Goal: Task Accomplishment & Management: Manage account settings

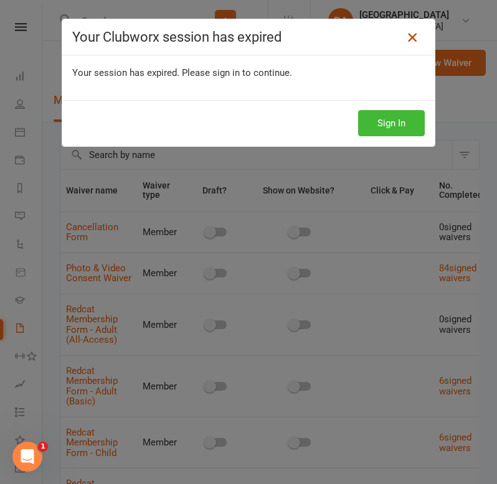
click at [416, 39] on icon at bounding box center [412, 37] width 15 height 15
click at [383, 123] on button "Sign In" at bounding box center [391, 123] width 67 height 26
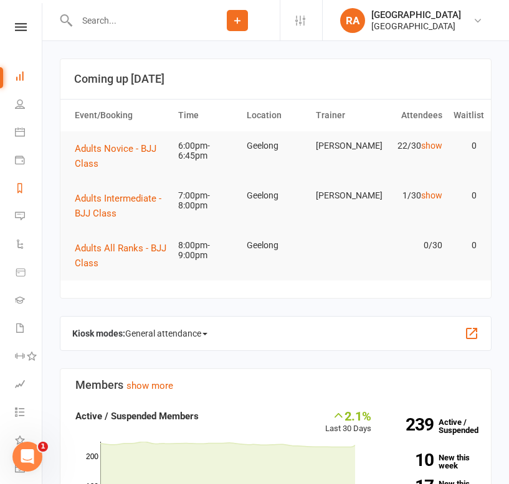
click at [20, 195] on link "Reports" at bounding box center [29, 190] width 28 height 28
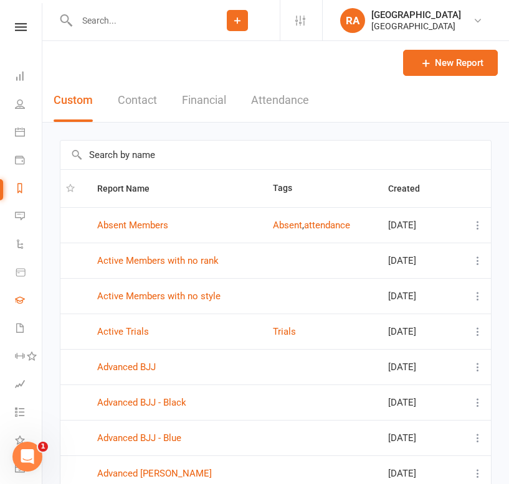
click at [25, 301] on link "Gradings" at bounding box center [29, 302] width 28 height 28
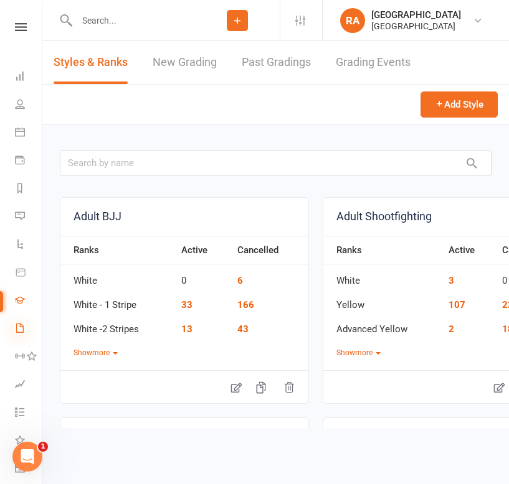
click at [23, 326] on icon at bounding box center [20, 328] width 10 height 10
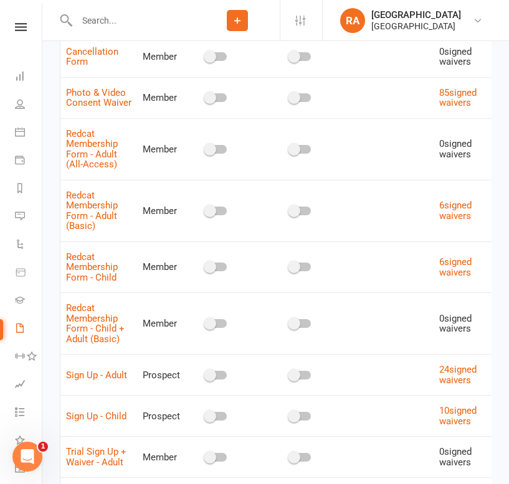
scroll to position [317, 0]
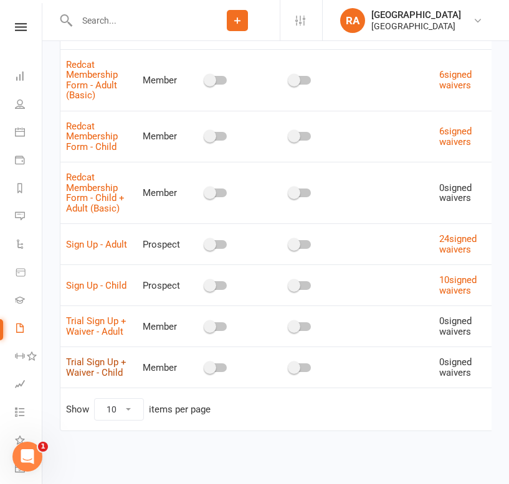
click at [90, 357] on link "Trial Sign Up + Waiver - Child" at bounding box center [96, 368] width 60 height 22
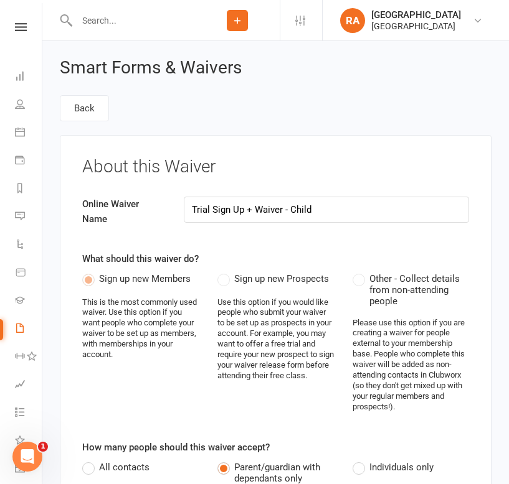
select select "applies_to_attending_signees"
select select "select"
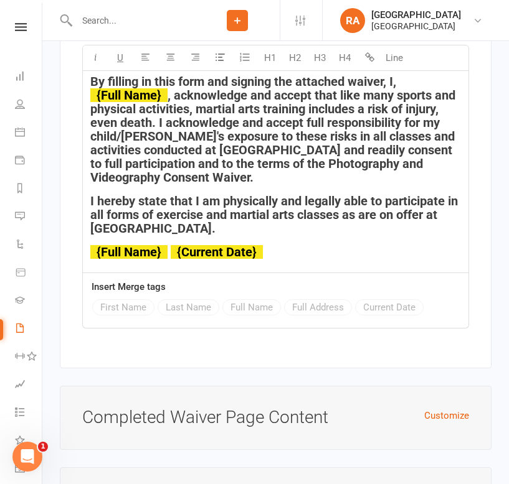
scroll to position [7540, 0]
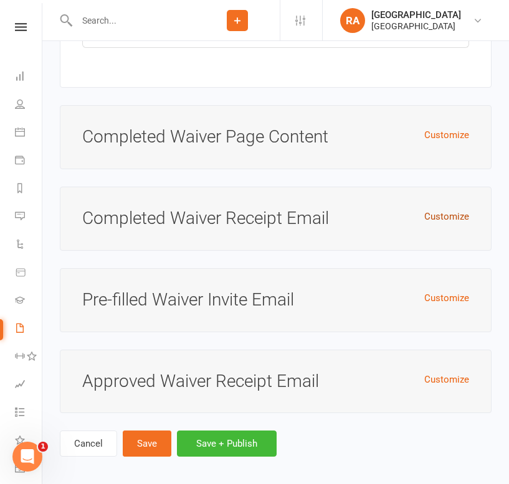
click at [436, 209] on button "Customize" at bounding box center [446, 216] width 45 height 15
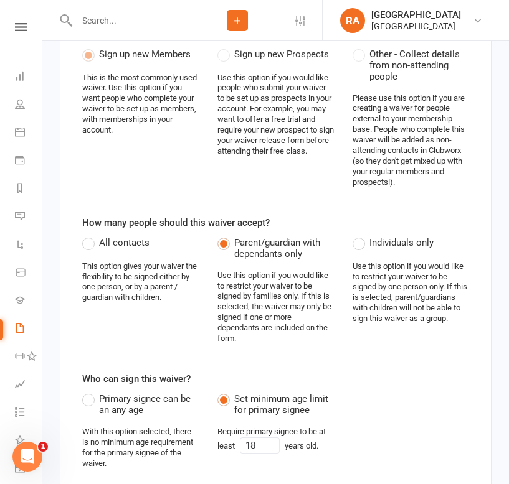
scroll to position [0, 0]
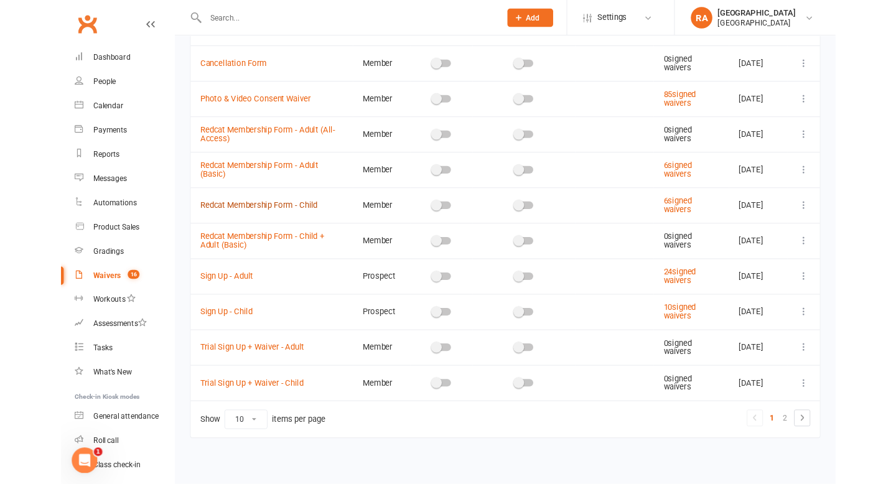
scroll to position [197, 0]
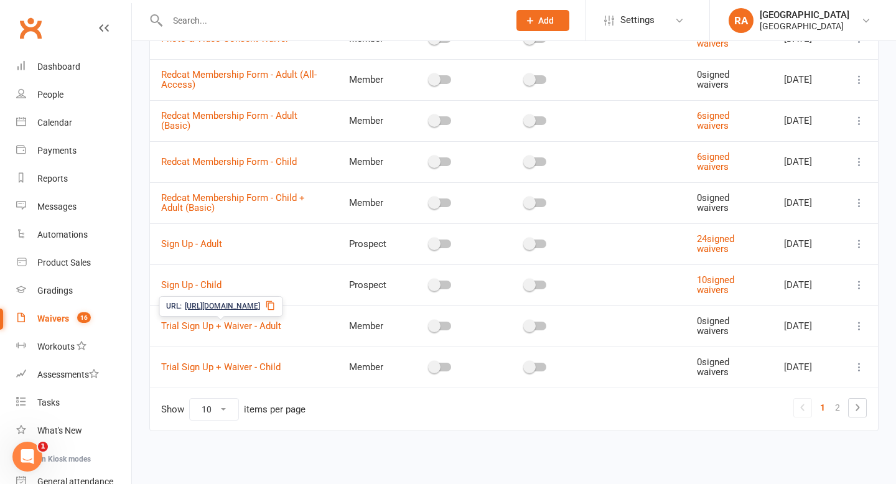
click at [210, 303] on span "https://app.clubworx.com/s/WMJjh1F9" at bounding box center [222, 307] width 75 height 12
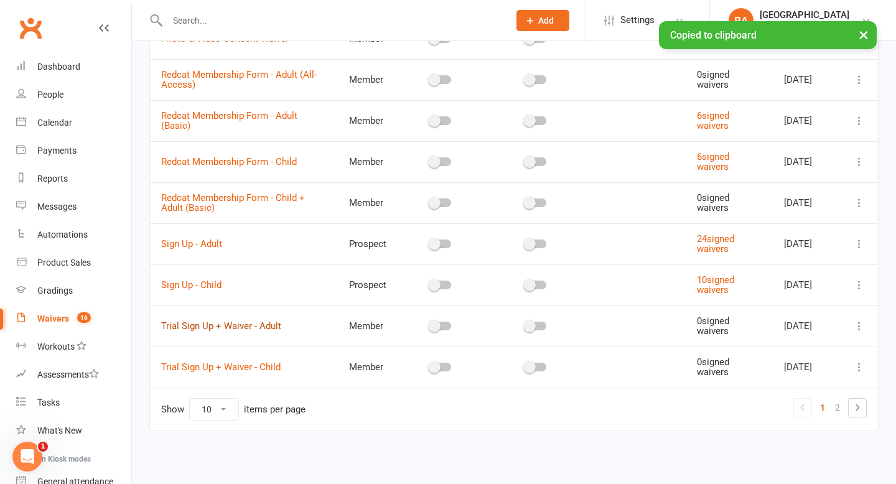
click at [249, 321] on link "Trial Sign Up + Waiver - Adult" at bounding box center [221, 326] width 120 height 11
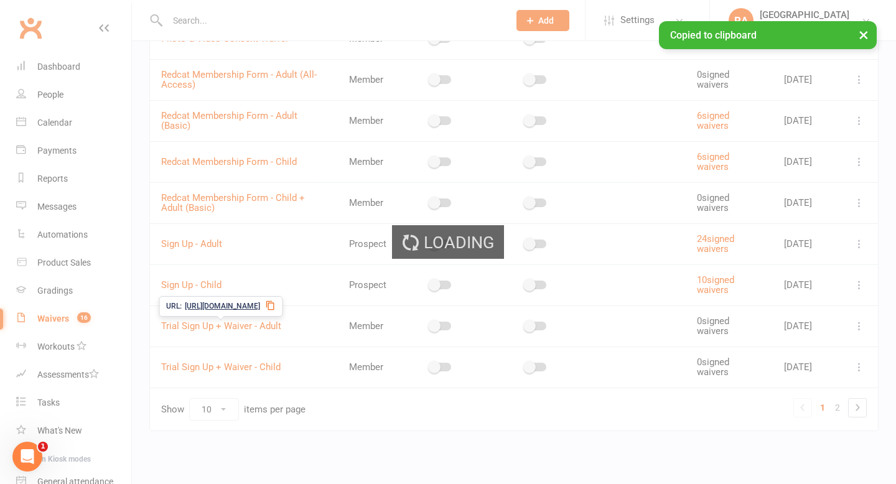
select select "applies_to_primary_signee"
select select "select"
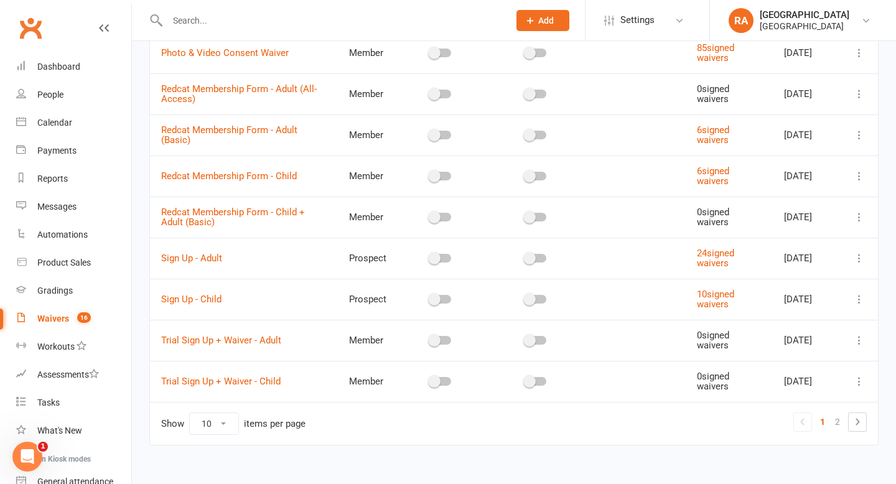
scroll to position [197, 0]
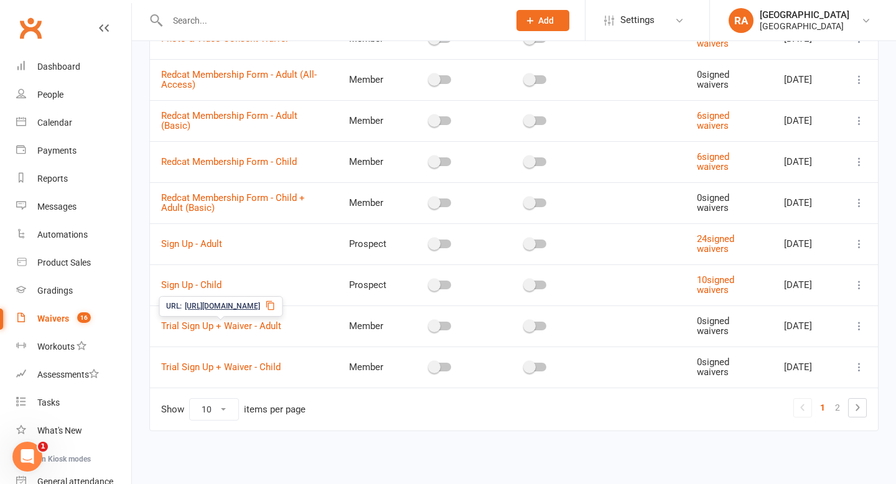
click at [215, 307] on span "https://app.clubworx.com/s/WMJjh1F9" at bounding box center [222, 307] width 75 height 12
click at [206, 349] on span "https://app.clubworx.com/s/GAhzgxyn" at bounding box center [222, 348] width 75 height 12
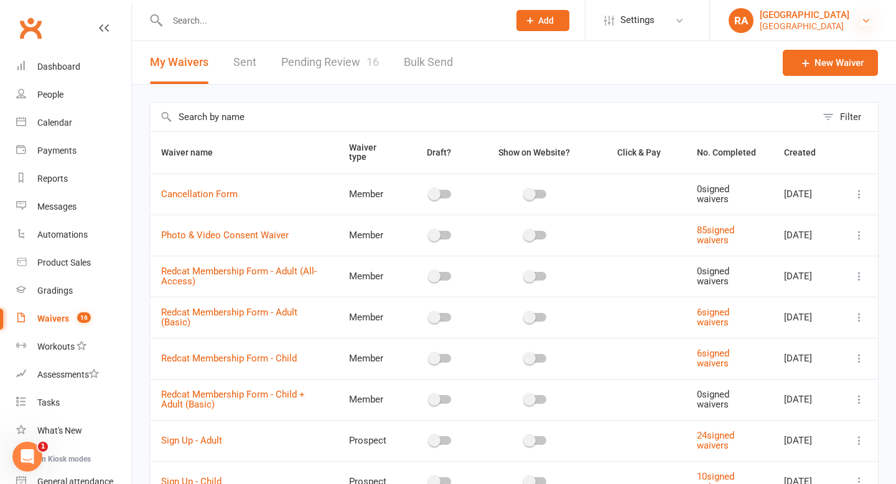
click at [496, 18] on icon at bounding box center [866, 21] width 10 height 10
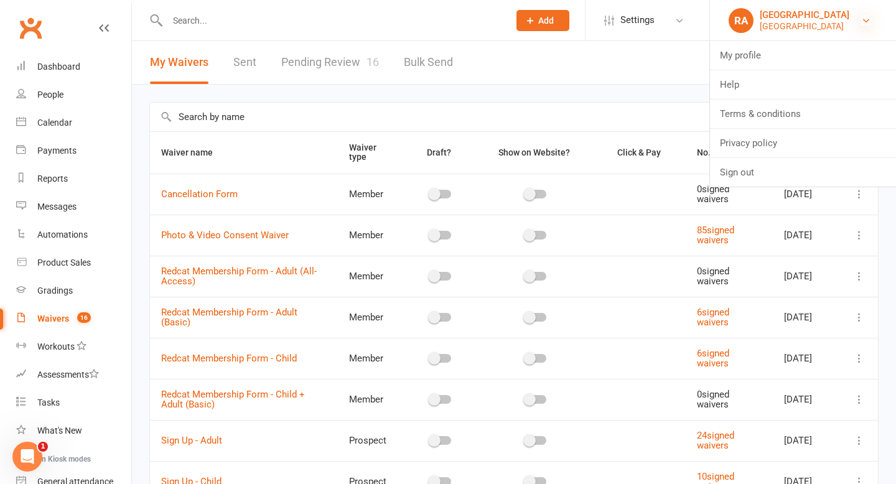
click at [496, 18] on icon at bounding box center [866, 21] width 10 height 10
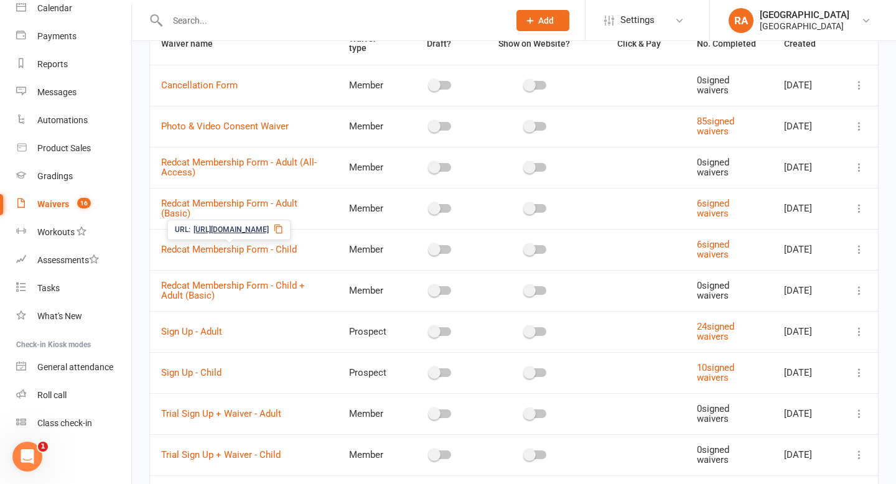
scroll to position [113, 0]
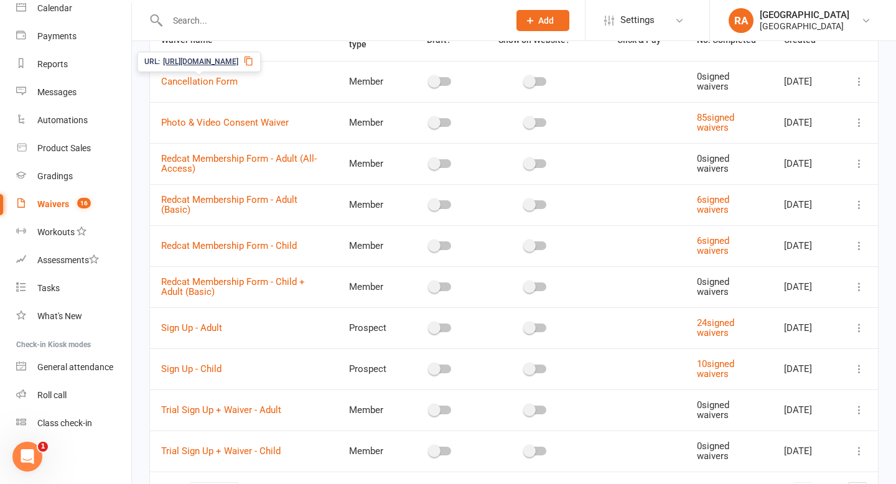
click at [230, 64] on span "https://app.clubworx.com/s/JemBf2Wu" at bounding box center [200, 62] width 75 height 12
click at [72, 126] on link "Automations" at bounding box center [73, 120] width 115 height 28
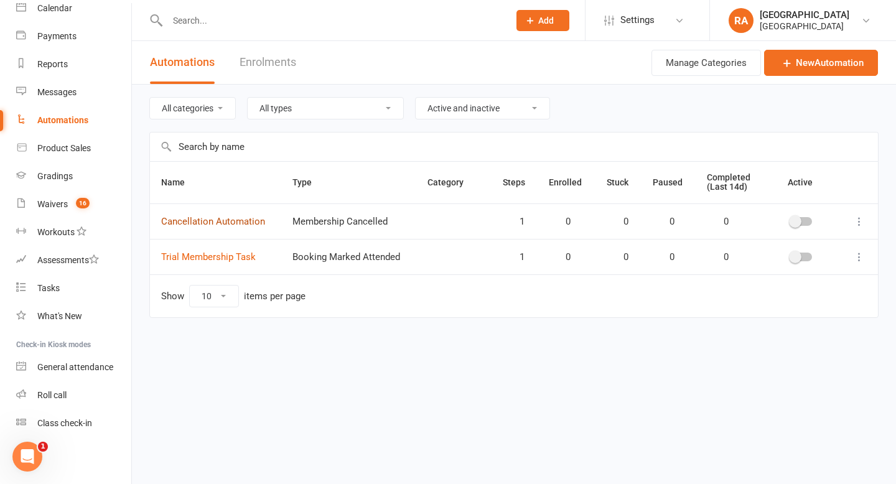
click at [227, 223] on link "Cancellation Automation" at bounding box center [213, 221] width 104 height 11
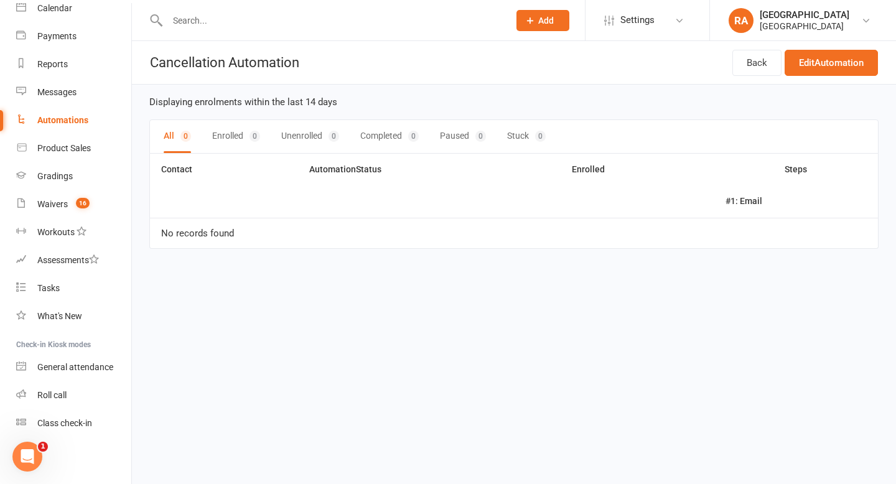
click at [201, 20] on input "text" at bounding box center [332, 20] width 337 height 17
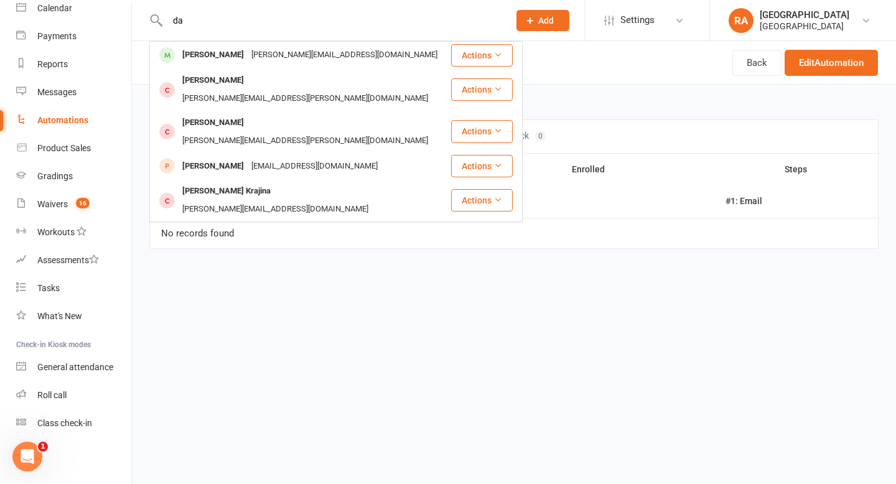
type input "d"
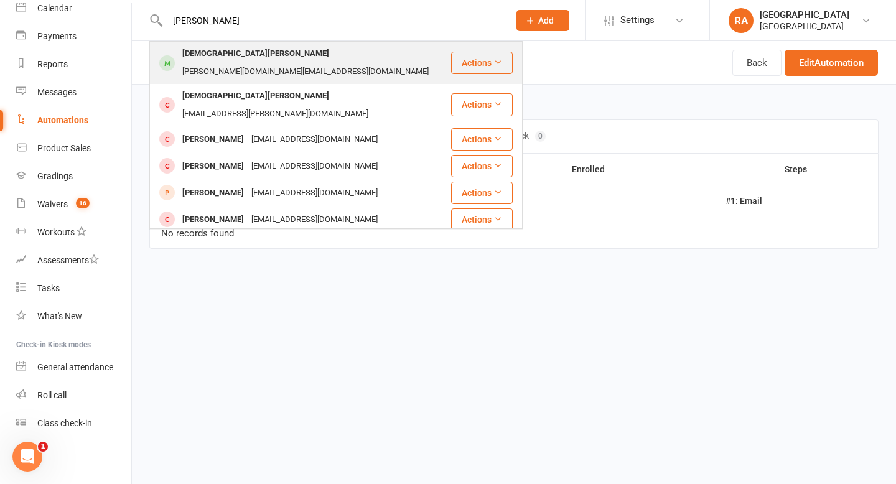
type input "kristi"
click at [233, 45] on div "Kristiana Page kristi.page@hotmail.com" at bounding box center [300, 62] width 299 height 41
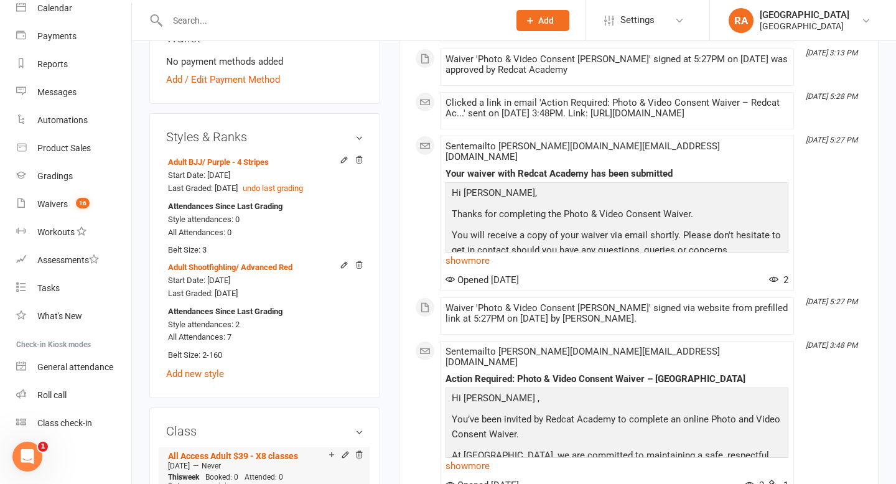
scroll to position [706, 0]
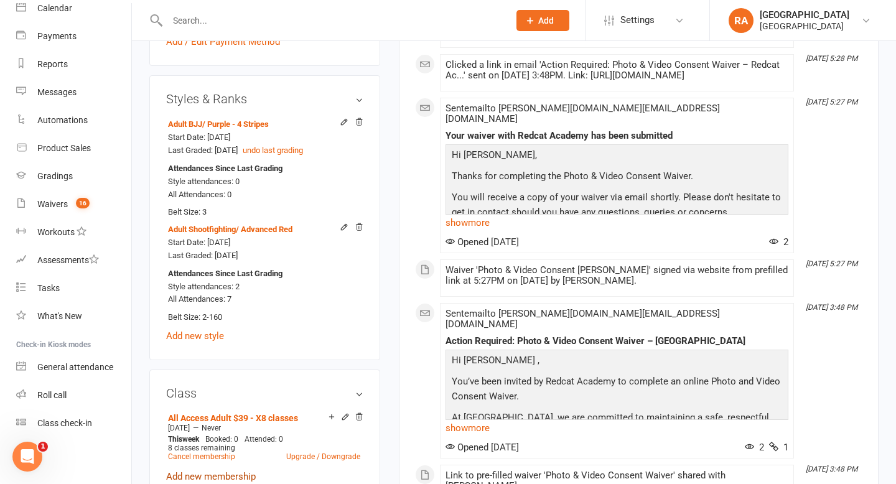
click at [218, 471] on link "Add new membership" at bounding box center [211, 476] width 90 height 11
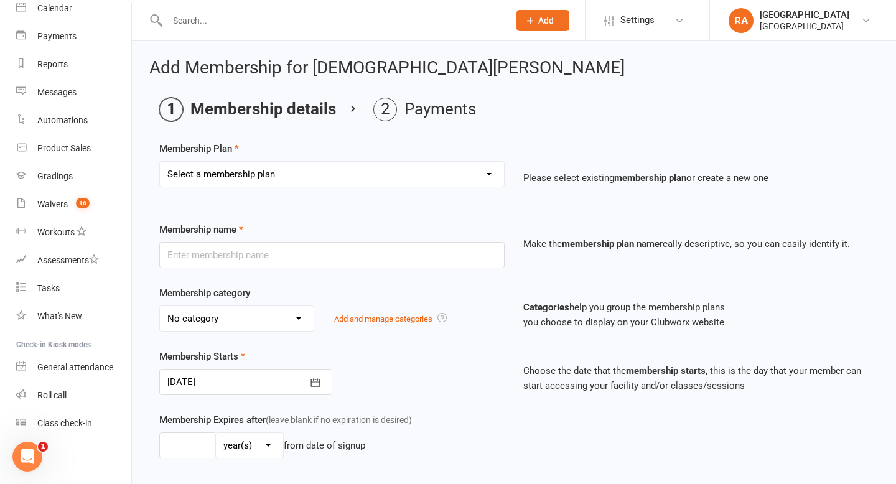
click at [300, 163] on select "Select a membership plan Create new Membership Plan Basic Adult $29 x2 Classes …" at bounding box center [332, 174] width 344 height 25
select select "6"
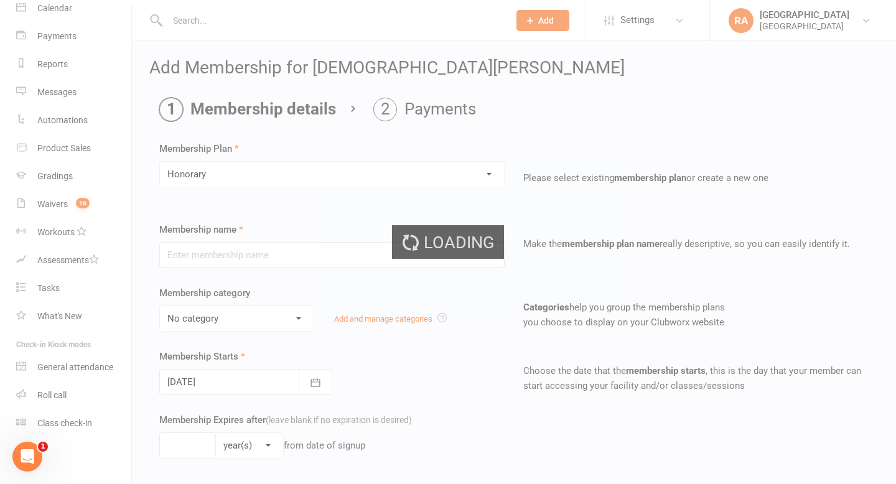
type input "Honorary"
select select "2"
type input "0"
type input "8"
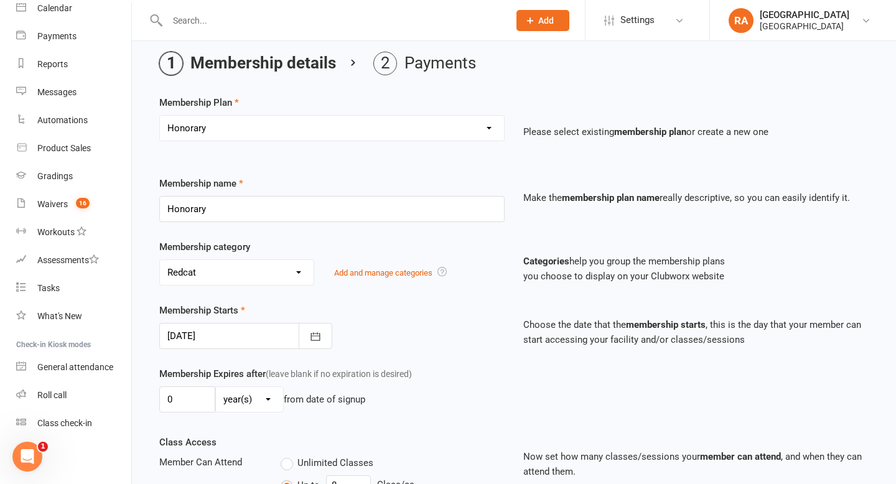
scroll to position [8, 0]
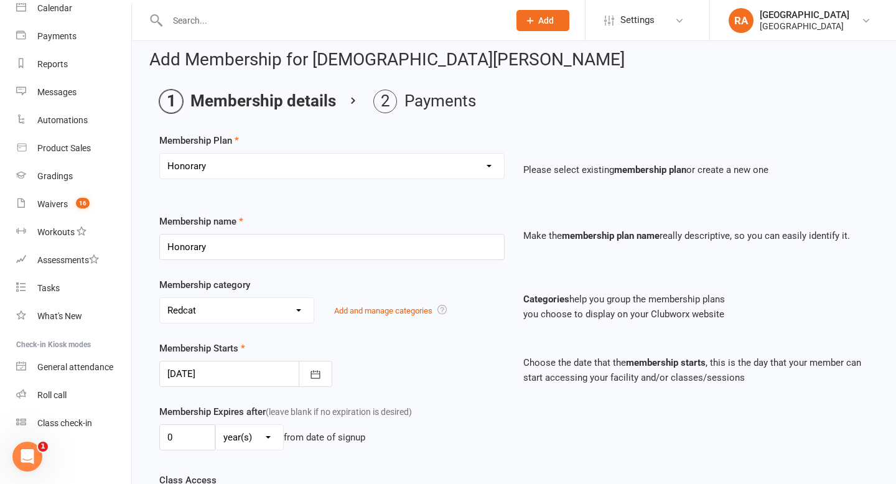
click at [293, 309] on select "No category Competitors List Grading Redcat Trial Redcat Will Machado Associati…" at bounding box center [237, 310] width 154 height 25
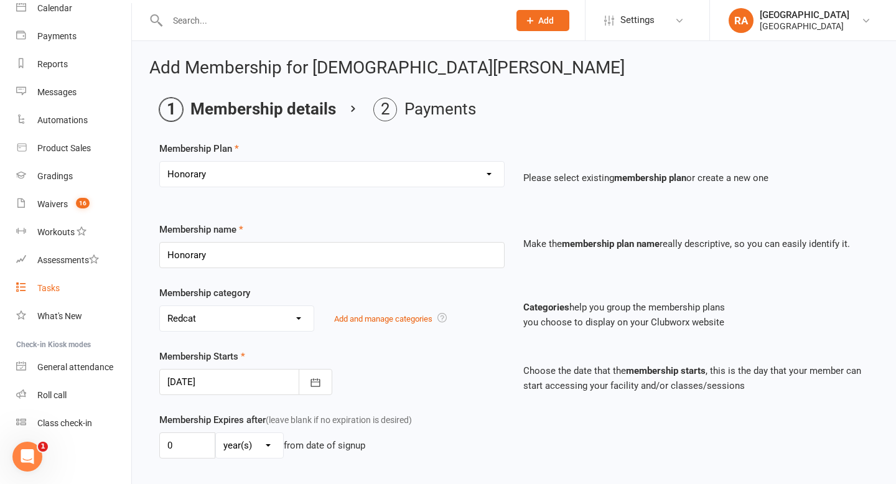
scroll to position [349, 0]
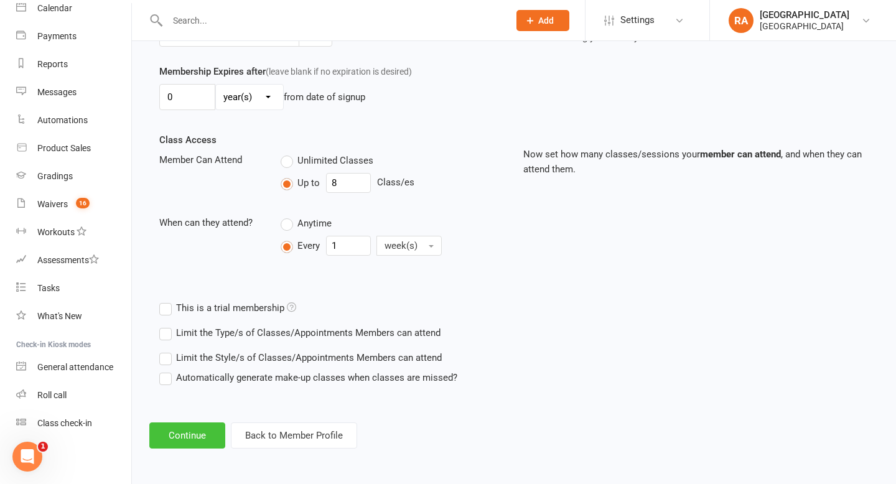
click at [178, 428] on button "Continue" at bounding box center [187, 436] width 76 height 26
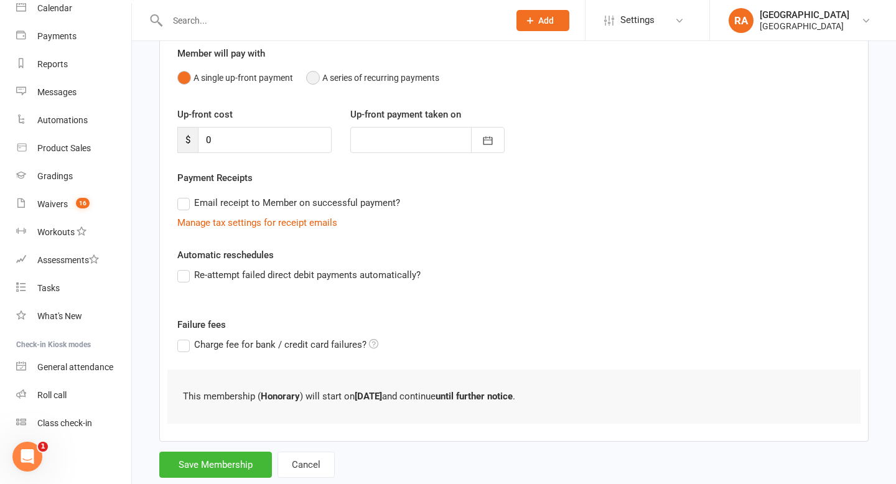
scroll to position [144, 0]
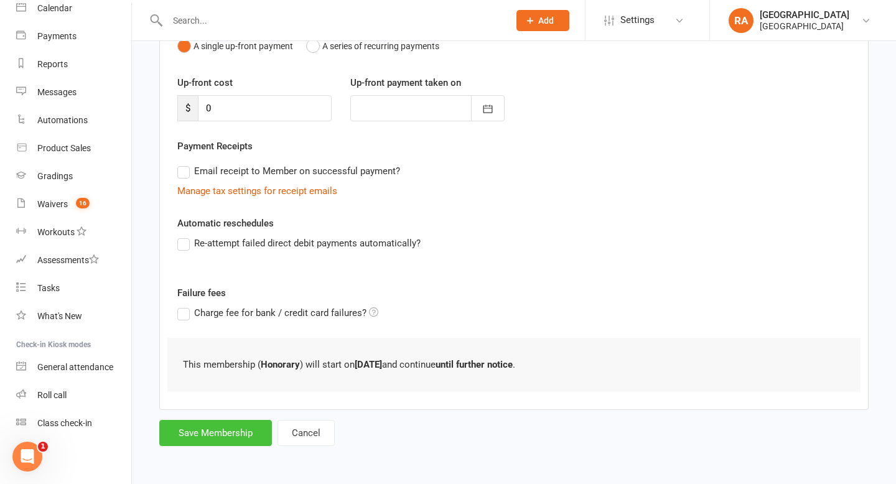
click at [220, 432] on button "Save Membership" at bounding box center [215, 433] width 113 height 26
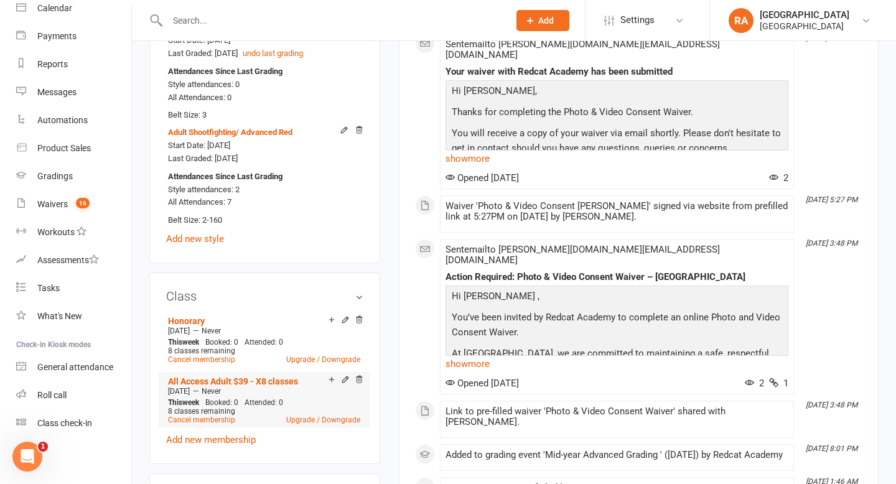
scroll to position [805, 0]
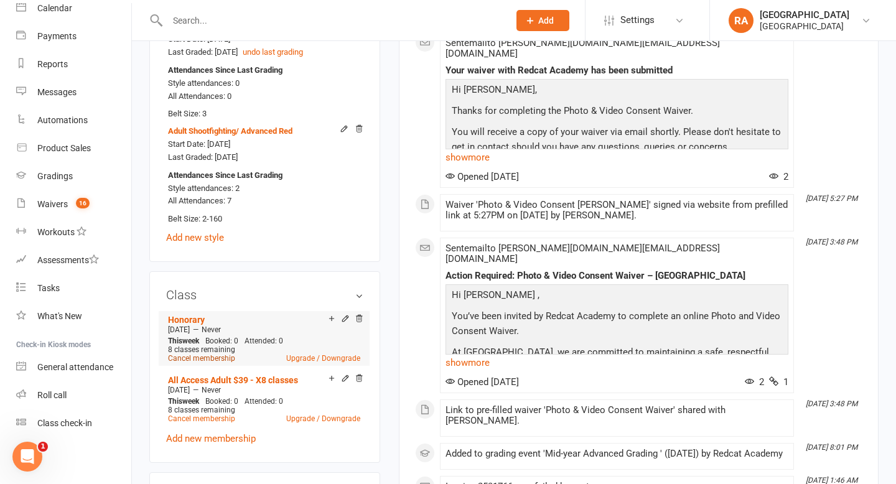
click at [222, 354] on link "Cancel membership" at bounding box center [201, 358] width 67 height 9
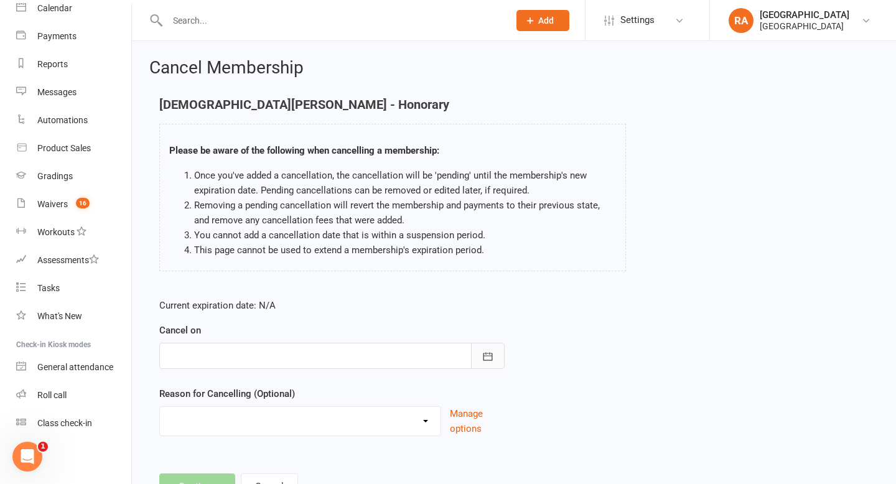
click at [489, 345] on button "button" at bounding box center [488, 356] width 34 height 26
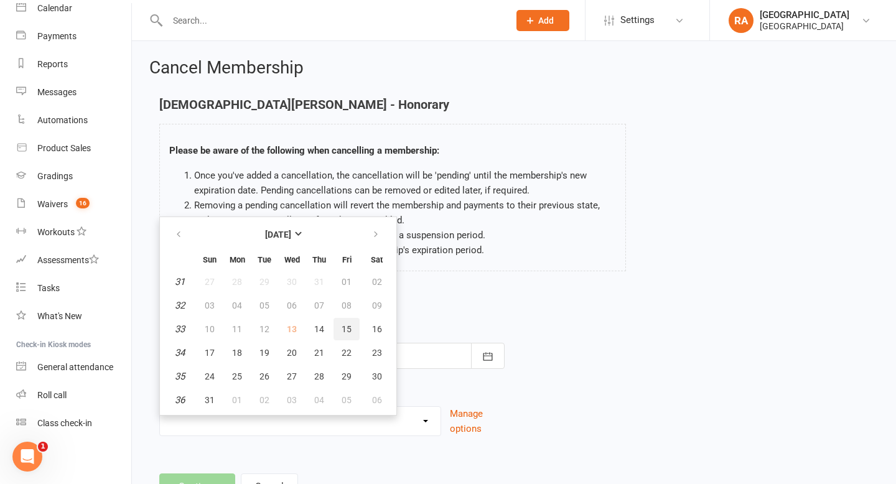
click at [350, 334] on button "15" at bounding box center [347, 329] width 26 height 22
type input "15 Aug 2025"
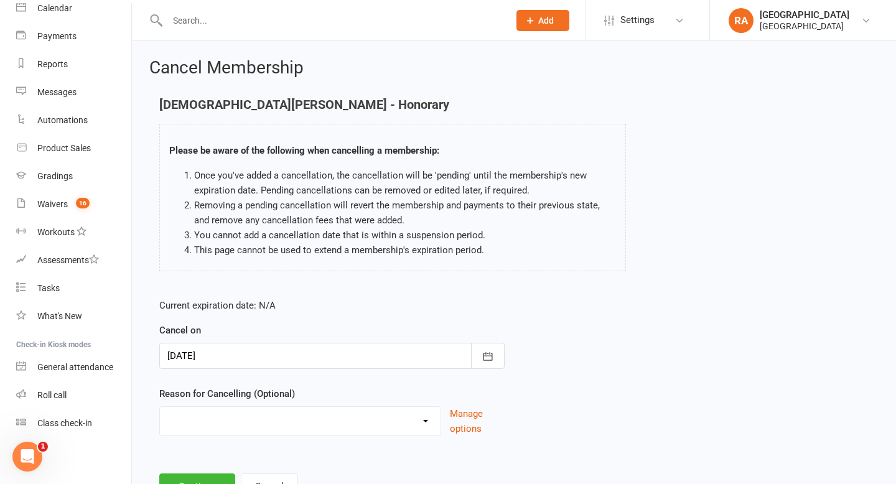
scroll to position [54, 0]
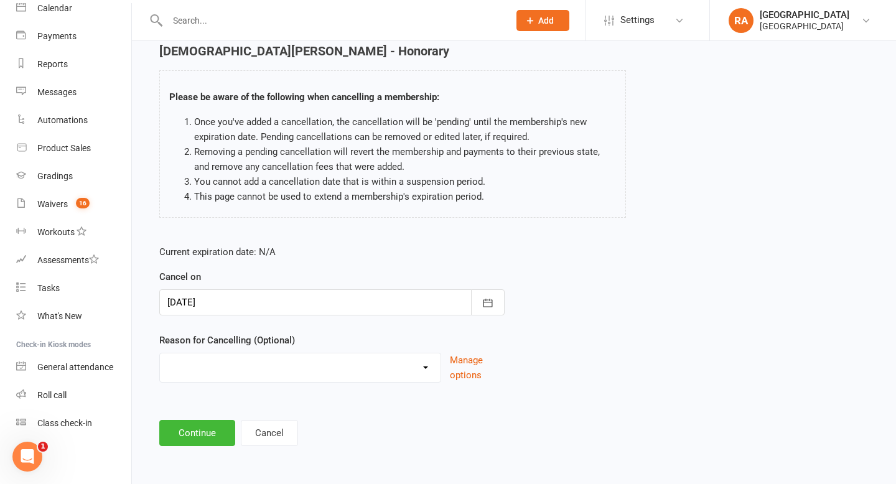
click at [327, 364] on select "Holiday Injury Other reason" at bounding box center [300, 366] width 281 height 25
click at [190, 17] on input "text" at bounding box center [332, 20] width 337 height 17
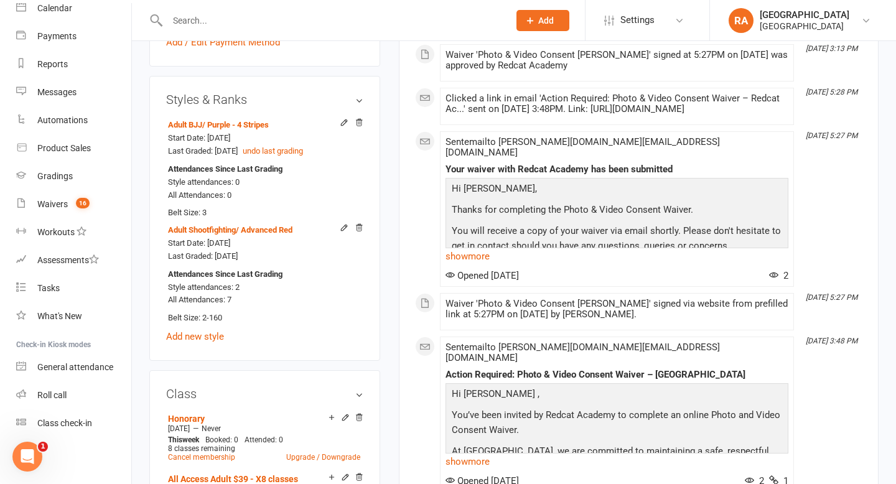
scroll to position [710, 0]
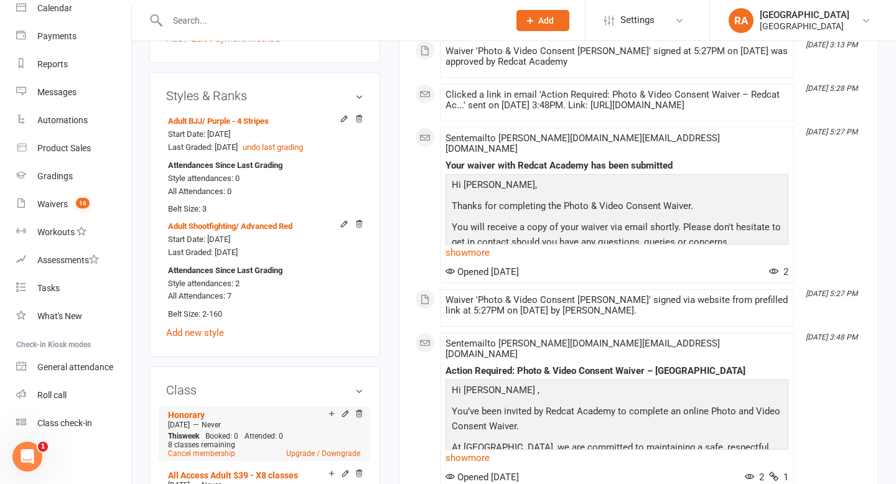
click at [359, 406] on li "Honorary Aug 13 2025 — Never This week Booked: 0 Attended: 0 8 classes remainin…" at bounding box center [264, 433] width 199 height 55
click at [359, 410] on icon at bounding box center [359, 414] width 9 height 9
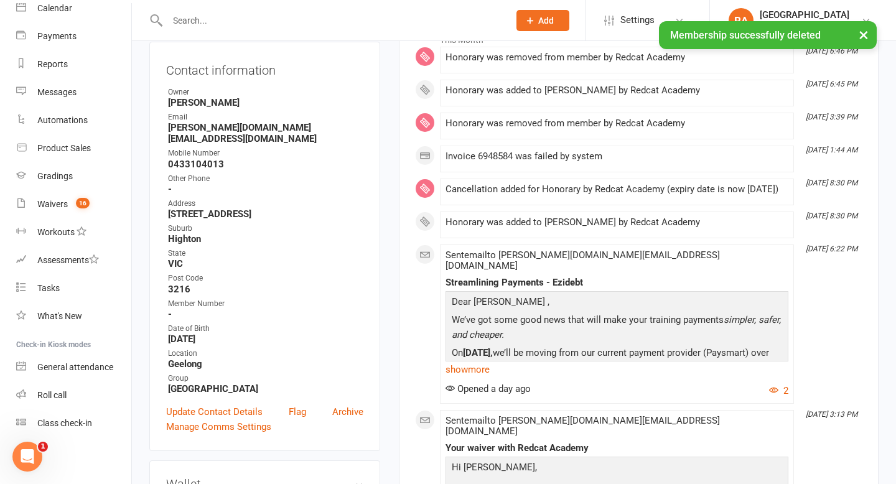
scroll to position [0, 0]
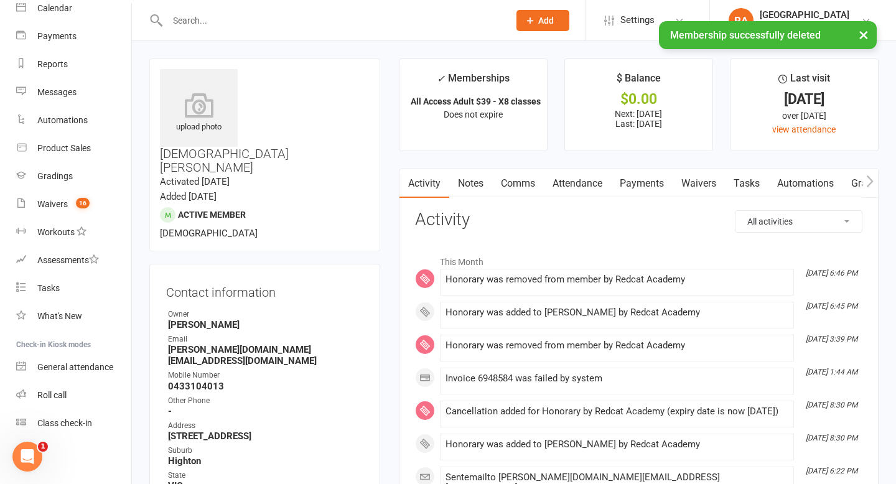
click at [227, 17] on input "text" at bounding box center [332, 20] width 337 height 17
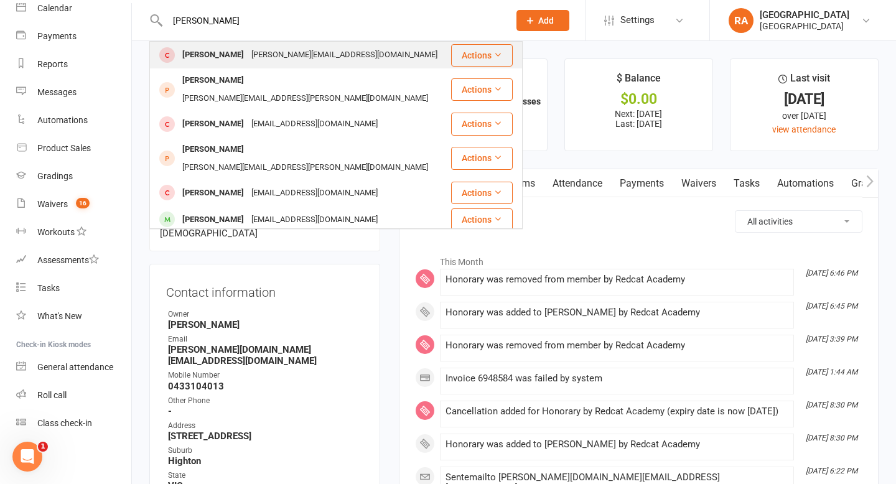
type input "john doe"
click at [334, 52] on div "melissa@redcatacademy.com.au" at bounding box center [345, 55] width 194 height 18
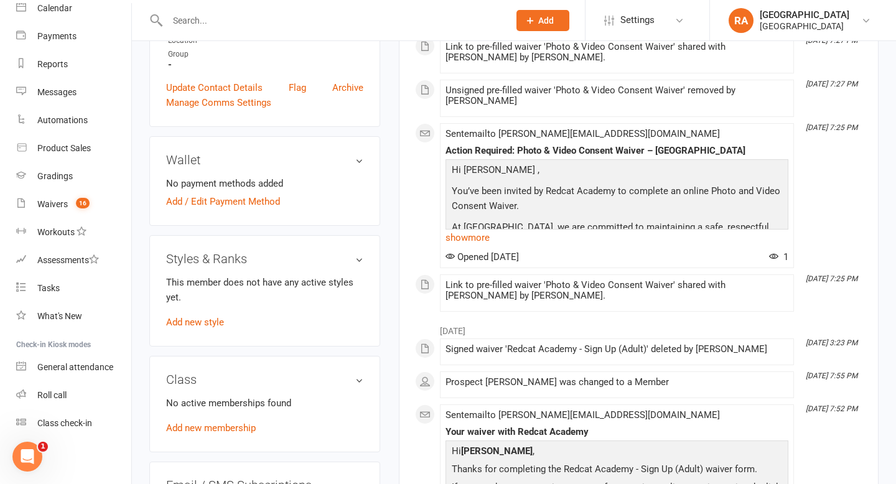
scroll to position [485, 0]
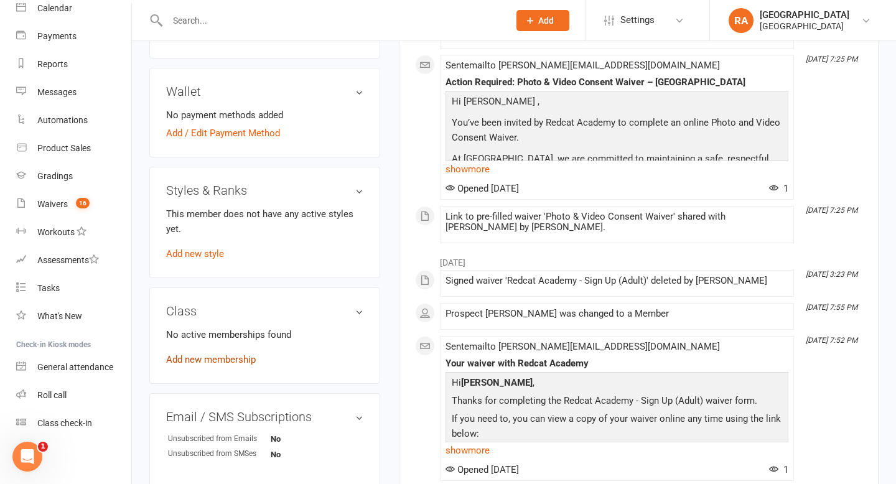
click at [200, 354] on link "Add new membership" at bounding box center [211, 359] width 90 height 11
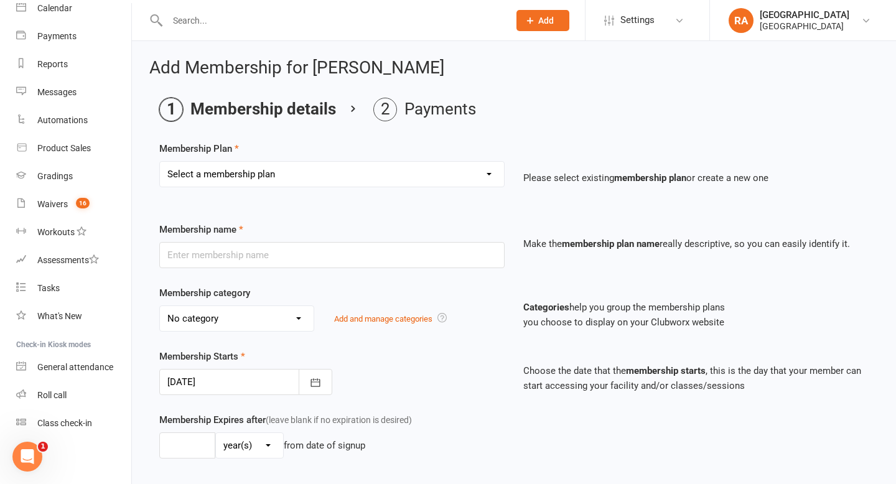
click at [272, 174] on select "Select a membership plan Create new Membership Plan Basic Adult $29 x2 Classes …" at bounding box center [332, 174] width 344 height 25
select select "6"
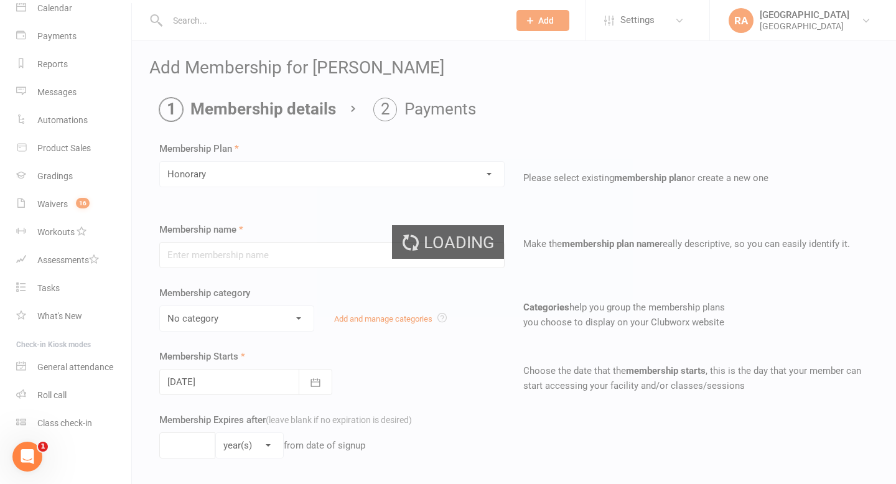
type input "Honorary"
select select "2"
type input "0"
type input "8"
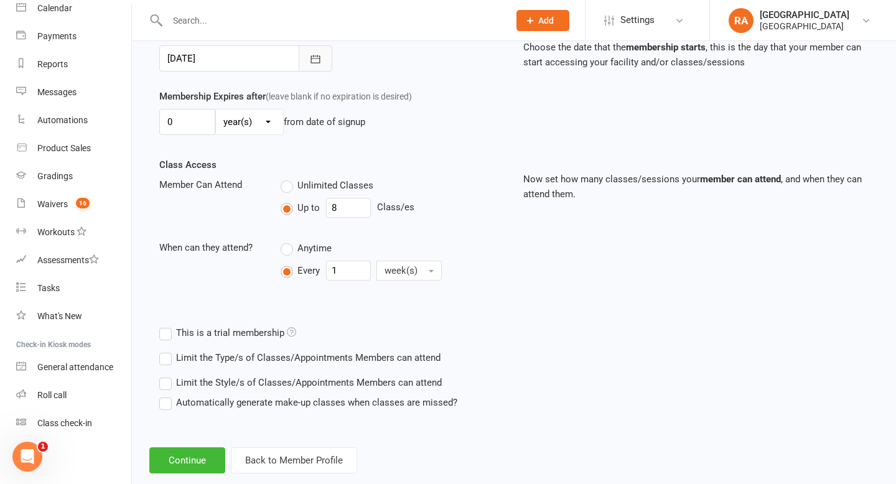
scroll to position [349, 0]
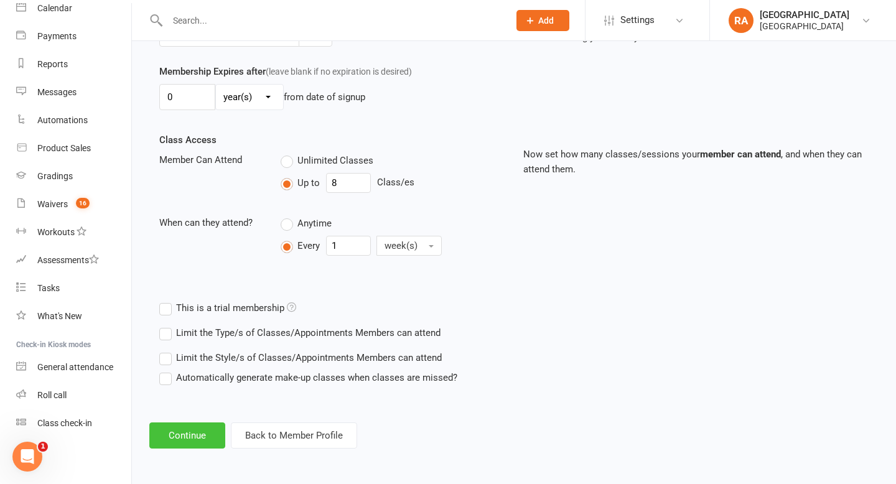
click at [179, 443] on button "Continue" at bounding box center [187, 436] width 76 height 26
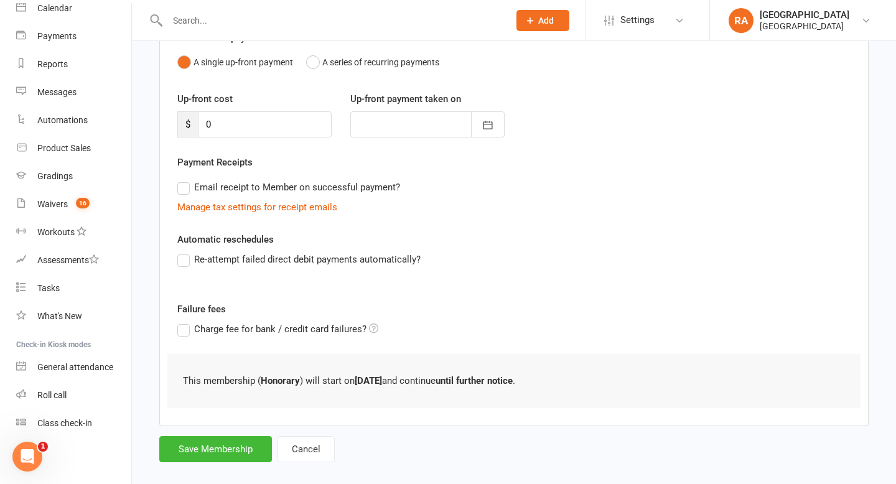
scroll to position [144, 0]
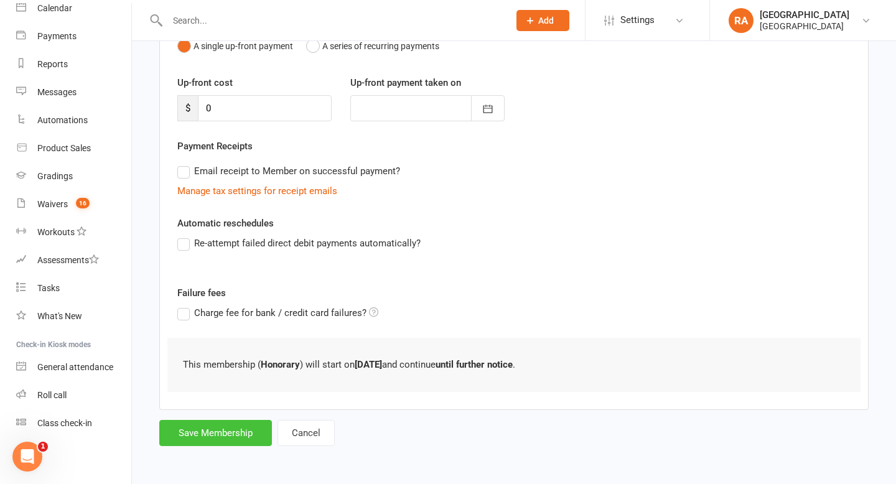
click at [214, 438] on button "Save Membership" at bounding box center [215, 433] width 113 height 26
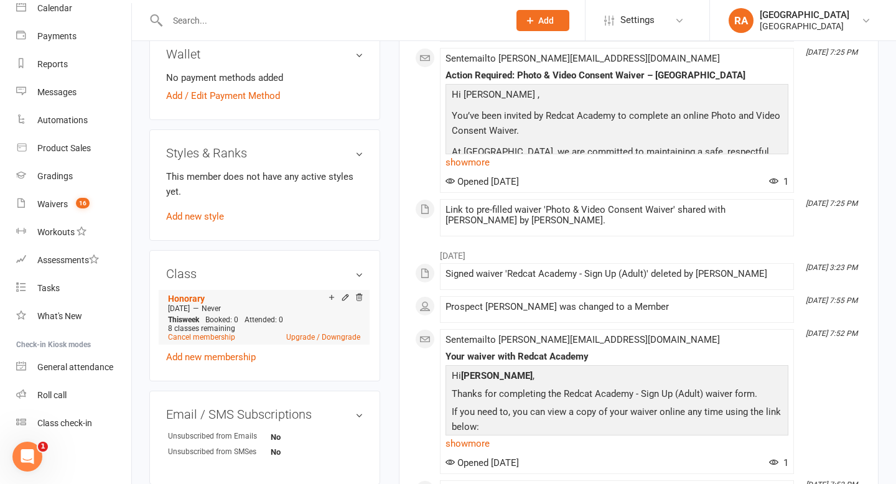
scroll to position [523, 0]
click at [209, 334] on link "Cancel membership" at bounding box center [201, 338] width 67 height 9
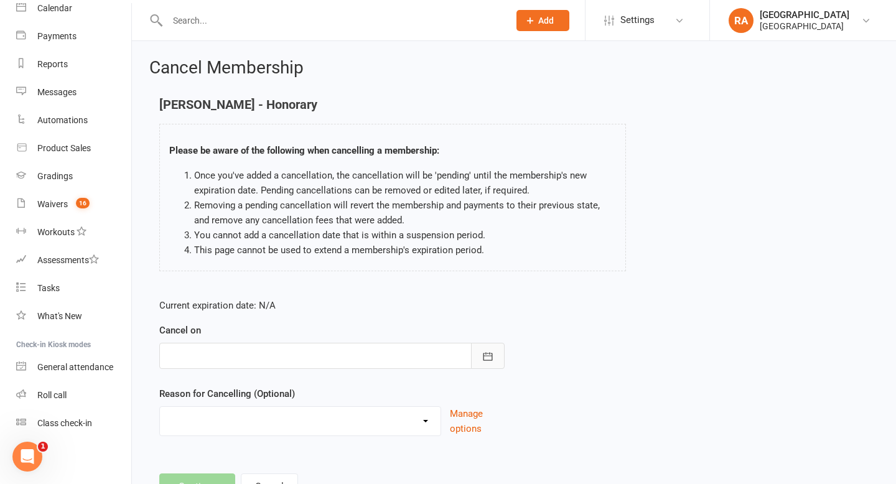
click at [495, 349] on button "button" at bounding box center [488, 356] width 34 height 26
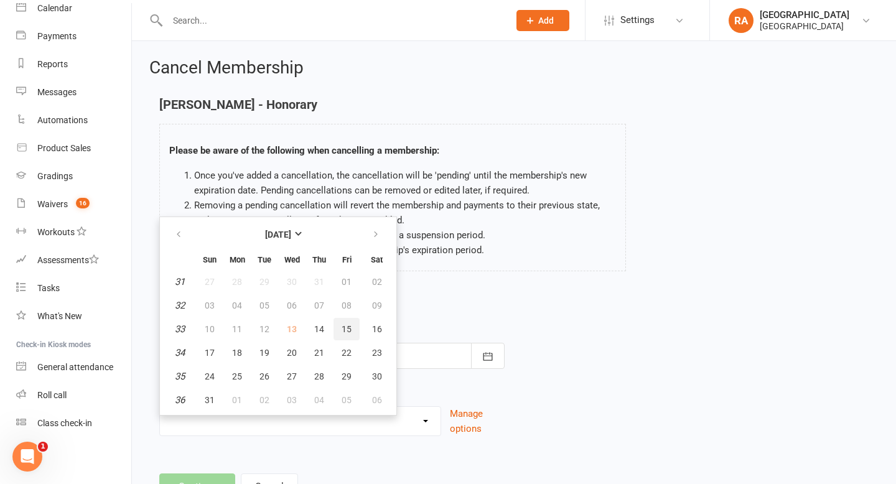
click at [342, 331] on span "15" at bounding box center [347, 329] width 10 height 10
type input "15 Aug 2025"
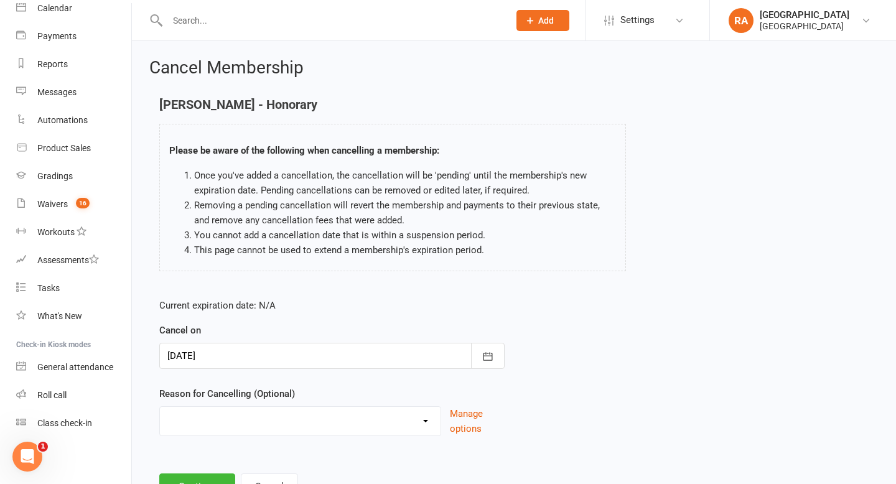
scroll to position [54, 0]
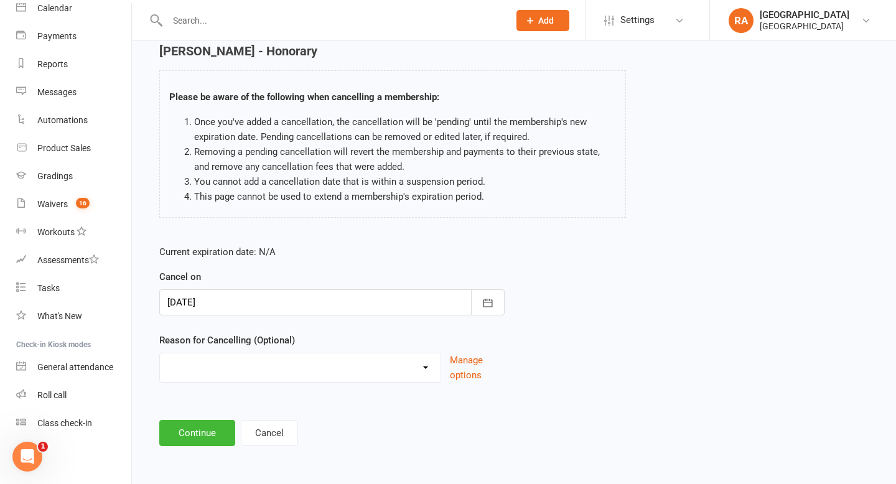
click at [285, 364] on select "Holiday Injury Other reason" at bounding box center [300, 366] width 281 height 25
select select "2"
click at [195, 430] on input at bounding box center [331, 433] width 345 height 26
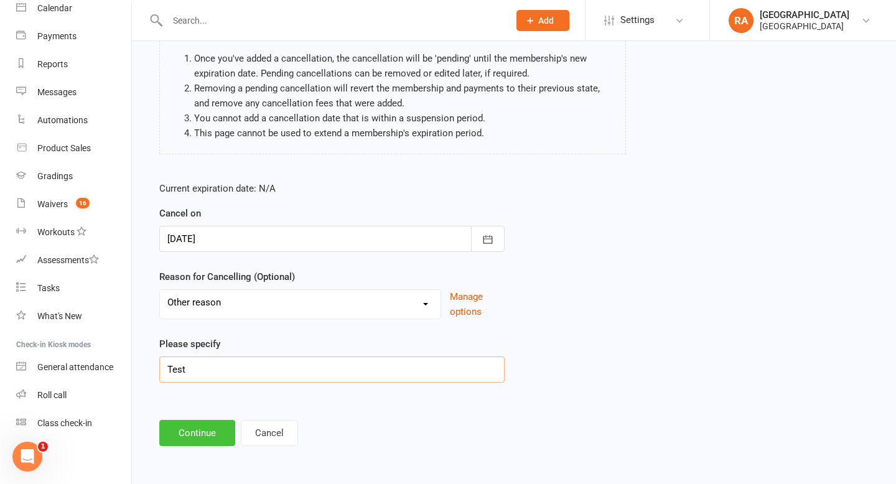
type input "Test"
click at [199, 427] on button "Continue" at bounding box center [197, 433] width 76 height 26
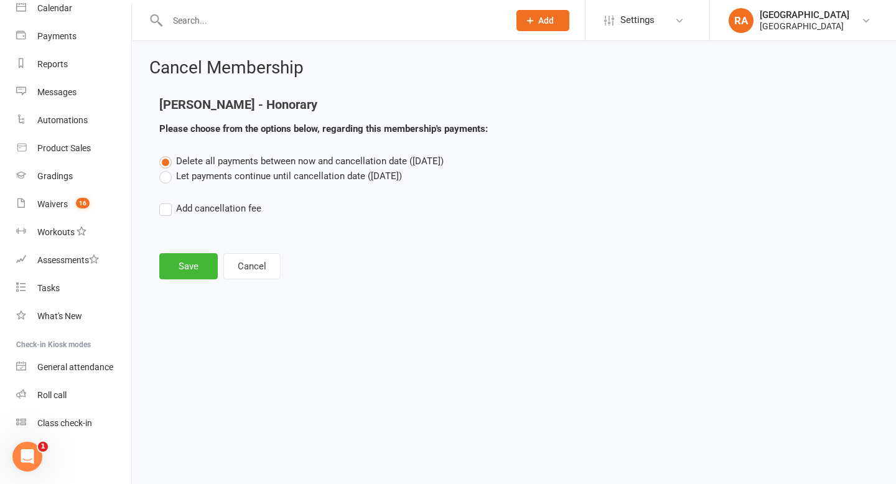
scroll to position [0, 0]
click at [220, 176] on label "Let payments continue until cancellation date (Aug 15, 2025)" at bounding box center [280, 176] width 243 height 15
click at [167, 169] on input "Let payments continue until cancellation date (Aug 15, 2025)" at bounding box center [163, 169] width 8 height 0
click at [190, 266] on button "Save" at bounding box center [188, 266] width 59 height 26
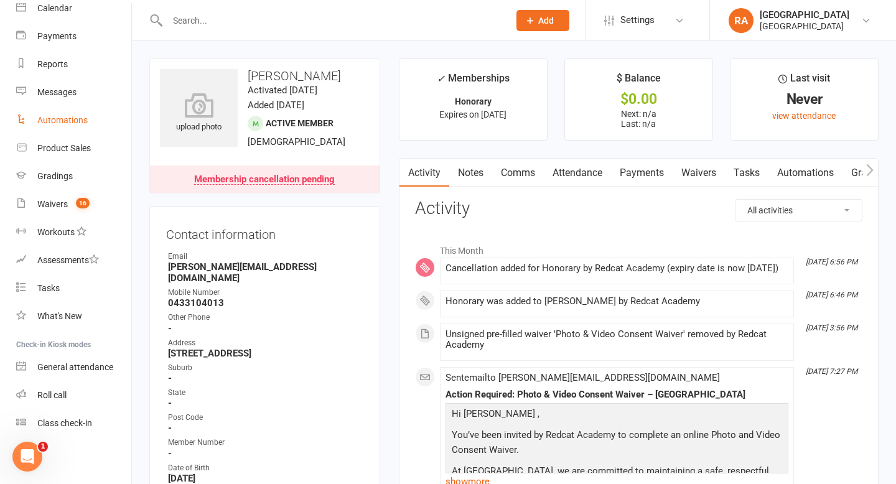
click at [55, 120] on div "Automations" at bounding box center [62, 120] width 50 height 10
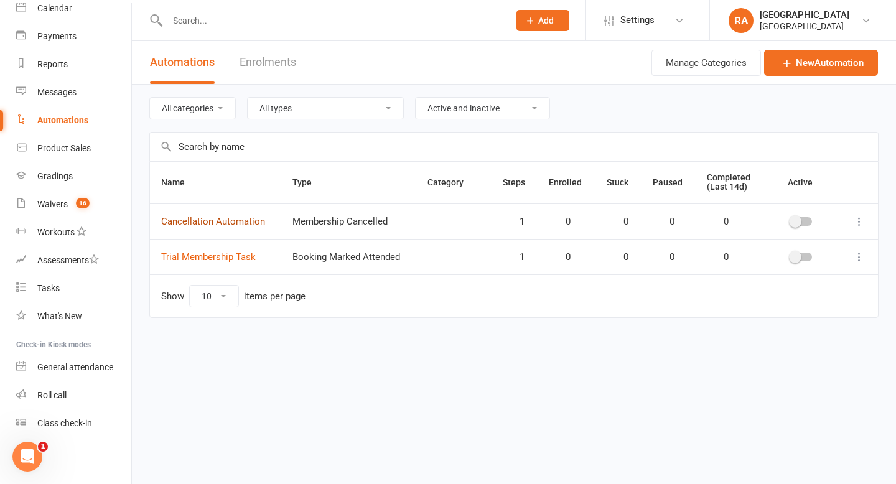
click at [224, 220] on link "Cancellation Automation" at bounding box center [213, 221] width 104 height 11
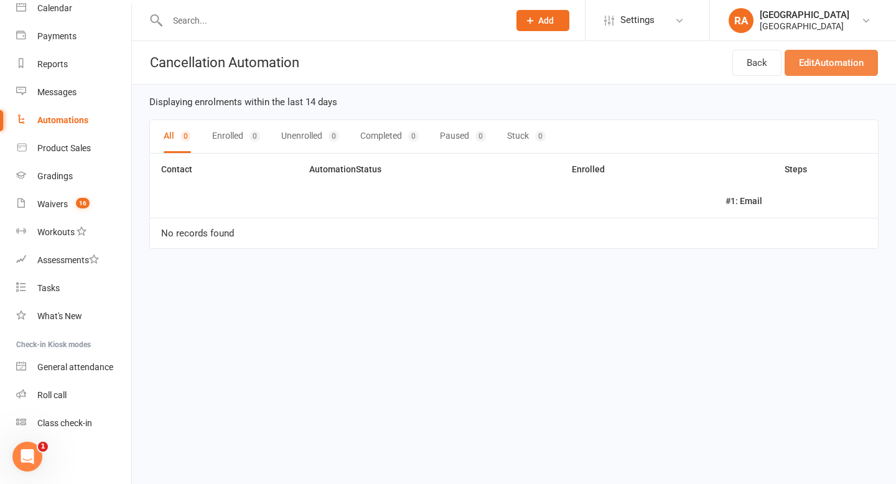
click at [496, 54] on link "Edit Automation" at bounding box center [831, 63] width 93 height 26
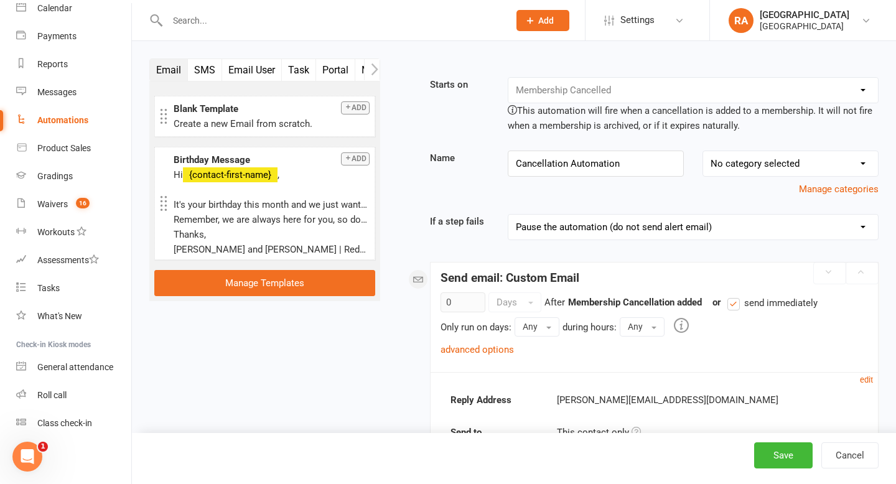
click at [496, 226] on select "Pause the automation (do not send alert email) Pause the automation and send an…" at bounding box center [694, 227] width 370 height 25
click at [496, 223] on select "Pause the automation (do not send alert email) Pause the automation and send an…" at bounding box center [694, 227] width 370 height 25
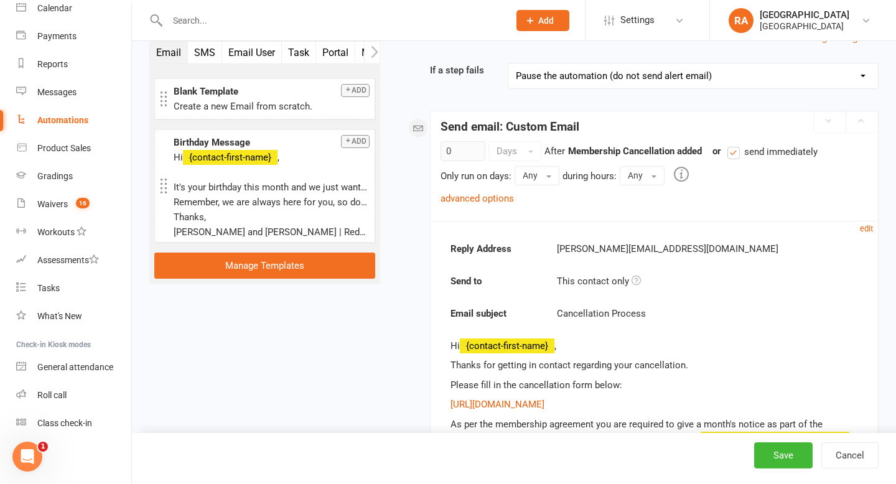
scroll to position [150, 0]
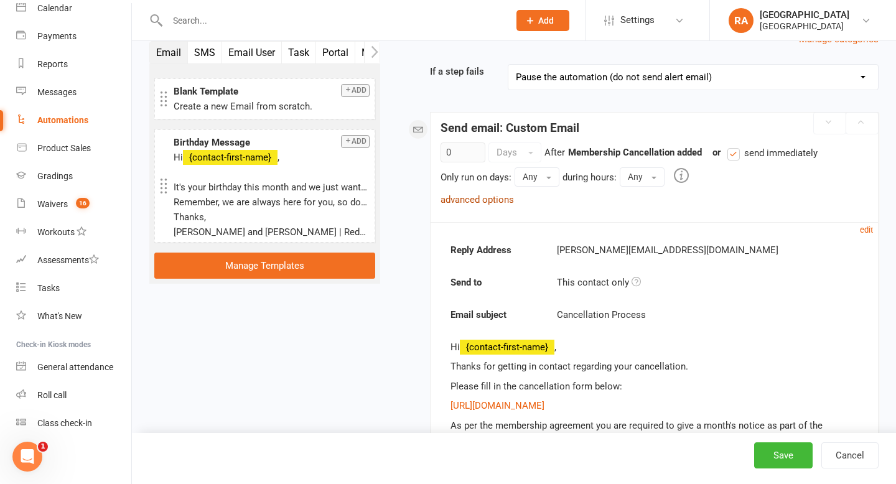
click at [486, 202] on link "advanced options" at bounding box center [477, 199] width 73 height 11
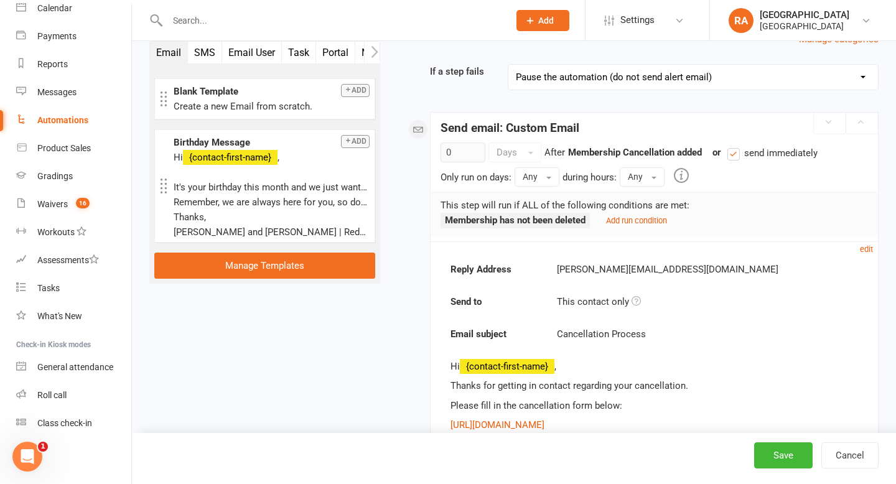
scroll to position [164, 0]
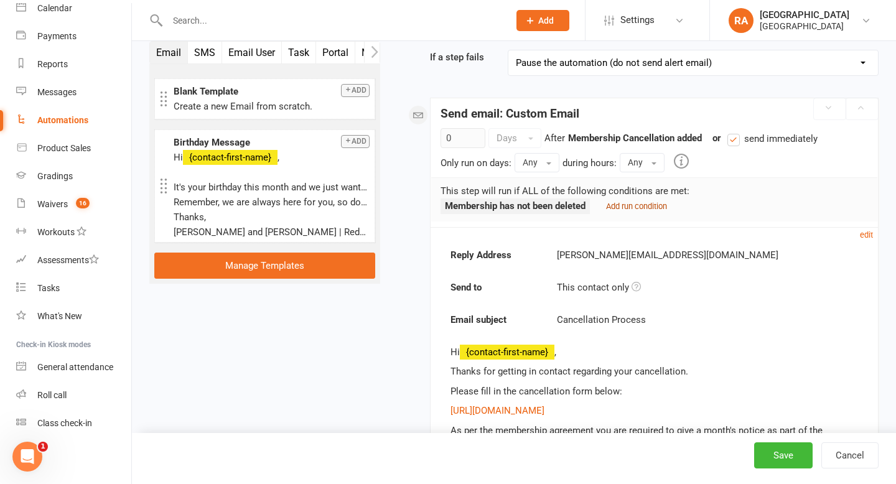
click at [496, 202] on small "Add run condition" at bounding box center [636, 206] width 61 height 9
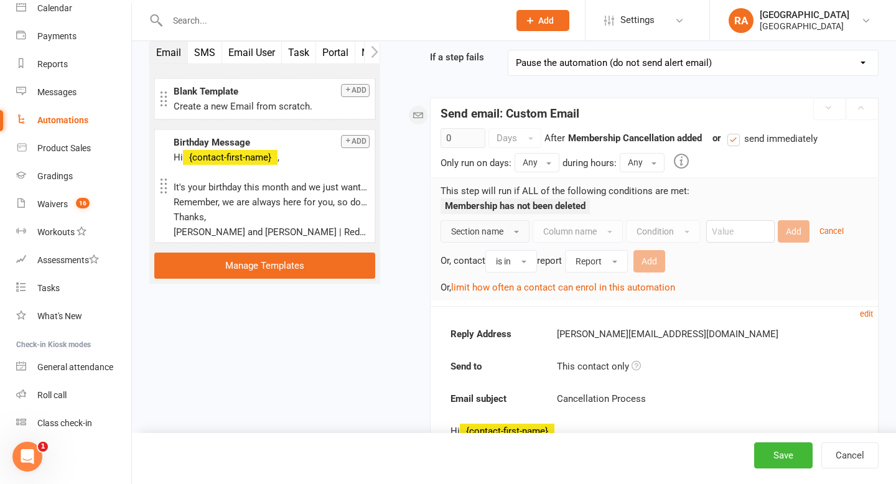
click at [496, 227] on button "Section name" at bounding box center [485, 231] width 89 height 22
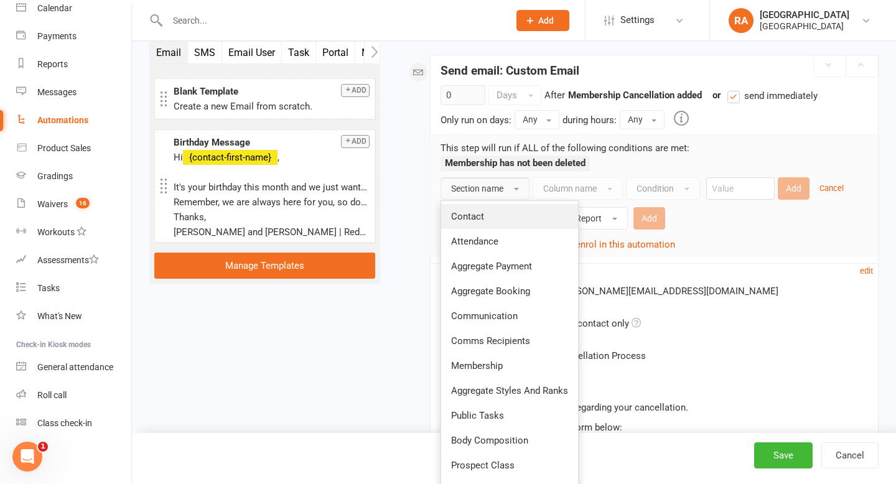
scroll to position [206, 0]
click at [356, 373] on div "Email SMS Email User Task Portal Membership Style Prospect Status Change Waiver…" at bounding box center [514, 288] width 748 height 872
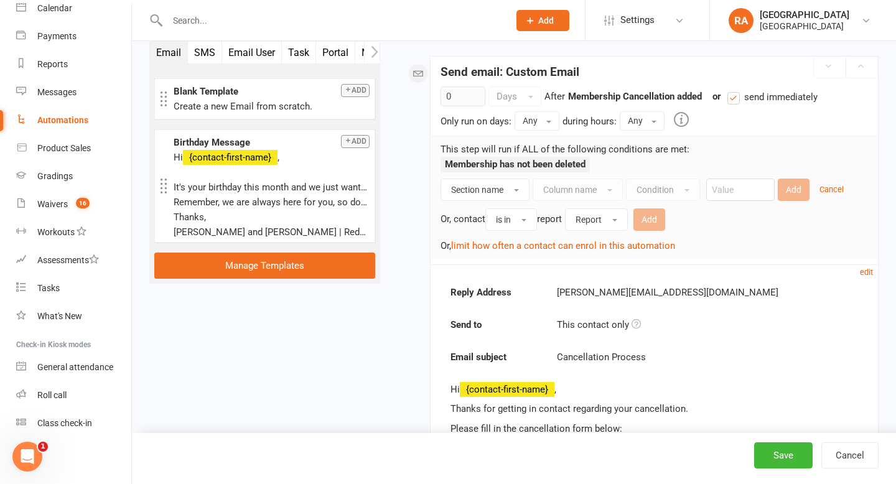
click at [35, 451] on div "Open Intercom Messenger" at bounding box center [27, 456] width 41 height 41
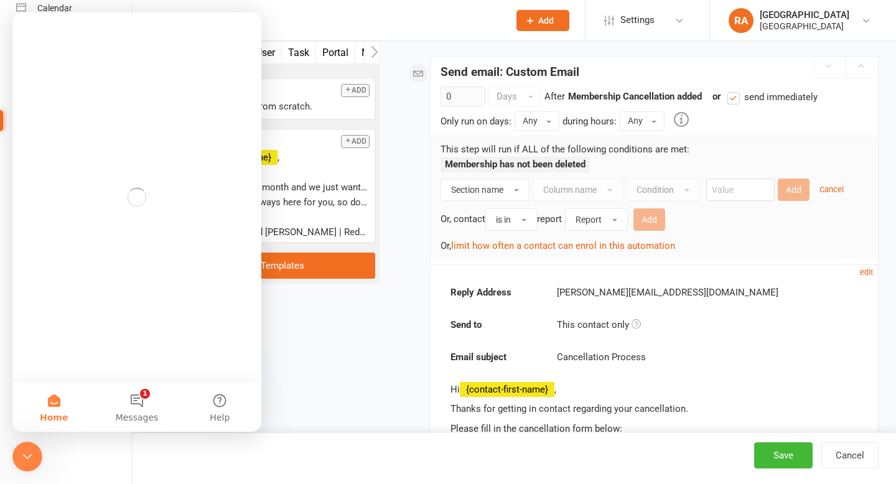
scroll to position [0, 0]
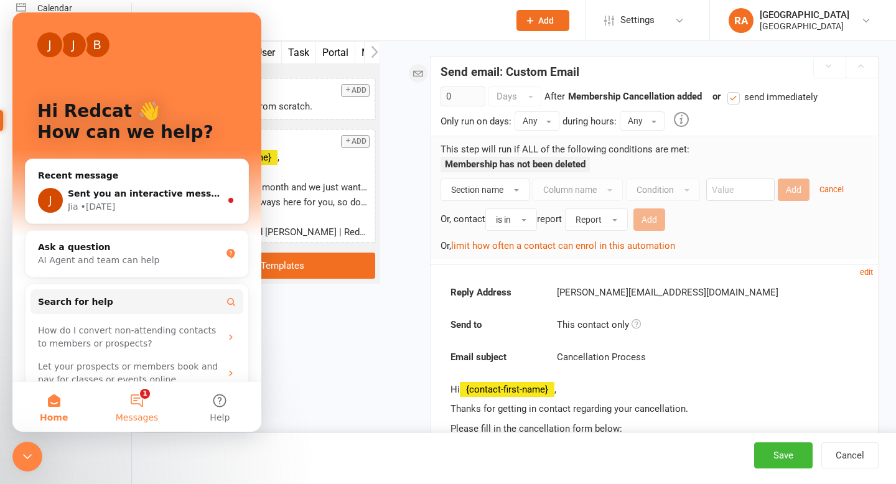
click at [133, 398] on button "1 Messages" at bounding box center [136, 407] width 83 height 50
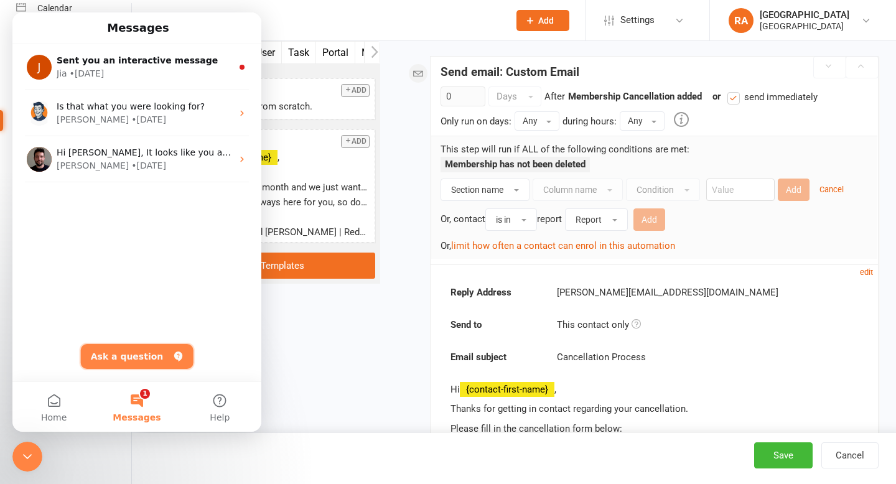
click at [143, 358] on button "Ask a question" at bounding box center [137, 356] width 113 height 25
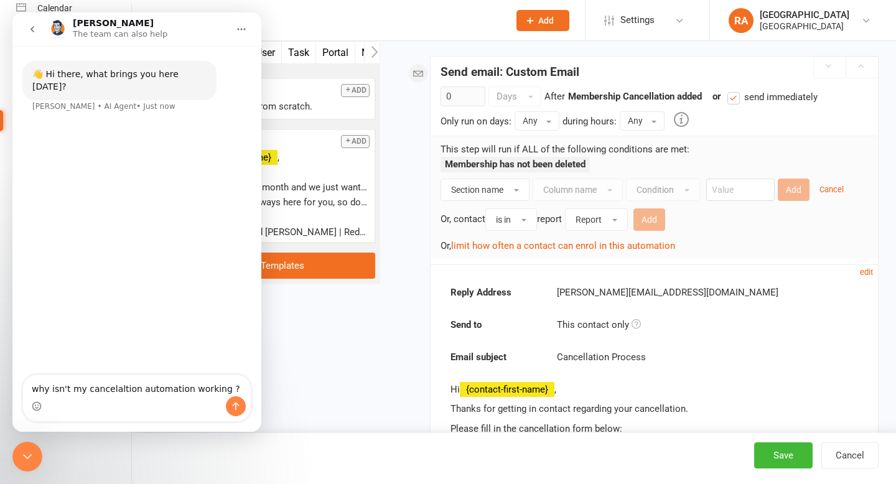
click at [181, 387] on textarea "why isn't my cancelaltion automation working ?" at bounding box center [137, 385] width 228 height 21
type textarea "why isn't my cancellation automation email working ?"
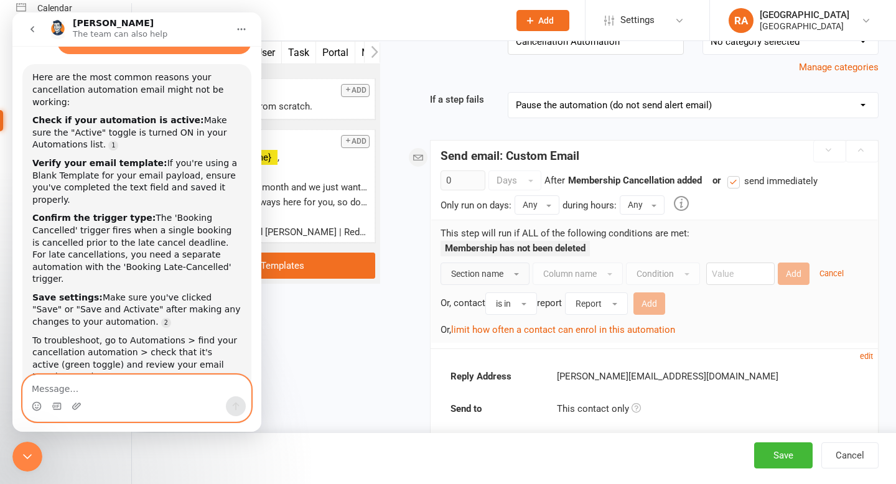
scroll to position [114, 0]
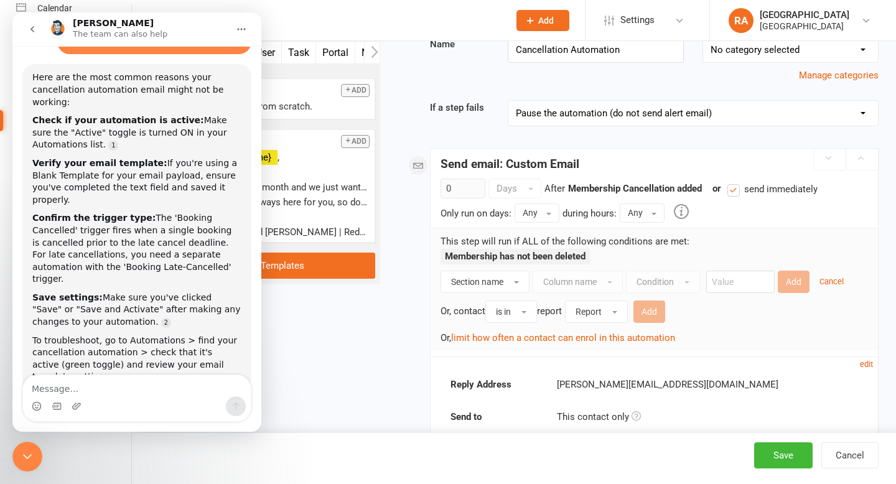
click at [377, 384] on div "Email SMS Email User Task Portal Membership Style Prospect Status Change Waiver…" at bounding box center [514, 381] width 748 height 872
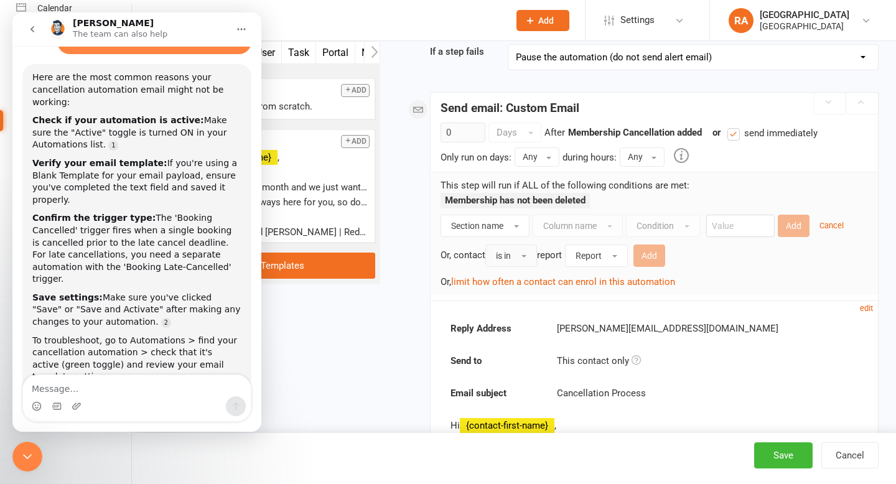
scroll to position [0, 0]
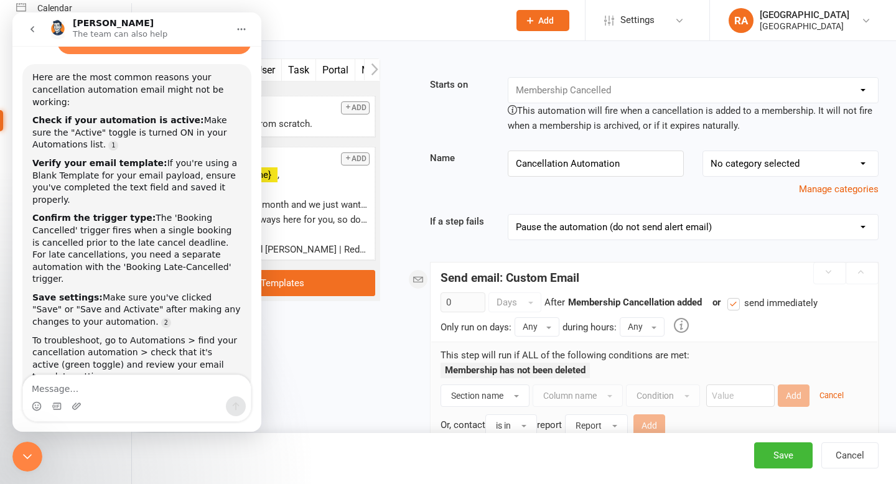
click at [34, 29] on icon "go back" at bounding box center [32, 29] width 10 height 10
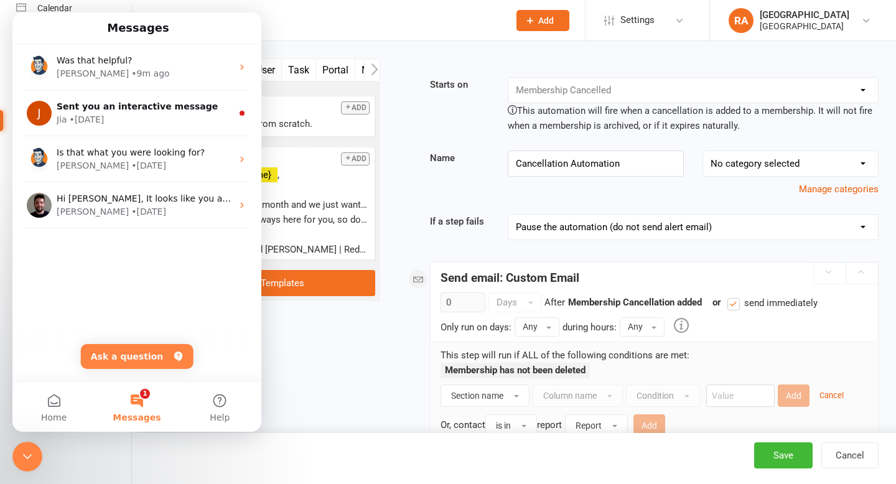
scroll to position [93, 0]
click at [34, 436] on link "Class check-in" at bounding box center [73, 424] width 115 height 28
click at [29, 461] on icon "Close Intercom Messenger" at bounding box center [27, 456] width 15 height 15
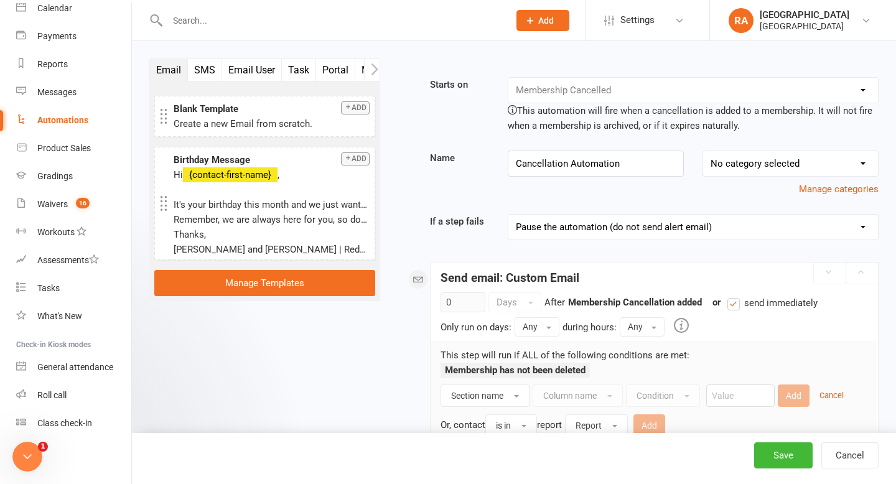
scroll to position [0, 0]
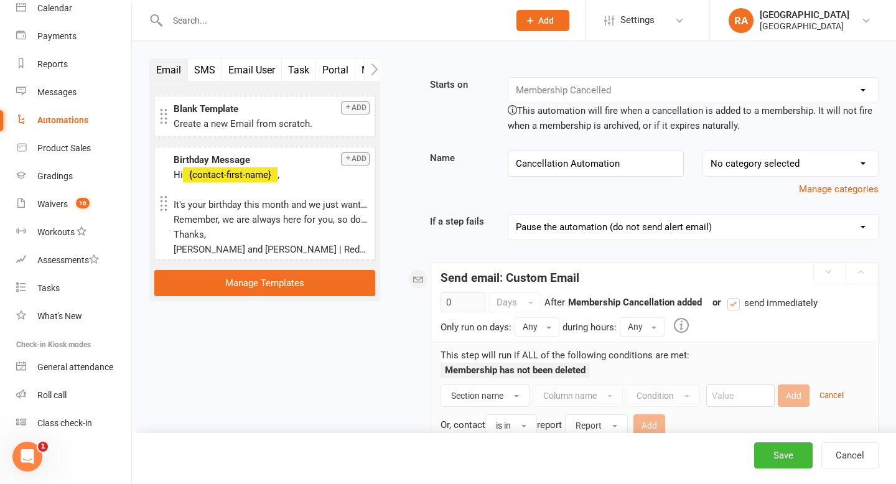
click at [65, 115] on div "Automations" at bounding box center [62, 120] width 51 height 10
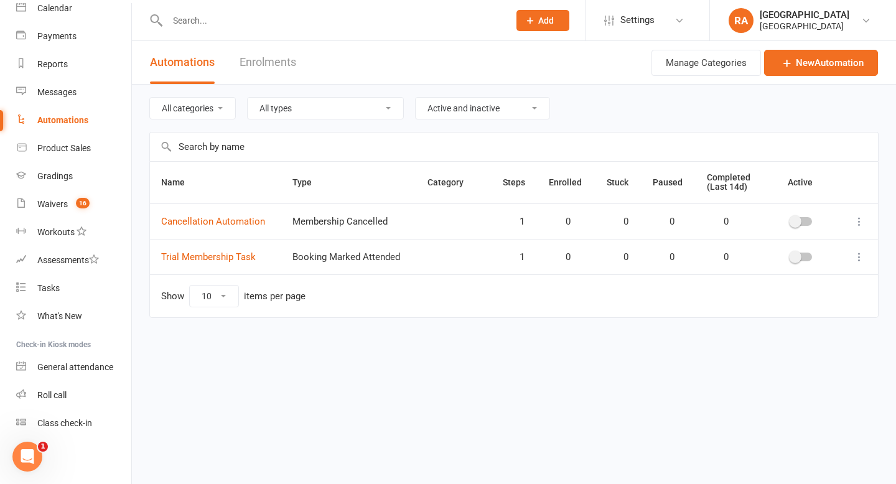
click at [496, 223] on span at bounding box center [795, 221] width 12 height 12
click at [496, 220] on input "checkbox" at bounding box center [791, 220] width 0 height 0
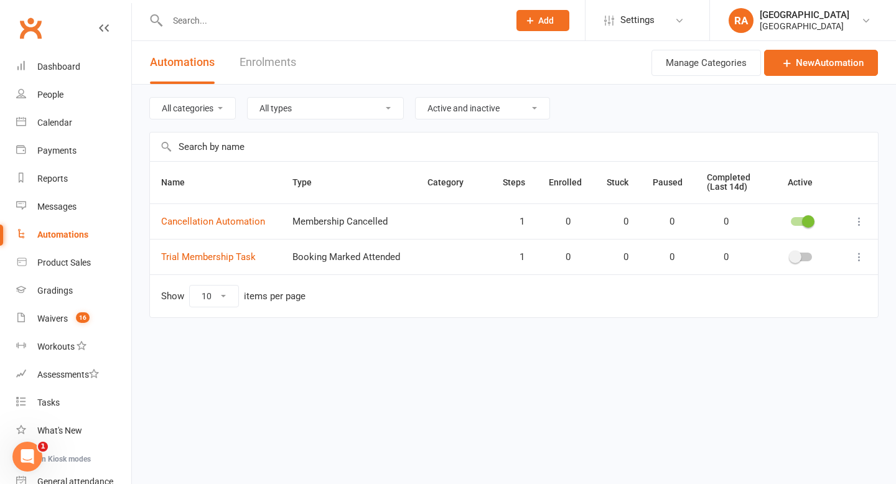
click at [226, 24] on input "text" at bounding box center [332, 20] width 337 height 17
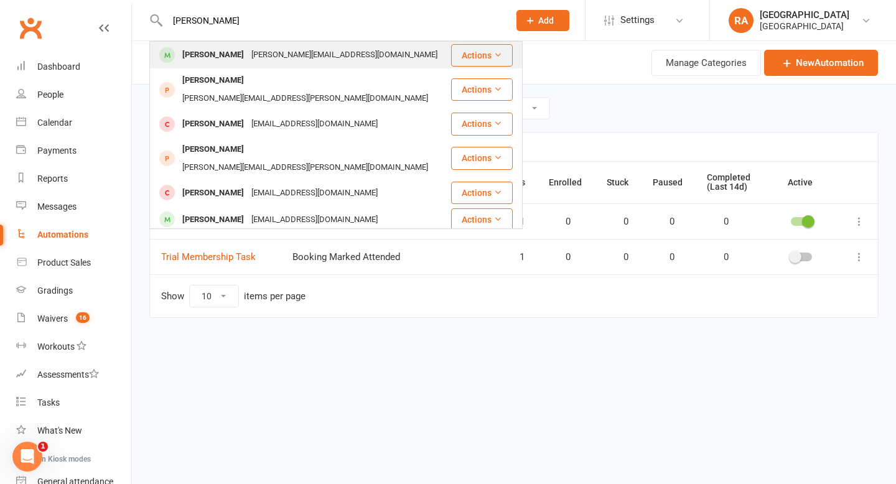
type input "john doe"
click at [248, 59] on div "[PERSON_NAME][EMAIL_ADDRESS][DOMAIN_NAME]" at bounding box center [345, 55] width 194 height 18
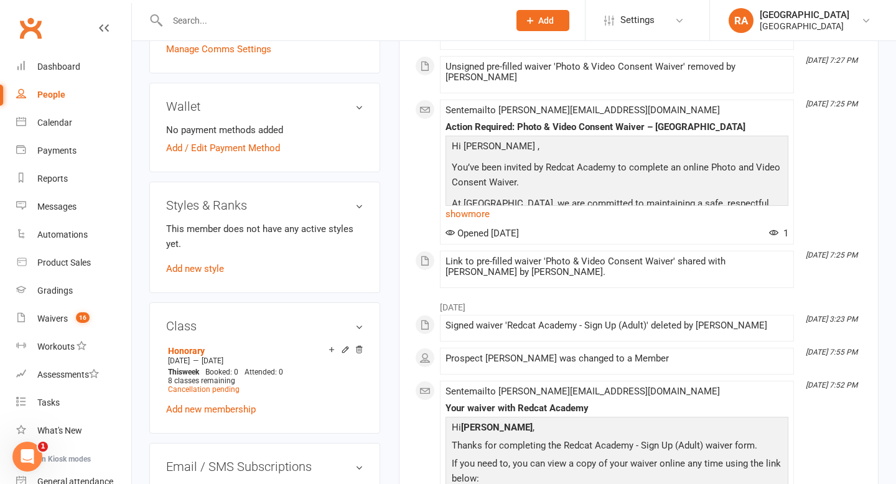
scroll to position [524, 0]
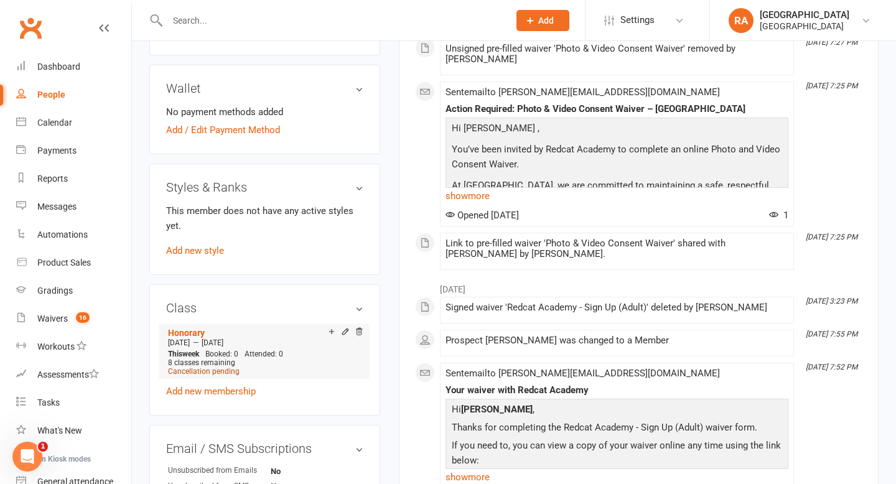
click at [209, 367] on span "Cancellation pending" at bounding box center [204, 371] width 72 height 9
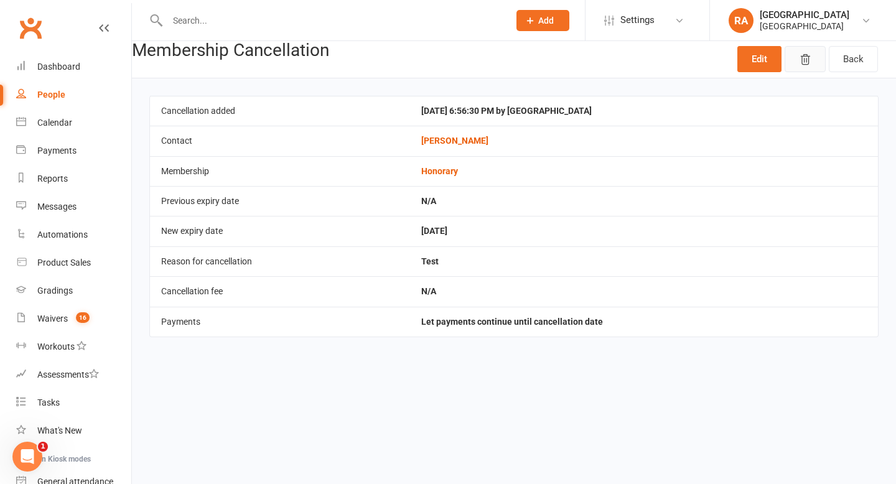
click at [496, 57] on button "button" at bounding box center [805, 59] width 41 height 26
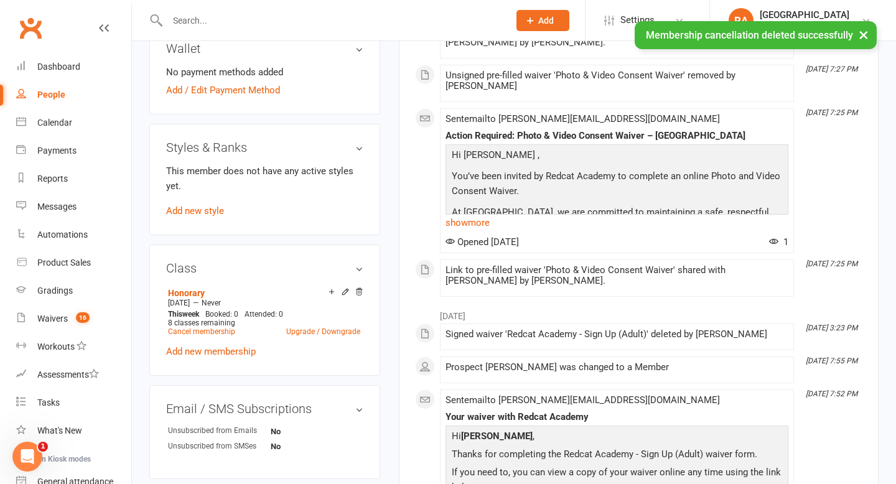
scroll to position [543, 0]
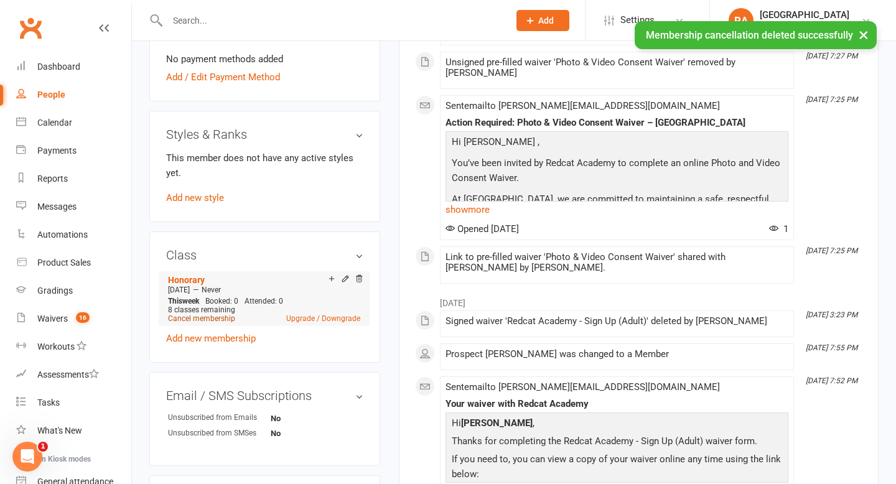
click at [217, 314] on link "Cancel membership" at bounding box center [201, 318] width 67 height 9
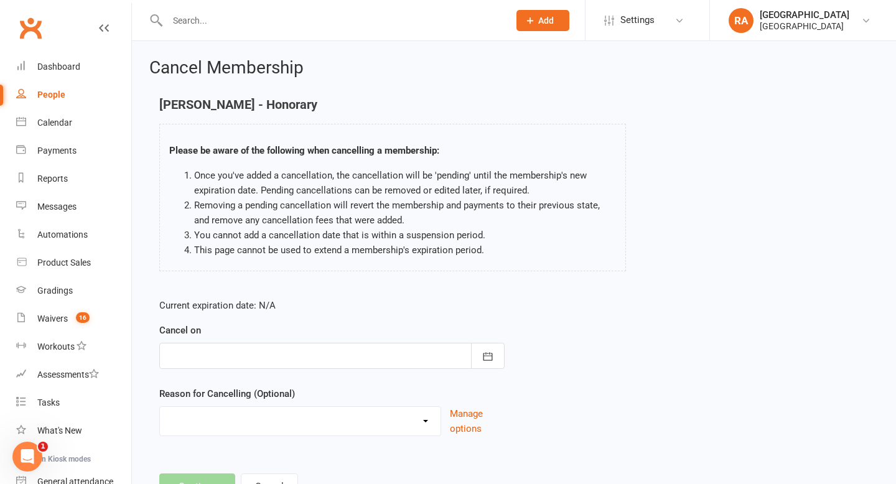
click at [244, 362] on div at bounding box center [331, 356] width 345 height 26
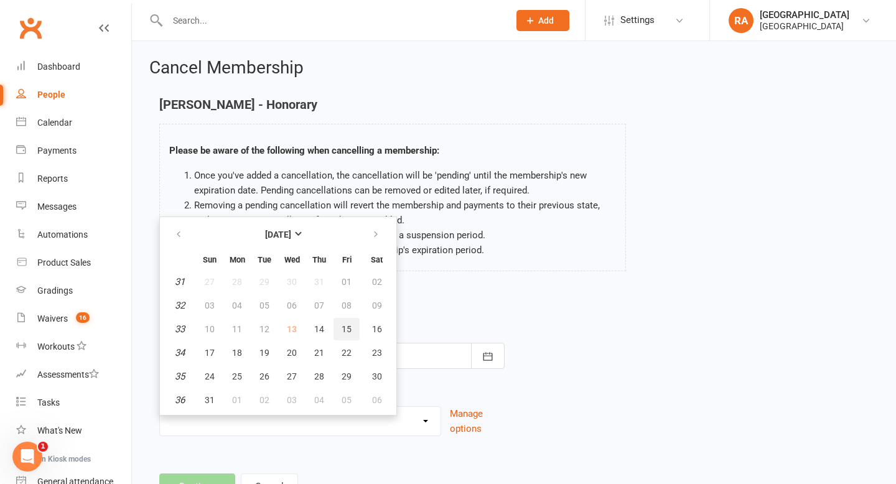
click at [350, 330] on span "15" at bounding box center [347, 329] width 10 height 10
type input "15 Aug 2025"
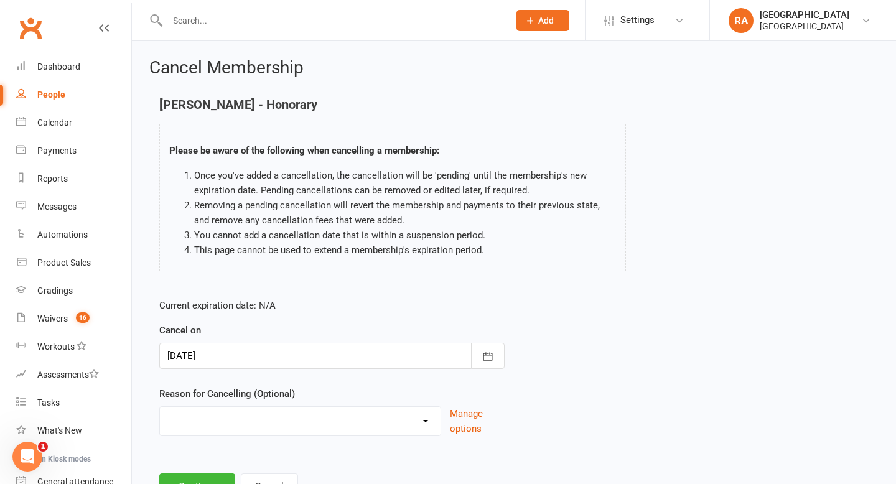
scroll to position [54, 0]
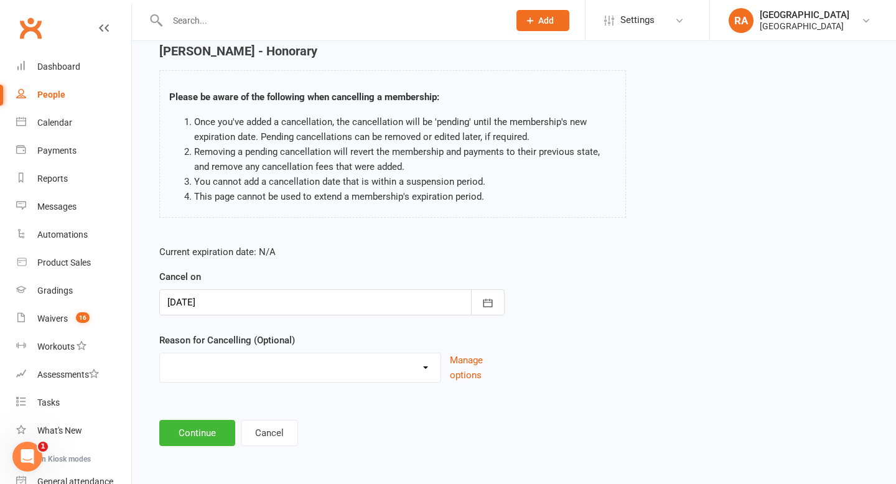
click at [280, 364] on select "Holiday Injury Other reason" at bounding box center [300, 366] width 281 height 25
select select "2"
click at [202, 430] on input at bounding box center [331, 433] width 345 height 26
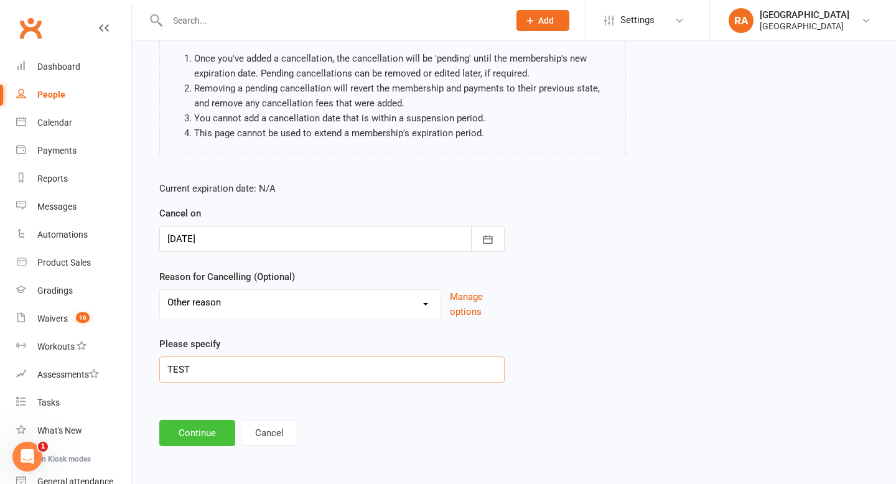
type input "TEST"
click at [202, 436] on button "Continue" at bounding box center [197, 433] width 76 height 26
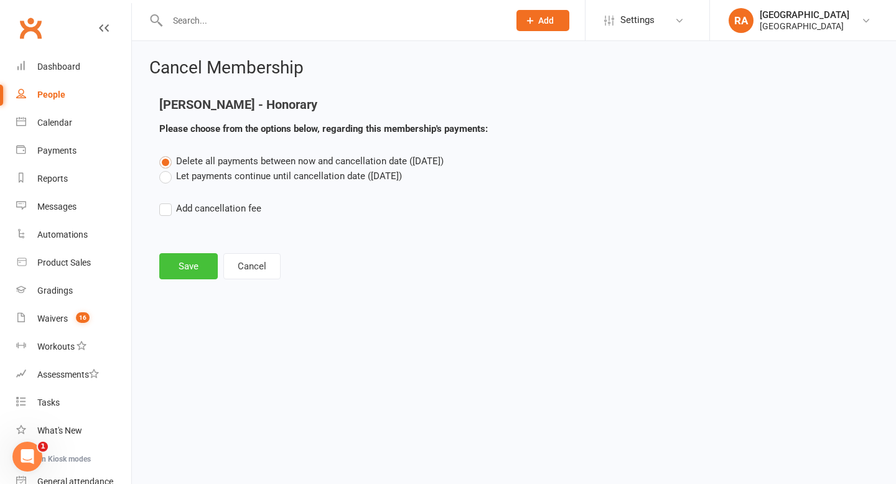
click at [194, 261] on button "Save" at bounding box center [188, 266] width 59 height 26
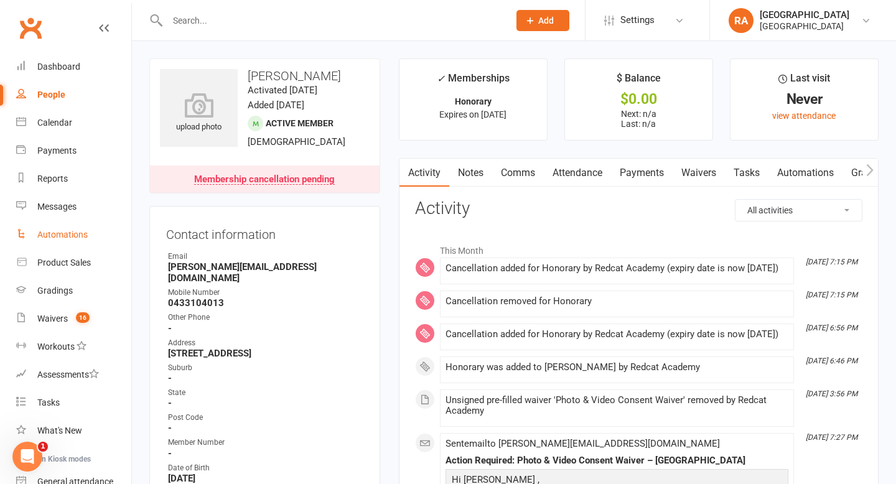
click at [67, 238] on div "Automations" at bounding box center [62, 235] width 50 height 10
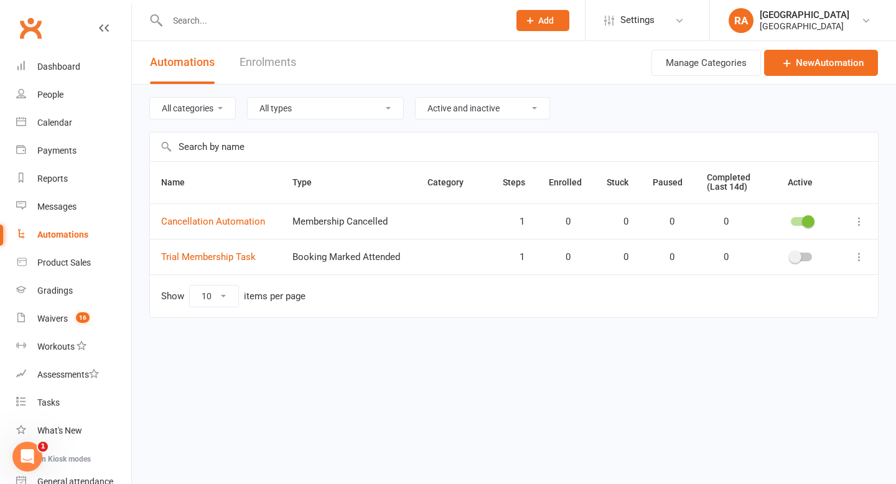
click at [496, 259] on span at bounding box center [795, 257] width 12 height 12
click at [496, 255] on input "checkbox" at bounding box center [791, 255] width 0 height 0
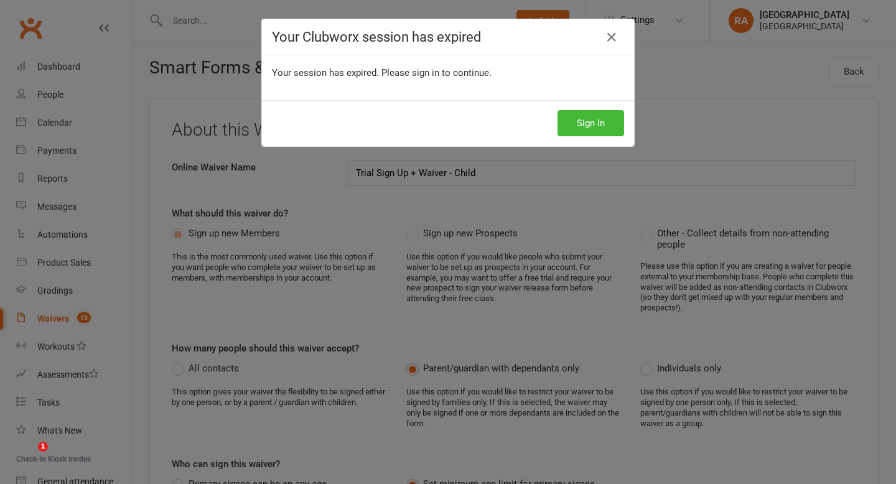
select select "applies_to_attending_signees"
select select "select"
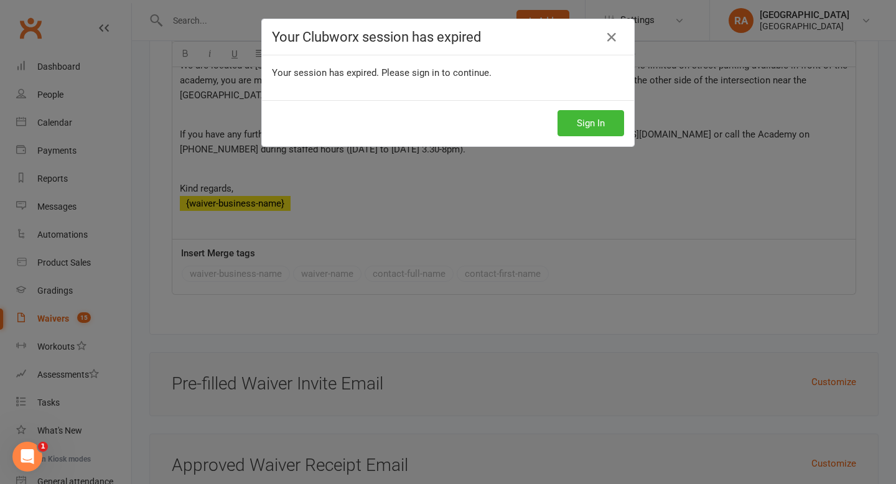
scroll to position [19, 0]
click at [613, 35] on icon at bounding box center [611, 37] width 15 height 15
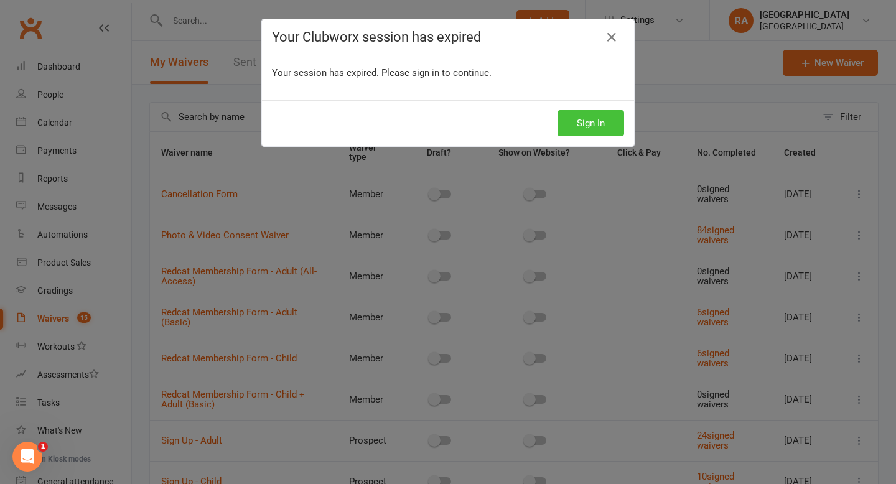
click at [583, 126] on button "Sign In" at bounding box center [591, 123] width 67 height 26
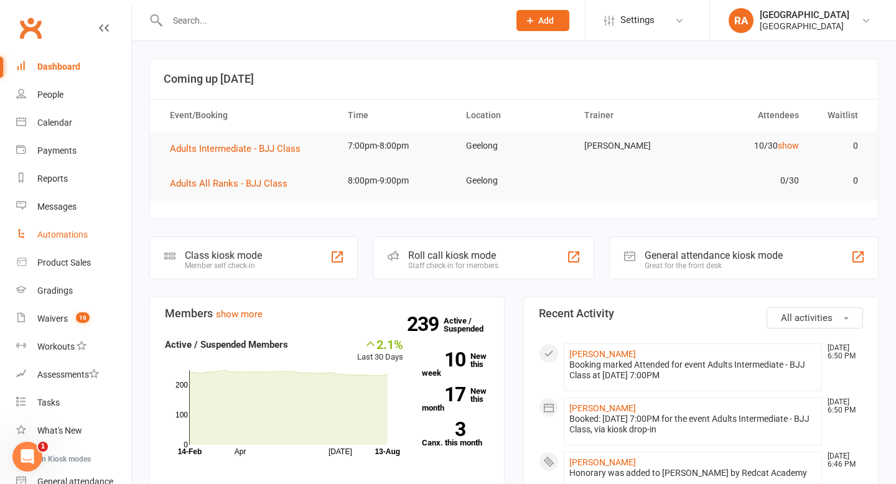
click at [64, 228] on link "Automations" at bounding box center [73, 235] width 115 height 28
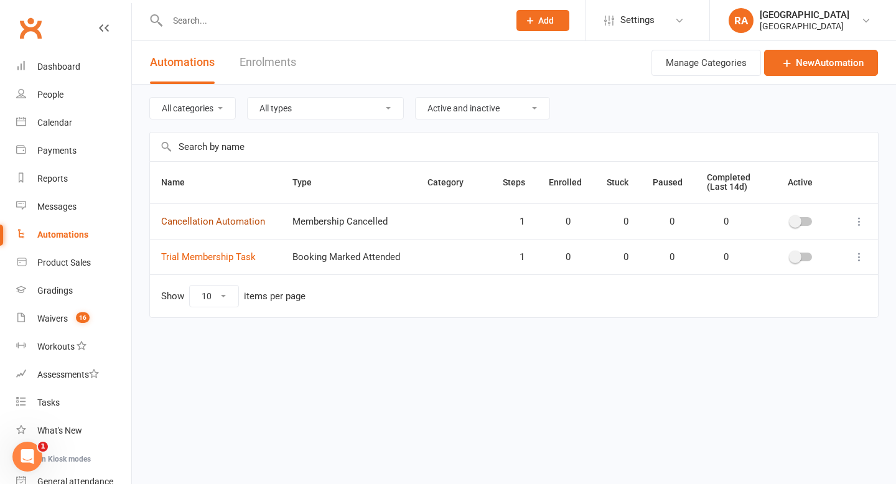
click at [246, 221] on link "Cancellation Automation" at bounding box center [213, 221] width 104 height 11
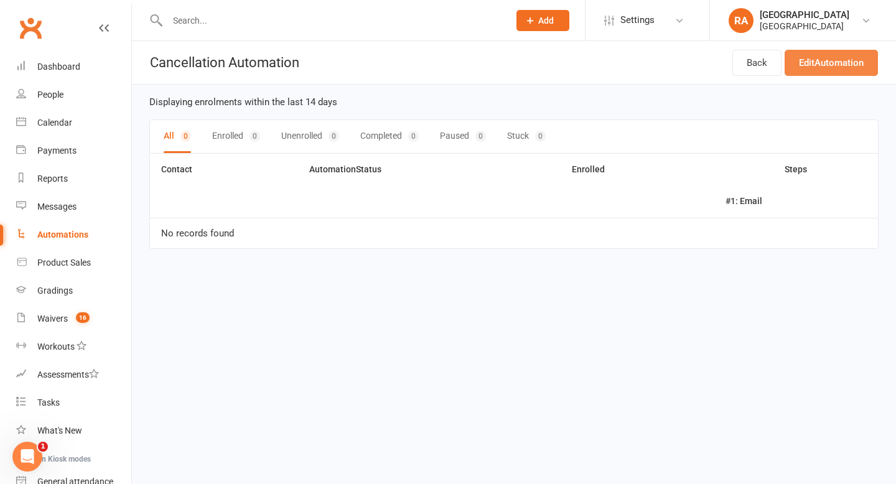
click at [818, 67] on link "Edit Automation" at bounding box center [831, 63] width 93 height 26
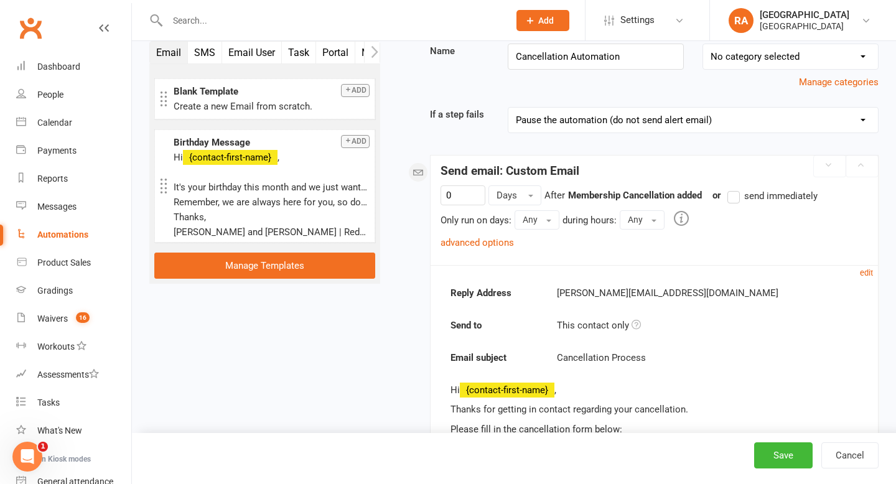
scroll to position [91, 0]
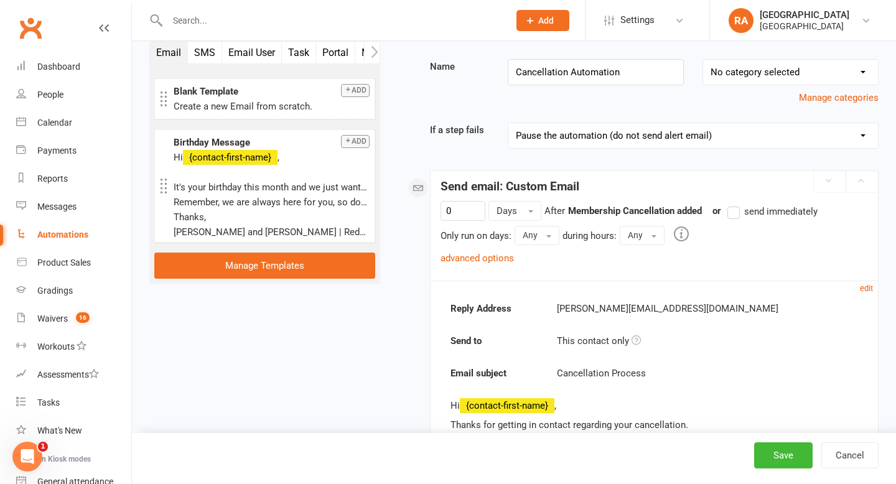
click at [743, 212] on label "send immediately" at bounding box center [773, 211] width 90 height 15
click at [736, 204] on input "send immediately" at bounding box center [732, 204] width 8 height 0
click at [770, 459] on button "Save" at bounding box center [783, 456] width 59 height 26
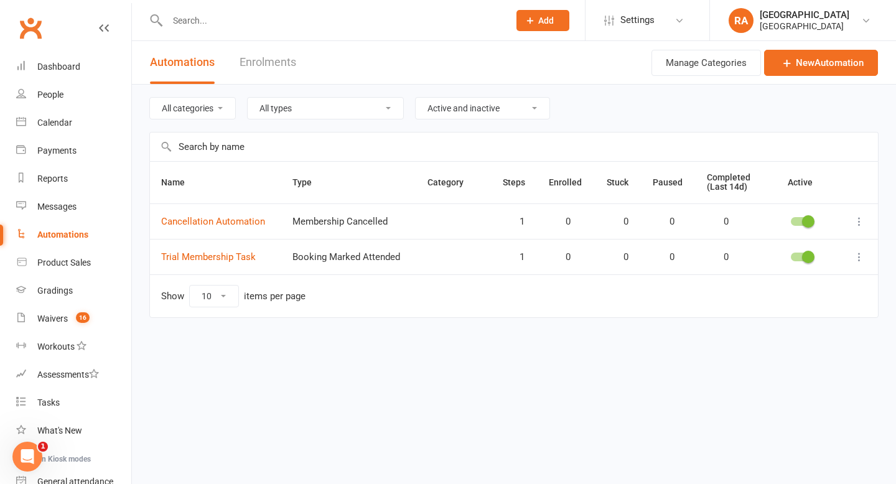
click at [276, 24] on input "text" at bounding box center [332, 20] width 337 height 17
click at [229, 220] on link "Cancellation Automation" at bounding box center [213, 221] width 104 height 11
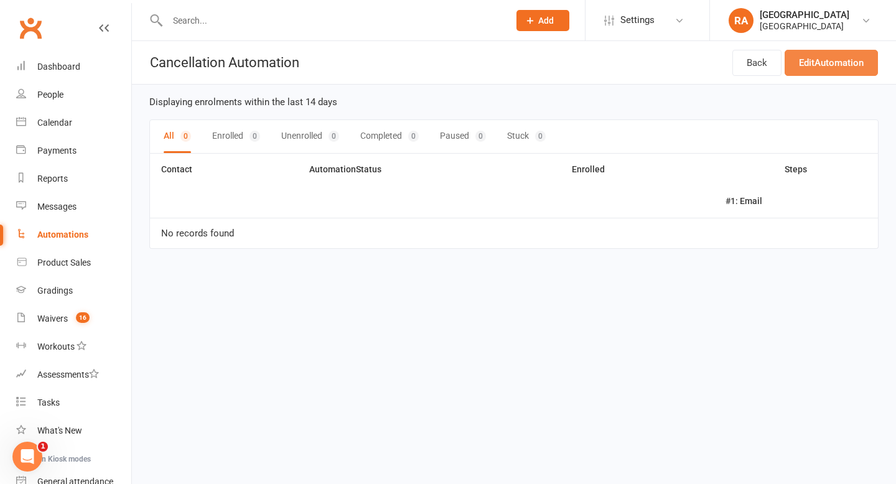
click at [797, 63] on link "Edit Automation" at bounding box center [831, 63] width 93 height 26
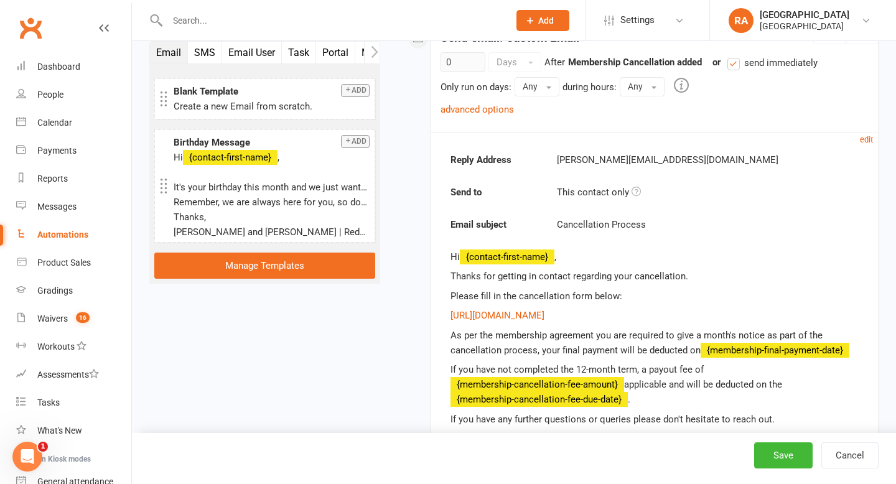
scroll to position [256, 0]
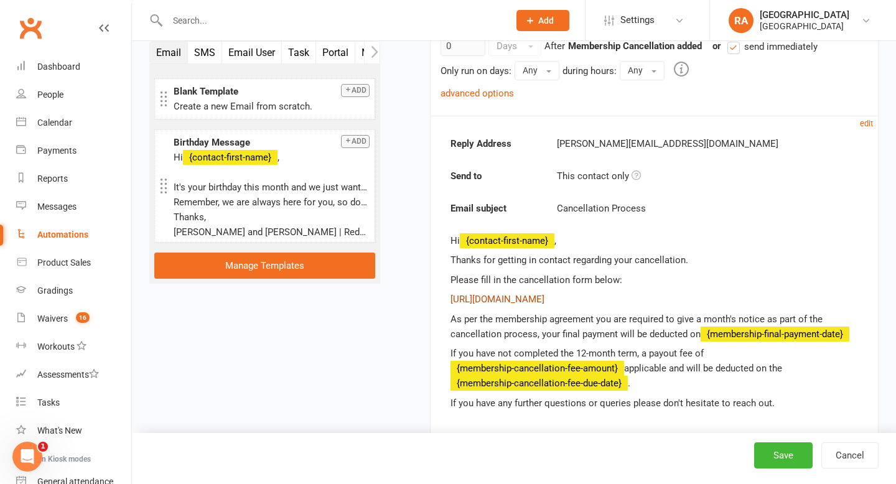
click at [545, 299] on link "[URL][DOMAIN_NAME]" at bounding box center [498, 299] width 94 height 11
click at [584, 278] on p "Please fill in the cancellation form below:" at bounding box center [655, 280] width 408 height 15
click at [626, 283] on p "Please fill in the cancellation form below:" at bounding box center [655, 280] width 408 height 15
click at [625, 281] on p "Please fill in the cancellation form below:" at bounding box center [655, 280] width 408 height 15
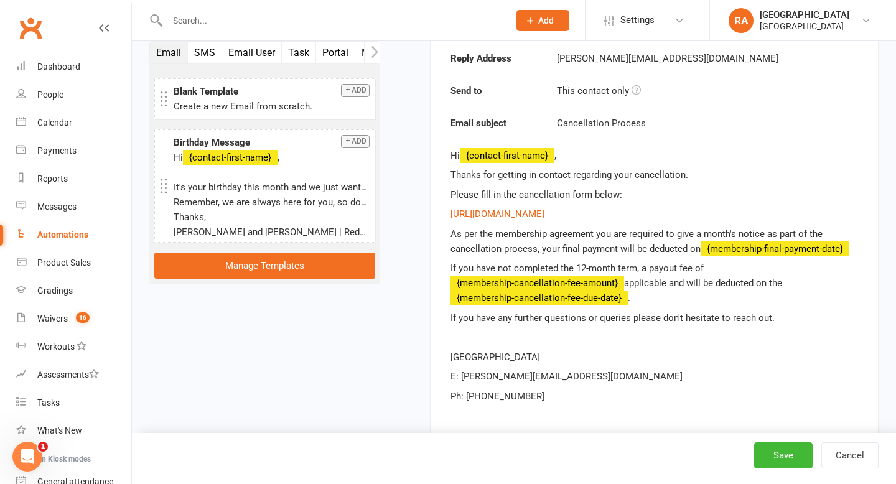
scroll to position [368, 0]
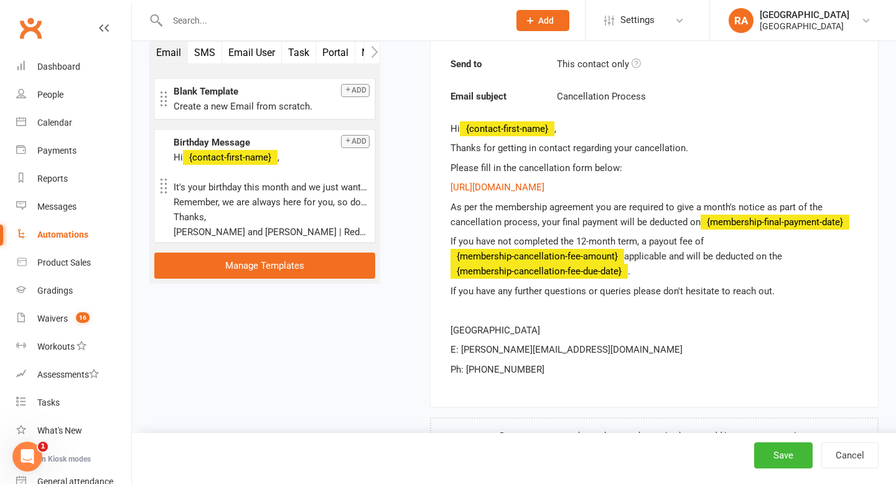
click at [624, 159] on div "Hi {contact-first-name} , Thanks for getting in contact regarding your cancella…" at bounding box center [655, 249] width 408 height 256
click at [607, 173] on p "Please fill in the cancellation form below:" at bounding box center [655, 168] width 408 height 15
click at [629, 168] on p "Please fill in the cancellation form below:" at bounding box center [655, 168] width 408 height 15
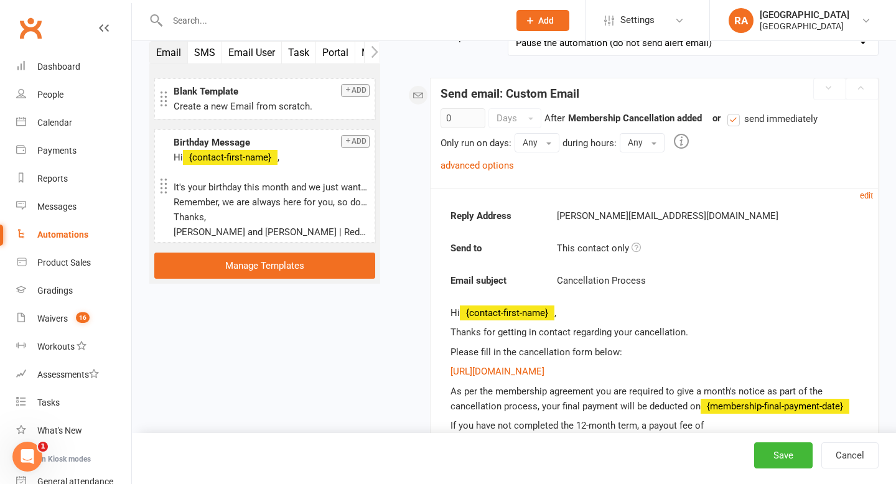
scroll to position [205, 0]
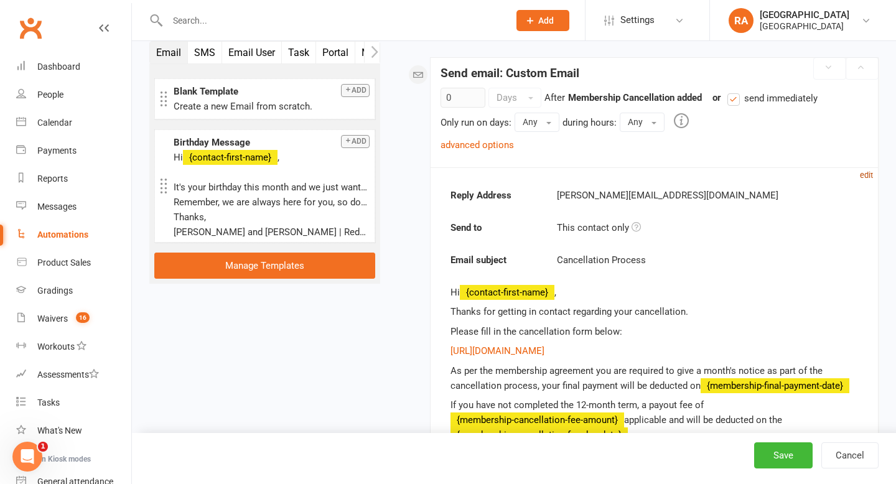
click at [863, 173] on small "edit" at bounding box center [866, 175] width 13 height 9
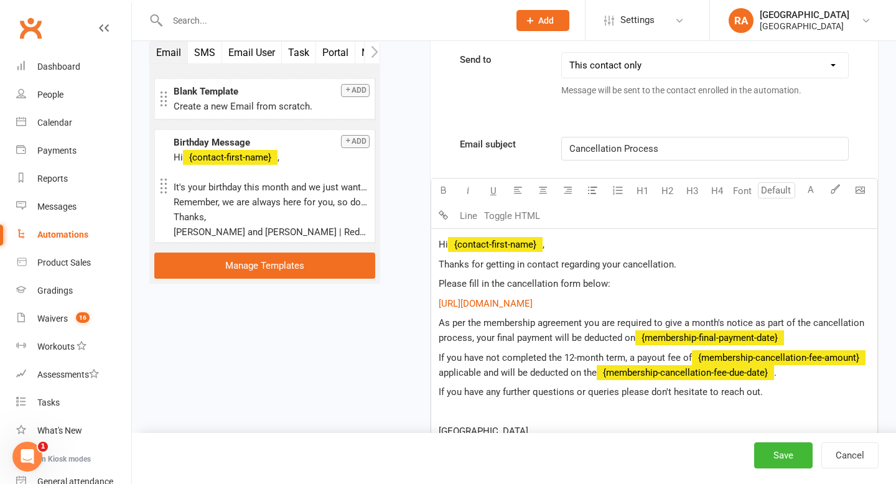
scroll to position [444, 0]
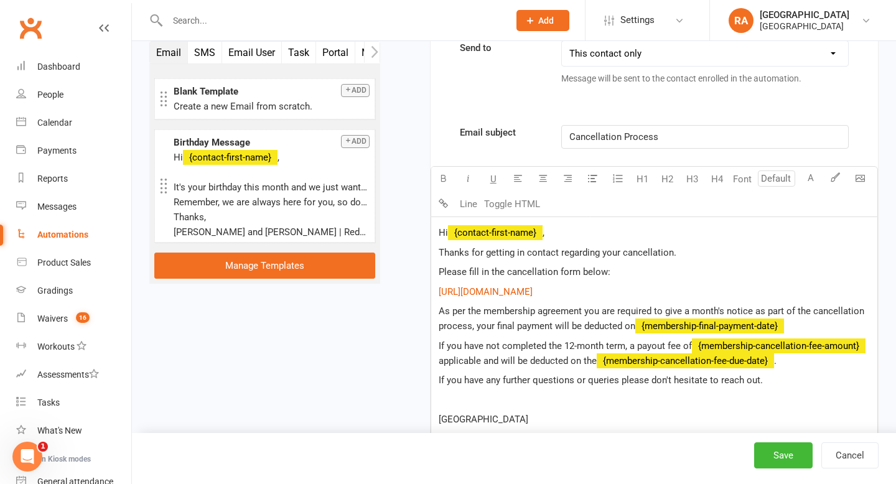
click at [618, 274] on p "Please fill in the cancellation form below:" at bounding box center [654, 272] width 431 height 15
drag, startPoint x: 468, startPoint y: 274, endPoint x: 423, endPoint y: 274, distance: 45.4
click at [423, 274] on div "Starts on Booking Cancelled Booking Due Booking Late-Cancelled Booking Marked A…" at bounding box center [639, 237] width 480 height 1208
drag, startPoint x: 604, startPoint y: 271, endPoint x: 433, endPoint y: 274, distance: 171.2
click at [433, 274] on div "Hi ﻿ {contact-first-name} , Thanks for getting in contact regarding your cancel…" at bounding box center [654, 346] width 446 height 258
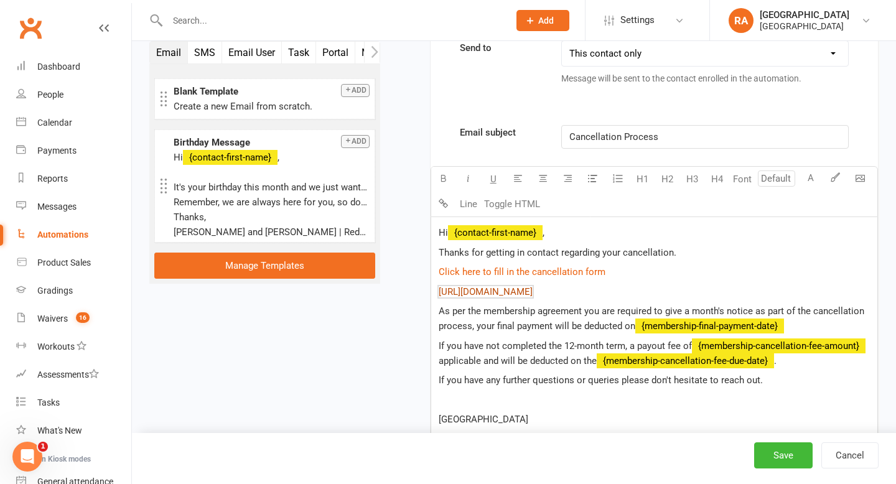
drag, startPoint x: 621, startPoint y: 291, endPoint x: 441, endPoint y: 296, distance: 179.3
click at [441, 296] on p "$ https://app.clubworx.com/s/JemBf2Wu $" at bounding box center [654, 291] width 431 height 15
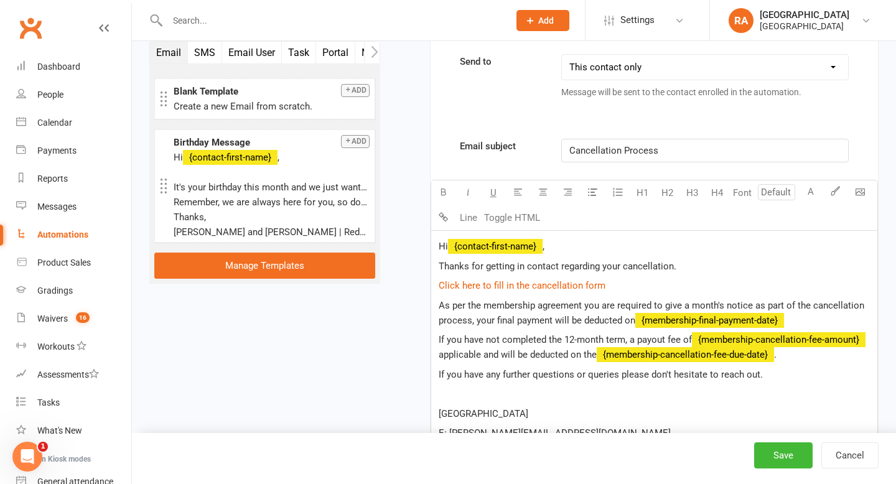
scroll to position [399, 0]
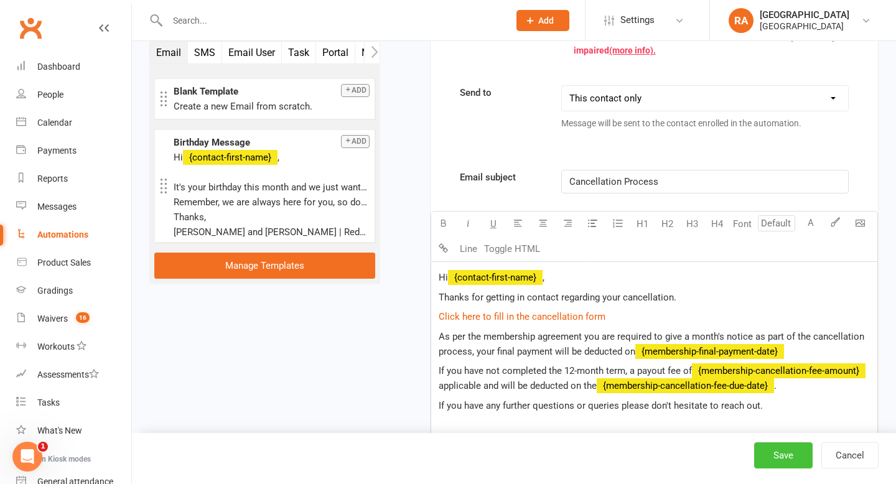
click at [763, 459] on button "Save" at bounding box center [783, 456] width 59 height 26
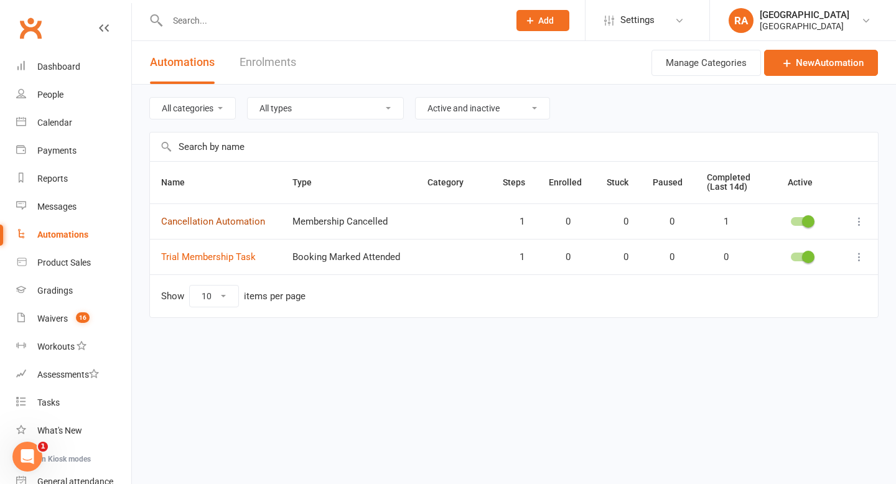
click at [236, 222] on link "Cancellation Automation" at bounding box center [213, 221] width 104 height 11
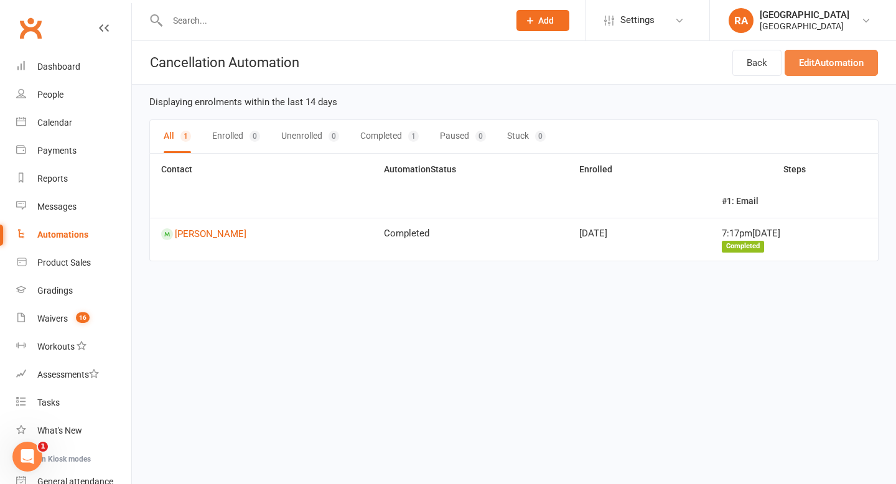
click at [805, 65] on link "Edit Automation" at bounding box center [831, 63] width 93 height 26
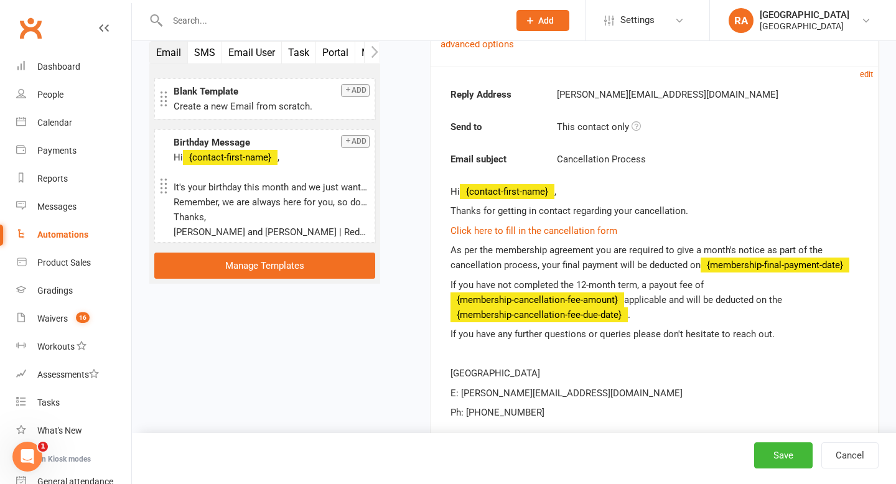
scroll to position [306, 0]
click at [551, 230] on link "Click here to fill in the cancellation form" at bounding box center [534, 230] width 167 height 11
click at [620, 228] on p "Click here to fill in the cancellation form" at bounding box center [655, 230] width 408 height 15
click at [596, 218] on div "Hi {contact-first-name} , Thanks for getting in contact regarding your cancella…" at bounding box center [655, 302] width 408 height 237
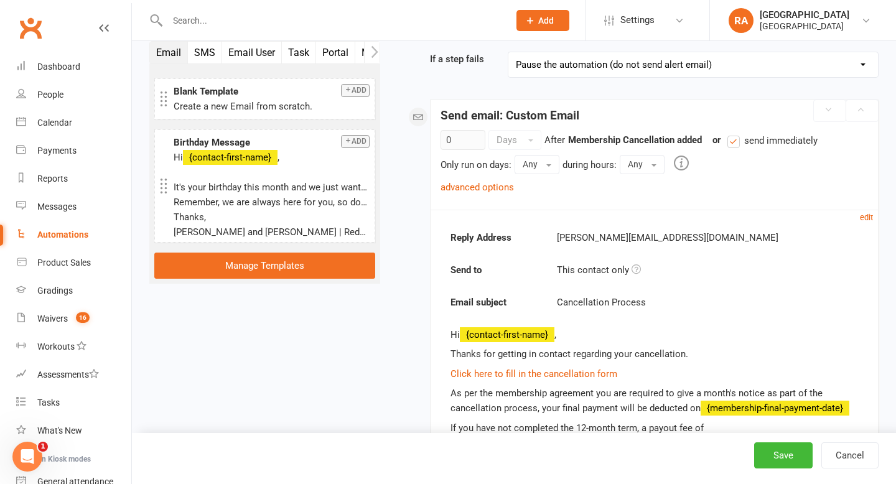
scroll to position [132, 0]
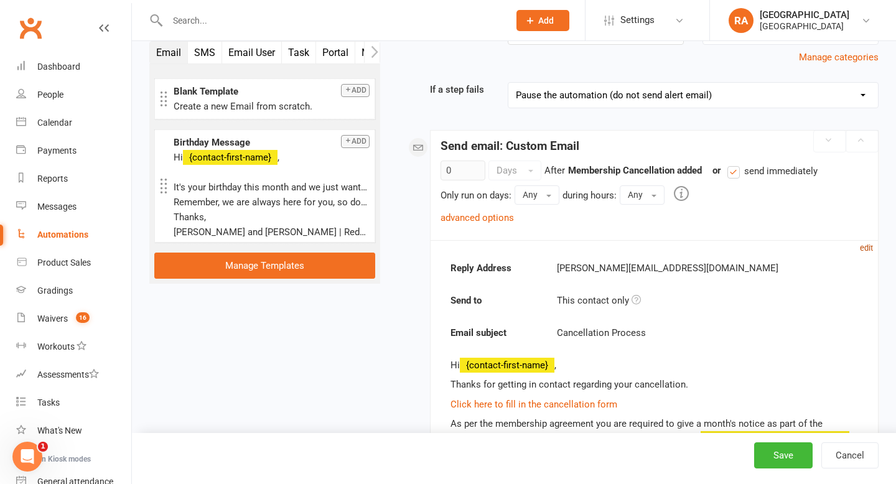
click at [866, 249] on small "edit" at bounding box center [866, 247] width 13 height 9
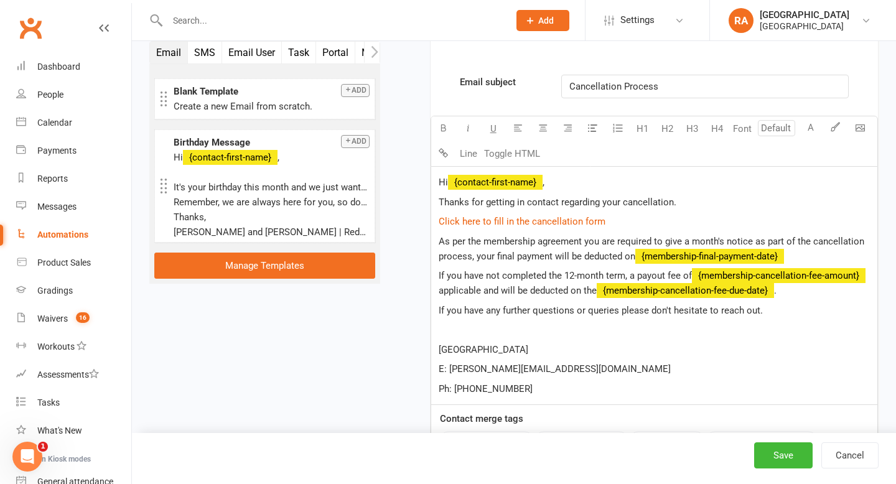
scroll to position [490, 0]
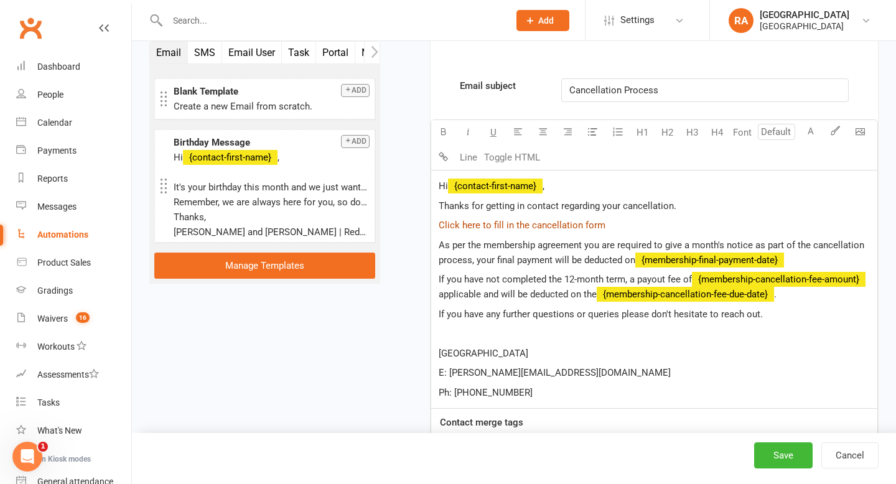
click at [543, 225] on span "Click here to fill in the cancellation form" at bounding box center [522, 225] width 167 height 11
click at [572, 225] on span "Click here to fill in the cancellation form" at bounding box center [522, 225] width 167 height 11
click at [587, 227] on span "Click here to fill in the cancellation form" at bounding box center [522, 225] width 167 height 11
click at [610, 219] on p "$ Click here to fill in the cancellation form $" at bounding box center [654, 225] width 431 height 15
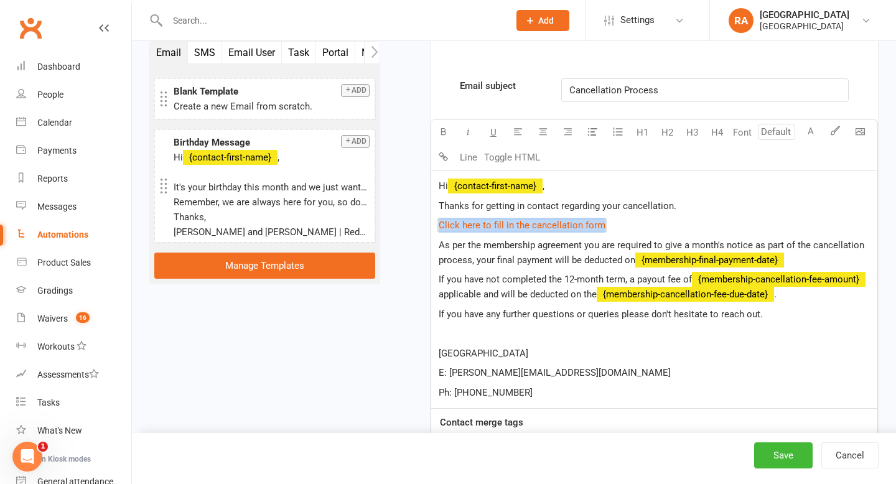
drag, startPoint x: 614, startPoint y: 228, endPoint x: 434, endPoint y: 226, distance: 179.3
click at [434, 226] on div "Hi ﻿ {contact-first-name} , Thanks for getting in contact regarding your cancel…" at bounding box center [654, 290] width 446 height 238
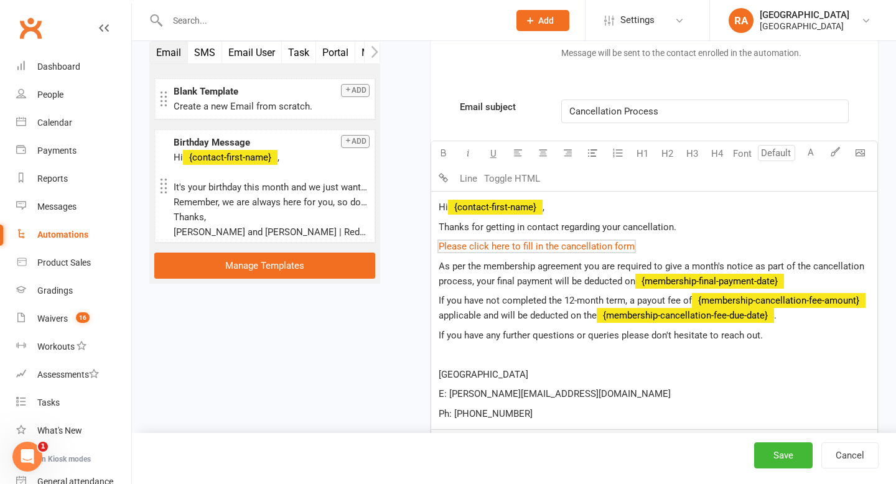
scroll to position [476, 0]
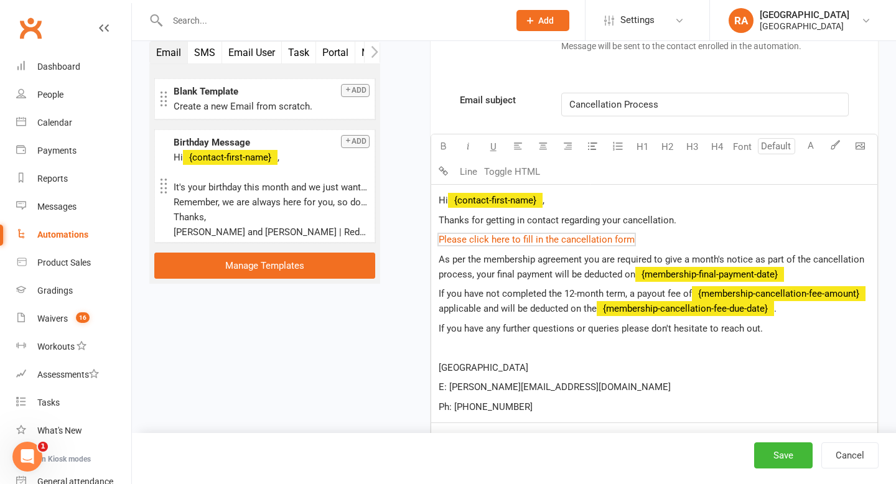
click at [467, 346] on p at bounding box center [654, 347] width 431 height 15
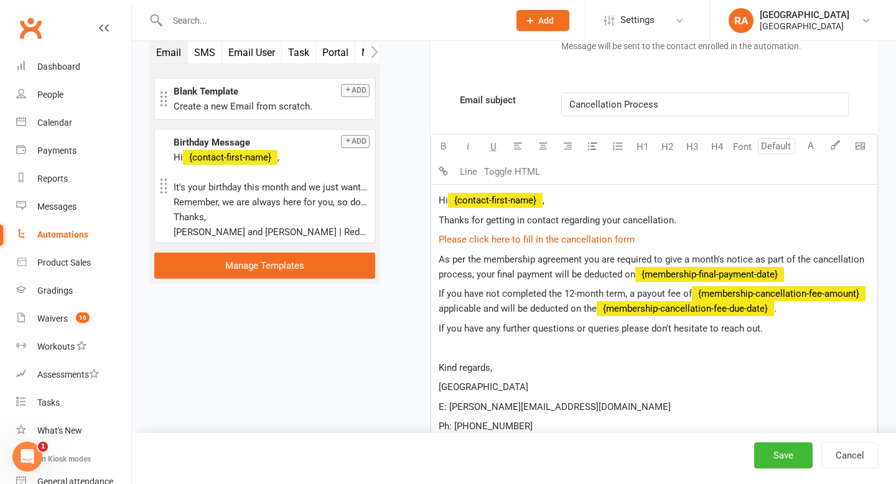
click at [512, 387] on p "[GEOGRAPHIC_DATA]" at bounding box center [654, 387] width 431 height 15
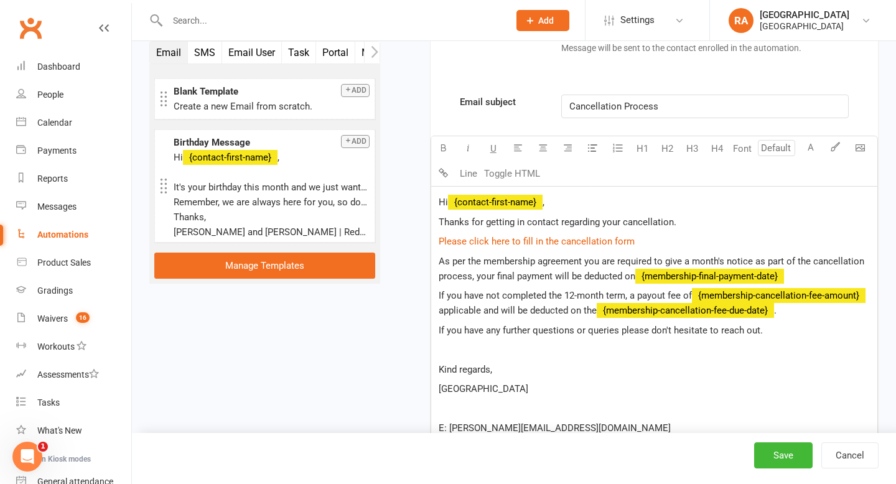
scroll to position [474, 0]
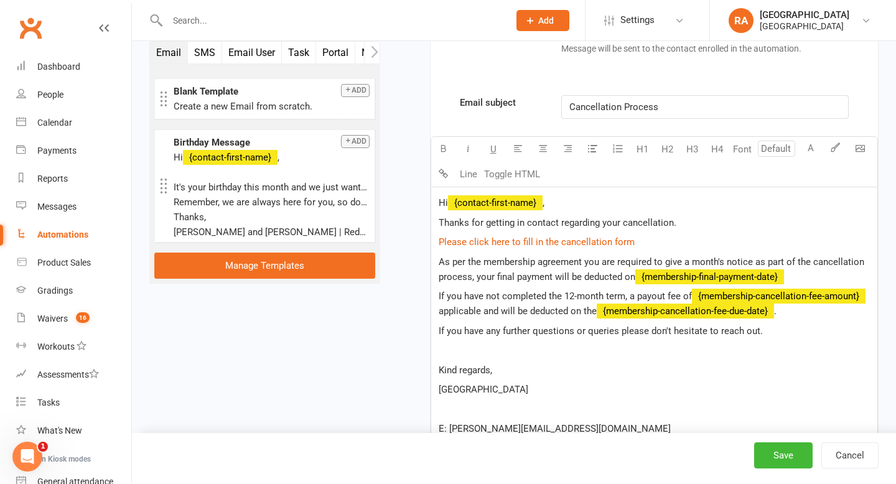
click at [479, 277] on span "As per the membership agreement you are required to give a month's notice as pa…" at bounding box center [653, 269] width 428 height 26
click at [597, 311] on span "applicable and will be deducted on the" at bounding box center [518, 311] width 158 height 11
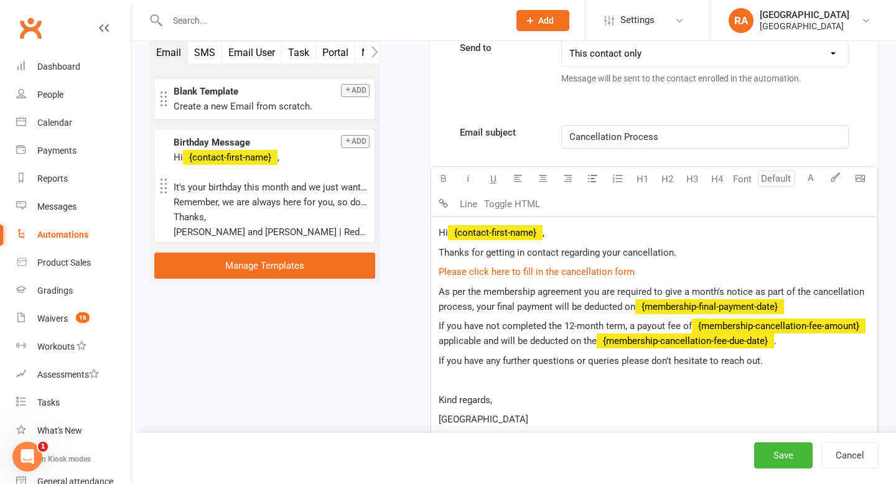
scroll to position [439, 0]
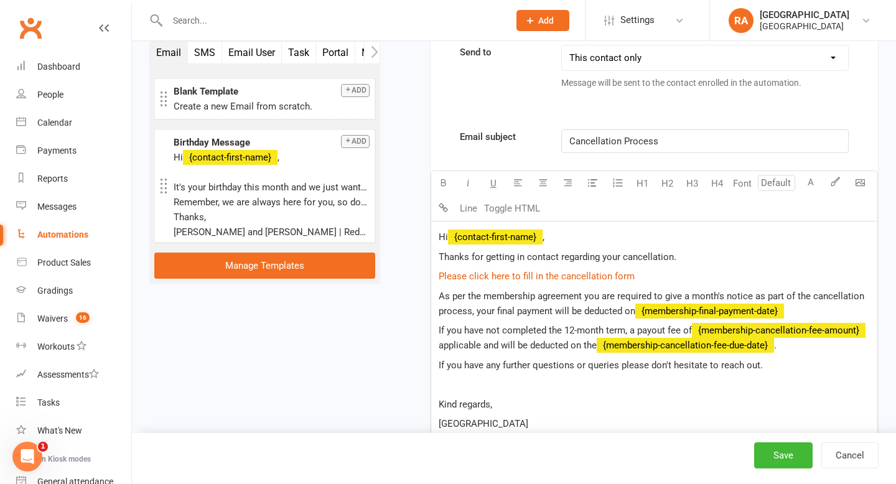
click at [37, 456] on div "Open Intercom Messenger" at bounding box center [27, 456] width 41 height 41
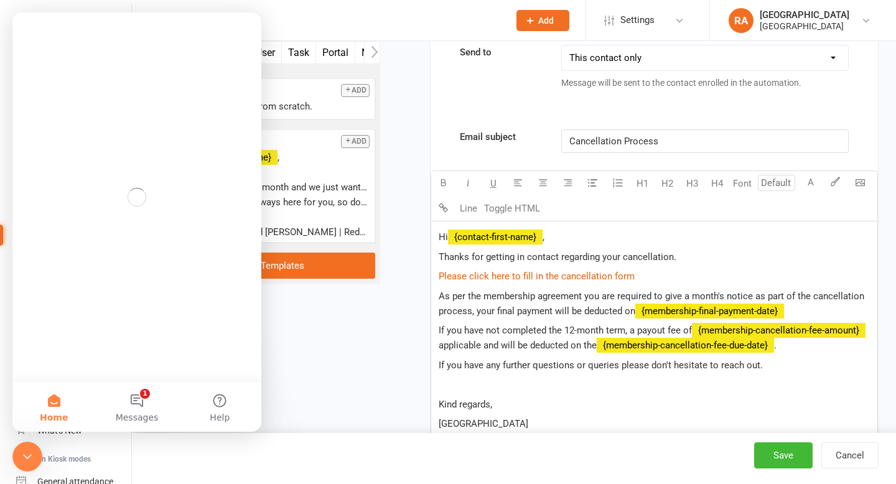
scroll to position [0, 0]
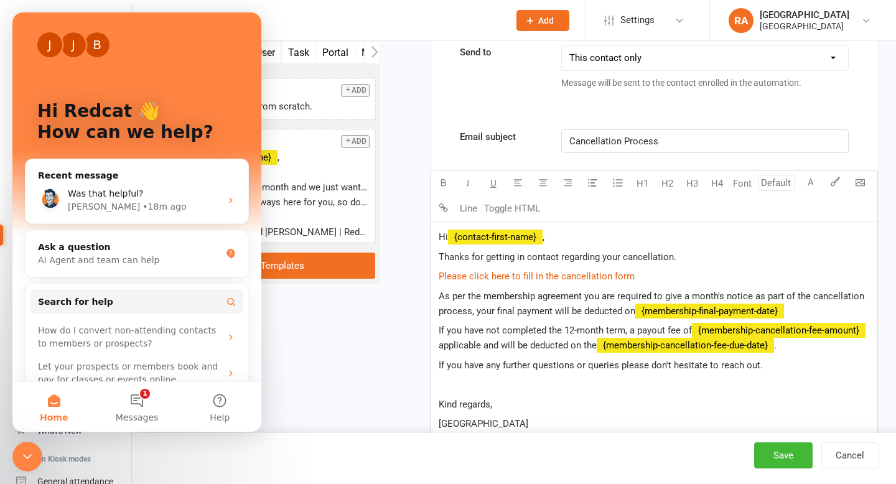
click at [388, 359] on div "Email SMS Email User Task Portal Membership Style Prospect Status Change Waiver…" at bounding box center [514, 247] width 748 height 1256
click at [562, 232] on p "Hi ﻿ {contact-first-name} ," at bounding box center [654, 237] width 431 height 15
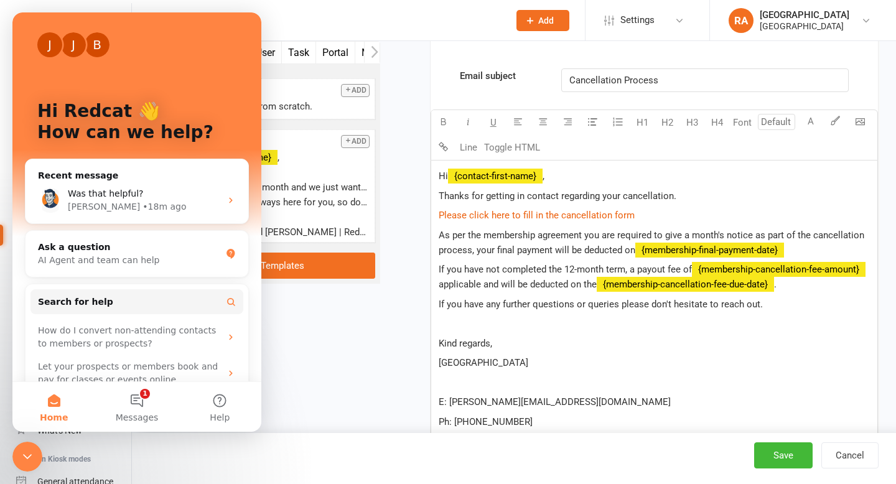
scroll to position [504, 0]
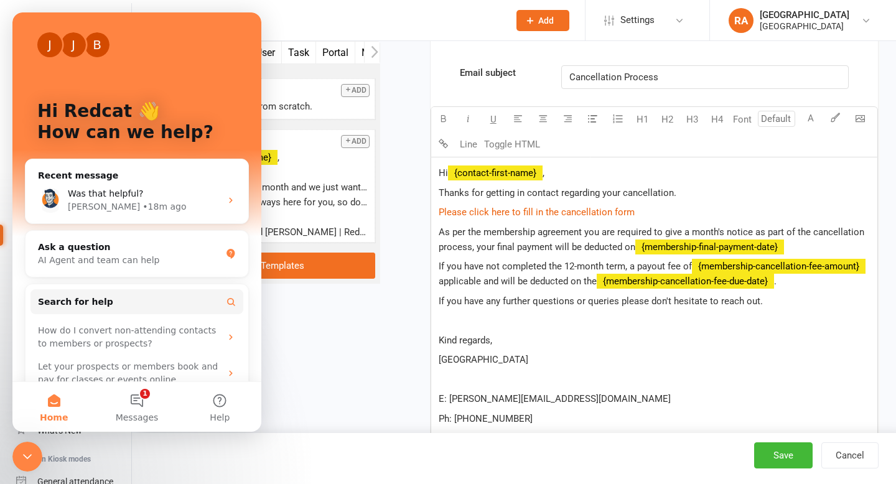
click at [477, 247] on span "As per the membership agreement you are required to give a month's notice as pa…" at bounding box center [653, 240] width 428 height 26
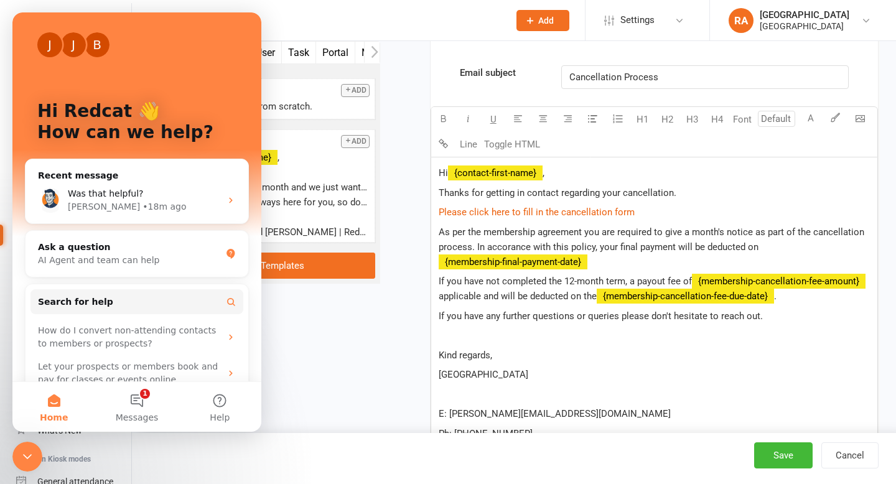
click at [506, 243] on span "As per the membership agreement you are required to give a month's notice as pa…" at bounding box center [653, 240] width 428 height 26
click at [602, 243] on span "As per the membership agreement you are required to give a month's notice as pa…" at bounding box center [653, 240] width 428 height 26
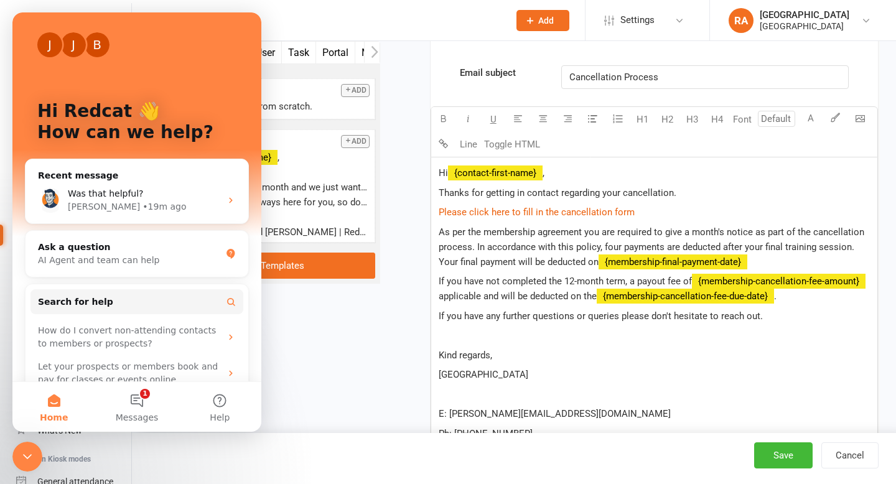
click at [631, 281] on span "If you have not completed the 12-month term, a payout fee of" at bounding box center [565, 281] width 253 height 11
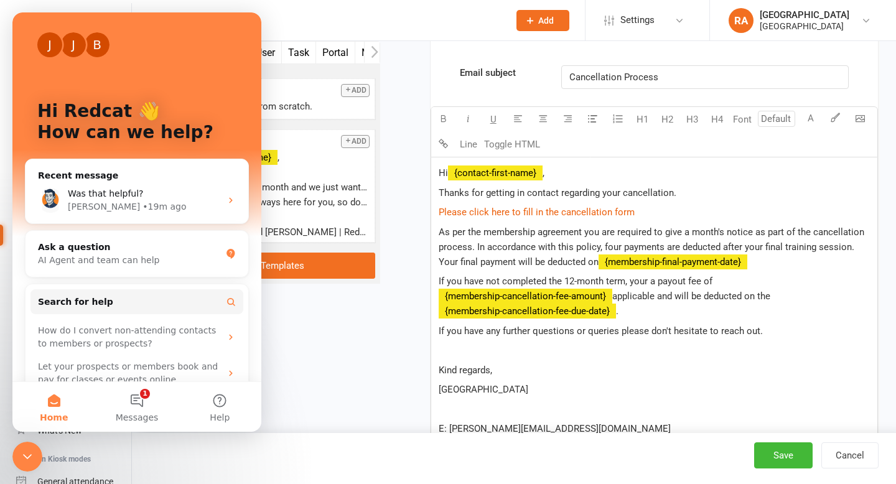
click at [658, 283] on span "If you have not completed the 12-month term, your a payout fee of" at bounding box center [576, 281] width 274 height 11
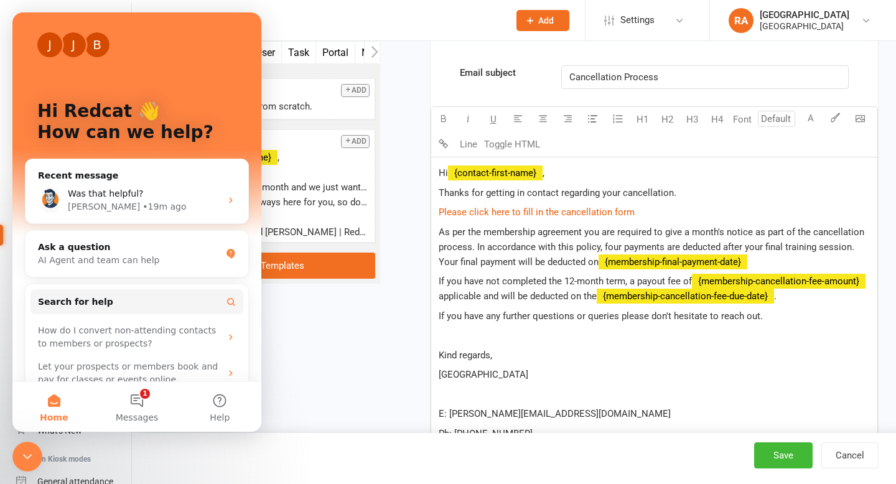
click at [439, 294] on span "applicable and will be deducted on the" at bounding box center [518, 296] width 158 height 11
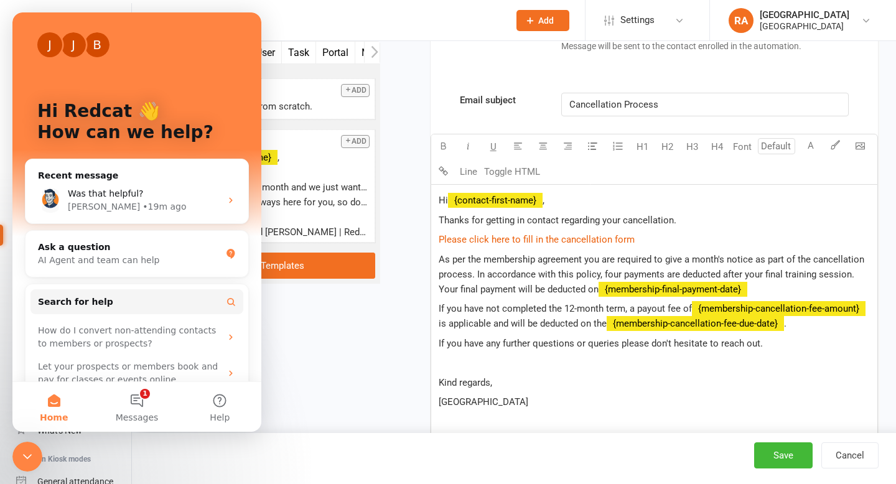
scroll to position [474, 0]
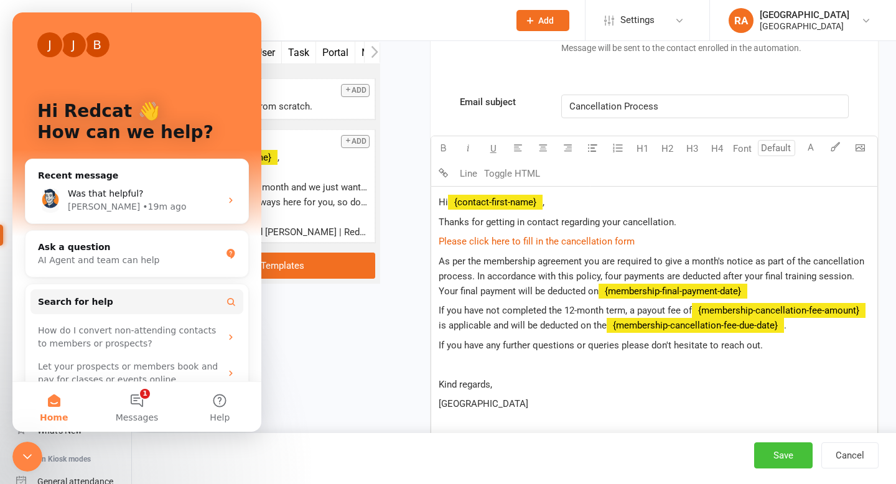
click at [784, 459] on button "Save" at bounding box center [783, 456] width 59 height 26
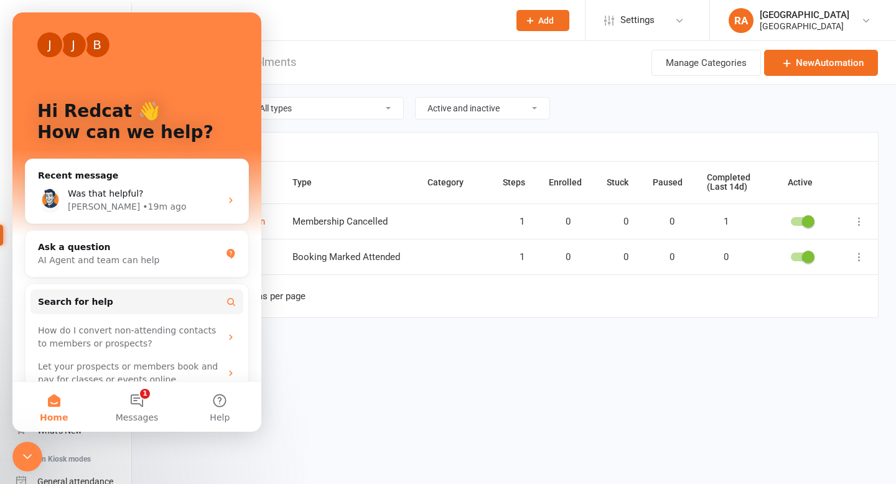
click at [26, 456] on icon "Close Intercom Messenger" at bounding box center [27, 456] width 15 height 15
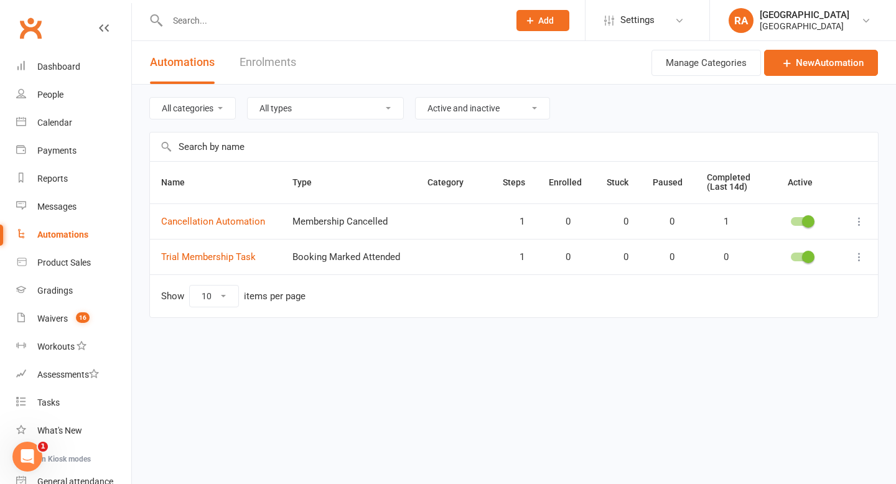
click at [197, 22] on input "text" at bounding box center [332, 20] width 337 height 17
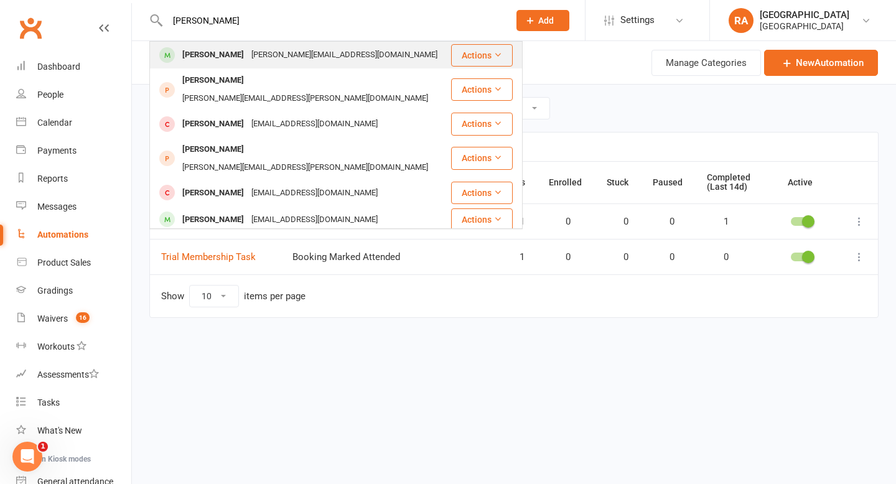
type input "john doe"
click at [279, 57] on div "melissa@redcatacademy.com.au" at bounding box center [345, 55] width 194 height 18
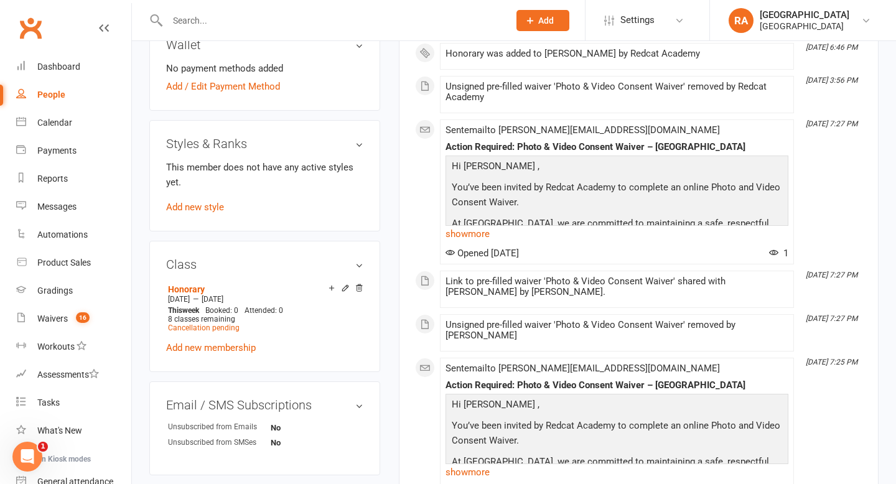
scroll to position [586, 0]
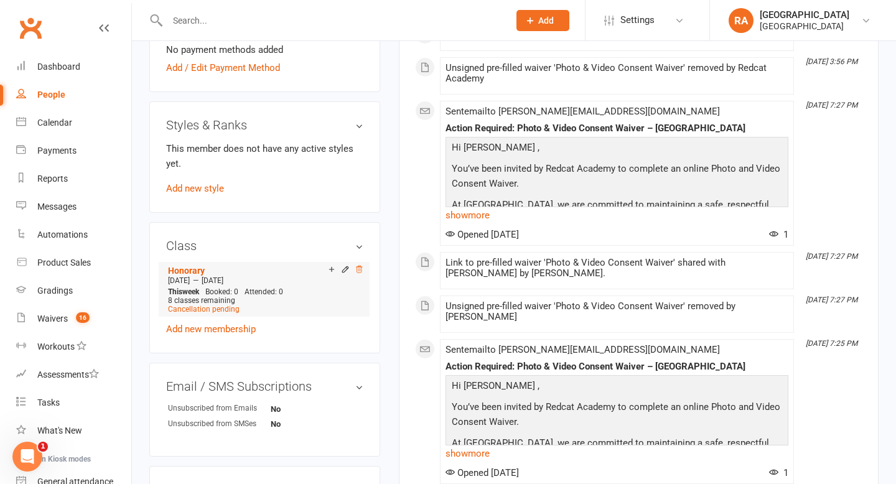
click at [358, 265] on icon at bounding box center [359, 269] width 9 height 9
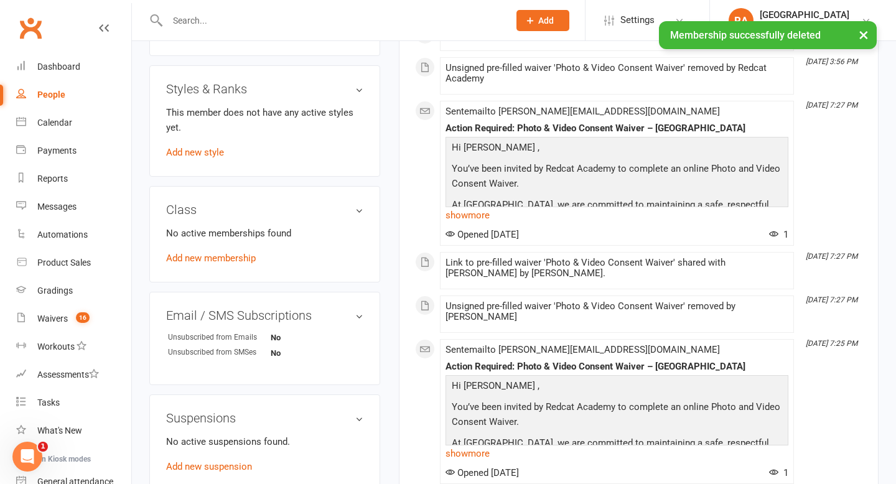
scroll to position [550, 0]
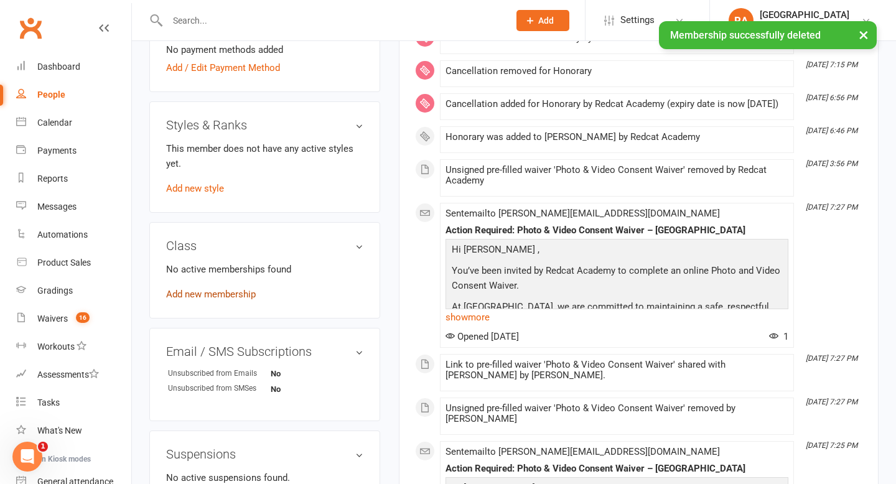
click at [223, 289] on link "Add new membership" at bounding box center [211, 294] width 90 height 11
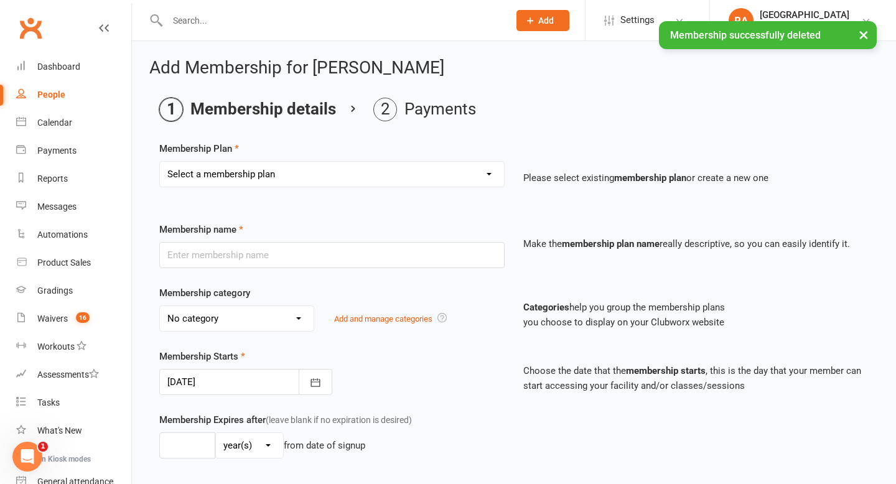
click at [224, 185] on select "Select a membership plan Create new Membership Plan Basic Adult $29 x2 Classes …" at bounding box center [332, 174] width 344 height 25
select select "1"
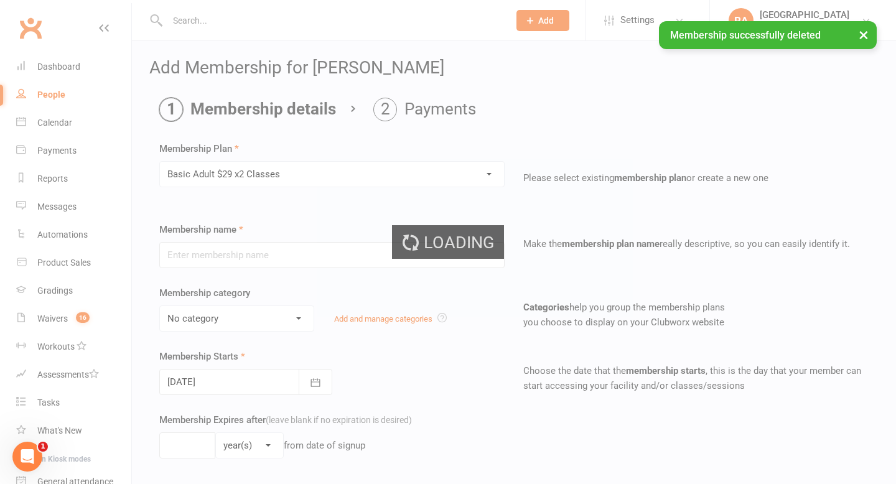
type input "Basic Adult $29 x2 Classes"
select select "2"
type input "0"
type input "2"
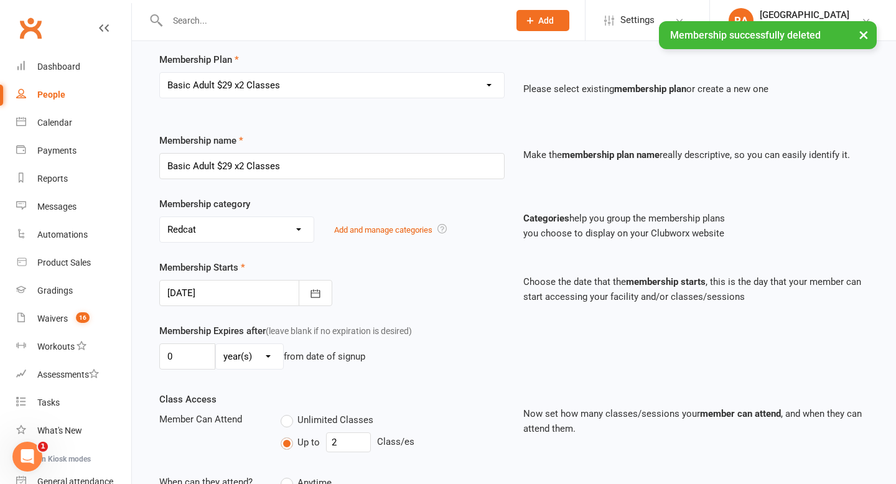
scroll to position [93, 0]
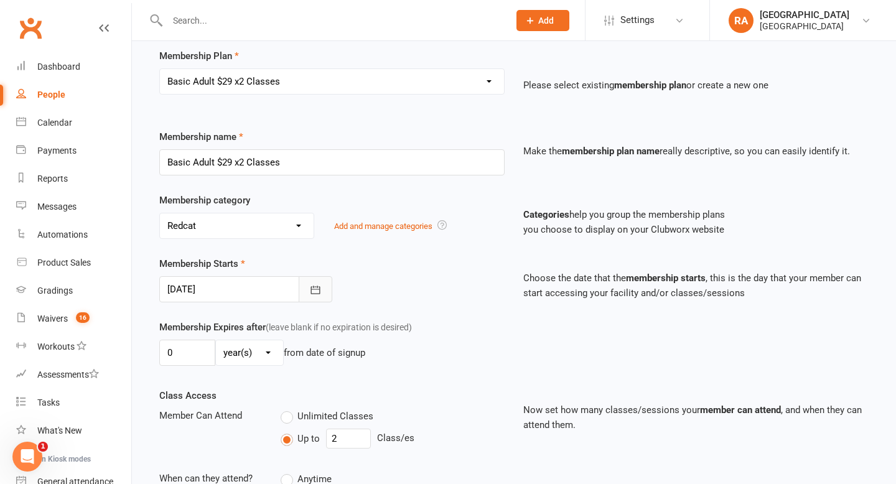
click at [311, 293] on icon "button" at bounding box center [315, 290] width 12 height 12
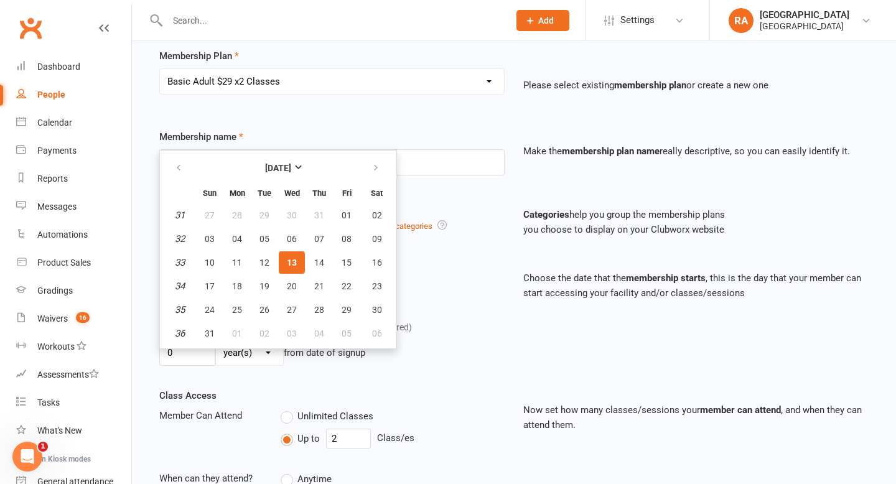
click at [289, 260] on span "13" at bounding box center [292, 263] width 10 height 10
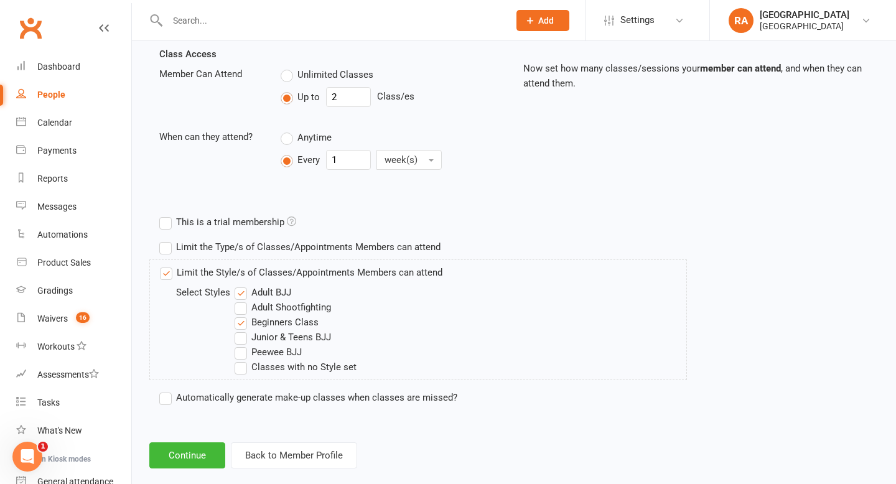
scroll to position [454, 0]
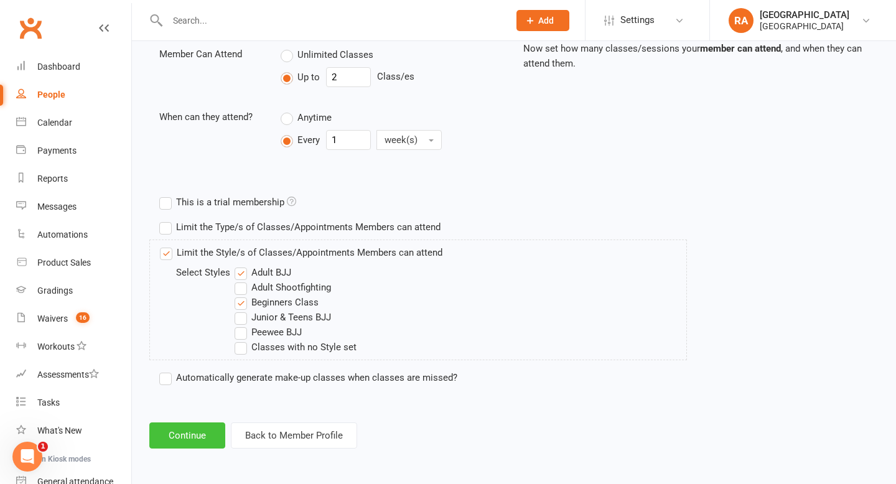
click at [199, 431] on button "Continue" at bounding box center [187, 436] width 76 height 26
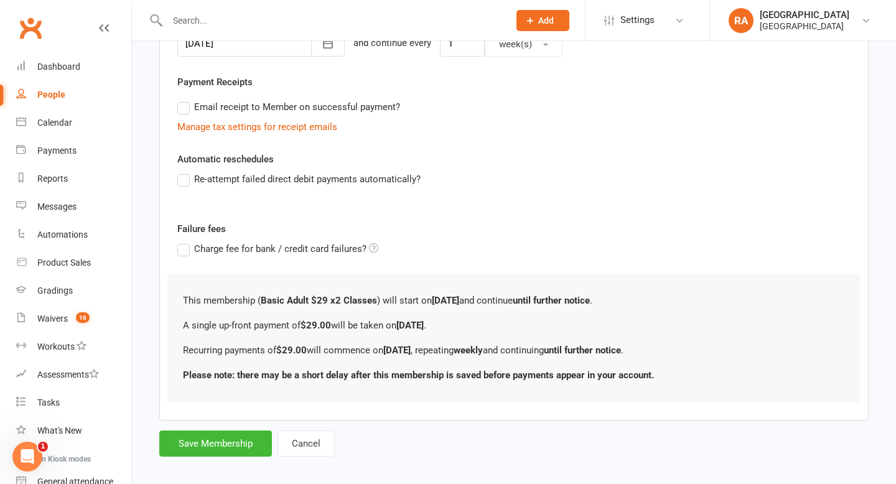
scroll to position [346, 0]
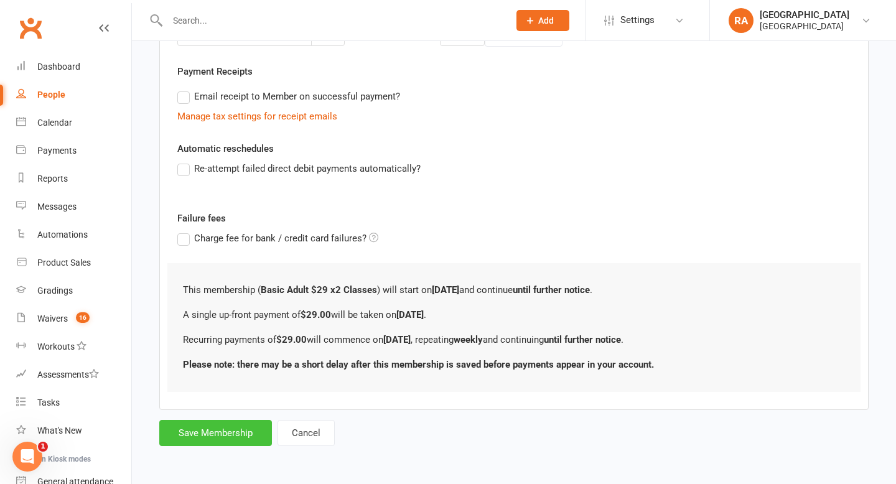
click at [202, 433] on button "Save Membership" at bounding box center [215, 433] width 113 height 26
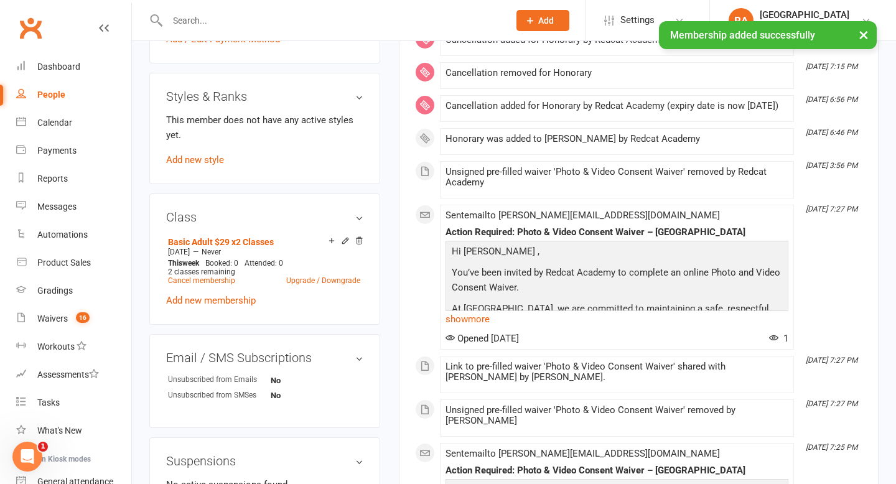
scroll to position [588, 0]
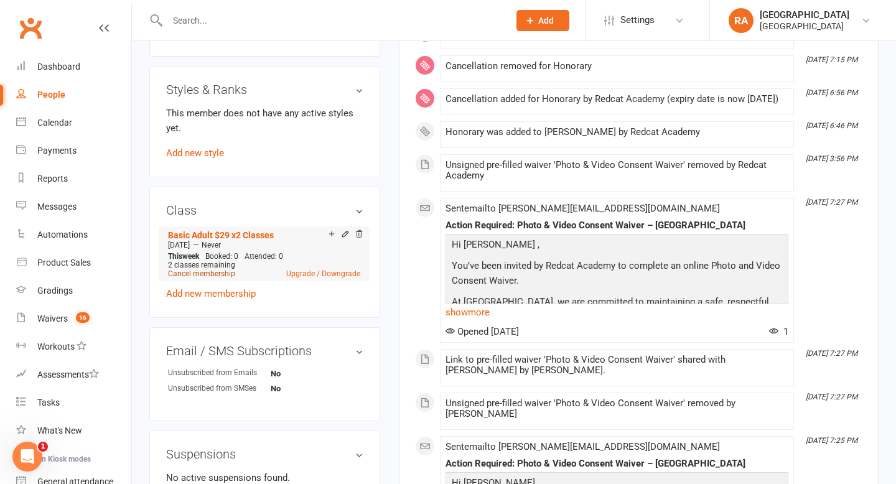
click at [228, 270] on link "Cancel membership" at bounding box center [201, 274] width 67 height 9
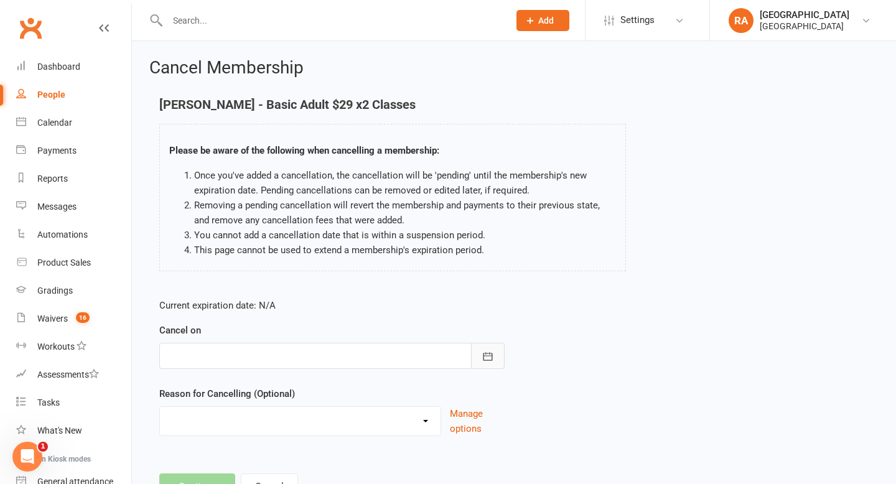
click at [494, 360] on button "button" at bounding box center [488, 356] width 34 height 26
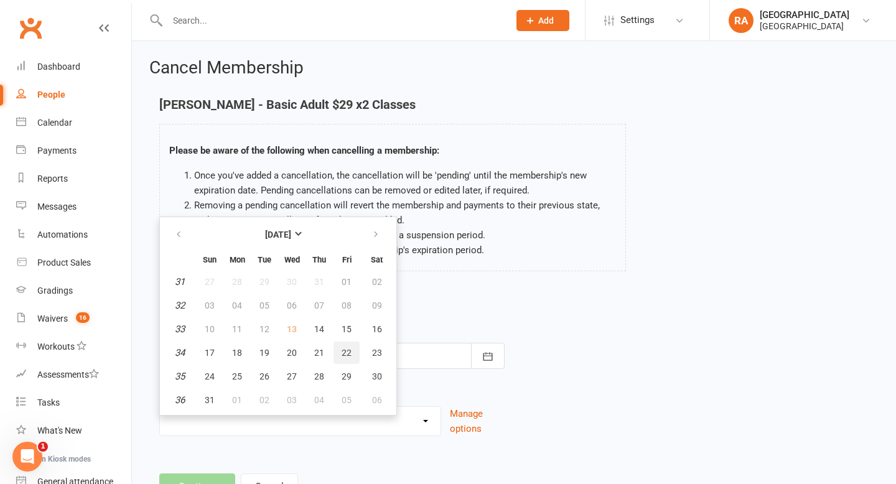
click at [345, 354] on span "22" at bounding box center [347, 353] width 10 height 10
type input "22 Aug 2025"
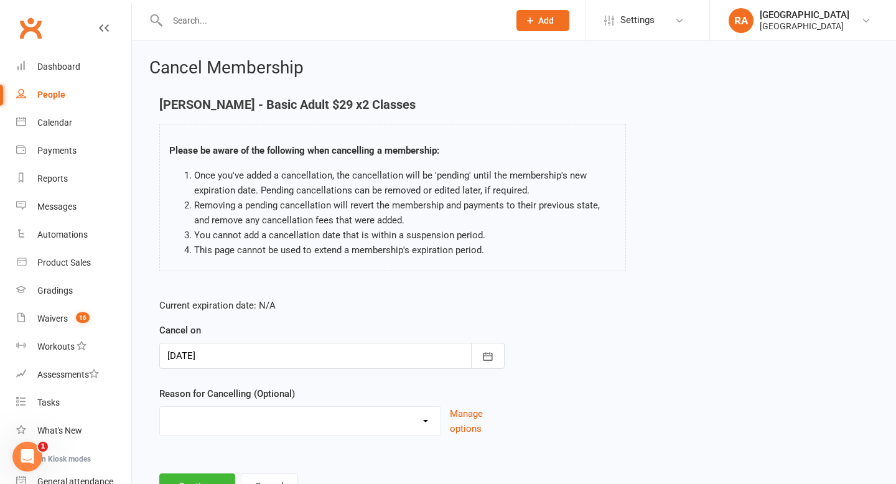
scroll to position [54, 0]
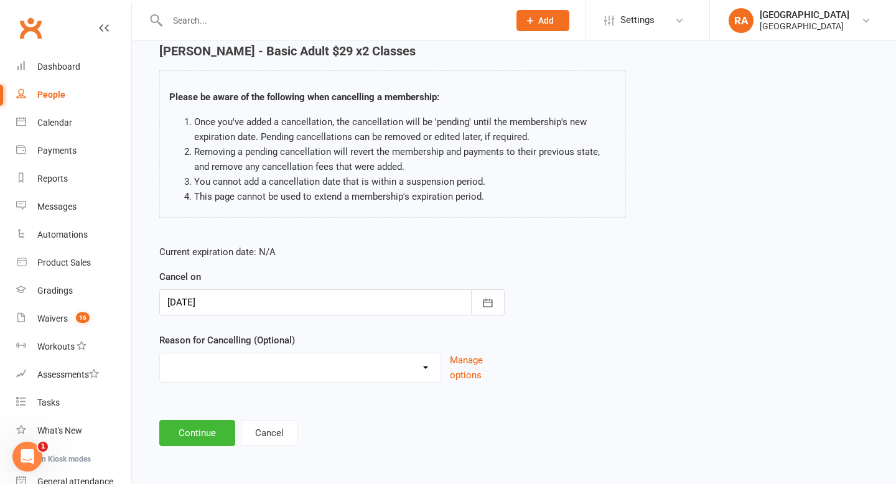
click at [362, 367] on select "Holiday Injury Other reason" at bounding box center [300, 366] width 281 height 25
select select "2"
click at [216, 429] on input at bounding box center [331, 433] width 345 height 26
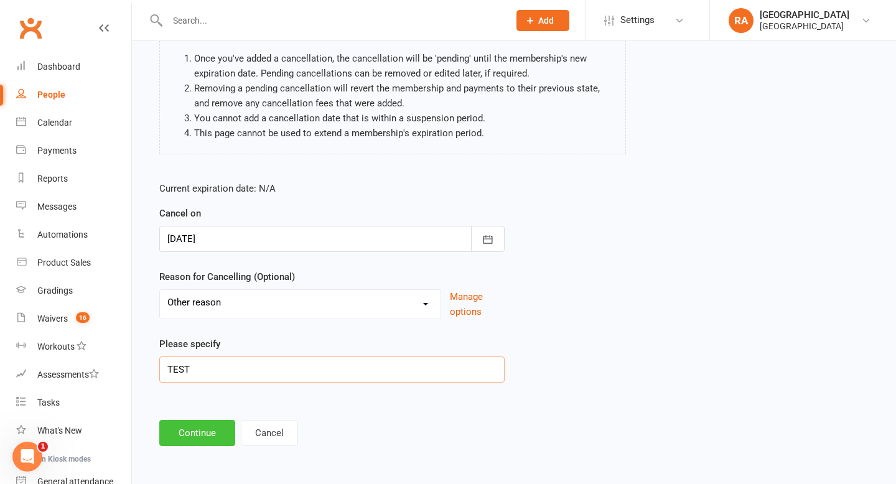
type input "TEST"
click at [214, 434] on button "Continue" at bounding box center [197, 433] width 76 height 26
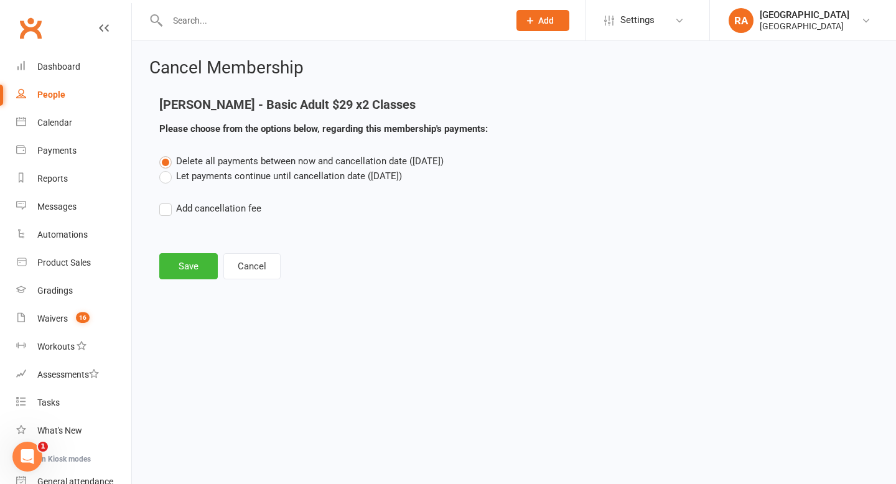
scroll to position [0, 0]
click at [218, 180] on label "Let payments continue until cancellation date (Aug 22, 2025)" at bounding box center [280, 176] width 243 height 15
click at [167, 169] on input "Let payments continue until cancellation date (Aug 22, 2025)" at bounding box center [163, 169] width 8 height 0
click at [192, 266] on button "Save" at bounding box center [188, 266] width 59 height 26
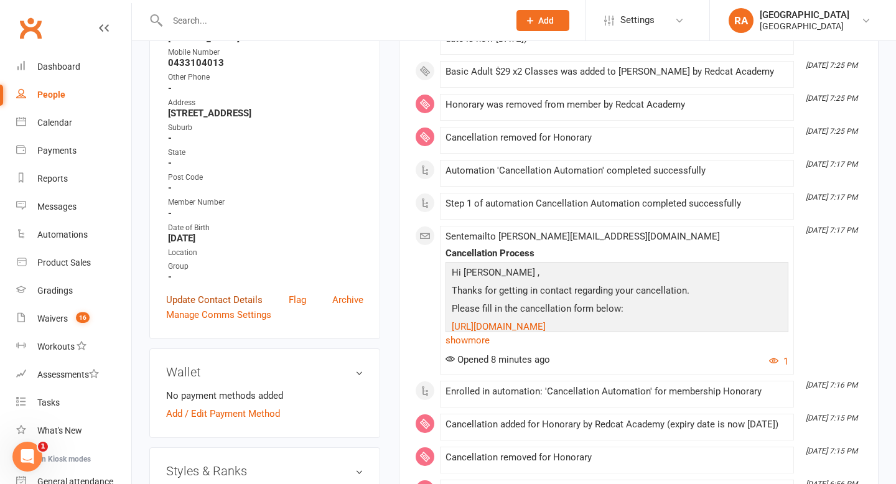
click at [251, 293] on link "Update Contact Details" at bounding box center [214, 300] width 96 height 15
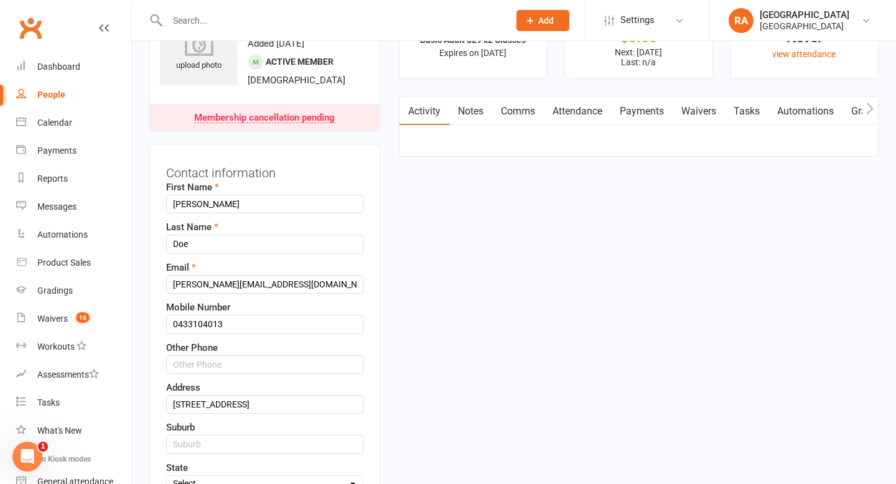
scroll to position [59, 0]
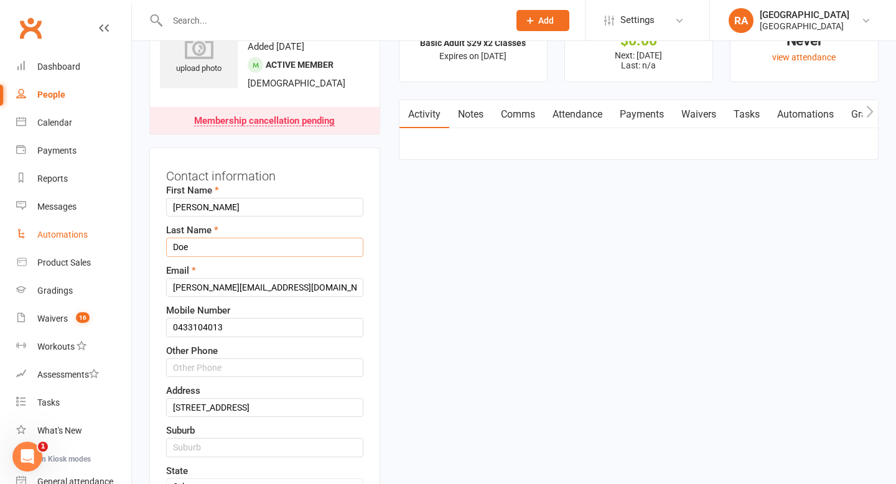
drag, startPoint x: 218, startPoint y: 248, endPoint x: 128, endPoint y: 246, distance: 90.3
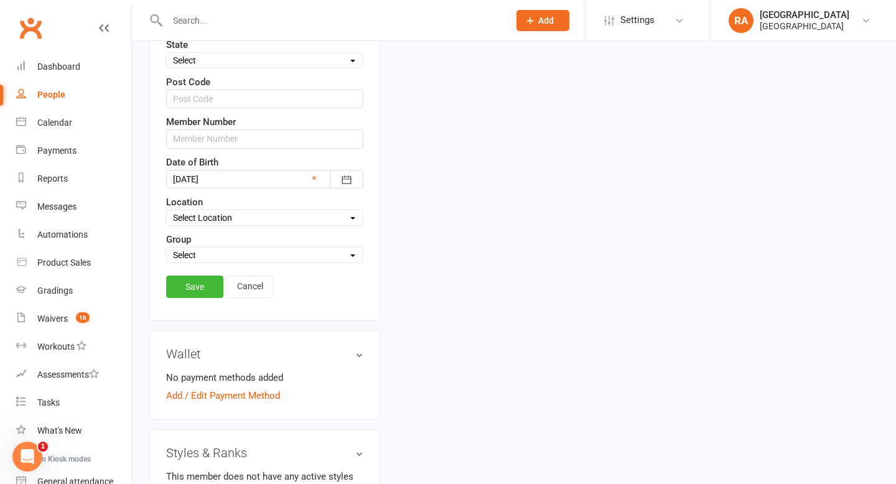
scroll to position [591, 0]
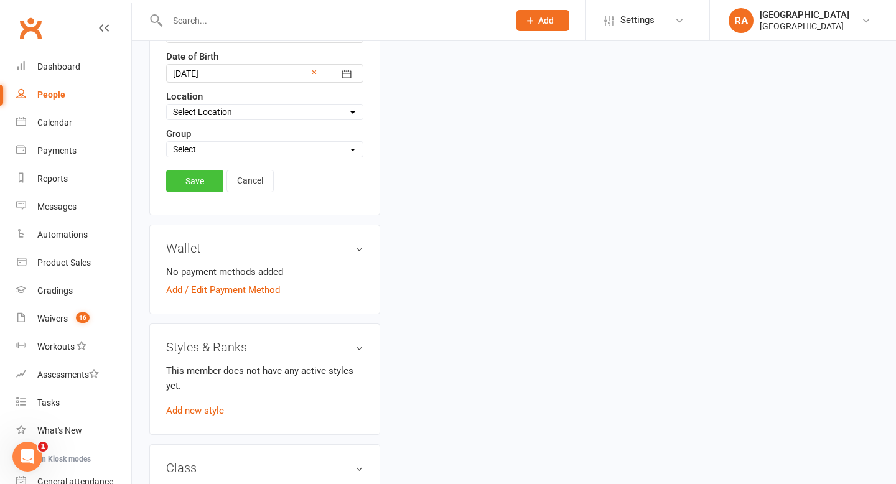
type input "TEST"
click at [200, 177] on link "Save" at bounding box center [194, 181] width 57 height 22
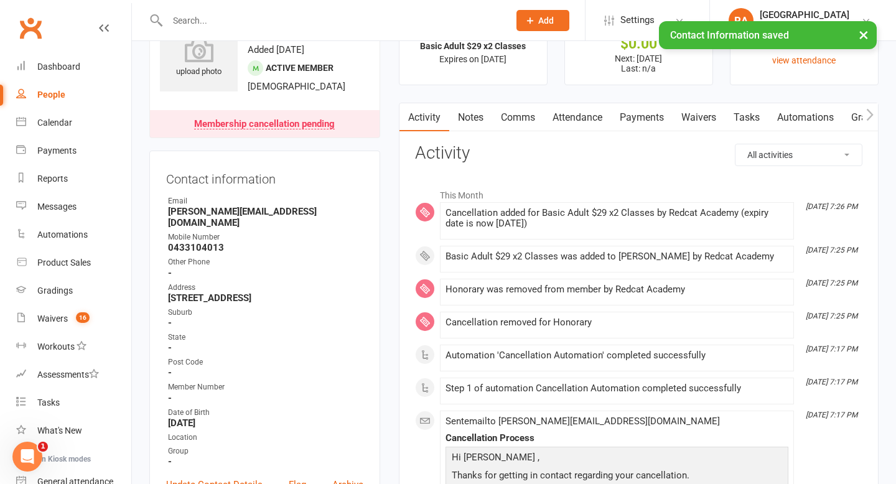
scroll to position [0, 0]
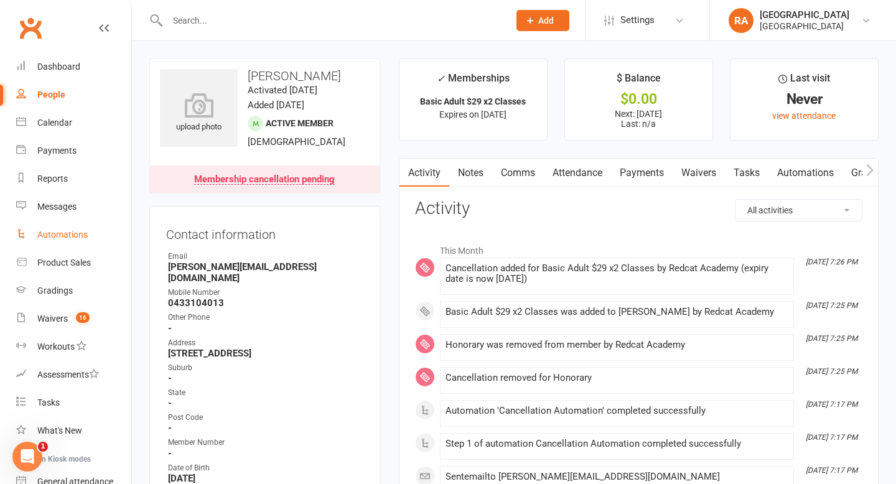
click at [59, 233] on div "Automations" at bounding box center [62, 235] width 50 height 10
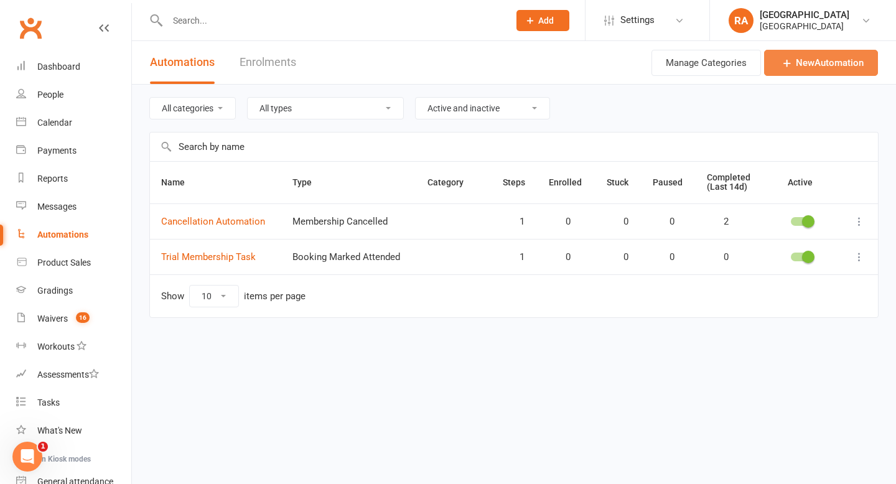
click at [819, 63] on link "New Automation" at bounding box center [821, 63] width 114 height 26
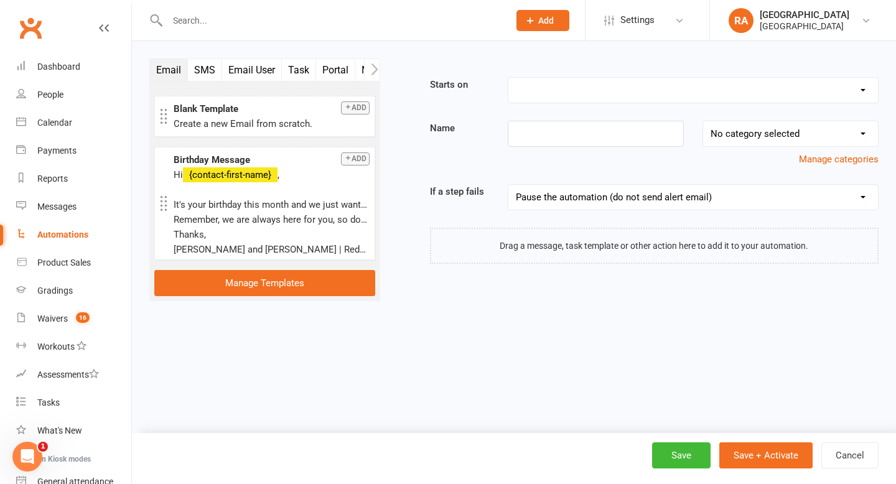
click at [527, 77] on div "Booking Cancelled Booking Due Booking Late-Cancelled Booking Marked Absent Book…" at bounding box center [693, 90] width 371 height 26
click at [530, 91] on select "Booking Cancelled Booking Due Booking Late-Cancelled Booking Marked Absent Book…" at bounding box center [694, 90] width 370 height 25
click at [25, 456] on icon "Open Intercom Messenger" at bounding box center [27, 457] width 21 height 21
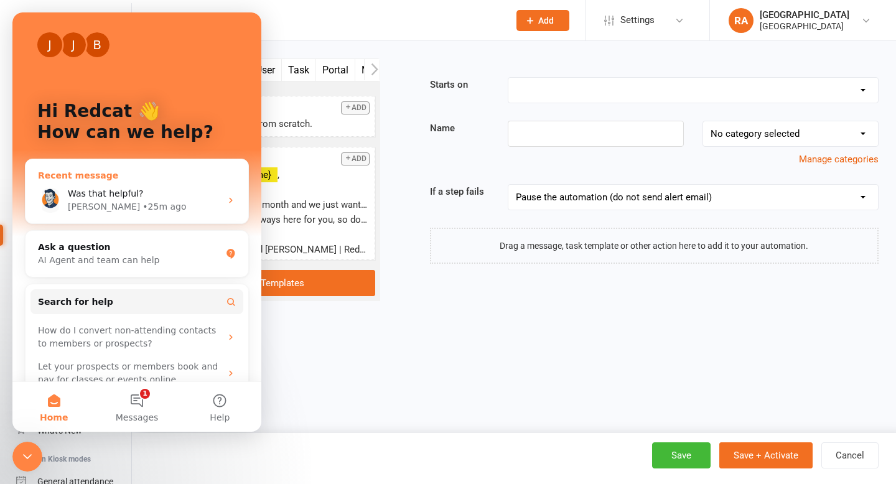
click at [143, 208] on div "Toby • 25m ago" at bounding box center [144, 206] width 153 height 13
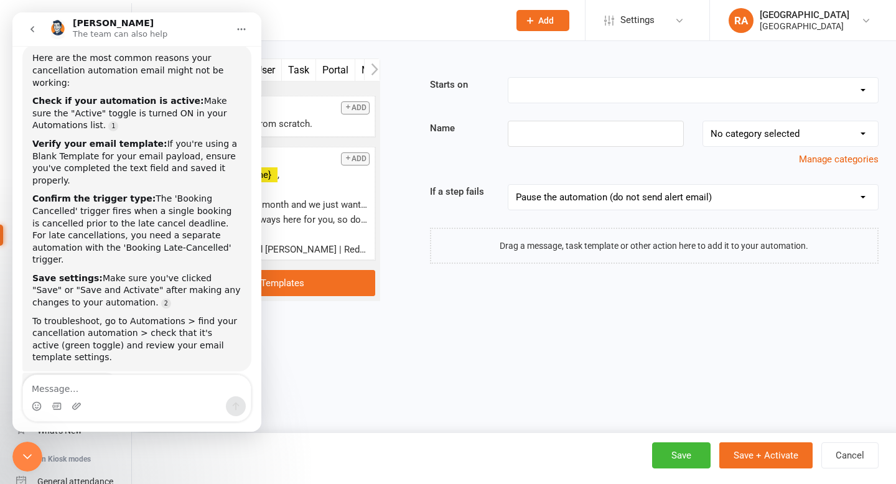
scroll to position [116, 0]
click at [65, 389] on textarea "Message…" at bounding box center [137, 385] width 228 height 21
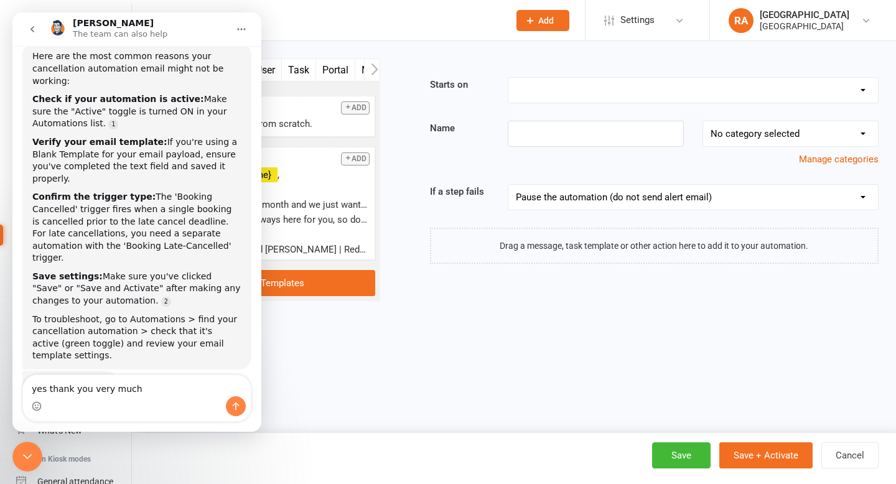
type textarea "yes thank you very much!"
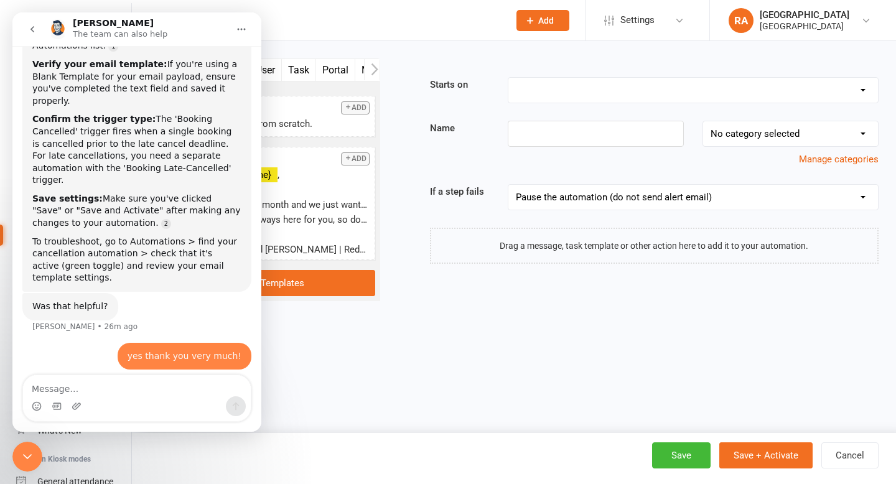
scroll to position [0, 0]
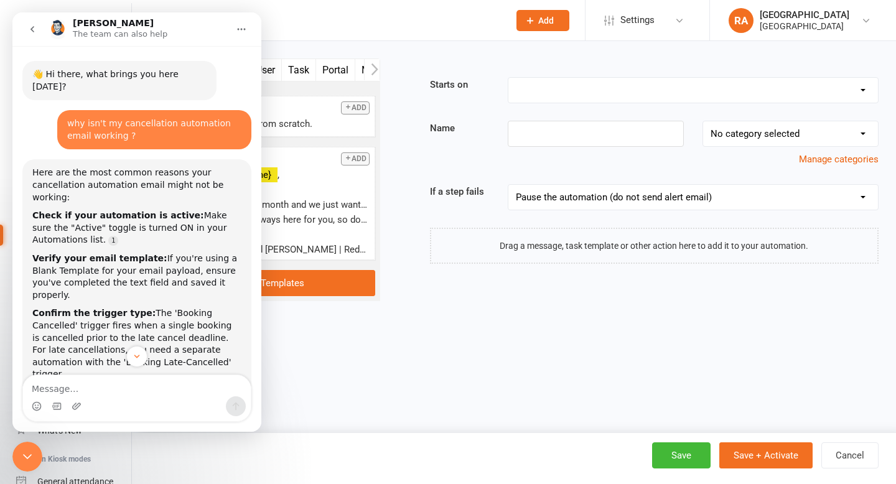
click at [23, 21] on button "go back" at bounding box center [33, 29] width 24 height 24
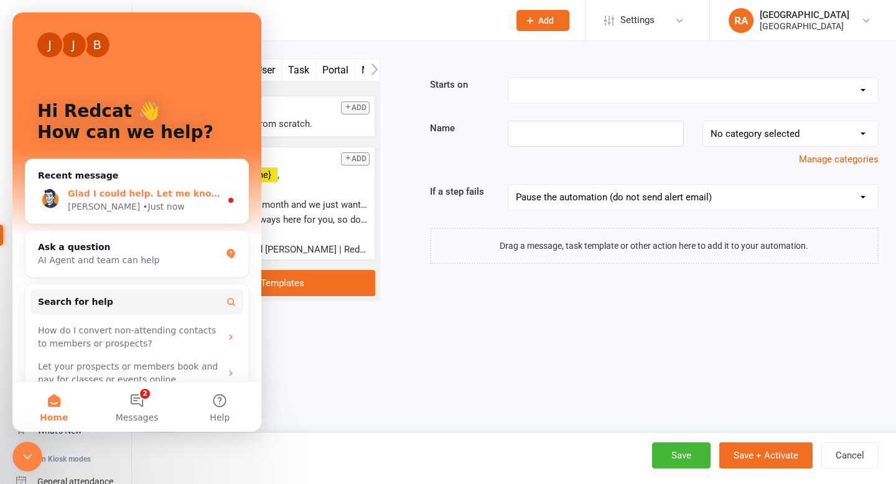
click at [132, 205] on div "Toby • Just now" at bounding box center [144, 206] width 153 height 13
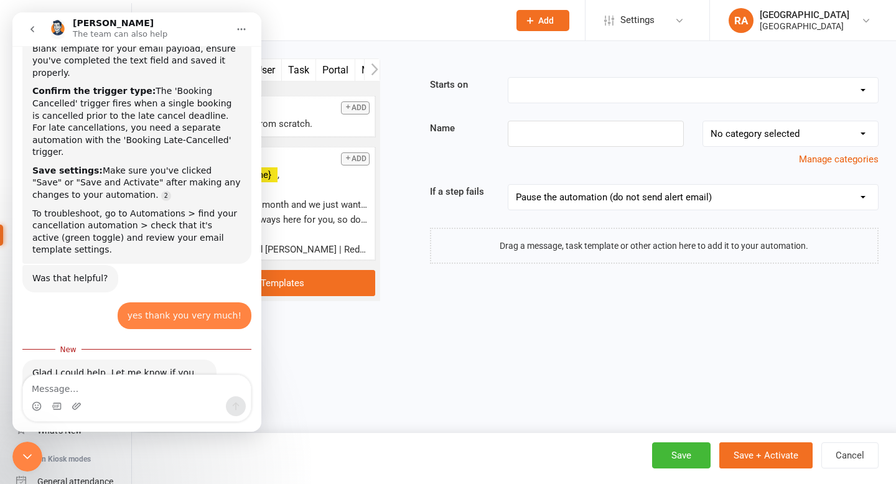
scroll to position [223, 0]
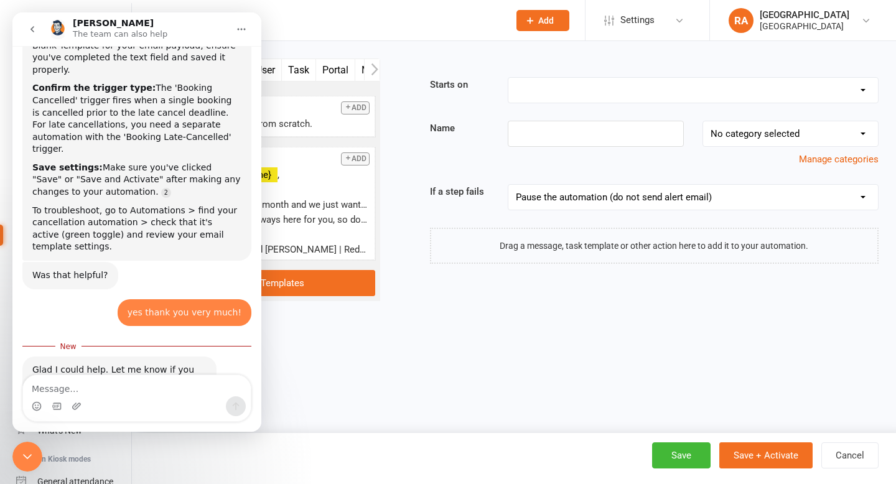
type textarea "C"
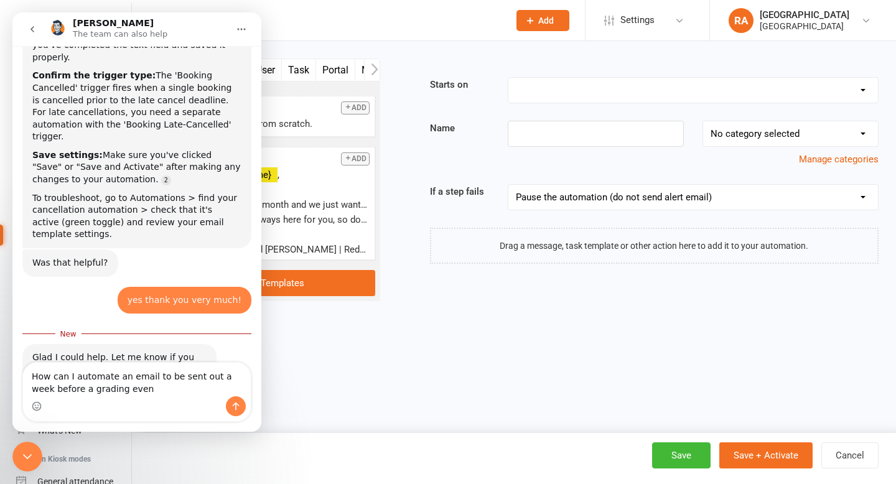
type textarea "How can I automate an email to be sent out a week before a grading event"
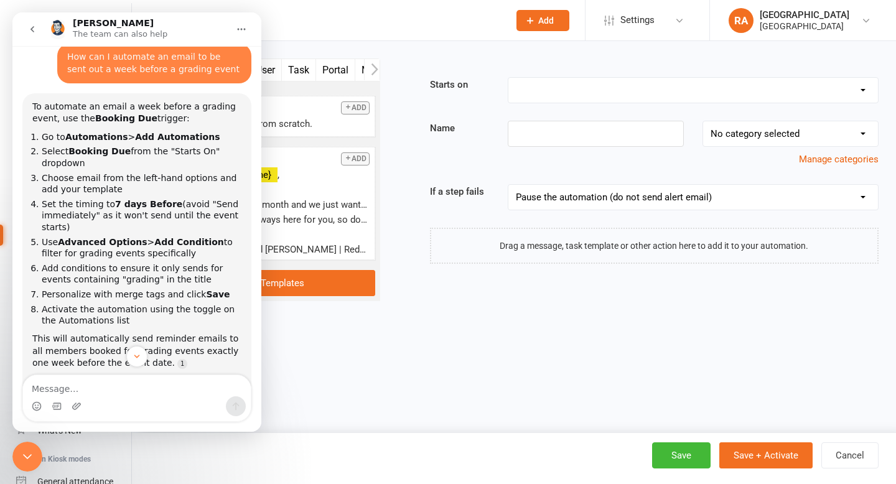
scroll to position [563, 0]
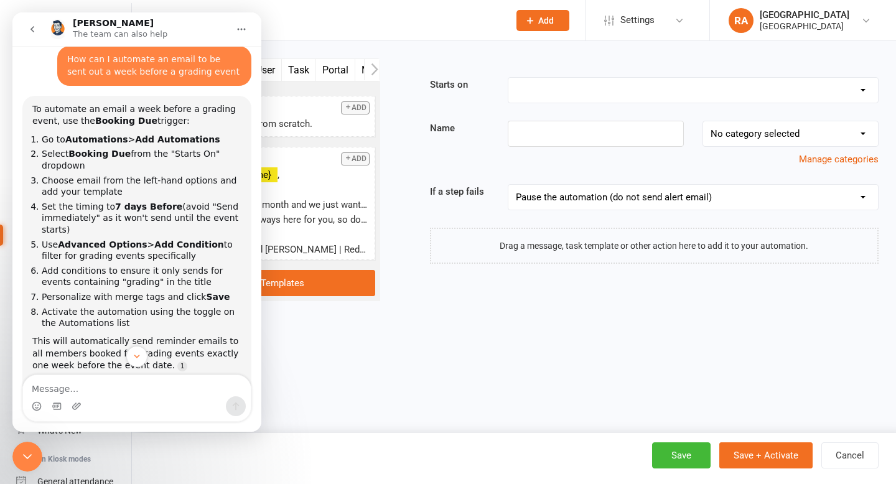
click at [28, 466] on div "Close Intercom Messenger" at bounding box center [27, 457] width 30 height 30
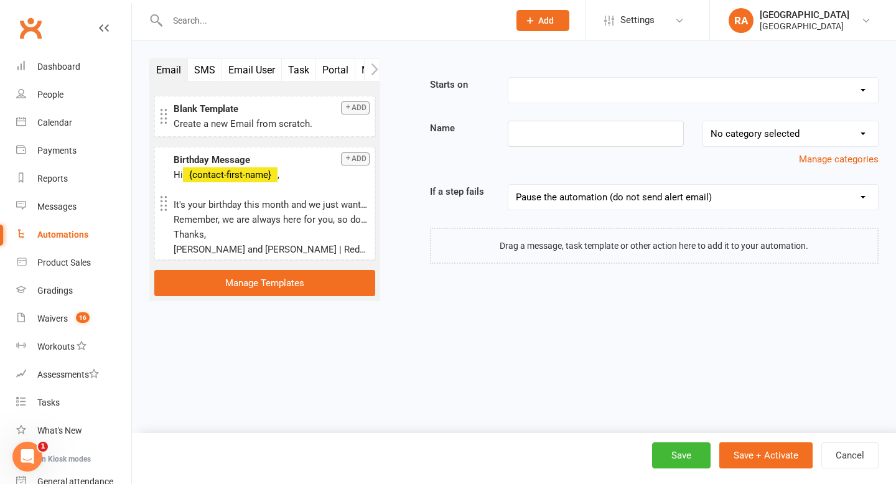
click at [36, 458] on div "Open Intercom Messenger" at bounding box center [27, 456] width 41 height 41
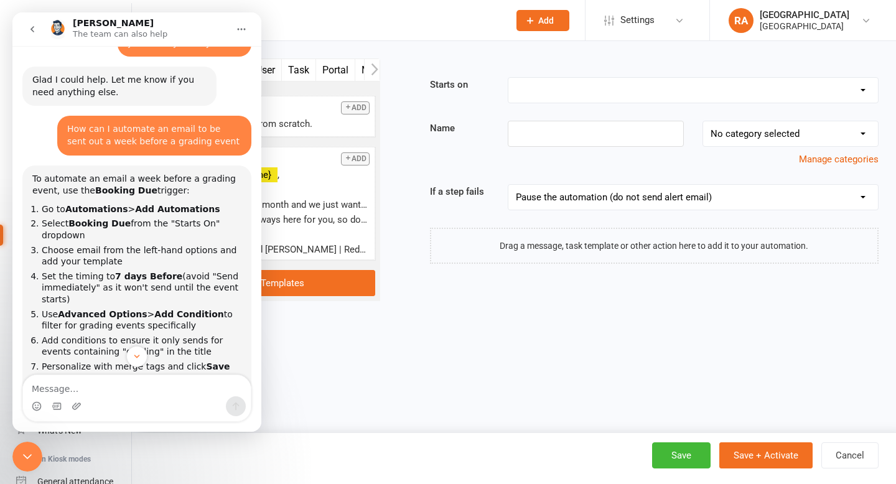
scroll to position [494, 0]
click at [555, 93] on select "Booking Cancelled Booking Due Booking Late-Cancelled Booking Marked Absent Book…" at bounding box center [694, 90] width 370 height 25
select select "1"
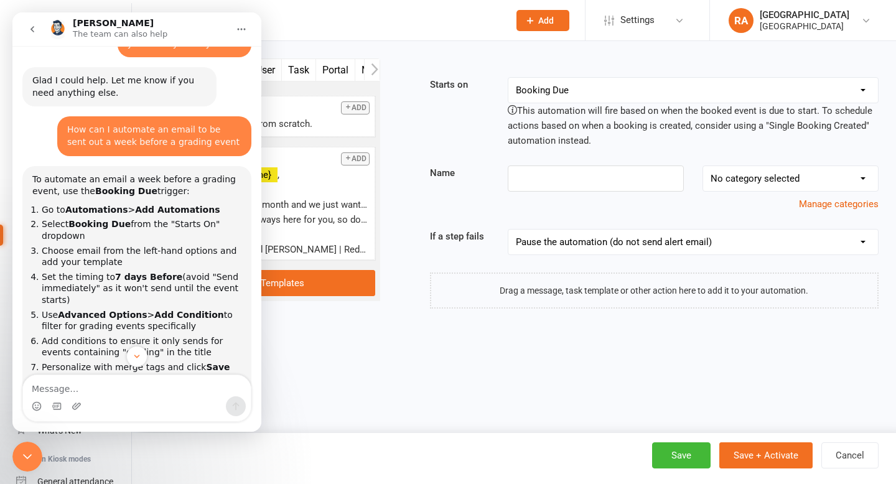
click at [30, 451] on icon "Close Intercom Messenger" at bounding box center [27, 456] width 15 height 15
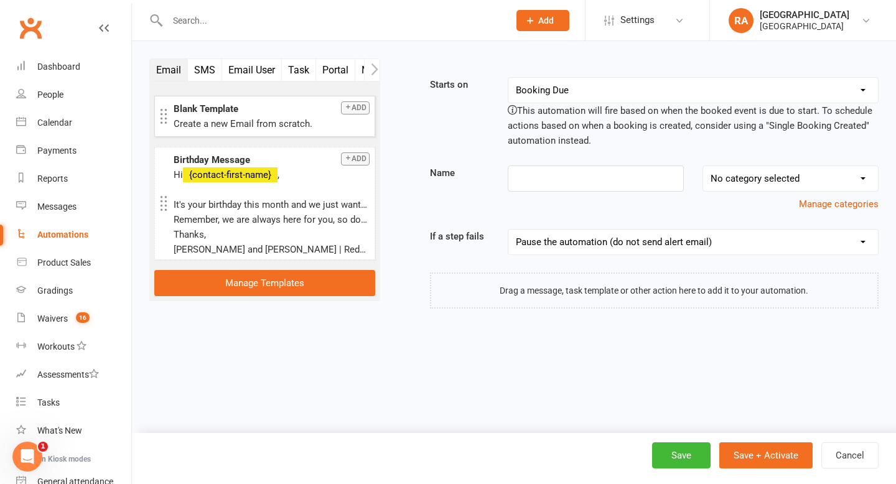
click at [347, 111] on button "Add" at bounding box center [355, 107] width 29 height 13
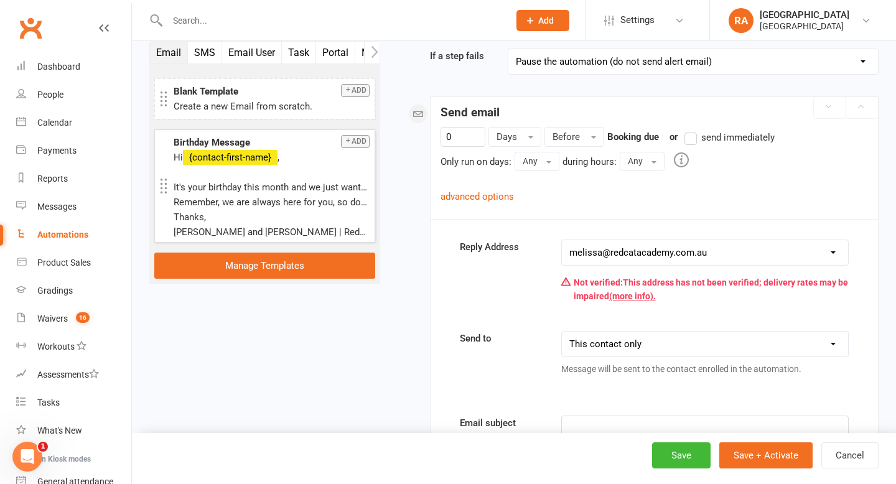
scroll to position [215, 0]
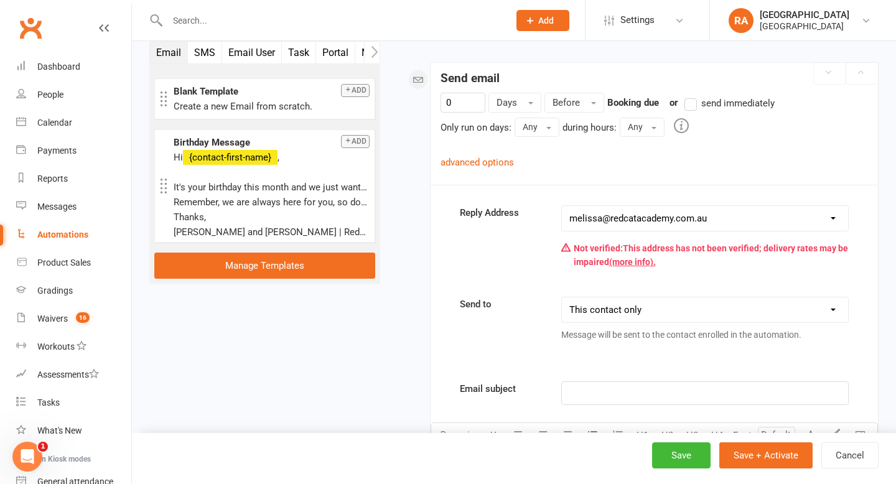
click at [21, 459] on icon "Open Intercom Messenger" at bounding box center [27, 457] width 21 height 21
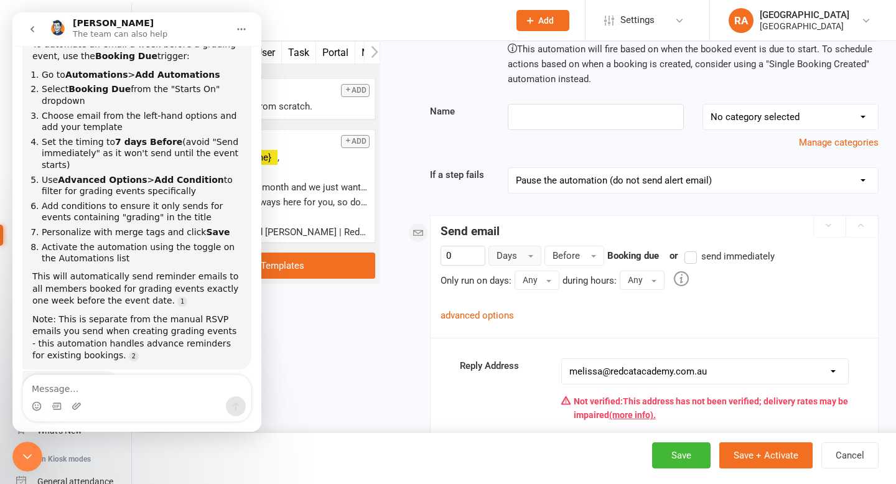
scroll to position [67, 0]
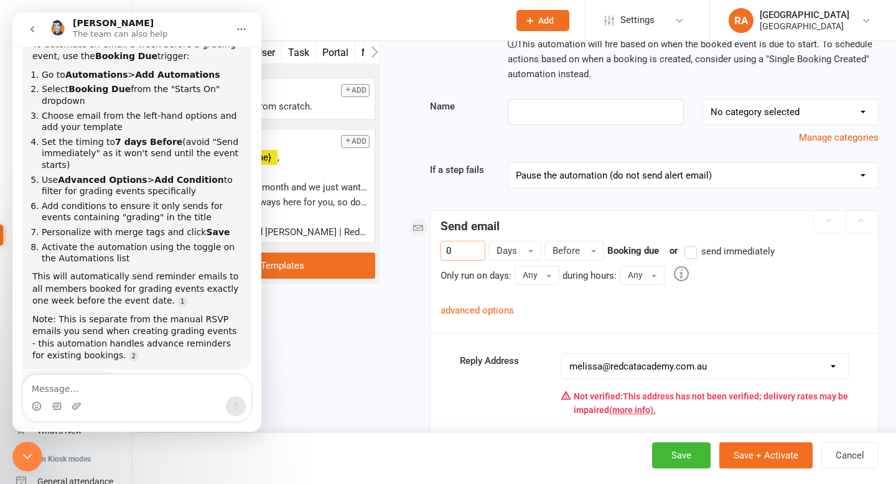
click at [473, 251] on input "0" at bounding box center [463, 251] width 45 height 20
click at [621, 220] on div "Send email" at bounding box center [655, 223] width 448 height 25
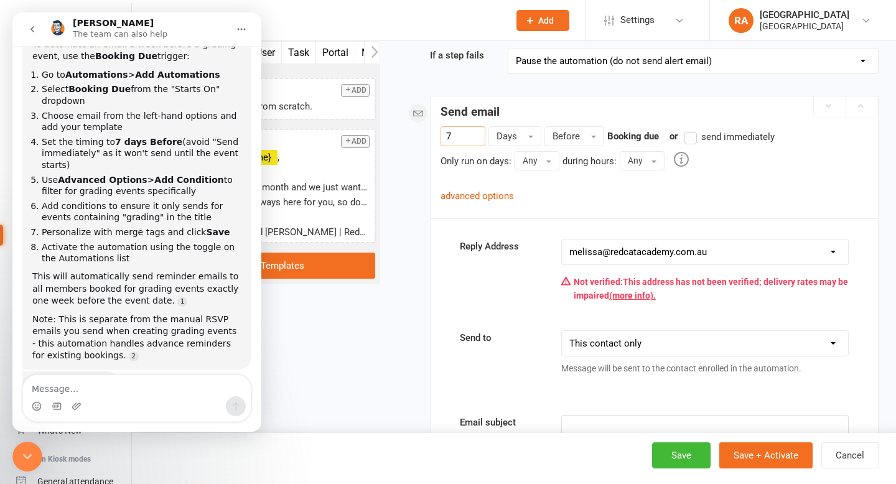
scroll to position [219, 0]
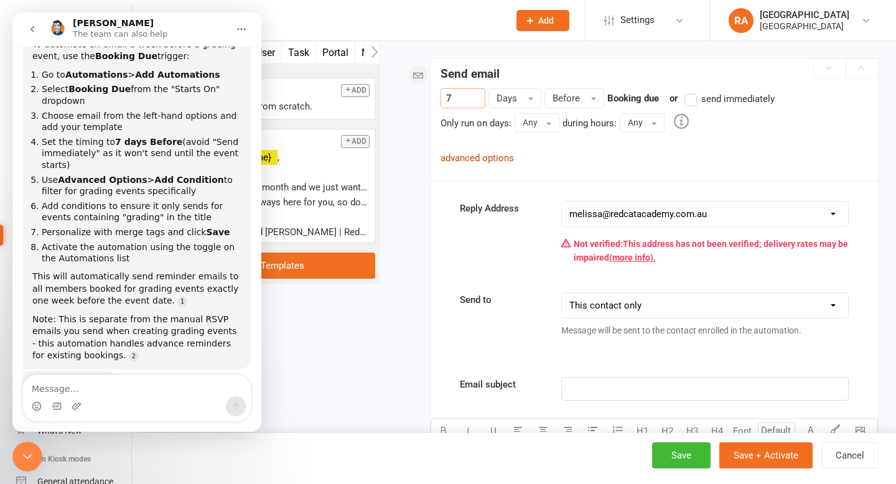
click at [490, 156] on link "advanced options" at bounding box center [477, 157] width 73 height 11
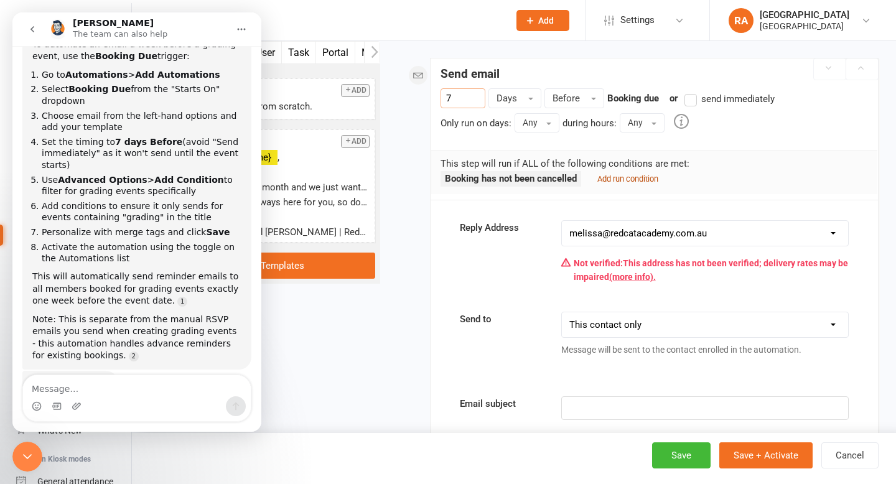
click at [617, 177] on small "Add run condition" at bounding box center [628, 178] width 61 height 9
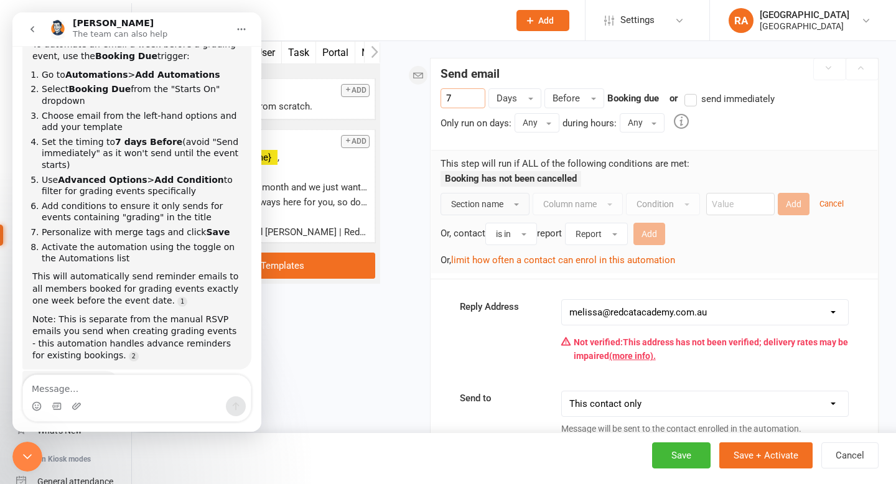
type input "7"
click at [493, 201] on span "Section name" at bounding box center [477, 204] width 52 height 10
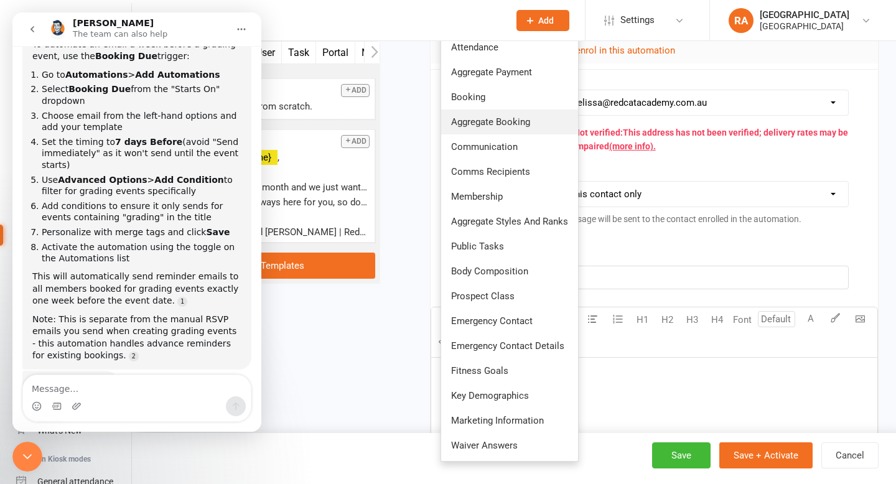
scroll to position [429, 0]
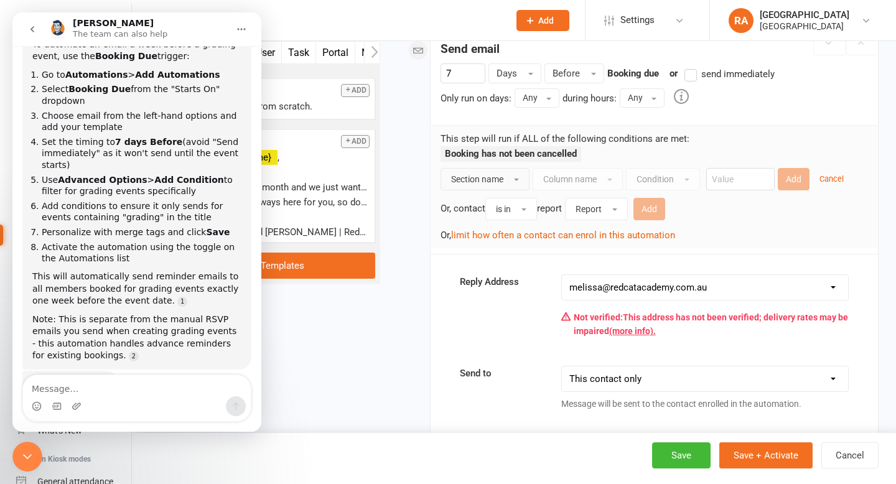
scroll to position [243, 0]
click at [526, 176] on button "Section name" at bounding box center [485, 180] width 89 height 22
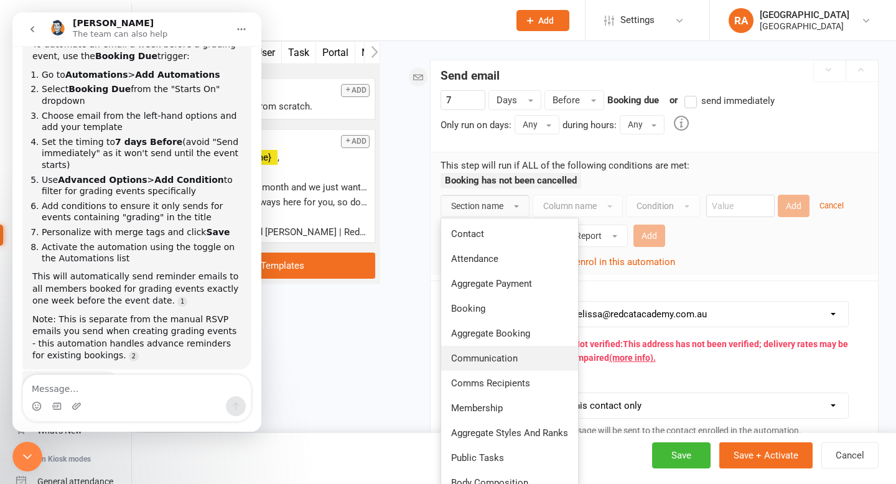
scroll to position [217, 0]
click at [680, 255] on div "Or, limit how often a contact can enrol in this automation" at bounding box center [655, 261] width 428 height 18
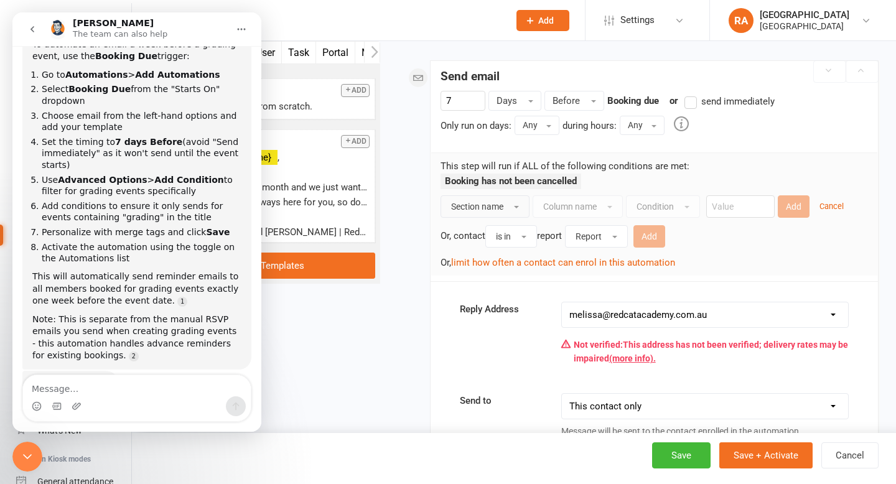
click at [523, 206] on button "Section name" at bounding box center [485, 206] width 89 height 22
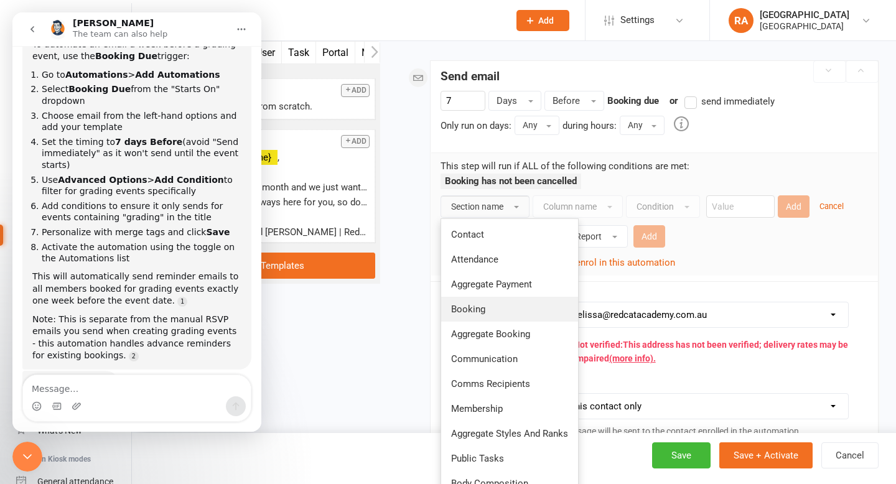
click at [503, 310] on link "Booking" at bounding box center [509, 309] width 137 height 25
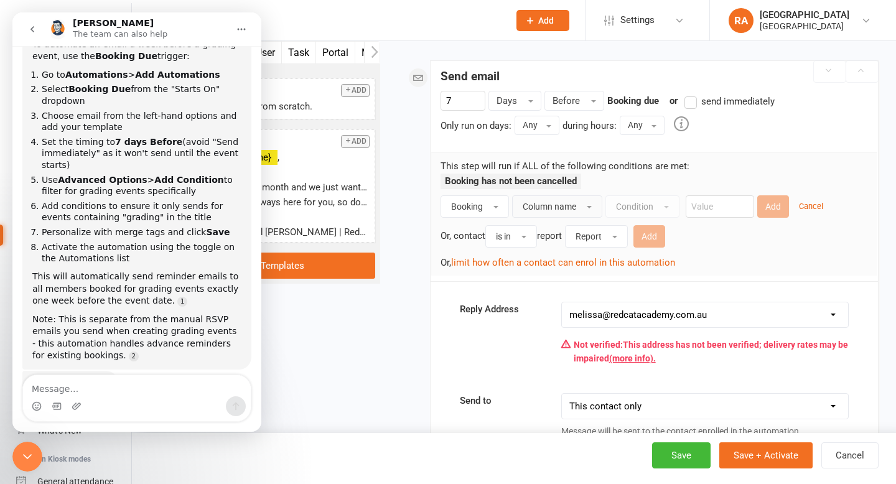
click at [581, 210] on button "Column name" at bounding box center [557, 206] width 90 height 22
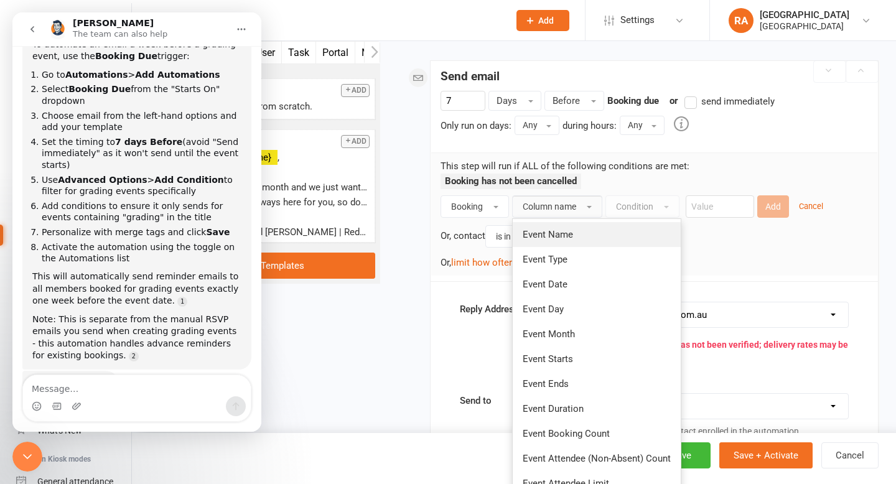
click at [579, 237] on link "Event Name" at bounding box center [597, 234] width 168 height 25
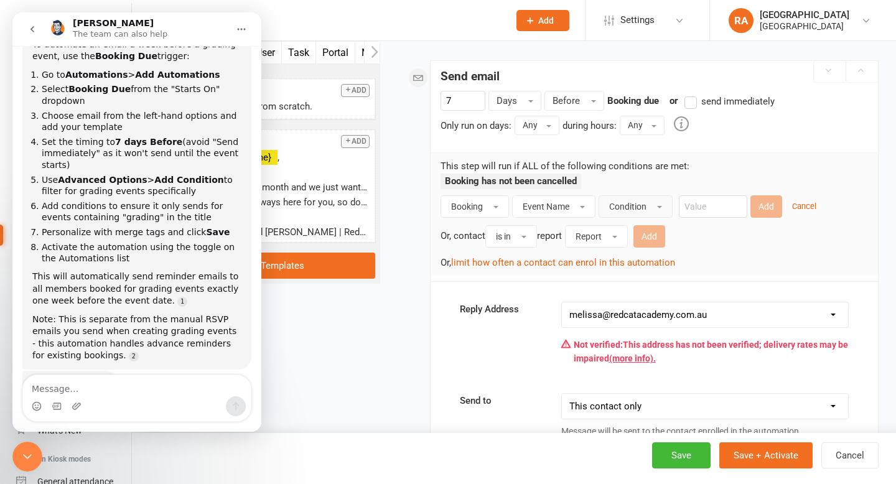
click at [650, 208] on button "Condition" at bounding box center [636, 206] width 74 height 22
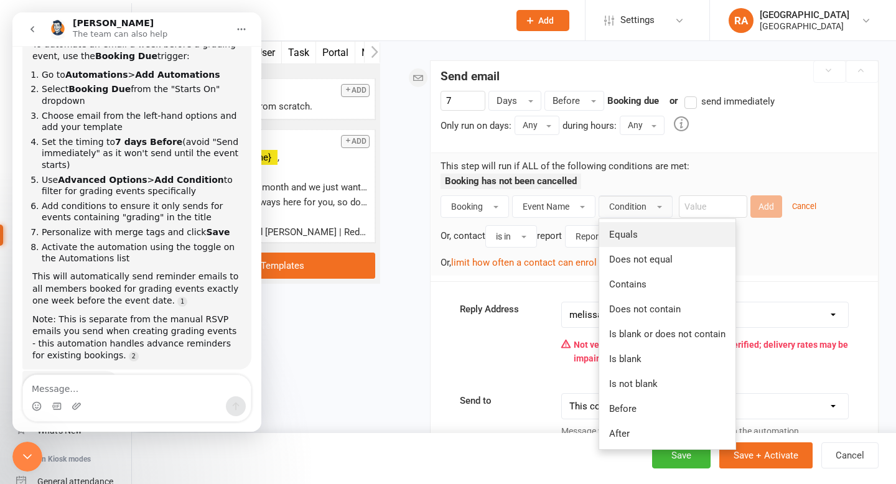
click at [650, 236] on link "Equals" at bounding box center [667, 234] width 136 height 25
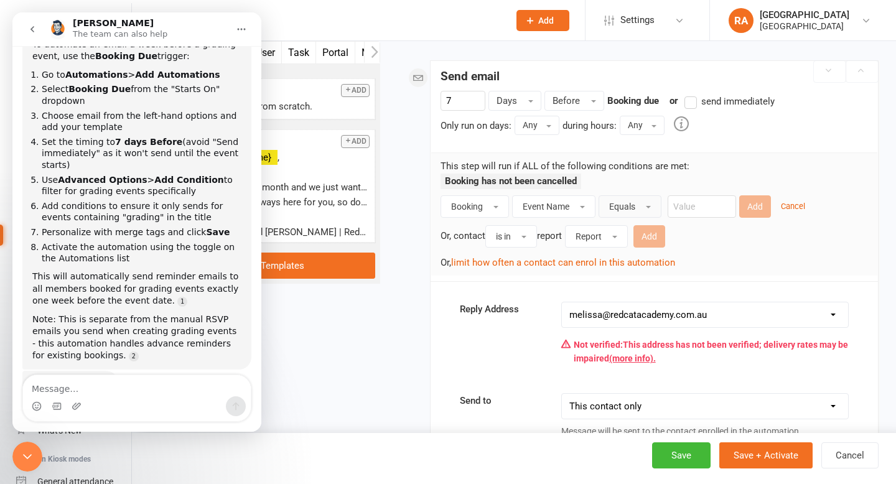
click at [644, 206] on button "Equals" at bounding box center [630, 206] width 63 height 22
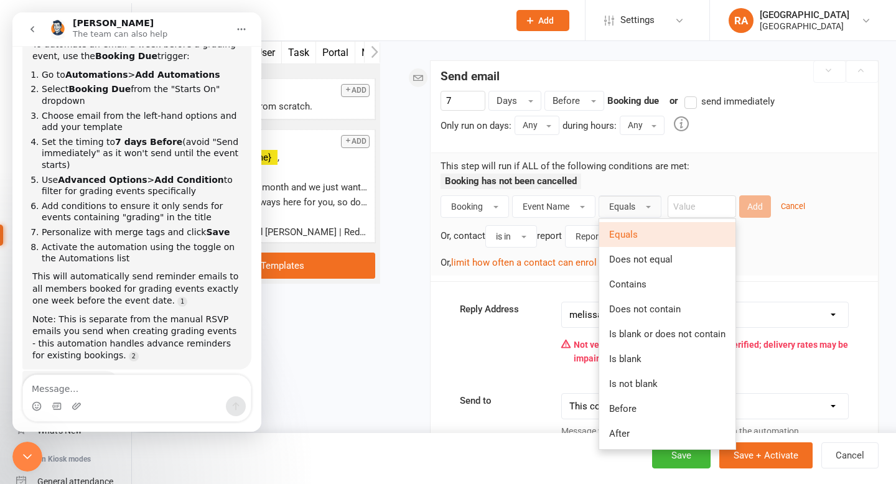
click at [644, 206] on button "Equals" at bounding box center [630, 206] width 63 height 22
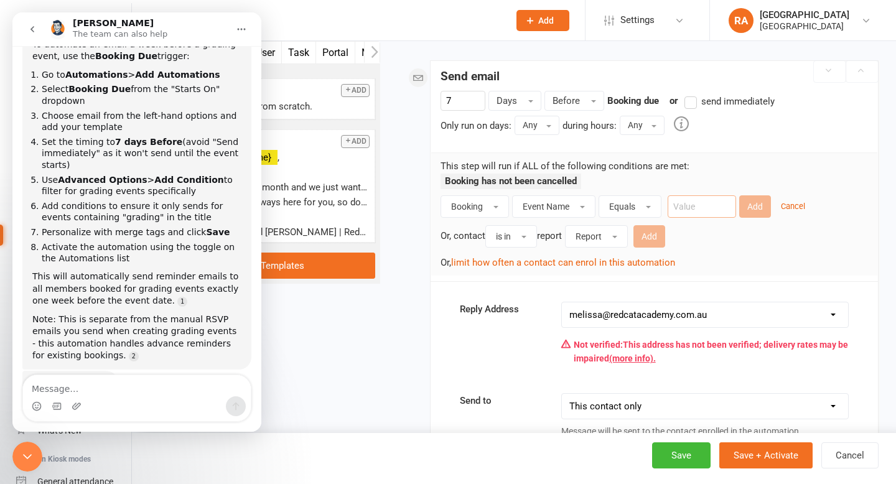
click at [692, 205] on input "text" at bounding box center [702, 206] width 68 height 22
type input "Advanced Grading"
click at [638, 211] on button "Equals" at bounding box center [630, 206] width 63 height 22
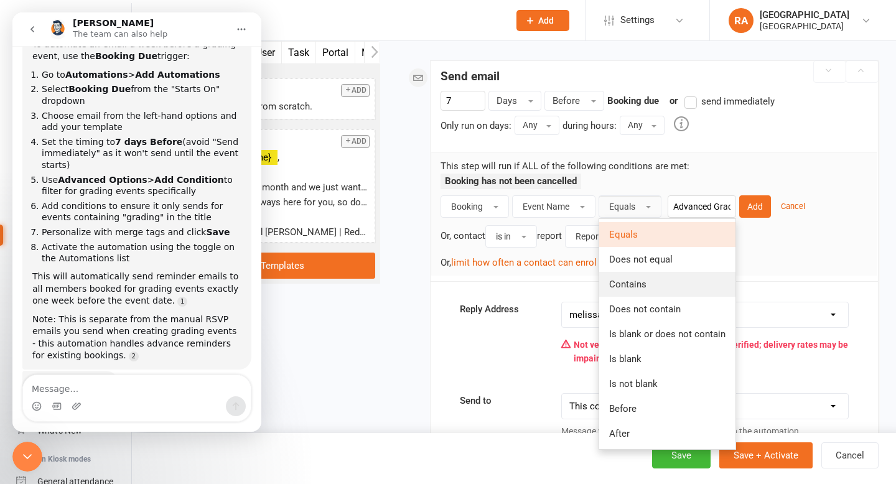
click at [639, 281] on span "Contains" at bounding box center [627, 284] width 37 height 11
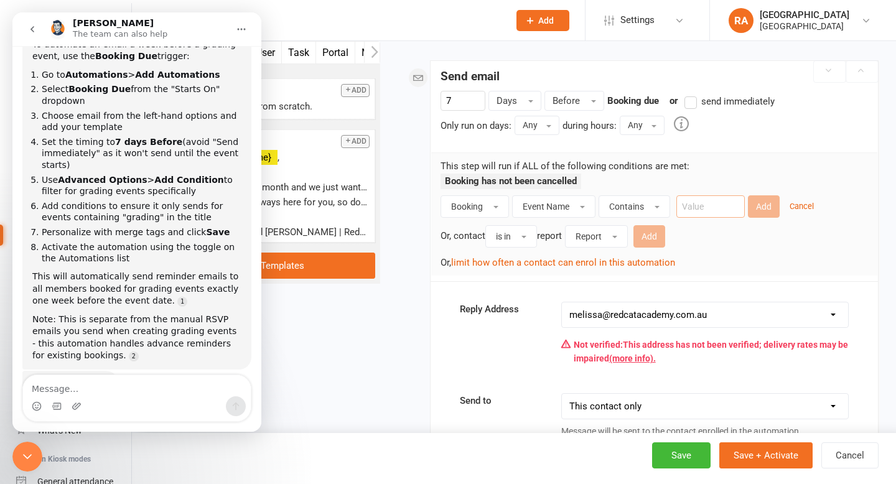
click at [705, 204] on input "text" at bounding box center [711, 206] width 68 height 22
type input "C"
type input "Advanced Grading"
click at [759, 211] on button "Add" at bounding box center [764, 206] width 32 height 22
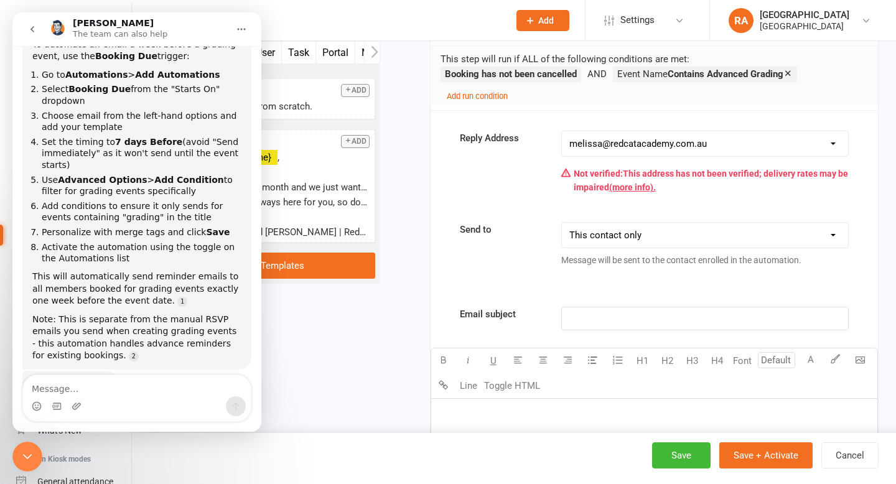
scroll to position [372, 0]
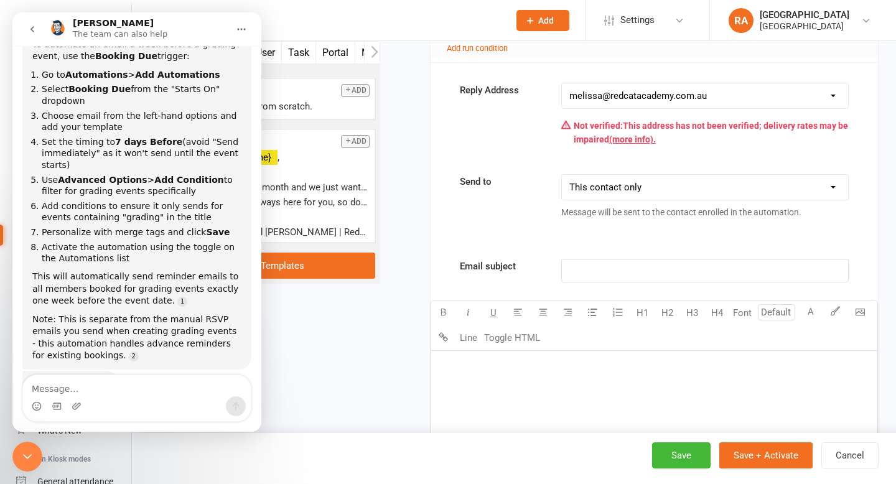
click at [584, 268] on p "﻿" at bounding box center [705, 270] width 271 height 15
click at [568, 270] on div "Advanced Grading" at bounding box center [705, 271] width 286 height 22
click at [715, 270] on p "Upcoming Advanced Grading" at bounding box center [705, 270] width 271 height 15
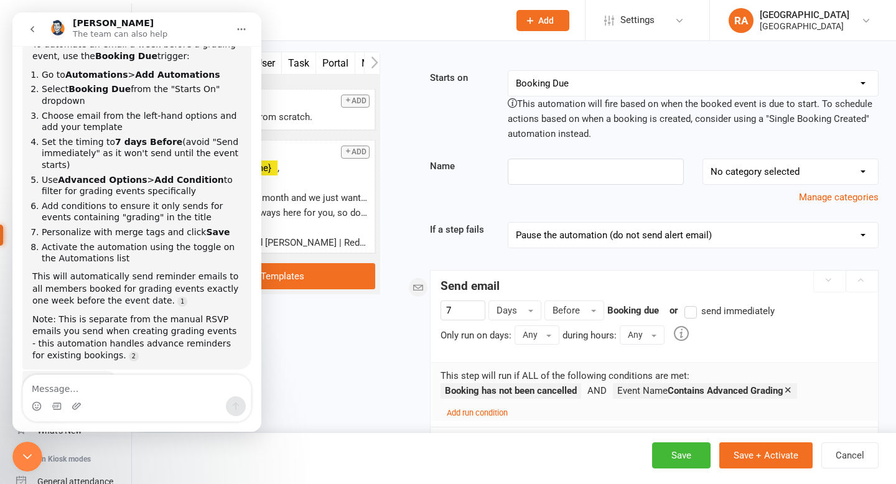
scroll to position [0, 0]
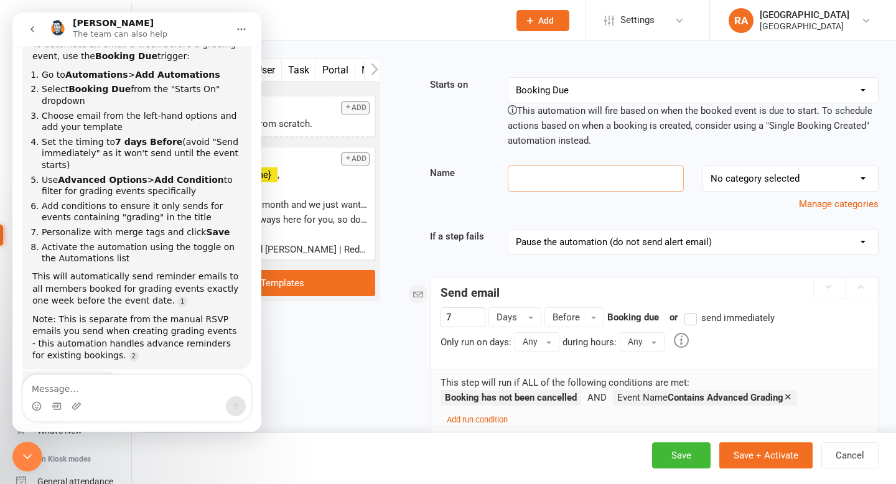
click at [588, 187] on input at bounding box center [596, 179] width 176 height 26
type input "Advanced Grading"
click at [761, 173] on select "No category selected Grading" at bounding box center [790, 178] width 175 height 25
select select "0"
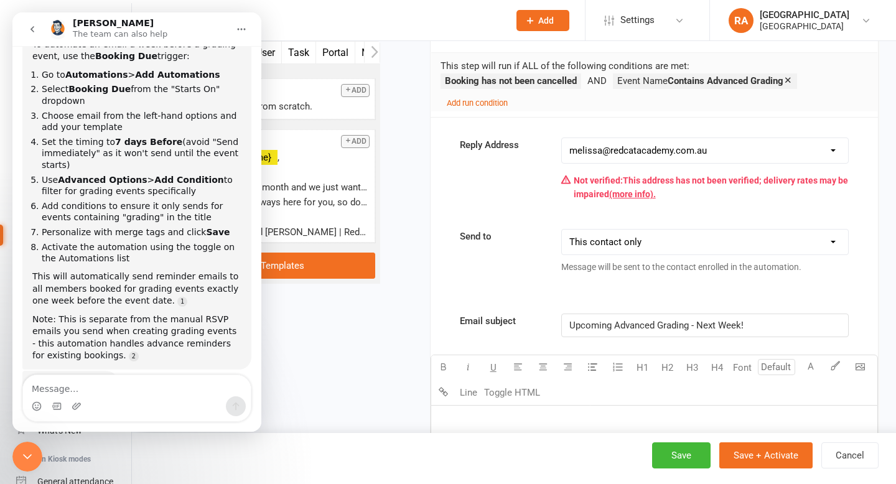
scroll to position [324, 0]
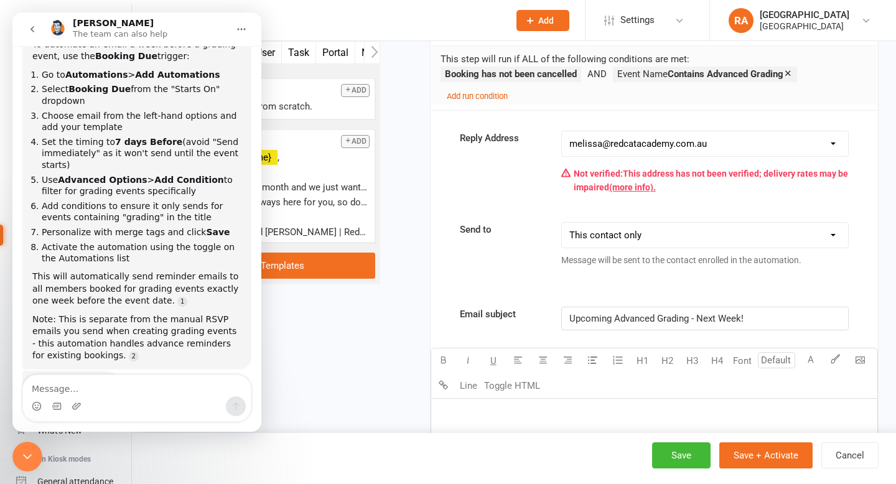
click at [662, 240] on select "This contact only Recipients that accept booking messages Recipients that accep…" at bounding box center [705, 235] width 286 height 25
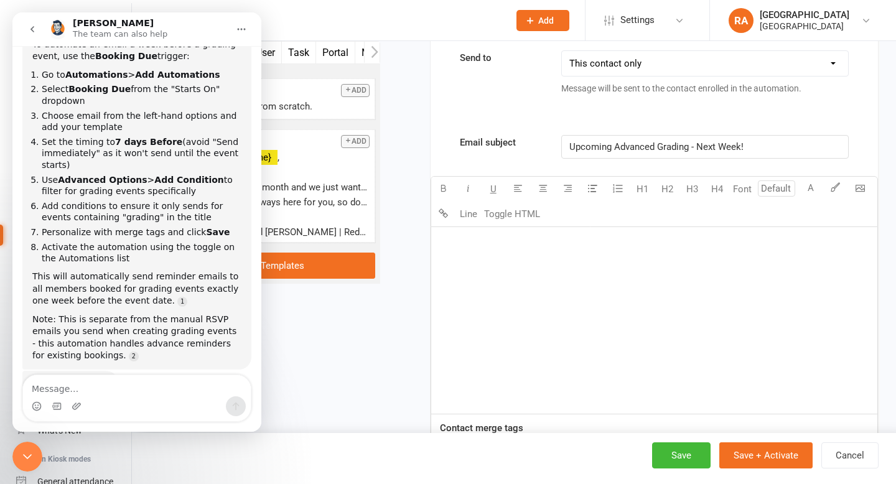
scroll to position [502, 0]
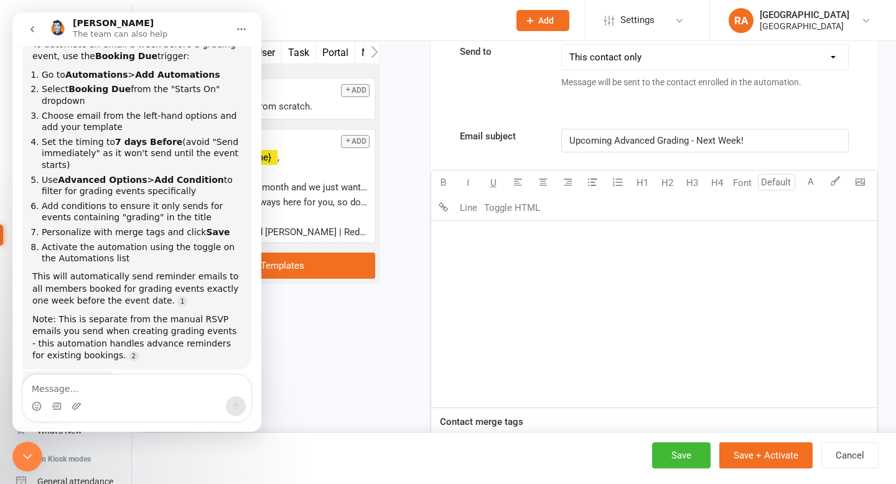
click at [510, 250] on div "﻿" at bounding box center [654, 314] width 446 height 187
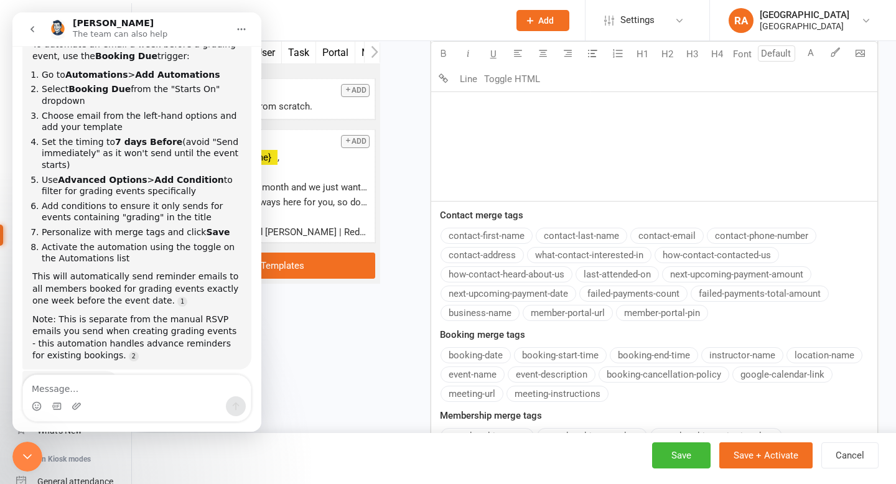
scroll to position [715, 0]
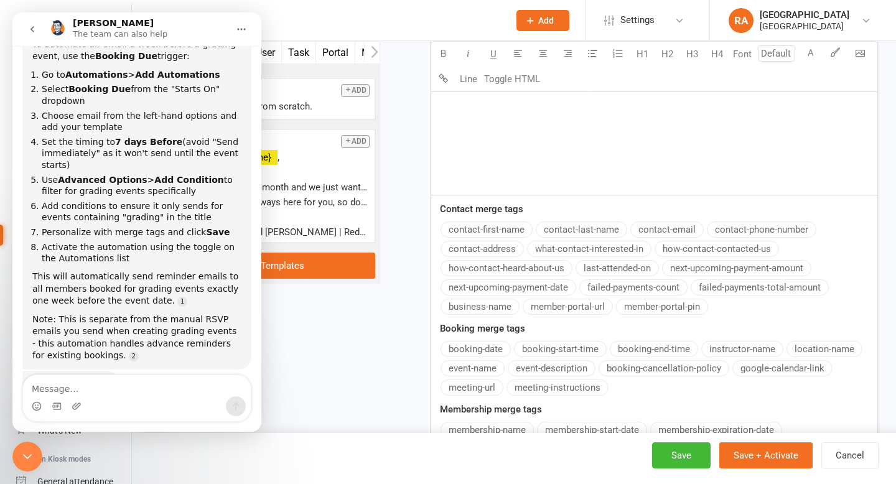
click at [512, 227] on button "contact-first-name" at bounding box center [487, 230] width 92 height 16
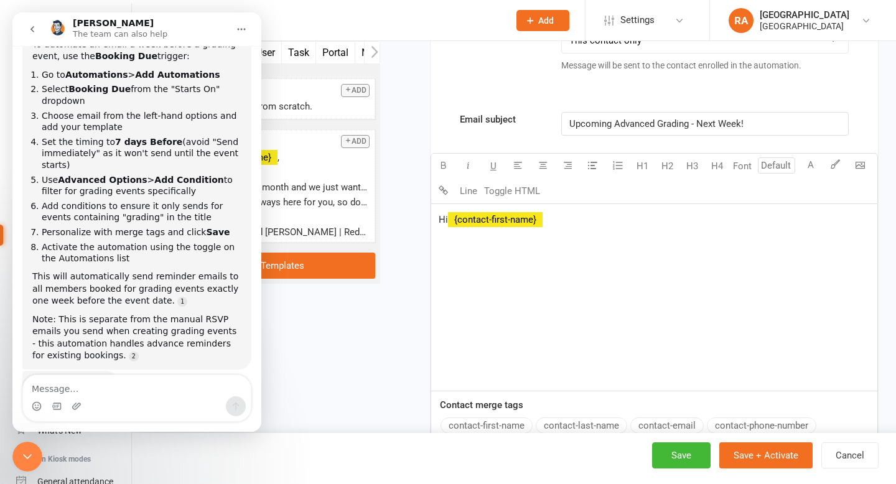
scroll to position [517, 0]
click at [548, 241] on span "Just a reminder about our Advanced" at bounding box center [514, 240] width 150 height 11
click at [654, 238] on p "Just a reminder about our upcoming Advanced" at bounding box center [654, 240] width 431 height 15
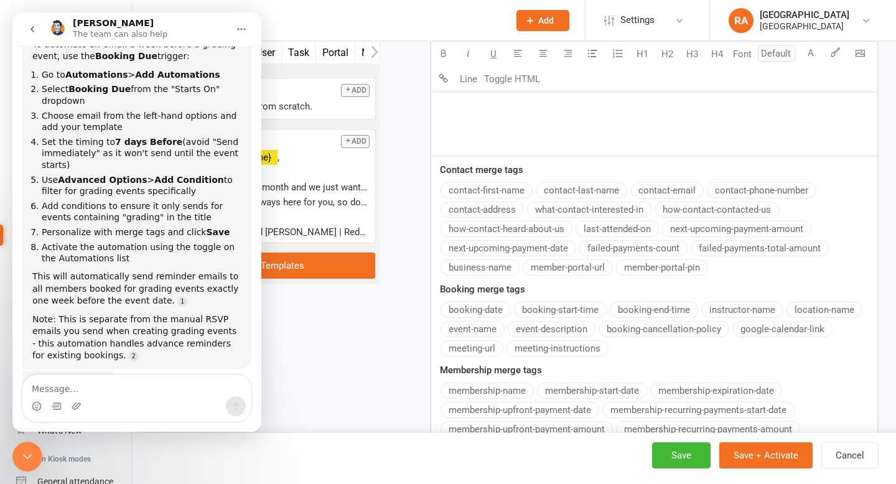
scroll to position [772, 0]
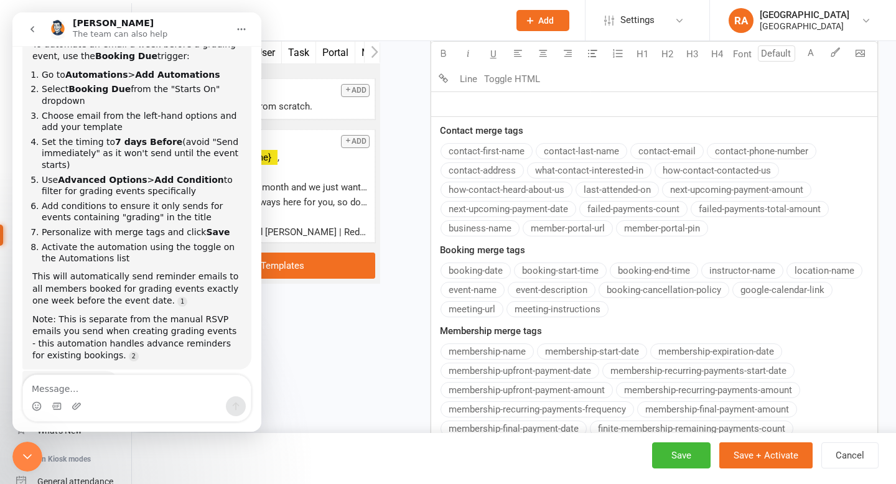
click at [486, 268] on div "Email subject Upcoming Advanced Grading - Next Week! U H1 H2 H3 H4 Font A Line …" at bounding box center [655, 154] width 448 height 632
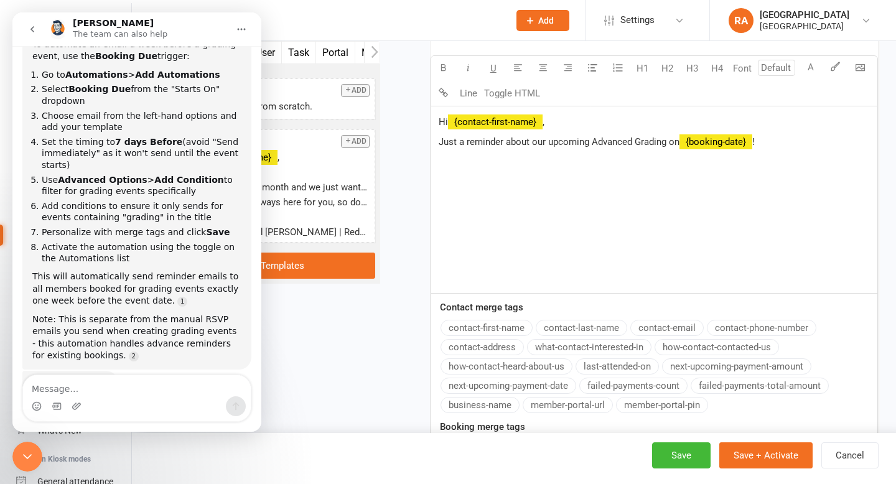
scroll to position [609, 0]
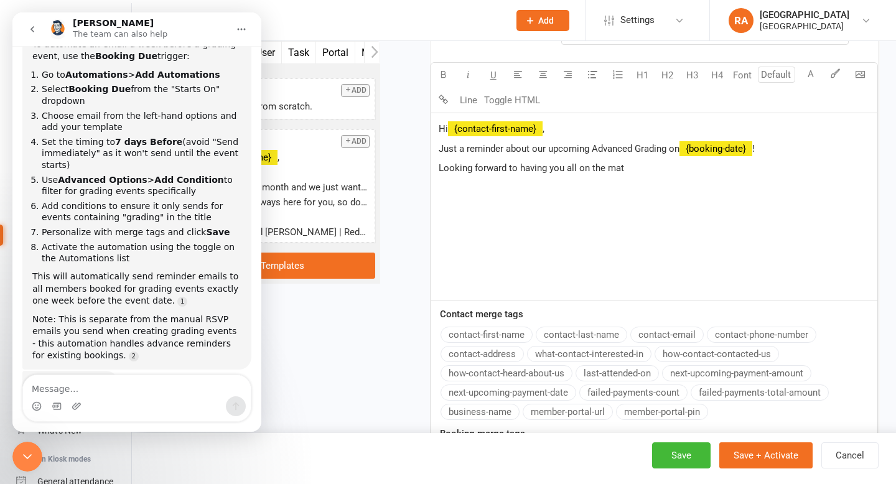
drag, startPoint x: 637, startPoint y: 168, endPoint x: 547, endPoint y: 167, distance: 89.6
click at [547, 167] on p "Looking forward to having you all on the mat" at bounding box center [654, 168] width 431 height 15
click at [640, 178] on div "Hi ﻿ {contact-first-name} , Just a reminder about our upcoming Advanced Grading…" at bounding box center [654, 206] width 446 height 187
drag, startPoint x: 635, startPoint y: 168, endPoint x: 603, endPoint y: 167, distance: 31.8
click at [603, 167] on p "Looking forward to having you all on the mat" at bounding box center [654, 168] width 431 height 15
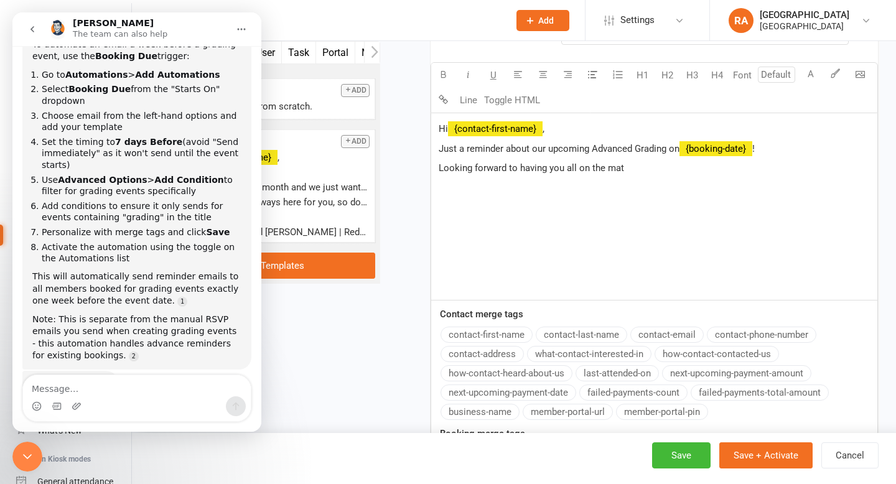
click at [579, 167] on span "Looking forward to having you all on the mat" at bounding box center [531, 167] width 185 height 11
click at [677, 164] on p "Looking forward to having you all together on the mat" at bounding box center [654, 168] width 431 height 15
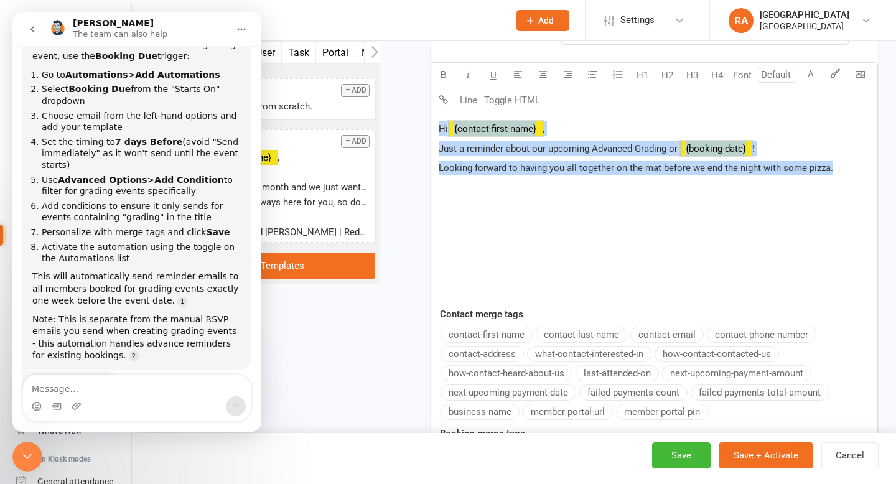
drag, startPoint x: 846, startPoint y: 170, endPoint x: 436, endPoint y: 120, distance: 412.7
click at [436, 120] on div "Hi ﻿ {contact-first-name} , Just a reminder about our upcoming Advanced Grading…" at bounding box center [654, 206] width 446 height 187
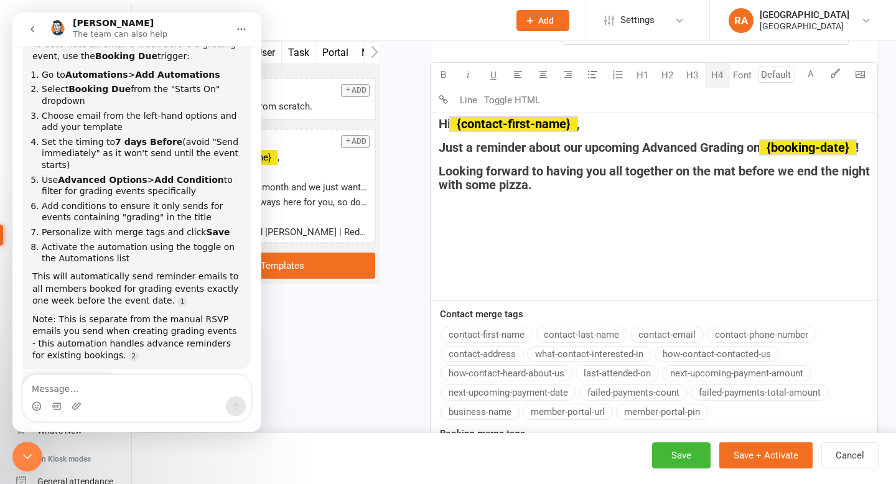
click at [716, 78] on button "H4" at bounding box center [717, 75] width 25 height 25
click at [647, 212] on div "Hi ﻿ {contact-first-name} , Just a reminder about our upcoming Advanced Grading…" at bounding box center [654, 206] width 446 height 187
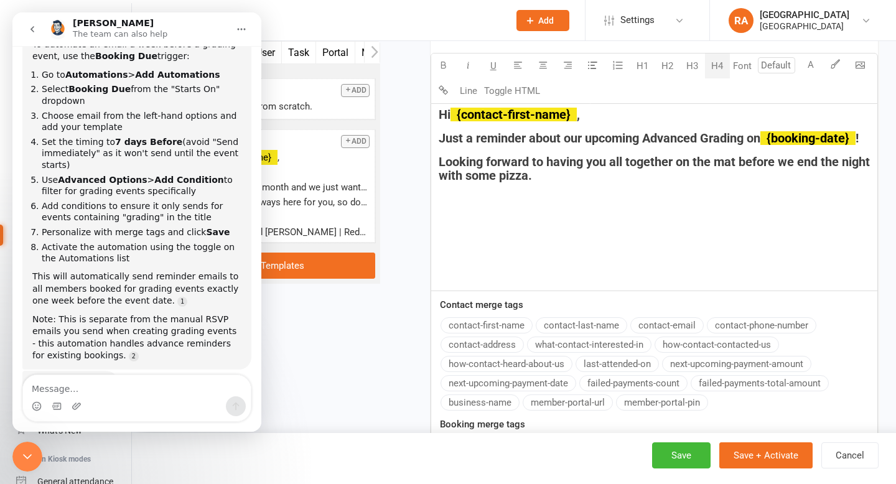
scroll to position [619, 0]
click at [740, 164] on span "Looking forward to having you all together on the mat before we end the night w…" at bounding box center [656, 168] width 434 height 29
click at [28, 29] on icon "go back" at bounding box center [32, 29] width 10 height 10
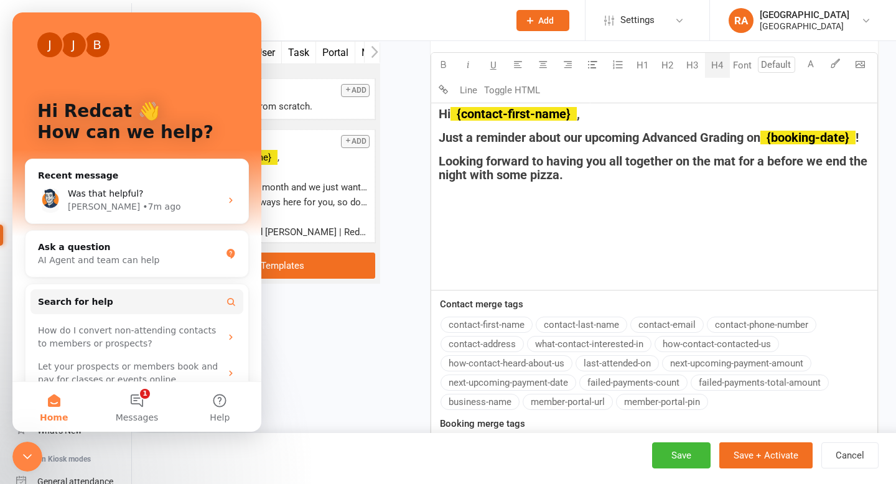
click at [26, 463] on icon "Close Intercom Messenger" at bounding box center [27, 456] width 15 height 15
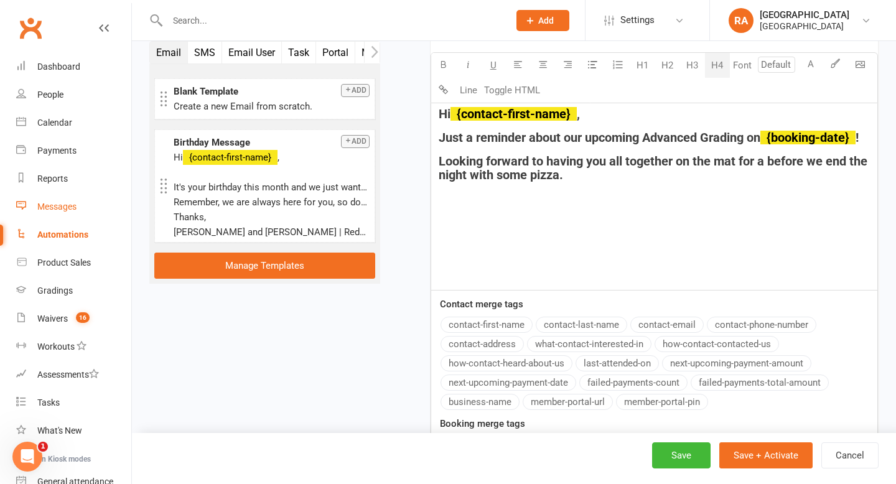
click at [70, 204] on div "Messages" at bounding box center [56, 207] width 39 height 10
click at [467, 192] on div "Hi ﻿ {contact-first-name} , Just a reminder about our upcoming Advanced Grading…" at bounding box center [654, 196] width 446 height 187
click at [584, 185] on div "Hi ﻿ {contact-first-name} , Just a reminder about our upcoming Advanced Grading…" at bounding box center [654, 196] width 446 height 187
click at [761, 156] on span "Looking forward to having you all together on the mat for a before we end the n…" at bounding box center [655, 168] width 432 height 29
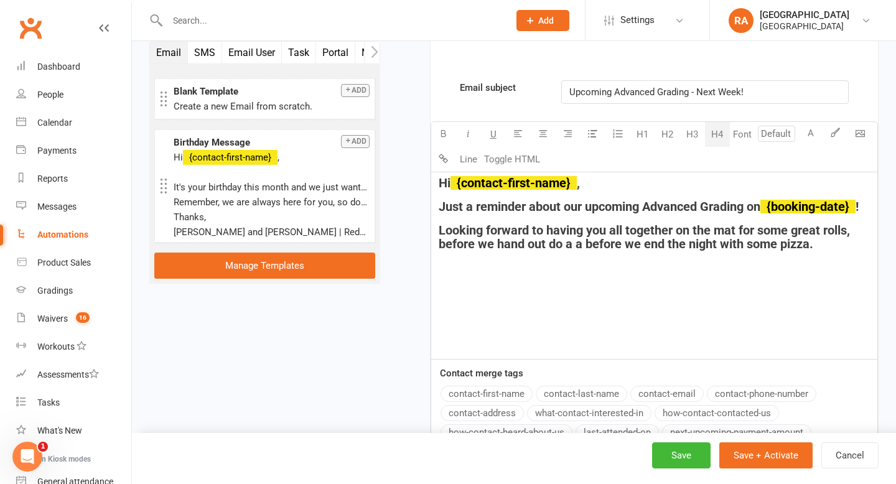
scroll to position [550, 0]
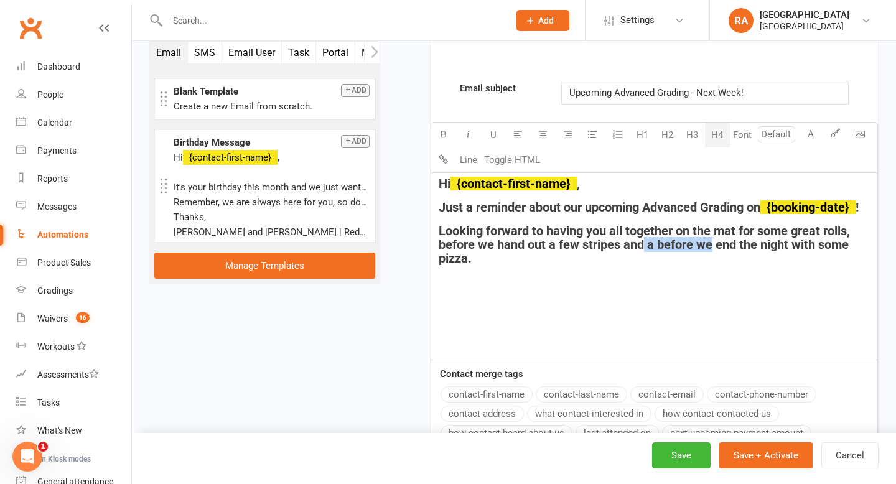
drag, startPoint x: 712, startPoint y: 243, endPoint x: 645, endPoint y: 246, distance: 67.3
click at [645, 246] on span "Looking forward to having you all together on the mat for some great rolls, bef…" at bounding box center [646, 244] width 415 height 42
click at [819, 248] on h4 "Looking forward to having you all together on the mat for some great rolls, bef…" at bounding box center [654, 237] width 431 height 27
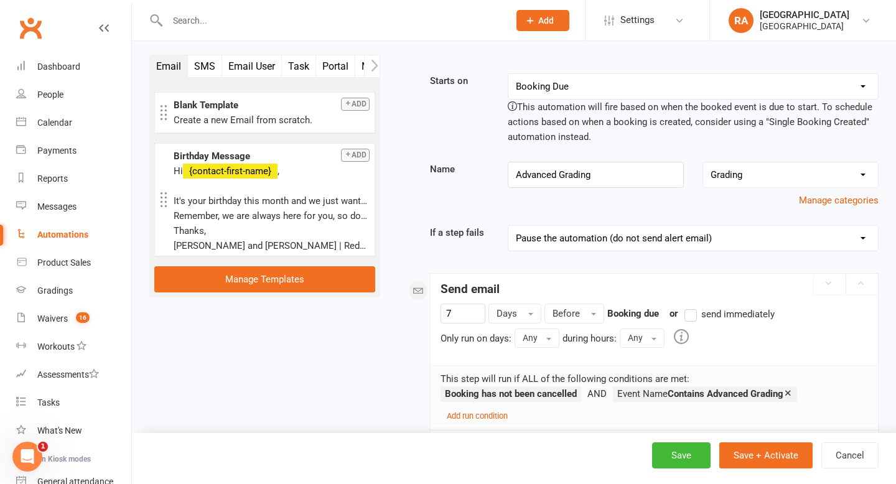
scroll to position [0, 0]
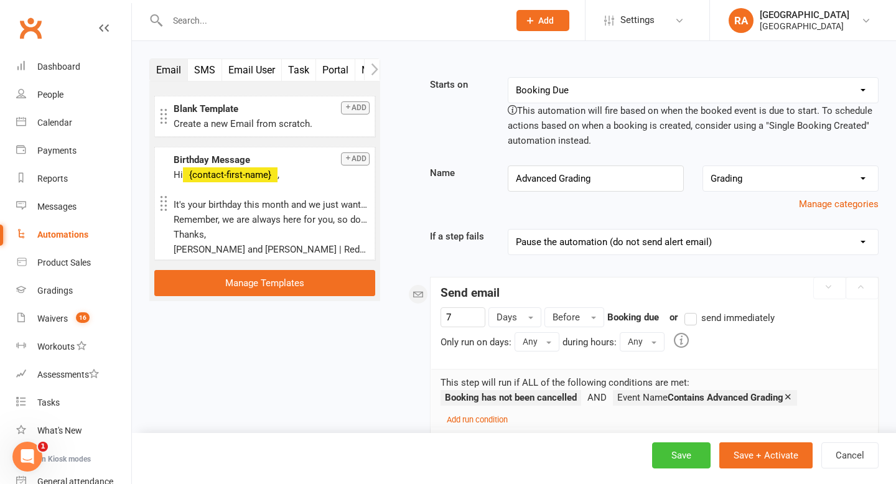
click at [667, 451] on button "Save" at bounding box center [681, 456] width 59 height 26
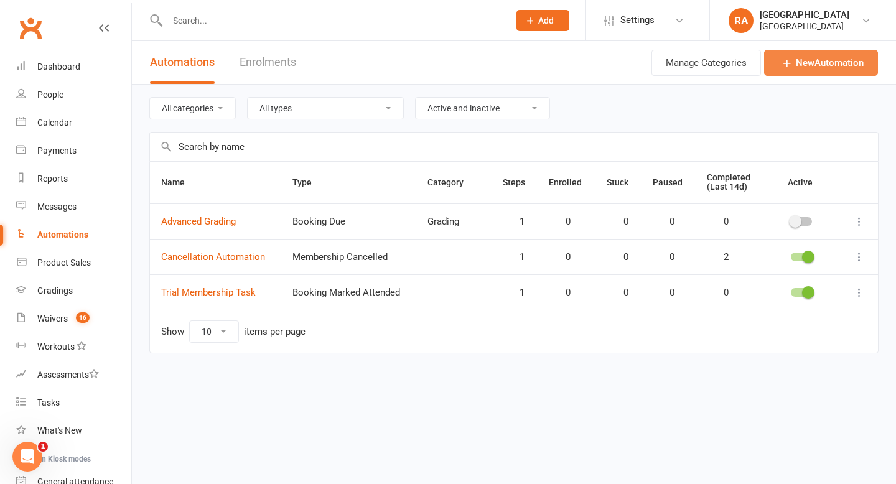
click at [798, 64] on link "New Automation" at bounding box center [821, 63] width 114 height 26
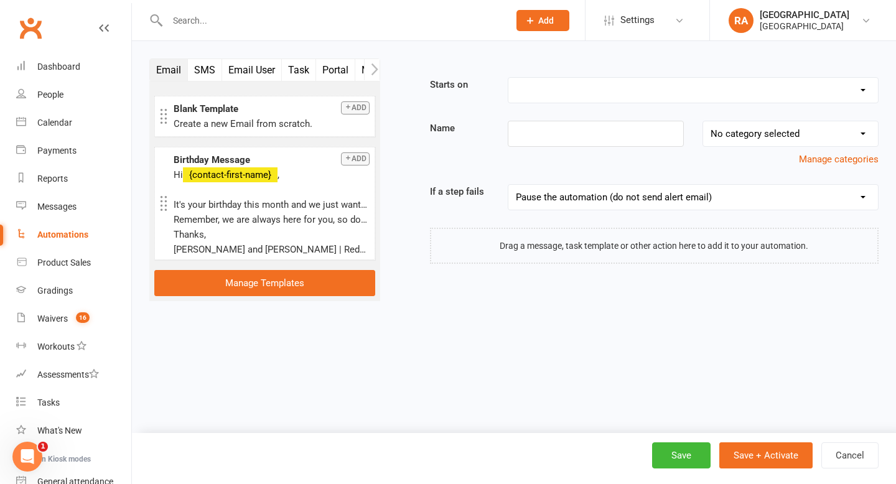
click at [531, 86] on select "Booking Cancelled Booking Due Booking Late-Cancelled Booking Marked Absent Book…" at bounding box center [694, 90] width 370 height 25
select select "6"
click at [587, 131] on input at bounding box center [596, 134] width 176 height 26
type input "Birthday Automation"
click at [771, 123] on select "No category selected Grading" at bounding box center [790, 133] width 175 height 25
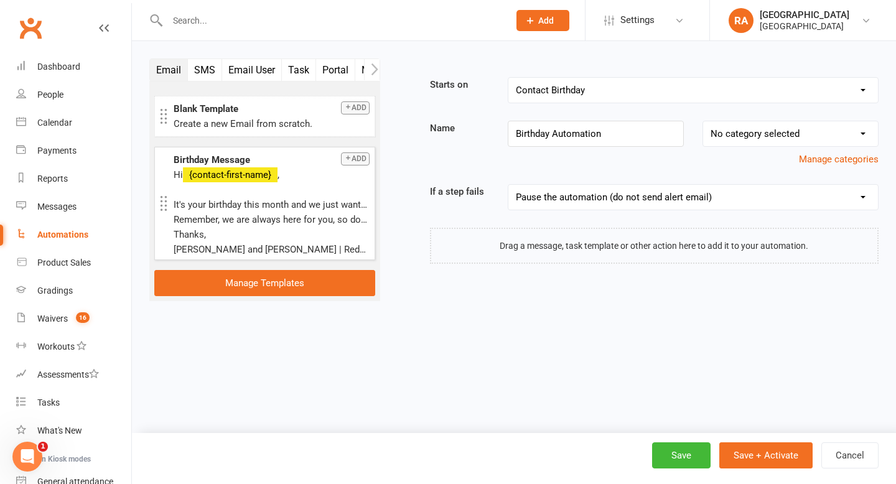
click at [359, 157] on button "Add" at bounding box center [355, 158] width 29 height 13
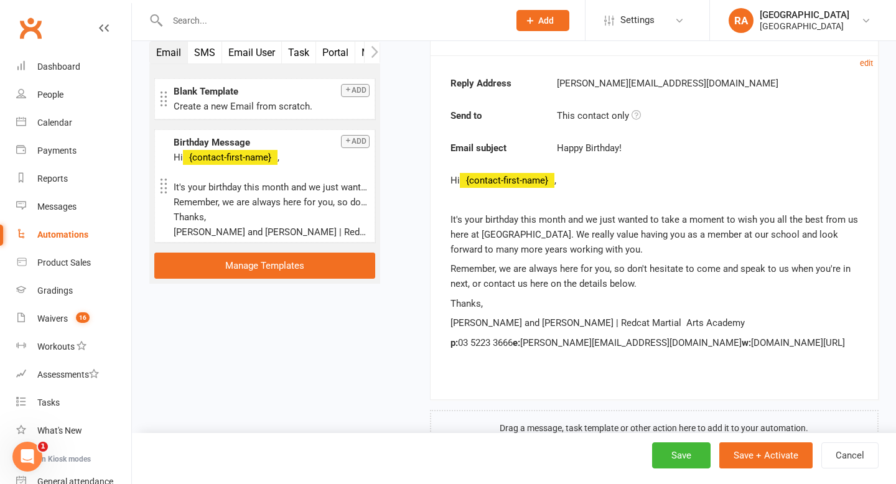
scroll to position [294, 0]
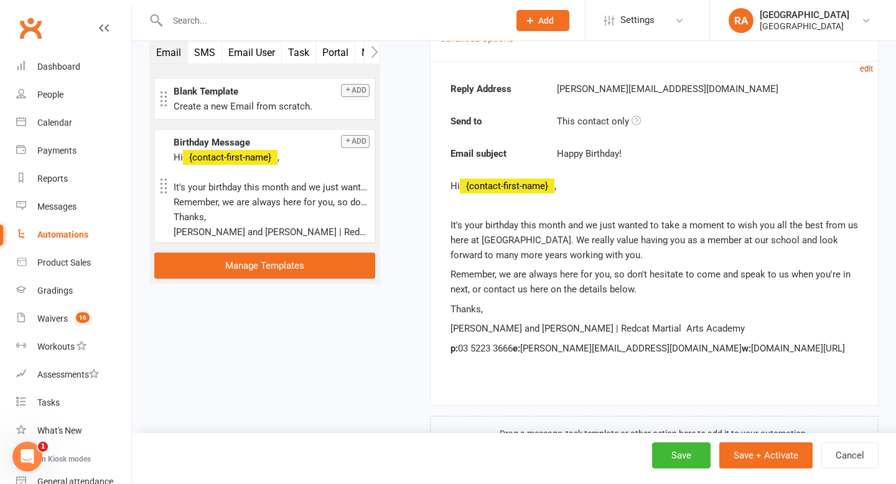
click at [863, 68] on small "edit" at bounding box center [866, 68] width 13 height 9
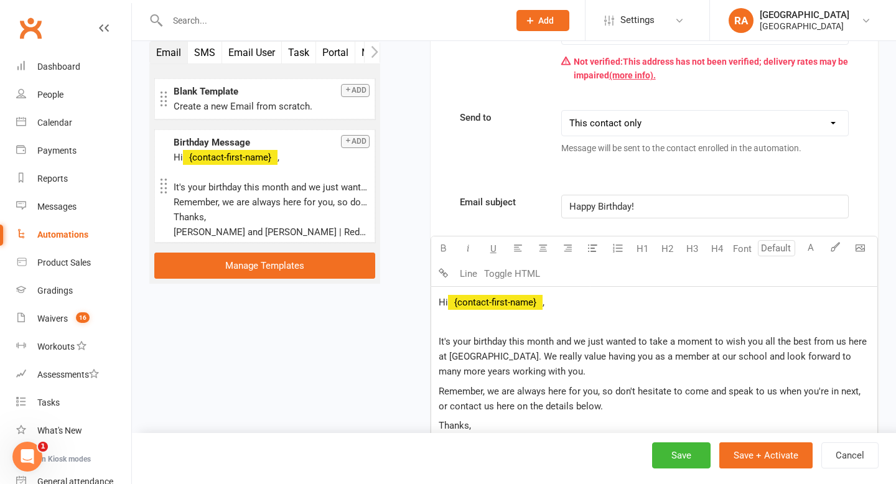
scroll to position [372, 0]
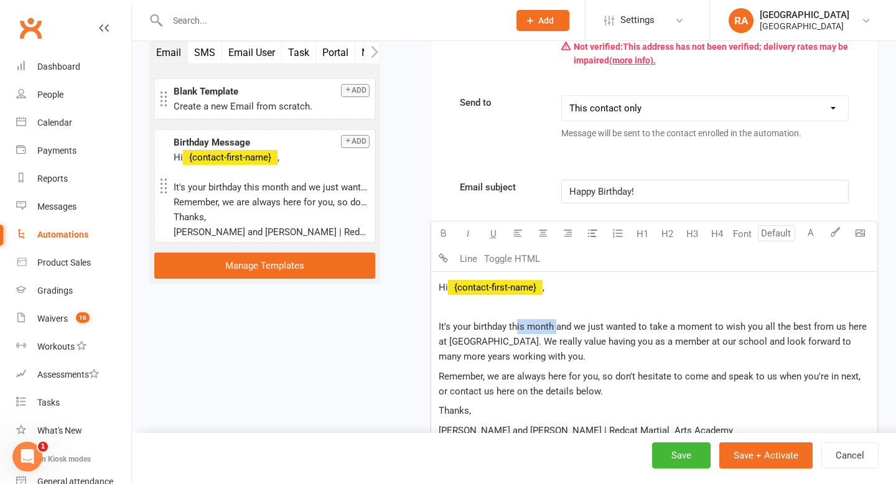
drag, startPoint x: 555, startPoint y: 327, endPoint x: 515, endPoint y: 329, distance: 40.5
click at [515, 329] on span "It's your birthday this month and we just wanted to take a moment to wish you a…" at bounding box center [654, 341] width 431 height 41
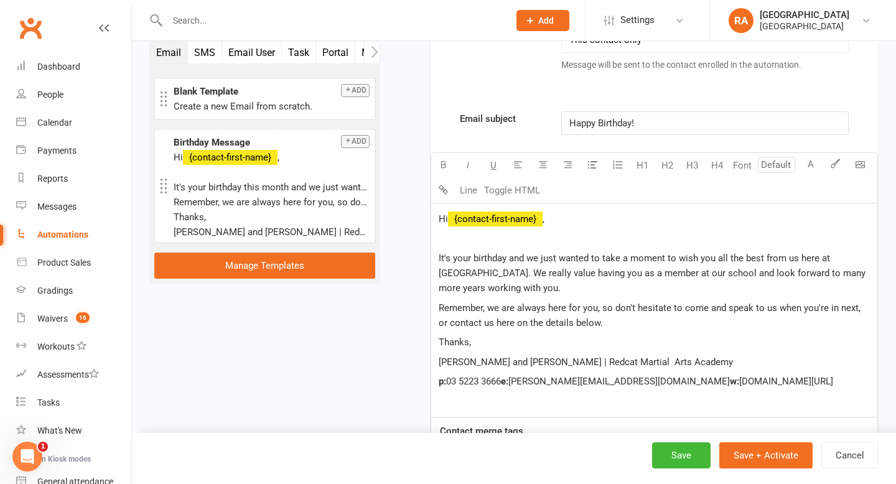
scroll to position [448, 0]
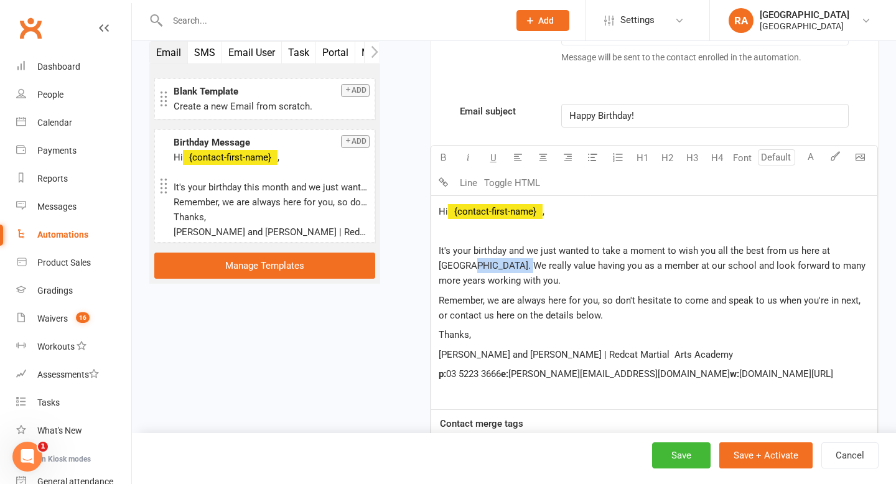
drag, startPoint x: 487, startPoint y: 266, endPoint x: 436, endPoint y: 266, distance: 51.7
click at [436, 266] on div "Hi ﻿ {contact-first-name} , It's your birthday and we just wanted to take a mom…" at bounding box center [654, 303] width 446 height 214
click at [499, 268] on span "It's your birthday and we just wanted to take a moment to wish you all the best…" at bounding box center [653, 265] width 429 height 41
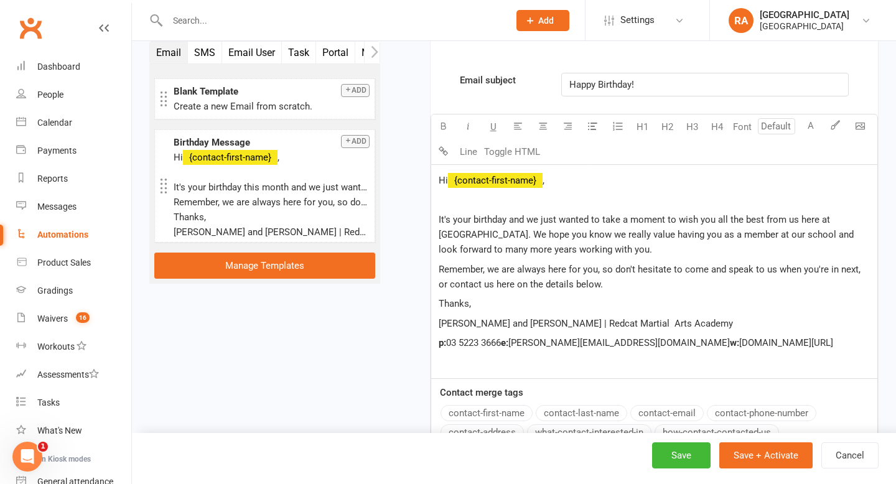
scroll to position [481, 0]
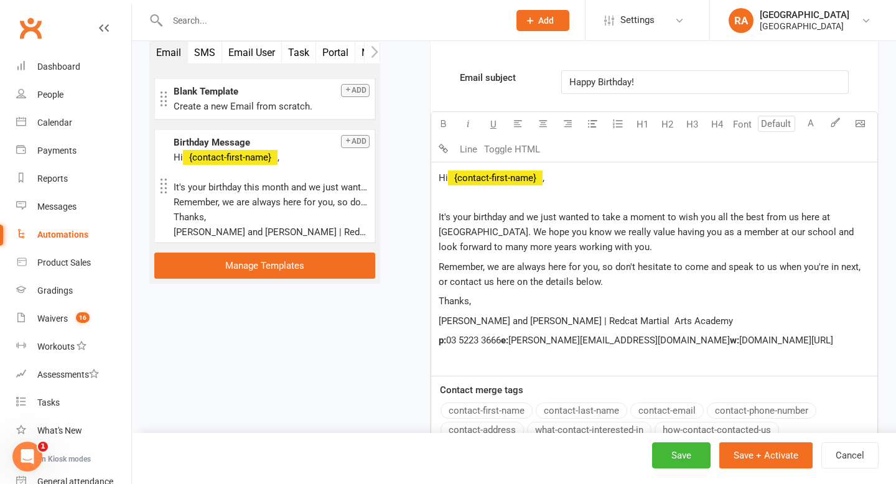
click at [536, 321] on span "John and Melissa Will | Redcat Martial Arts Academy" at bounding box center [586, 321] width 294 height 11
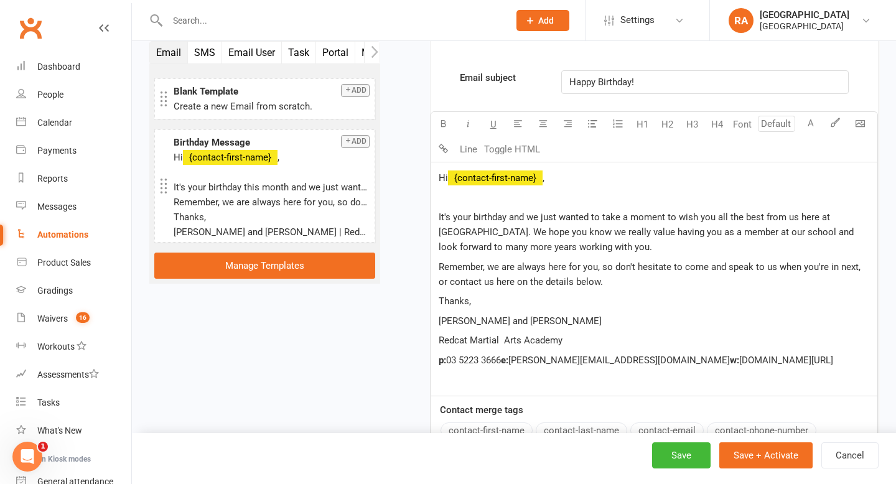
click at [477, 319] on span "John and Melissa Will" at bounding box center [520, 321] width 163 height 11
click at [550, 321] on p "John and Melissa Will" at bounding box center [654, 321] width 431 height 15
drag, startPoint x: 532, startPoint y: 322, endPoint x: 461, endPoint y: 323, distance: 71.0
click at [461, 323] on p "John and Melissa Will" at bounding box center [654, 321] width 431 height 15
drag, startPoint x: 766, startPoint y: 360, endPoint x: 612, endPoint y: 360, distance: 153.7
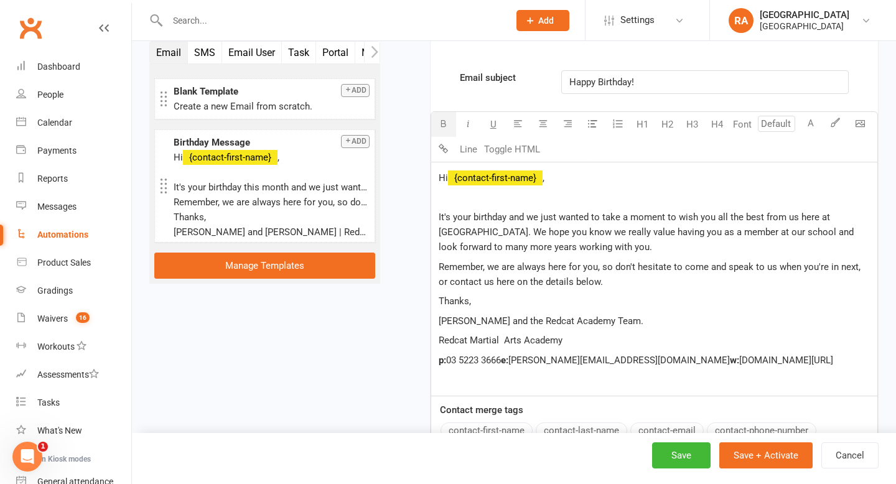
click at [612, 360] on p "p: 03 5223 3666 e: melissa@bjj.com.au w: www.blackbeltstudios.com.au/" at bounding box center [654, 360] width 431 height 15
click at [501, 360] on span "03 5223 3666" at bounding box center [473, 360] width 55 height 11
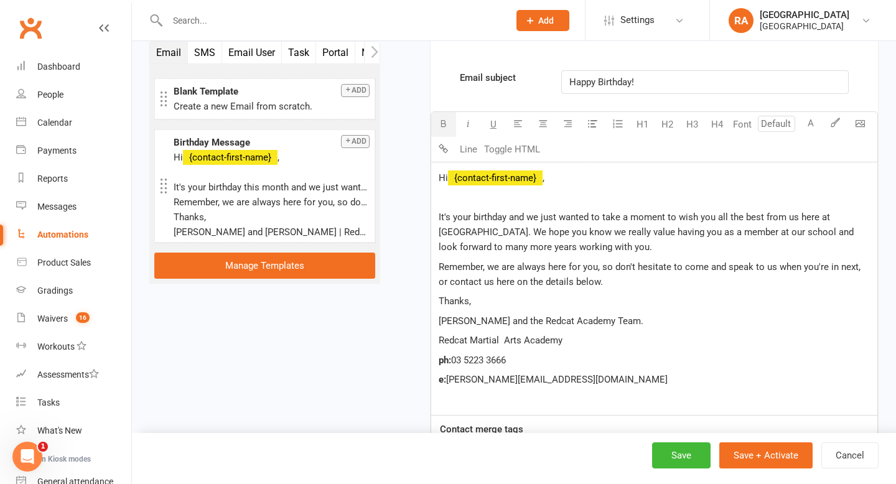
click at [489, 304] on p "Thanks," at bounding box center [654, 301] width 431 height 15
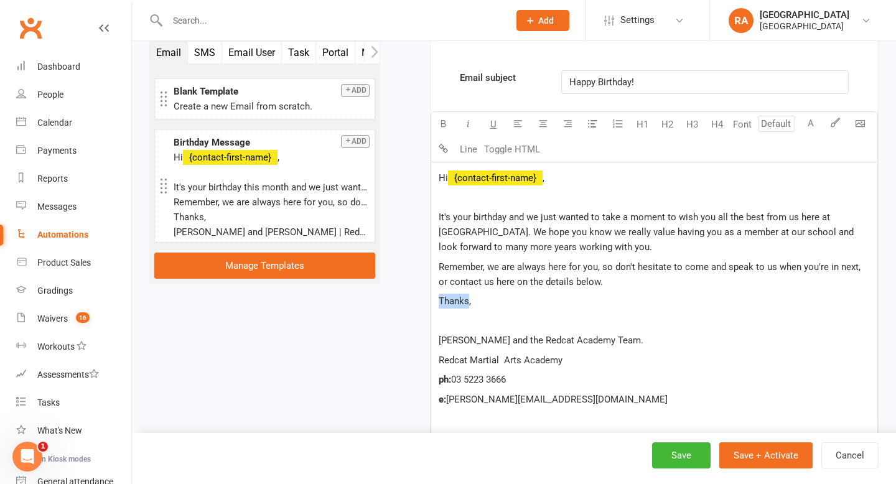
drag, startPoint x: 469, startPoint y: 299, endPoint x: 423, endPoint y: 299, distance: 45.4
click at [423, 299] on div "Starts on Booking Cancelled Booking Due Booking Late-Cancelled Booking Marked A…" at bounding box center [639, 129] width 480 height 1067
click at [606, 279] on p "Remember, we are always here for you, so don't hesitate to come and speak to us…" at bounding box center [654, 275] width 431 height 30
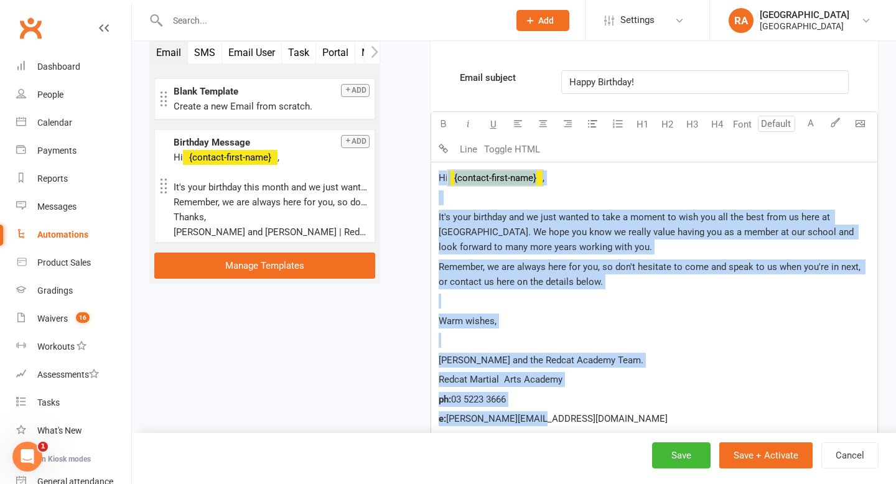
drag, startPoint x: 550, startPoint y: 419, endPoint x: 425, endPoint y: 149, distance: 297.4
click at [425, 149] on div "Starts on Booking Cancelled Booking Due Booking Late-Cancelled Booking Marked A…" at bounding box center [639, 139] width 480 height 1086
click at [714, 126] on button "H4" at bounding box center [717, 124] width 25 height 25
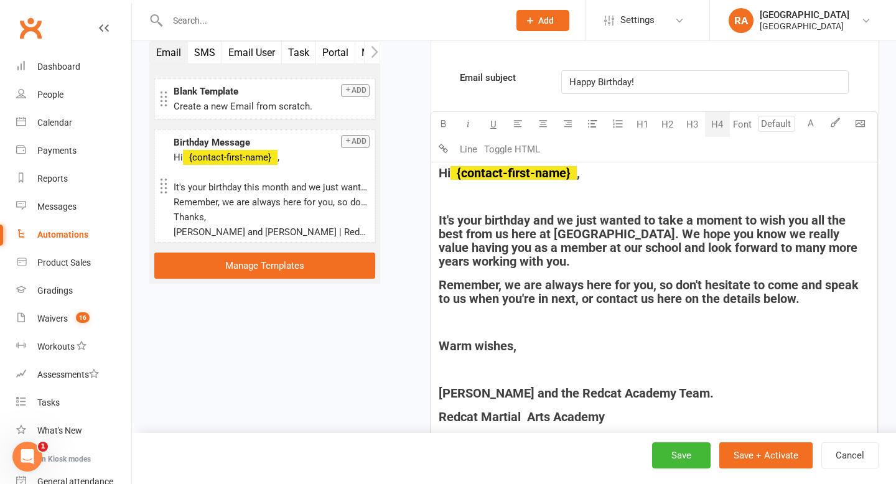
click at [644, 192] on h4 at bounding box center [654, 197] width 431 height 14
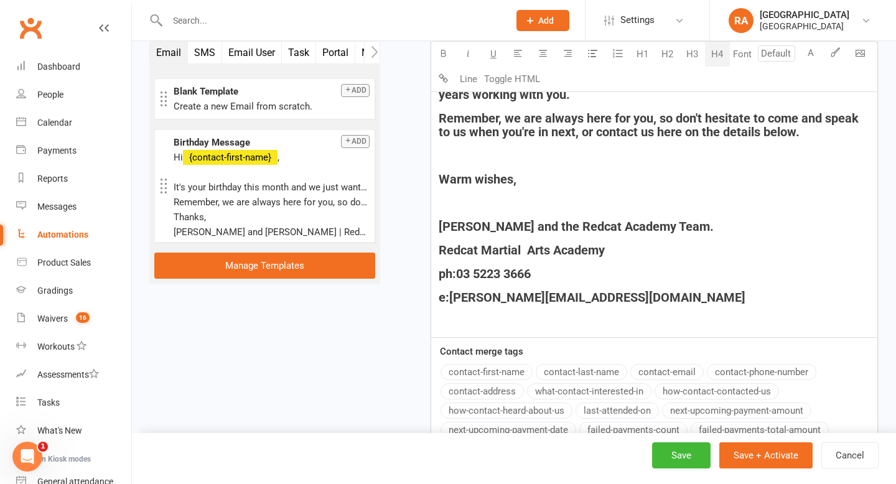
scroll to position [653, 0]
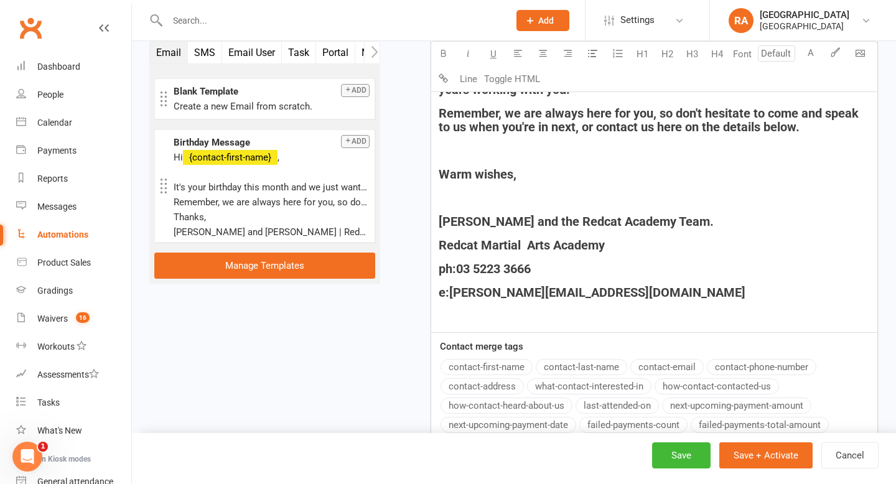
click at [544, 329] on div "Hi ﻿ {contact-first-name} , It's your birthday and we just wanted to take a mom…" at bounding box center [654, 162] width 446 height 342
drag, startPoint x: 579, startPoint y: 296, endPoint x: 509, endPoint y: 294, distance: 70.4
click at [509, 294] on h4 "e: melissa@bjj.com.au" at bounding box center [654, 293] width 431 height 14
click at [520, 293] on span "[PERSON_NAME][EMAIL_ADDRESS][DOMAIN_NAME]" at bounding box center [597, 292] width 296 height 15
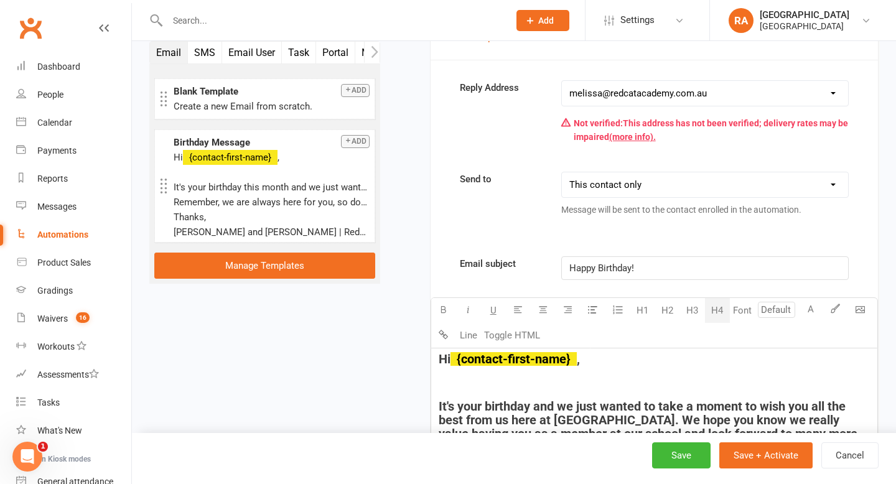
scroll to position [258, 0]
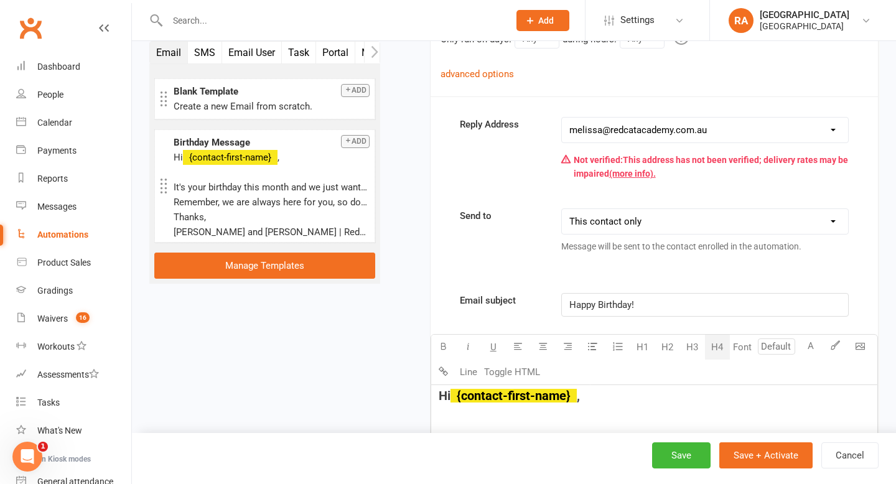
click at [644, 304] on p "Happy Birthday!" at bounding box center [705, 305] width 271 height 15
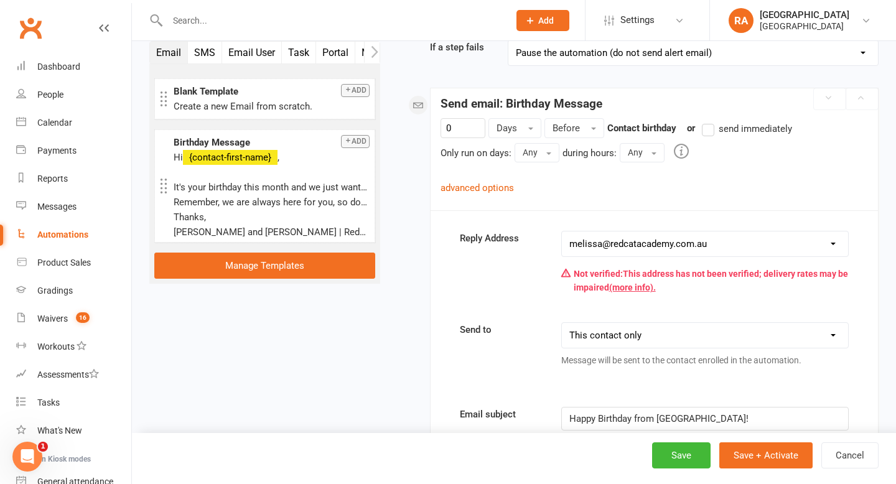
scroll to position [144, 0]
click at [594, 121] on button "Before" at bounding box center [575, 129] width 60 height 20
click at [617, 104] on div "Send email: Birthday Message" at bounding box center [655, 101] width 448 height 25
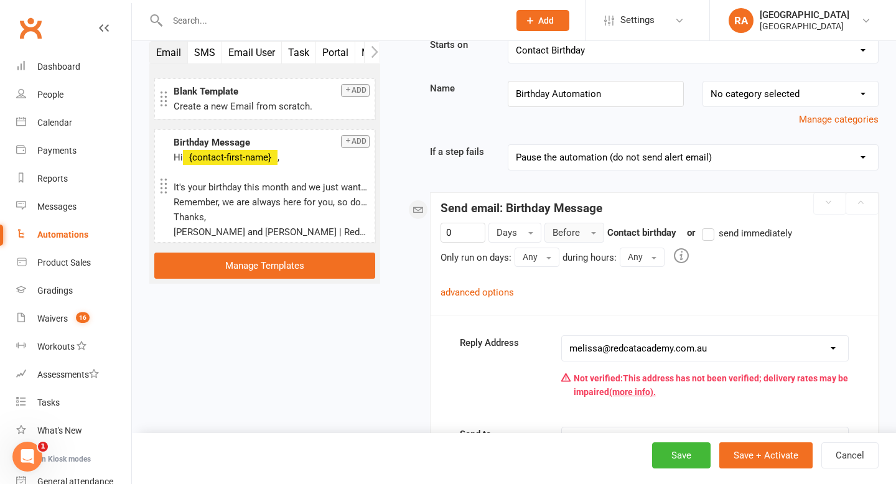
scroll to position [0, 0]
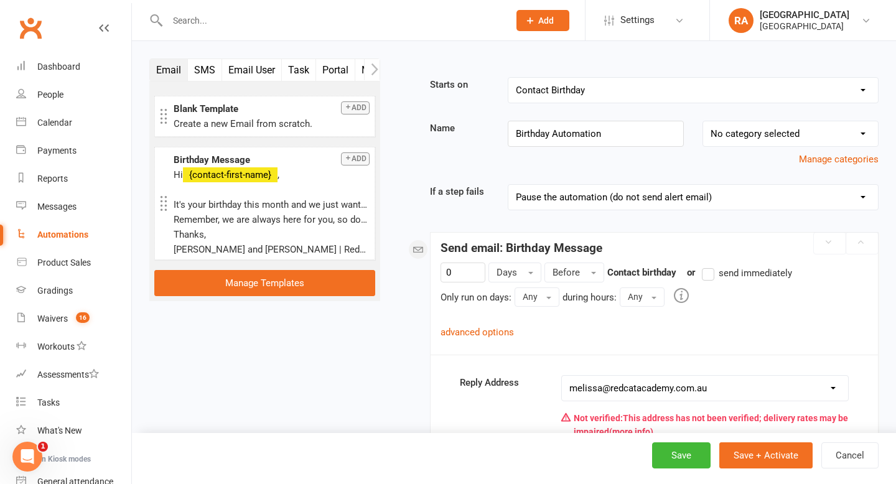
click at [30, 457] on icon "Open Intercom Messenger" at bounding box center [27, 457] width 21 height 21
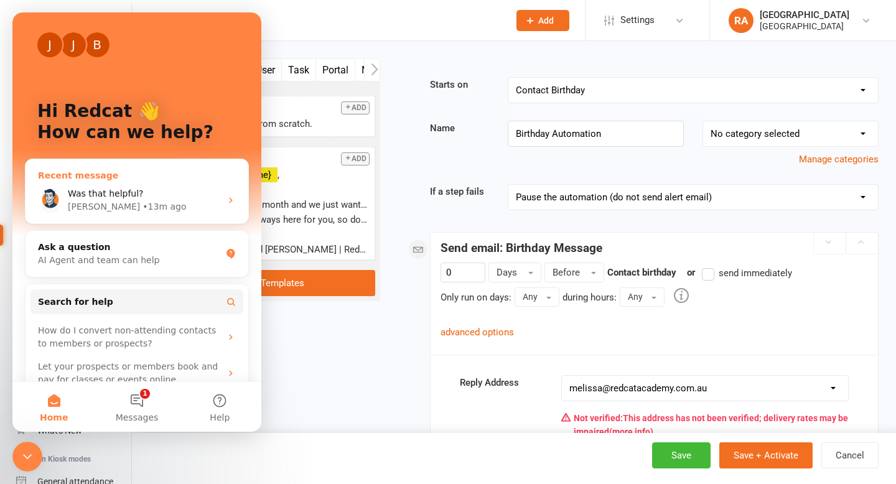
click at [112, 190] on span "Was that helpful?" at bounding box center [106, 194] width 76 height 10
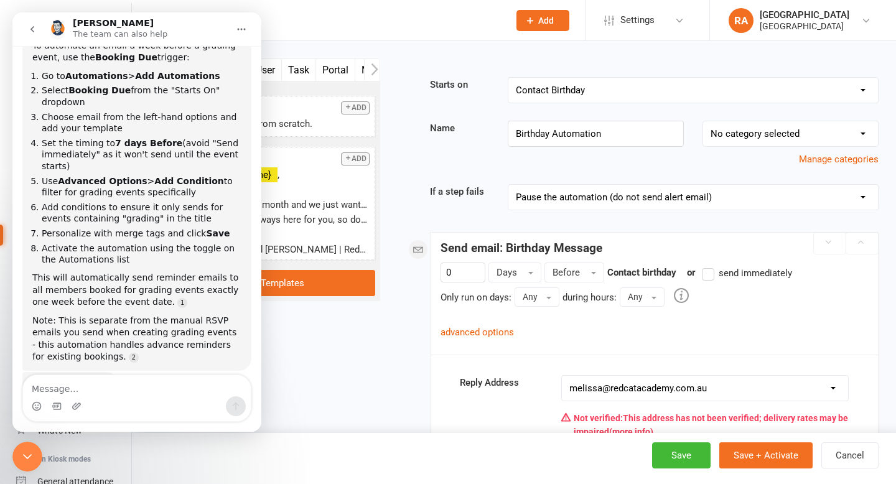
scroll to position [629, 0]
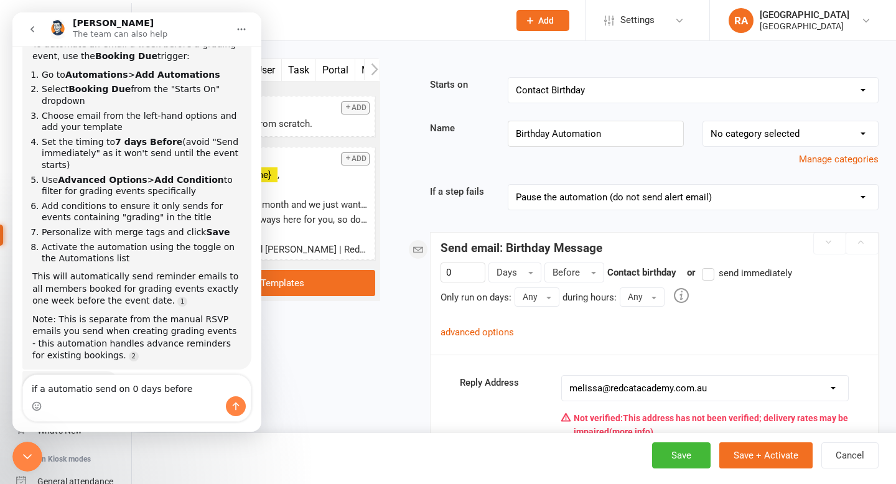
click at [84, 390] on textarea "if a automatio send on 0 days before" at bounding box center [137, 385] width 228 height 21
type textarea "if a automation send on 0 days before"
click at [657, 301] on button "Any" at bounding box center [642, 297] width 45 height 19
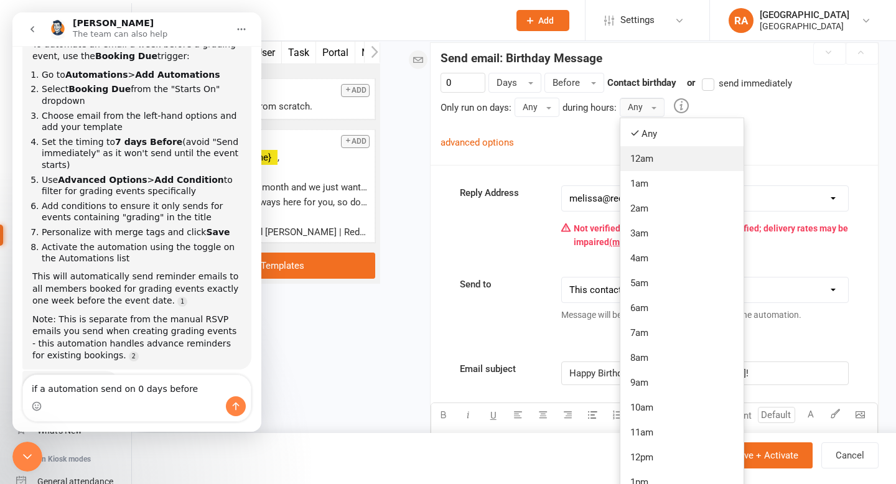
scroll to position [220, 0]
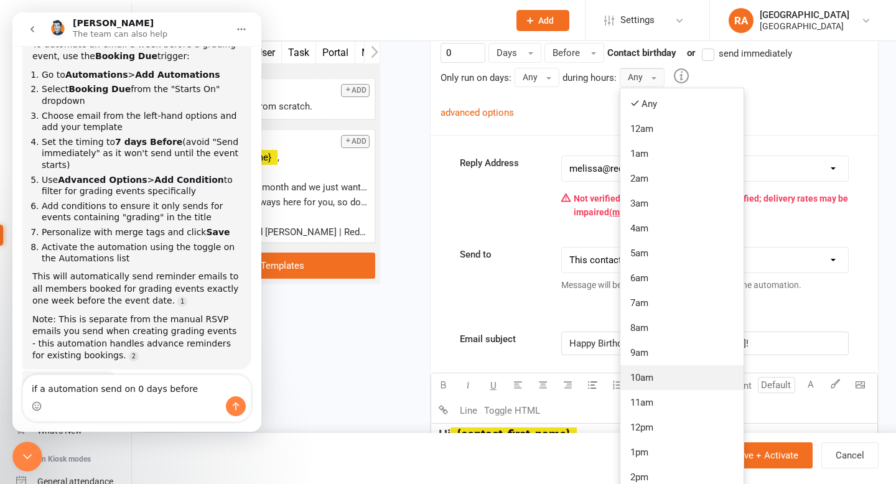
click at [651, 386] on link "10am" at bounding box center [682, 377] width 123 height 25
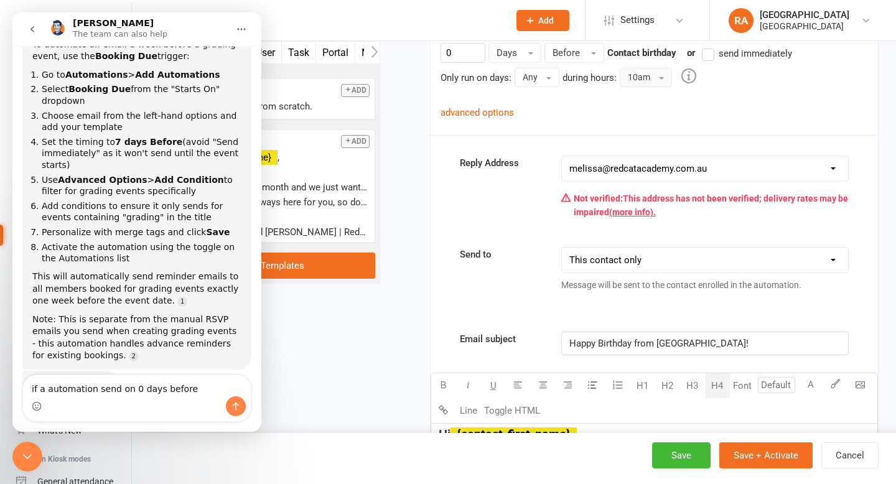
click at [606, 103] on div "0 Days Before Contact birthday or send immediately Only run on days: Any Any Su…" at bounding box center [655, 81] width 428 height 77
click at [671, 77] on button "10am" at bounding box center [646, 77] width 52 height 19
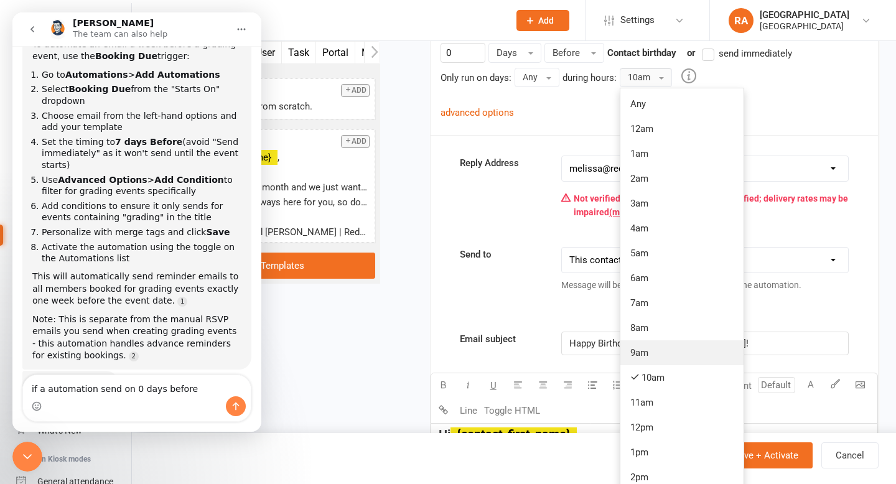
click at [652, 346] on link "9am" at bounding box center [682, 352] width 123 height 25
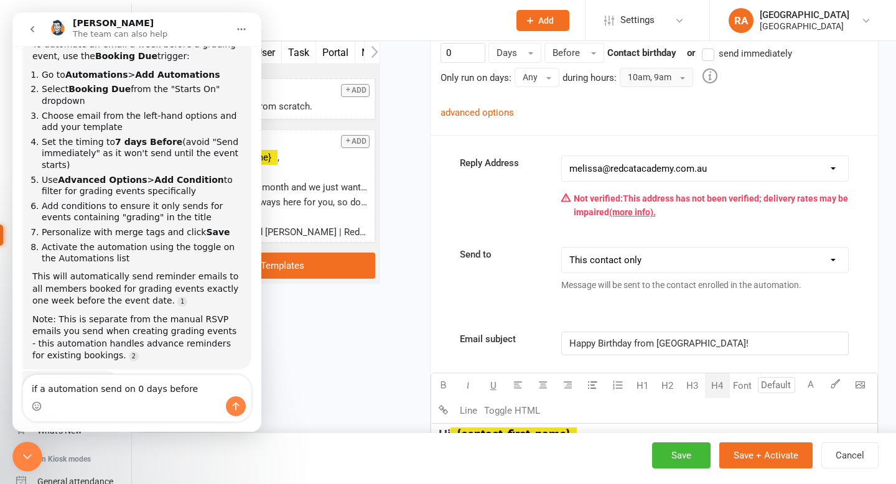
click at [645, 78] on button "10am, 9am" at bounding box center [656, 77] width 73 height 19
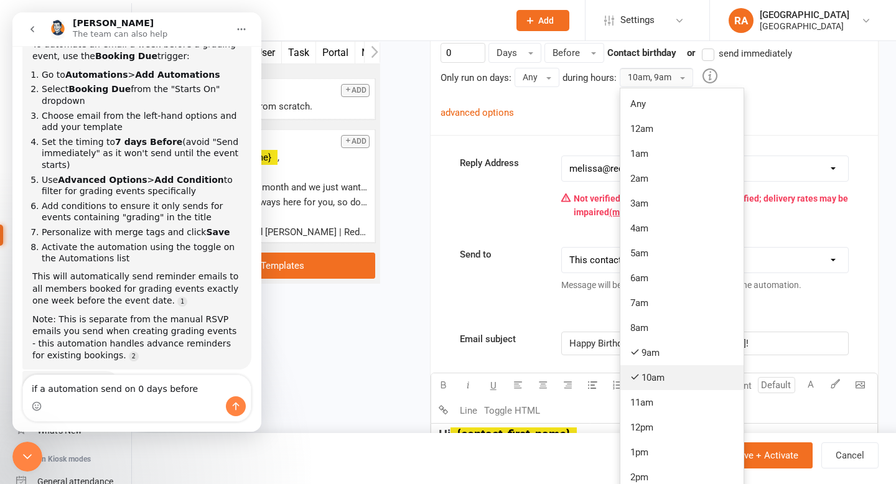
click at [649, 384] on link "10am" at bounding box center [682, 377] width 123 height 25
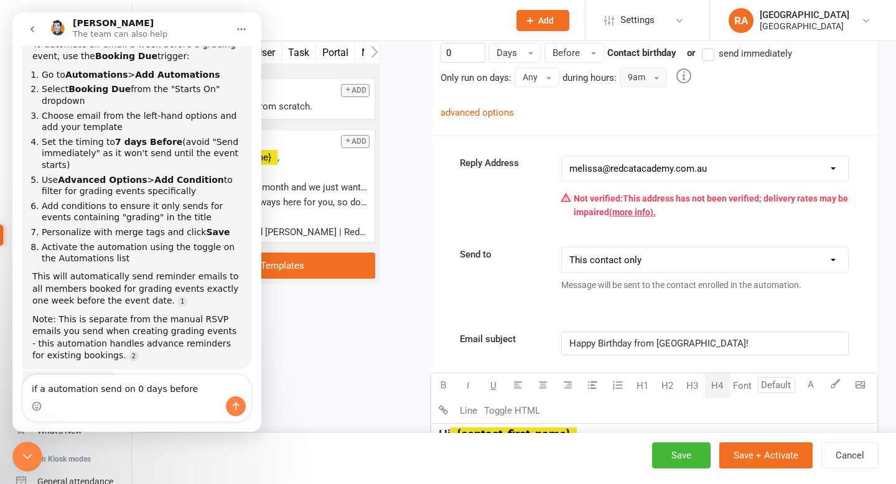
click at [621, 102] on div "0 Days Before Contact birthday or send immediately Only run on days: Any Any Su…" at bounding box center [655, 81] width 428 height 77
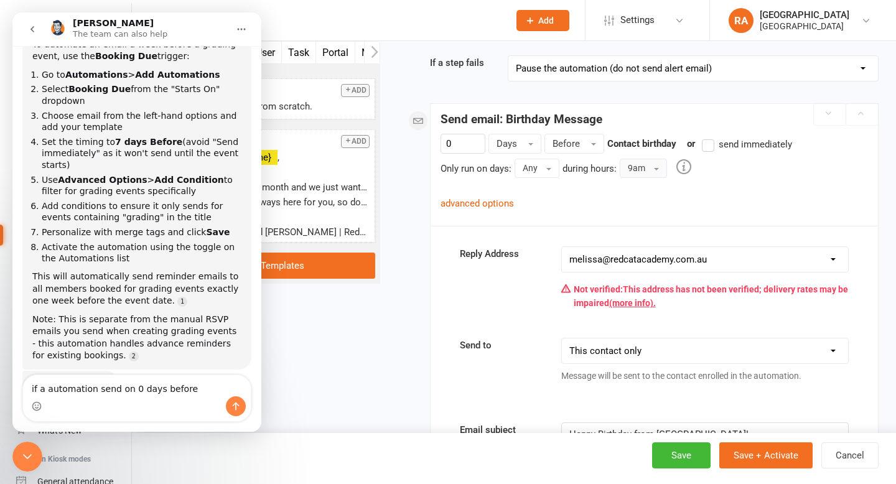
scroll to position [128, 0]
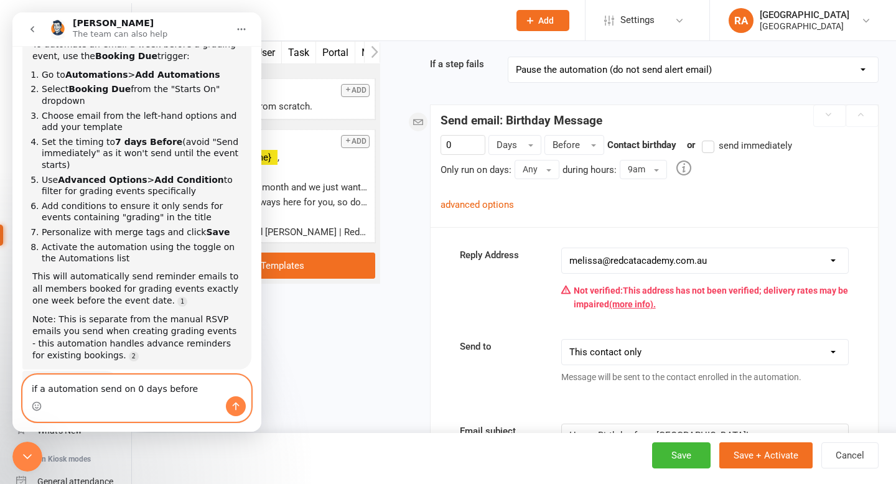
click at [182, 390] on textarea "if a automation send on 0 days before" at bounding box center [137, 385] width 228 height 21
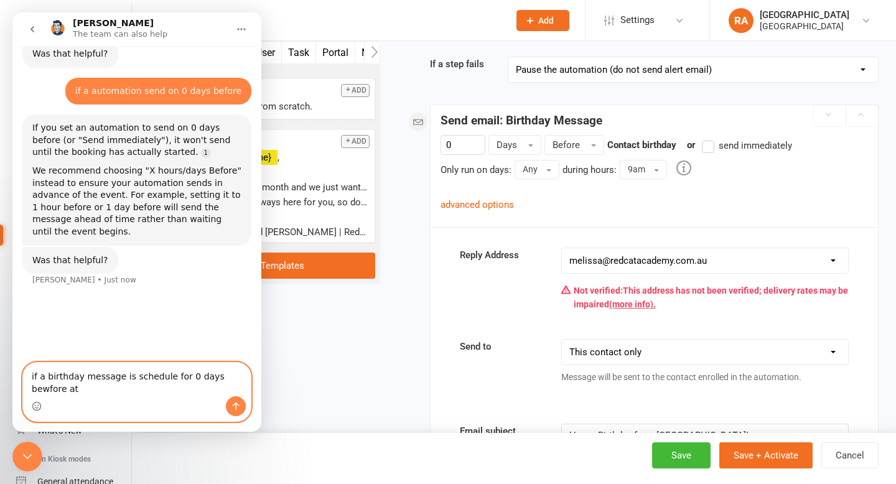
scroll to position [933, 0]
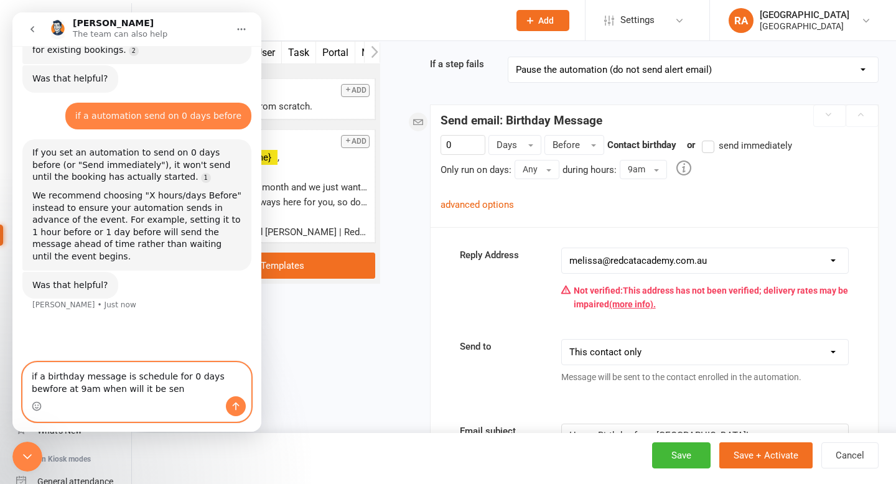
type textarea "if a birthday message is schedule for 0 days bewfore at 9am when will it be sent"
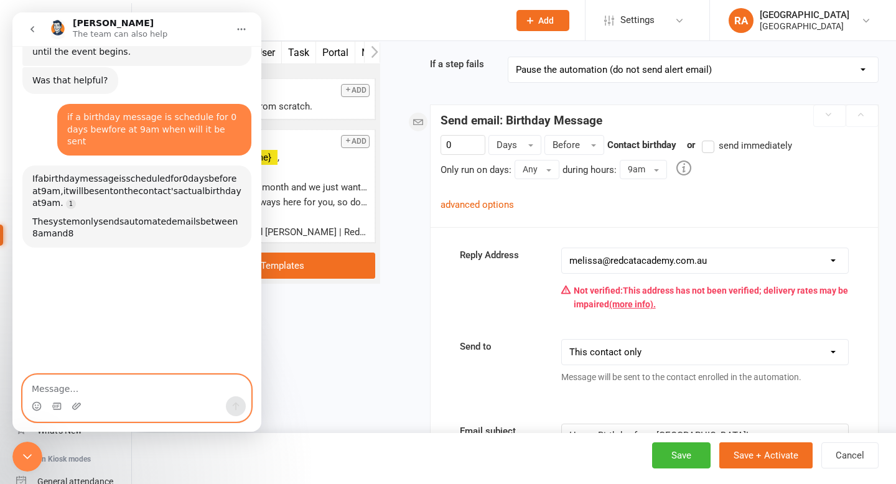
scroll to position [1140, 0]
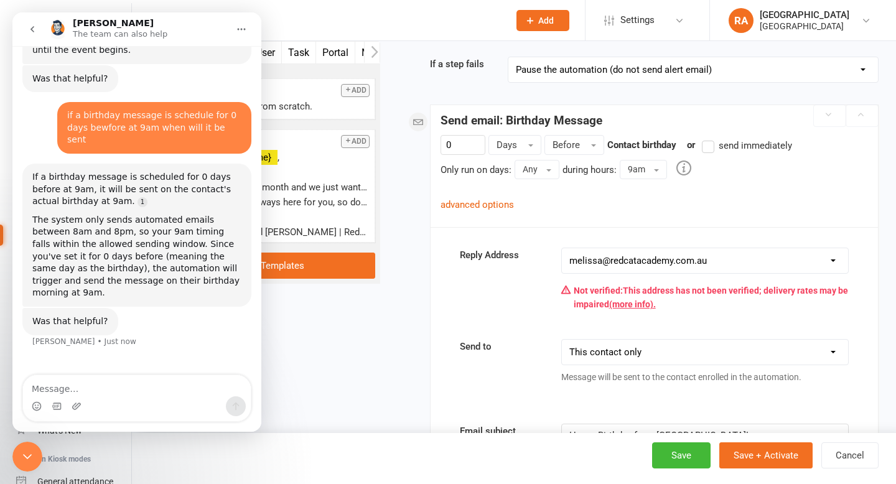
click at [33, 454] on icon "Close Intercom Messenger" at bounding box center [27, 456] width 15 height 15
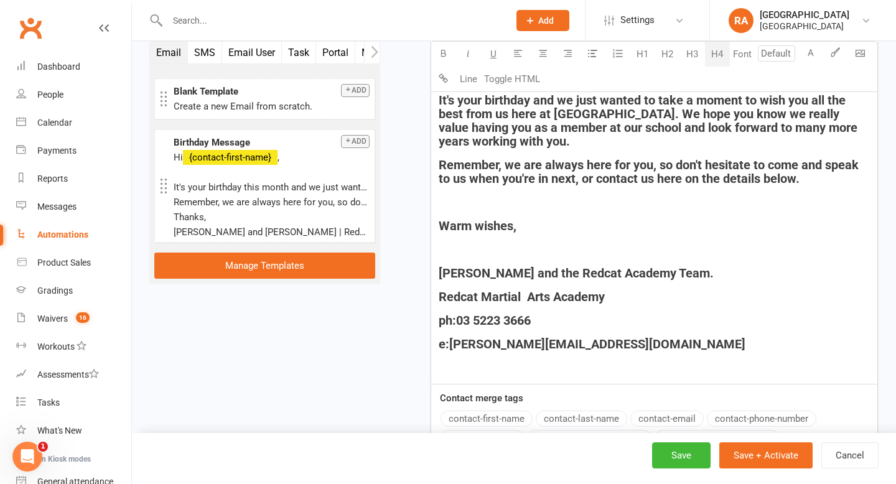
scroll to position [604, 0]
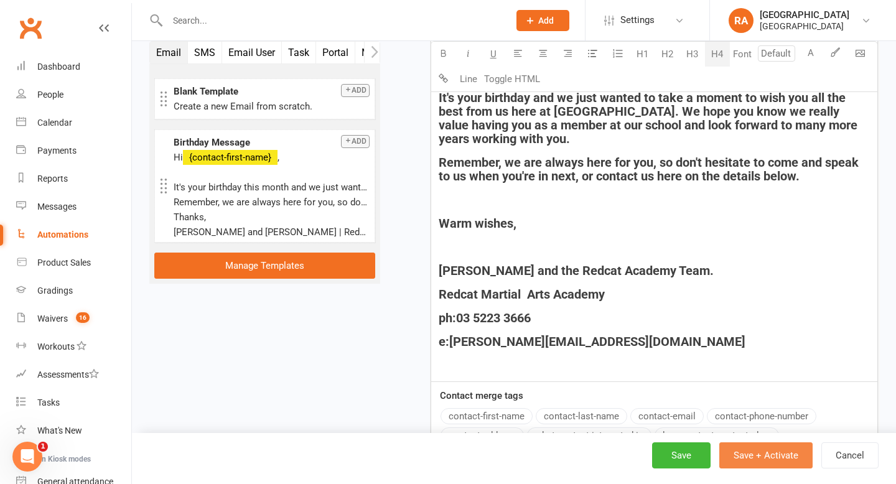
click at [734, 453] on button "Save + Activate" at bounding box center [766, 456] width 93 height 26
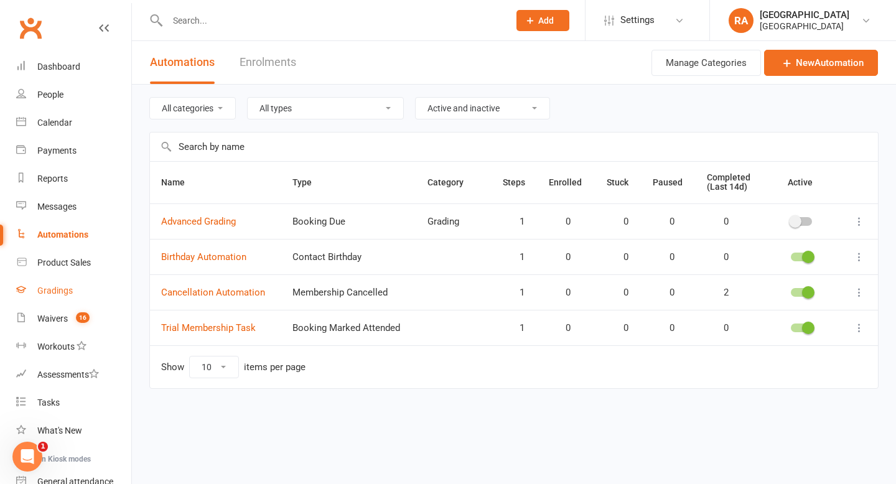
click at [59, 296] on div "Gradings" at bounding box center [54, 291] width 35 height 10
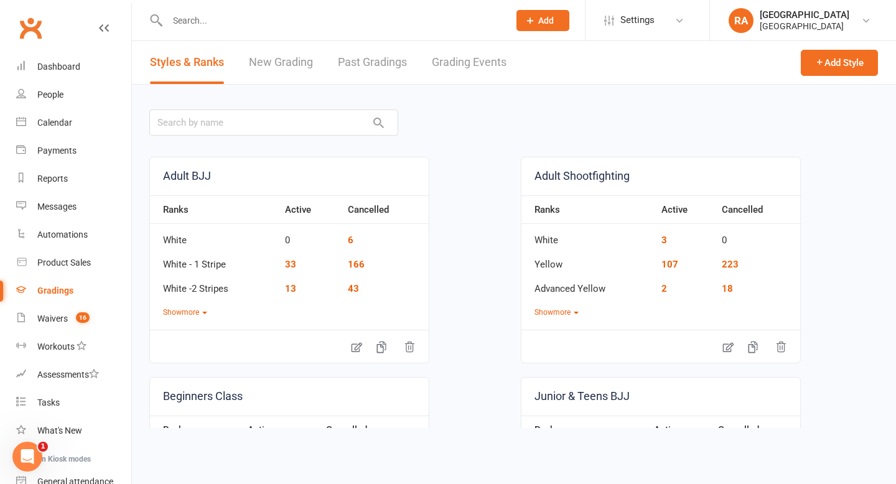
click at [281, 59] on link "New Grading" at bounding box center [281, 62] width 64 height 43
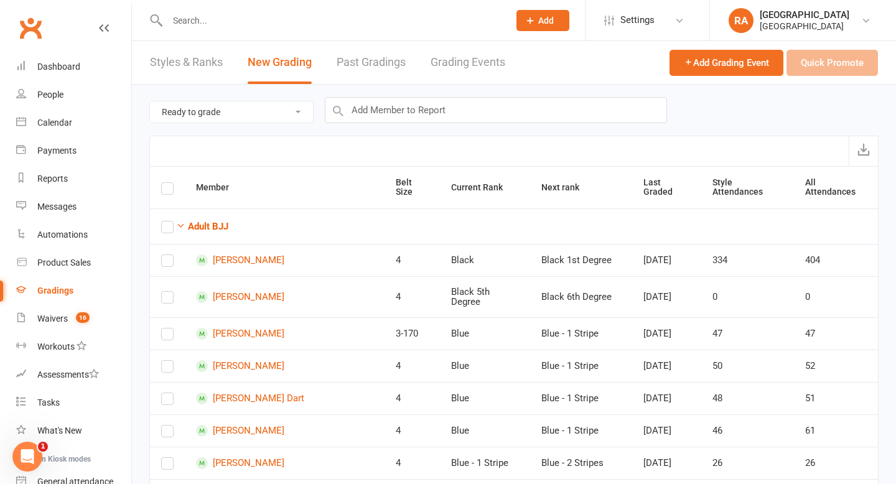
click at [488, 57] on link "Grading Events" at bounding box center [468, 62] width 75 height 43
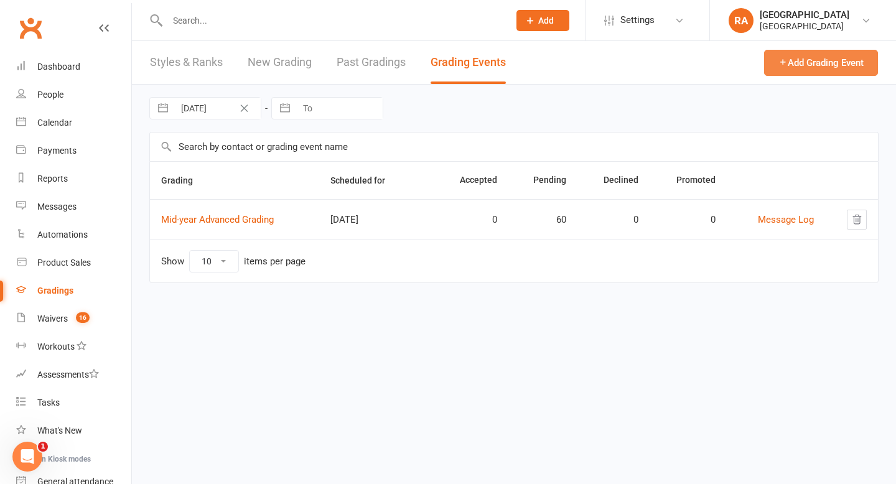
click at [800, 59] on button "Add Grading Event" at bounding box center [821, 63] width 114 height 26
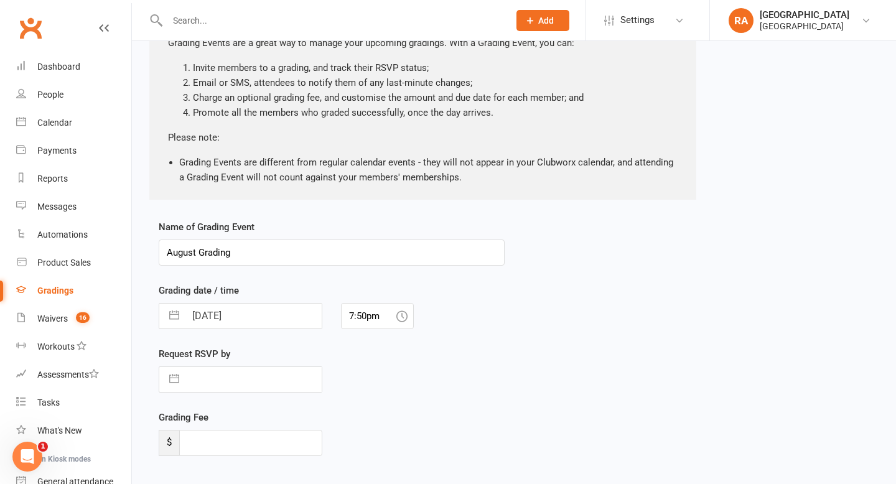
scroll to position [111, 0]
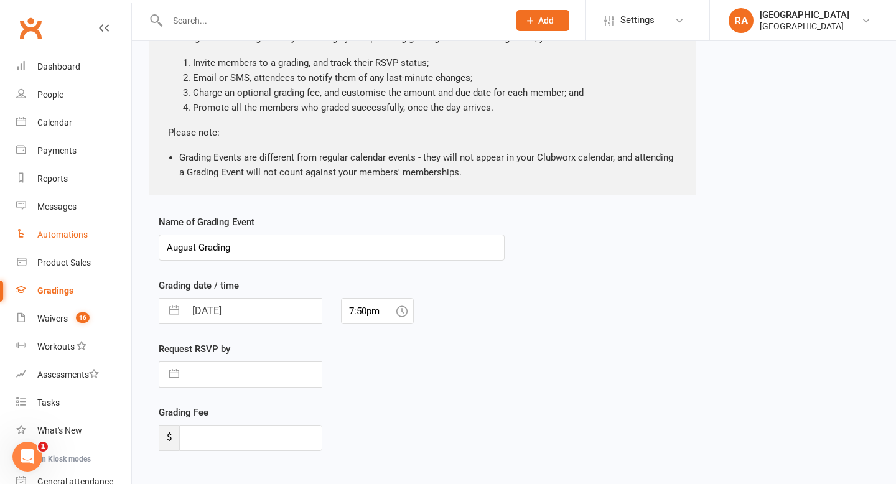
drag, startPoint x: 254, startPoint y: 250, endPoint x: 116, endPoint y: 246, distance: 137.6
click at [116, 246] on ui-view "Prospect Member Non-attending contact Class / event Appointment Grading event T…" at bounding box center [448, 220] width 896 height 657
click at [198, 248] on input "August Grading" at bounding box center [332, 248] width 346 height 26
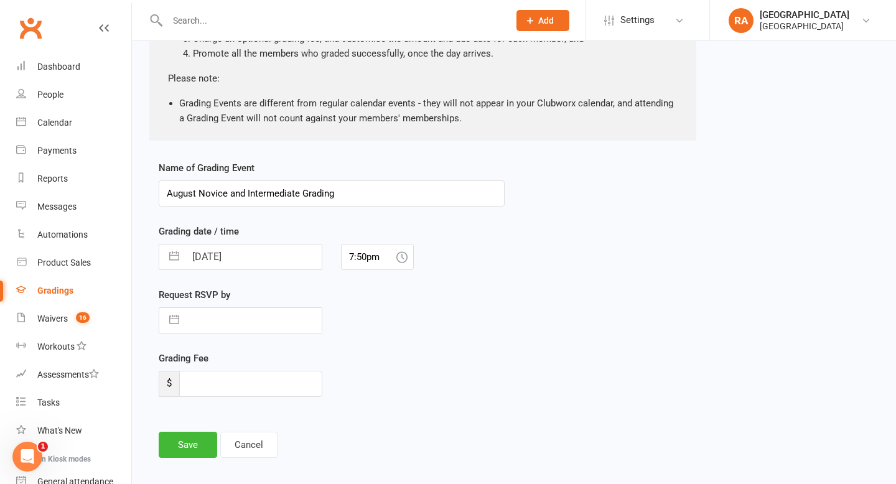
scroll to position [172, 0]
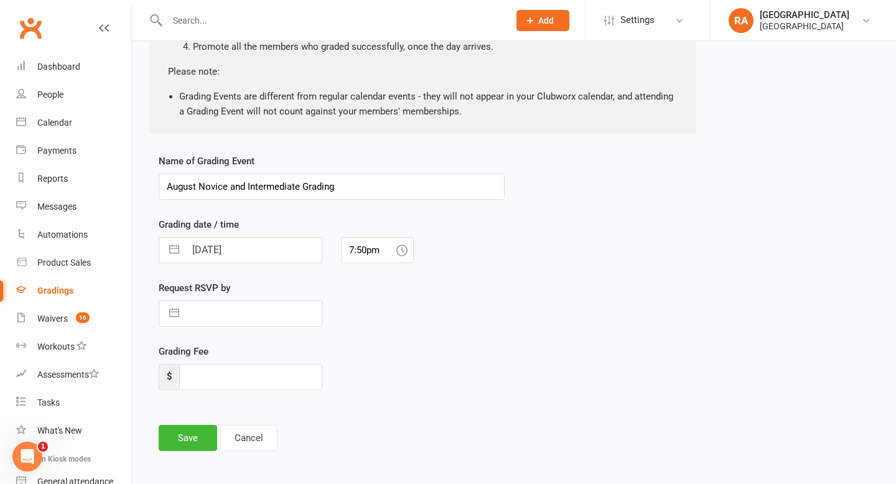
type input "August Novice and Intermediate Grading"
click at [176, 245] on button "button" at bounding box center [174, 250] width 22 height 25
select select "6"
select select "2025"
select select "7"
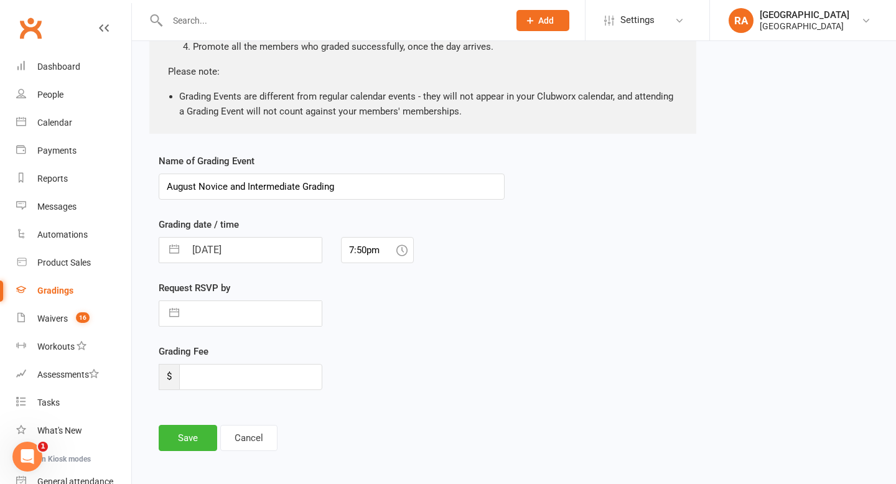
select select "2025"
select select "8"
select select "2025"
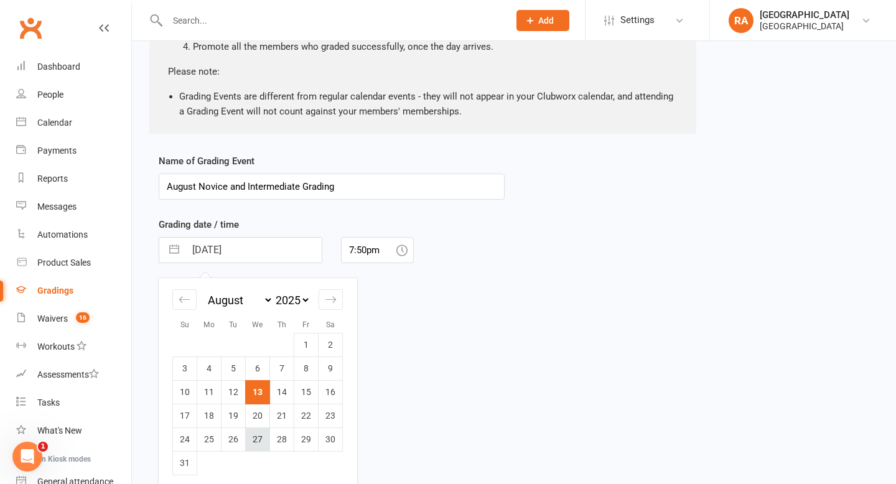
click at [257, 445] on td "27" at bounding box center [258, 440] width 24 height 24
type input "27 Aug 2025"
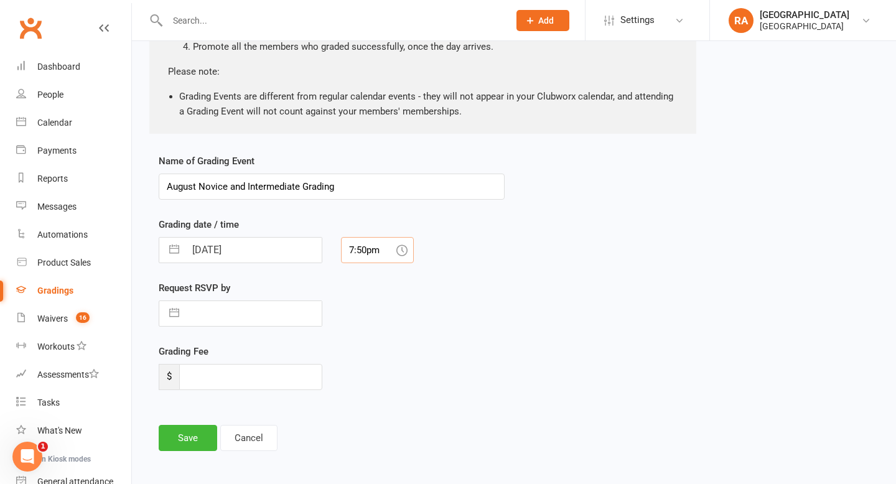
click at [376, 253] on input "7:50pm" at bounding box center [377, 250] width 73 height 26
click at [354, 250] on input "7:50pm" at bounding box center [377, 250] width 73 height 26
type input "6:50pm"
click at [438, 227] on div "Grading date / time 27 Aug 2025 Navigate forward to interact with the calendar …" at bounding box center [332, 240] width 346 height 46
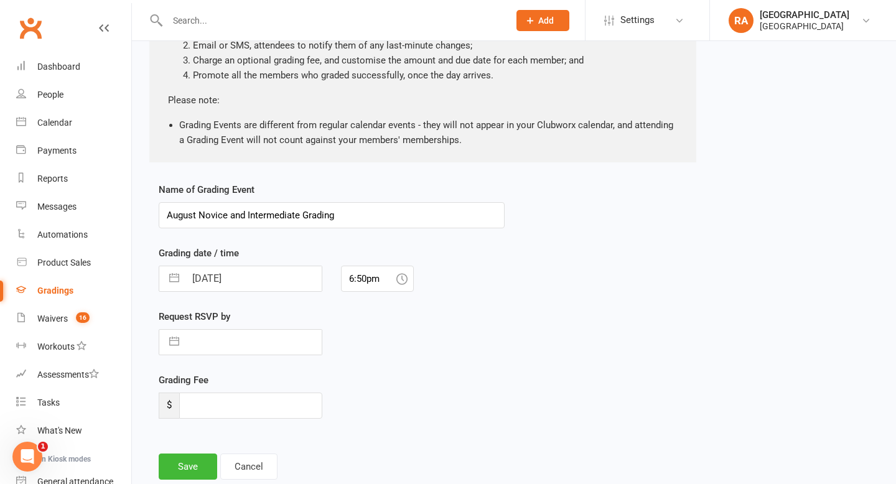
scroll to position [141, 0]
drag, startPoint x: 300, startPoint y: 217, endPoint x: 231, endPoint y: 216, distance: 69.1
click at [231, 216] on input "August Novice and Intermediate Grading" at bounding box center [332, 217] width 346 height 26
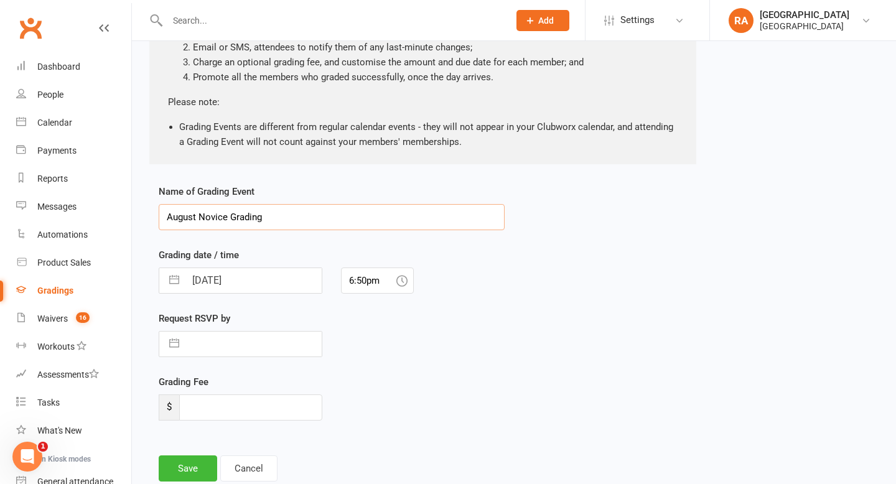
type input "August Novice Grading"
click at [373, 279] on input "6:50pm" at bounding box center [377, 281] width 73 height 26
click at [374, 318] on div "6:00pm" at bounding box center [378, 321] width 72 height 20
type input "6:00pm"
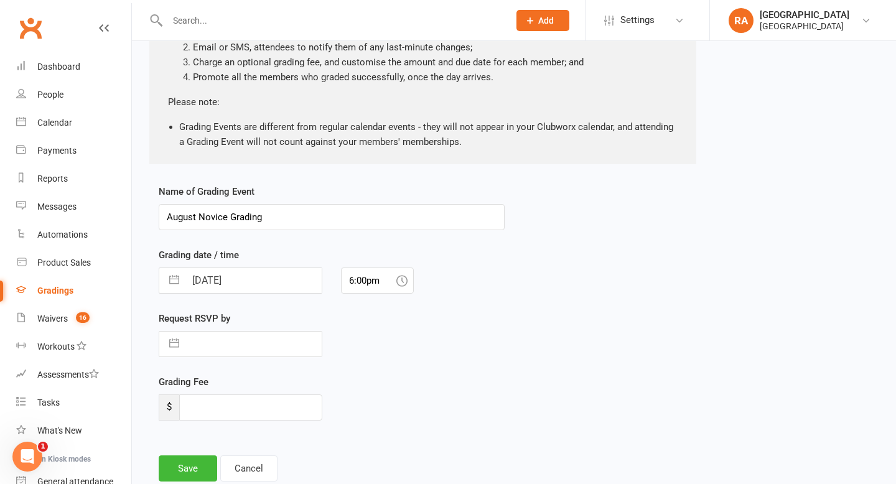
click at [475, 289] on div "27 Aug 2025 Navigate forward to interact with the calendar and select a date. P…" at bounding box center [331, 281] width 365 height 26
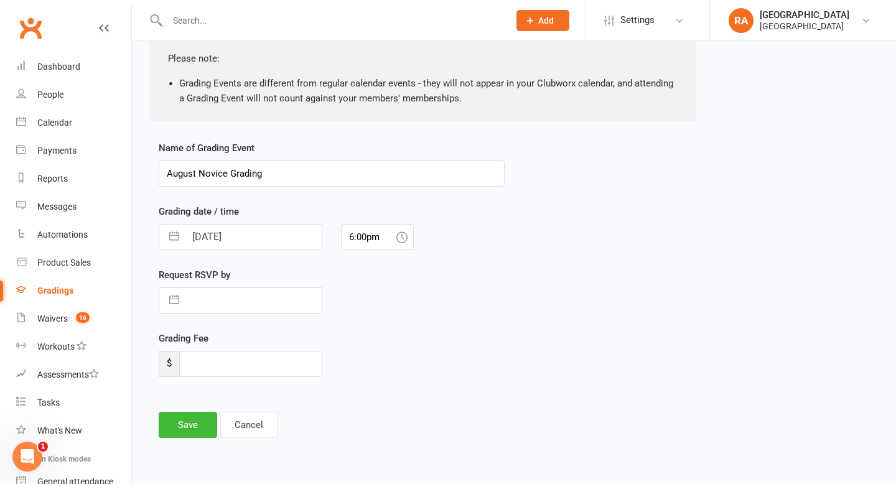
scroll to position [194, 0]
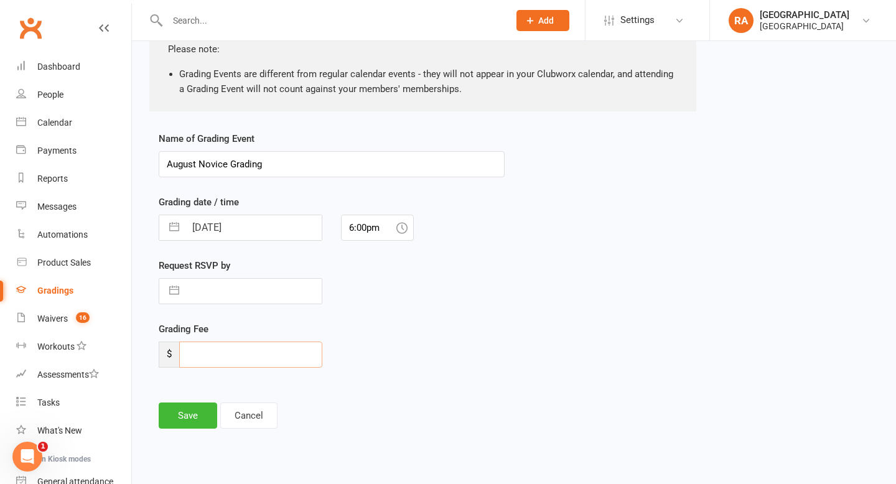
click at [204, 362] on input "number" at bounding box center [250, 355] width 143 height 26
click at [194, 408] on button "Save" at bounding box center [188, 416] width 59 height 26
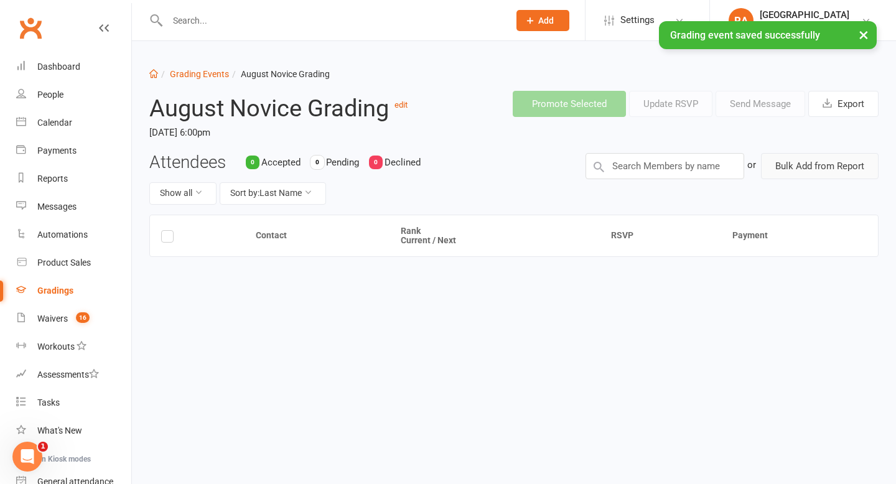
click at [790, 167] on button "Bulk Add from Report" at bounding box center [820, 166] width 118 height 26
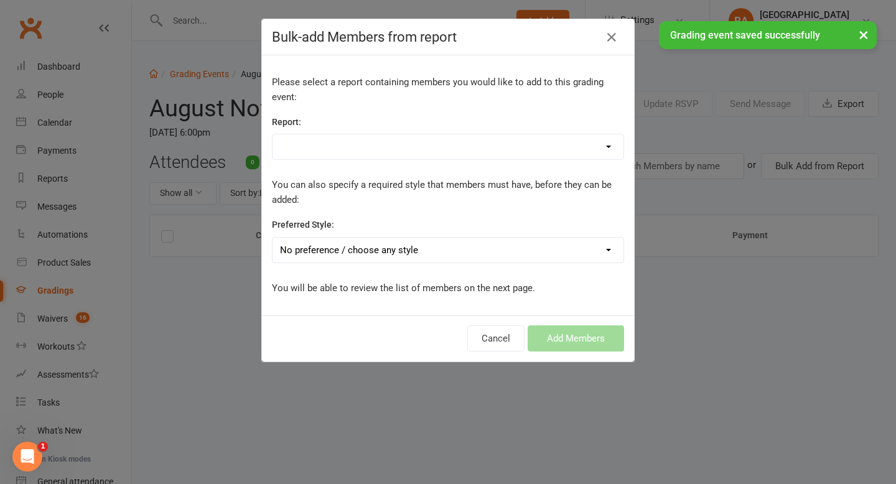
click at [312, 151] on select "Absent Members Active Members with no rank Active Members with no style Active …" at bounding box center [448, 146] width 351 height 25
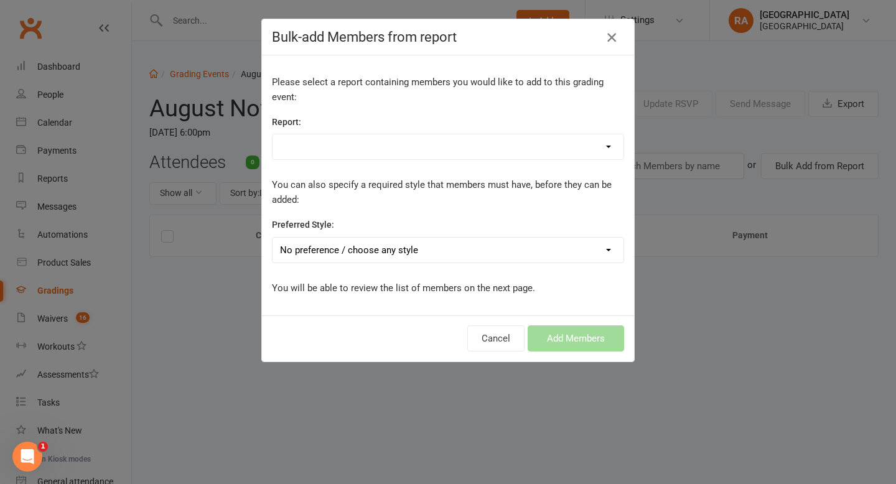
click at [606, 39] on icon "button" at bounding box center [611, 37] width 15 height 15
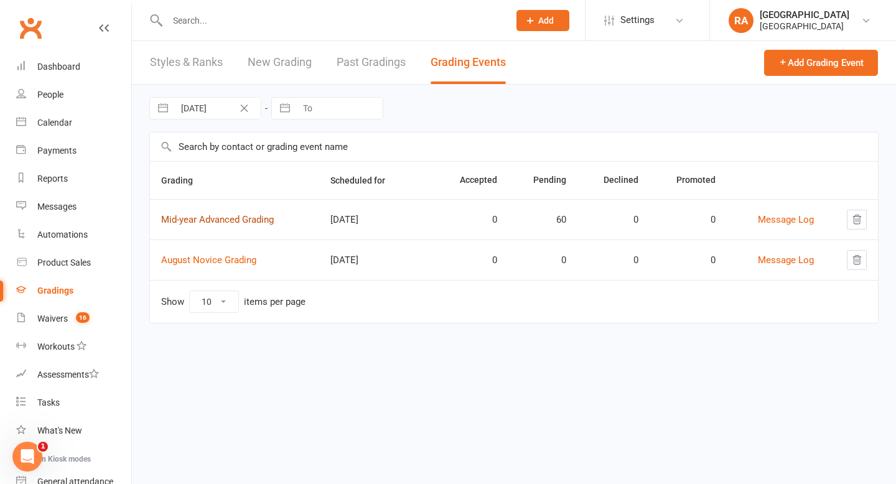
click at [216, 219] on link "Mid-year Advanced Grading" at bounding box center [217, 219] width 113 height 11
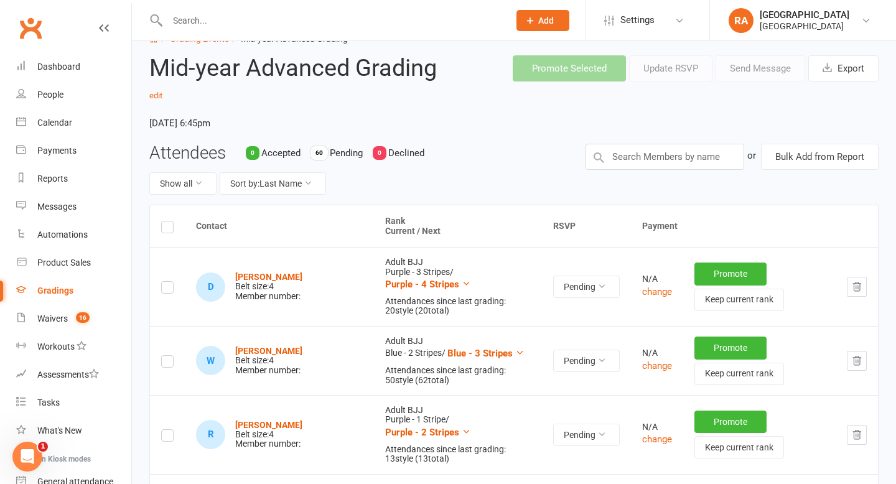
scroll to position [40, 0]
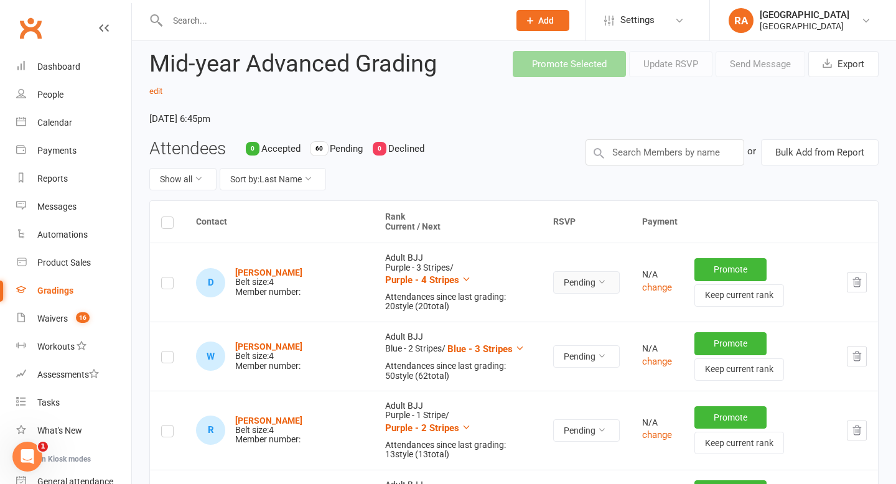
click at [598, 279] on icon at bounding box center [602, 282] width 9 height 9
click at [583, 231] on th "RSVP" at bounding box center [586, 222] width 89 height 42
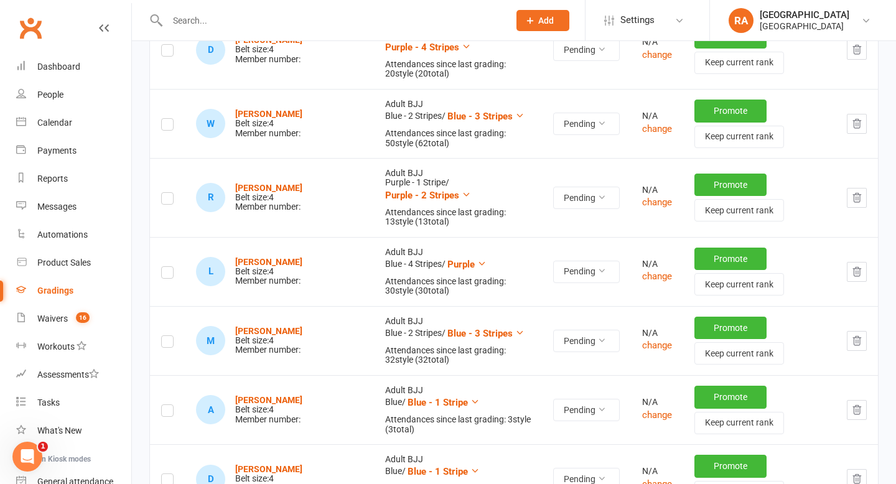
scroll to position [0, 0]
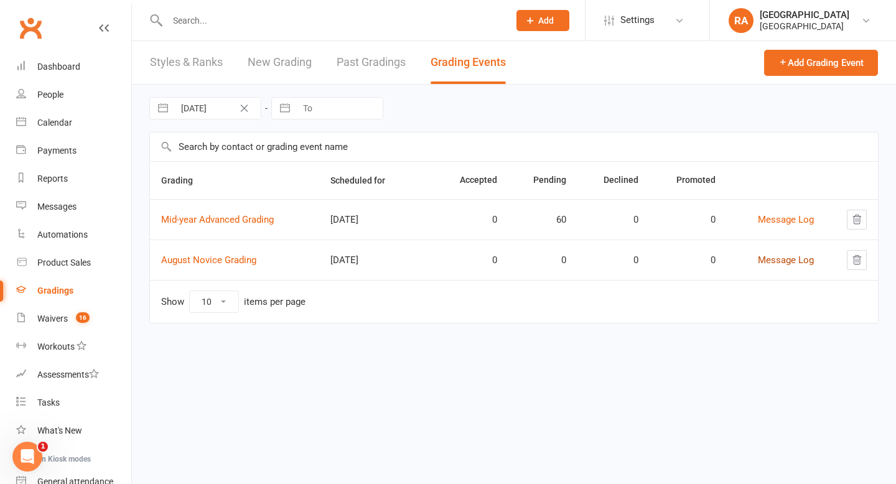
click at [775, 259] on link "Message Log" at bounding box center [786, 260] width 56 height 11
click at [234, 260] on link "August Novice Grading" at bounding box center [208, 260] width 95 height 11
click at [62, 72] on div "Dashboard" at bounding box center [58, 67] width 43 height 10
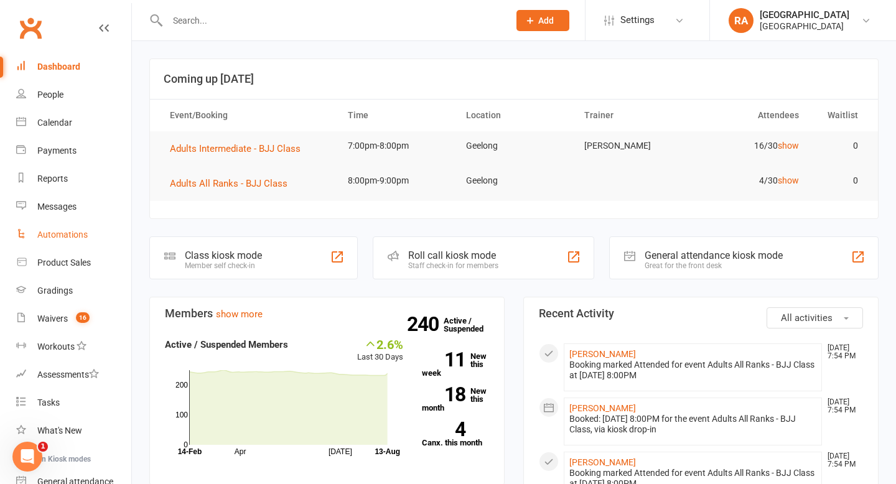
click at [60, 231] on div "Automations" at bounding box center [62, 235] width 50 height 10
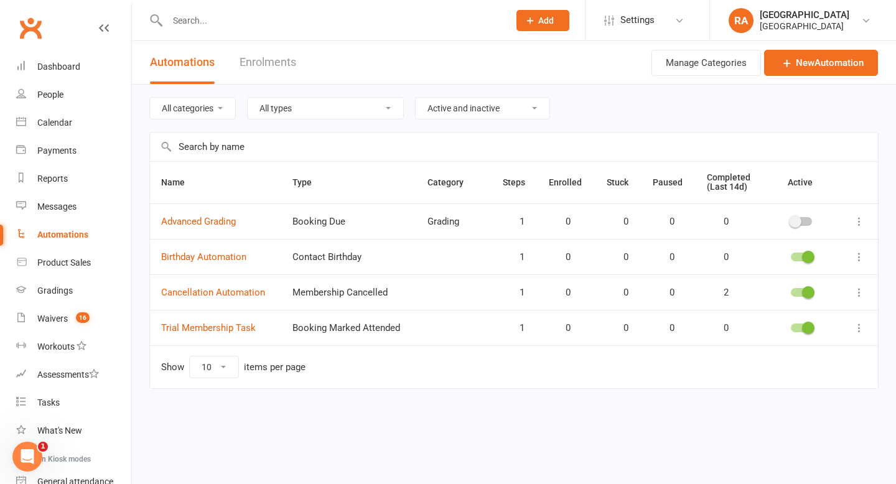
scroll to position [1127, 0]
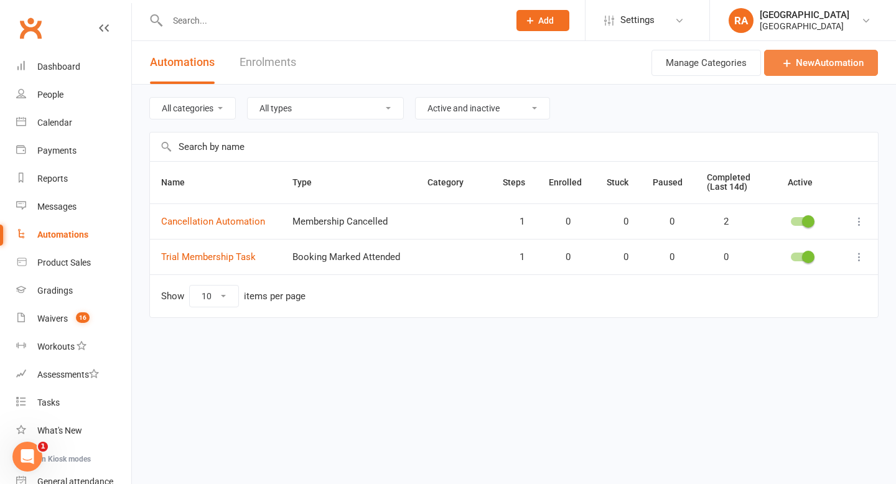
click at [819, 59] on link "New Automation" at bounding box center [821, 63] width 114 height 26
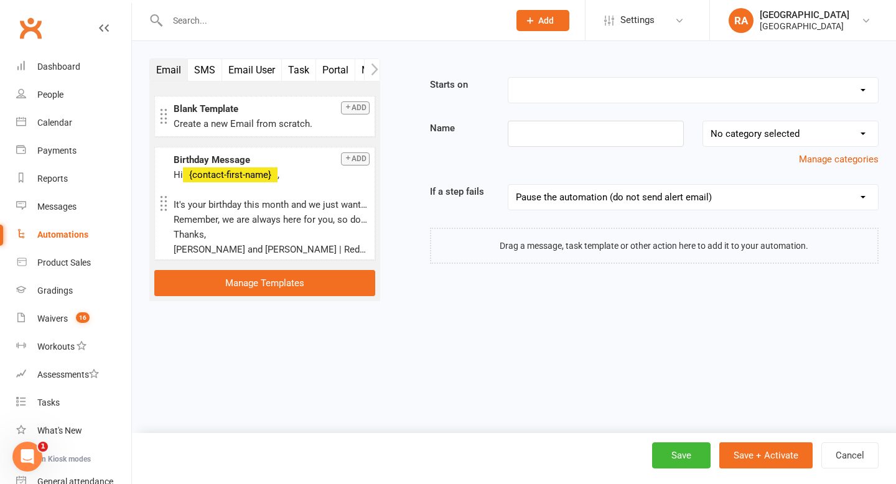
click at [558, 98] on select "Booking Cancelled Booking Due Booking Late-Cancelled Booking Marked Absent Book…" at bounding box center [694, 90] width 370 height 25
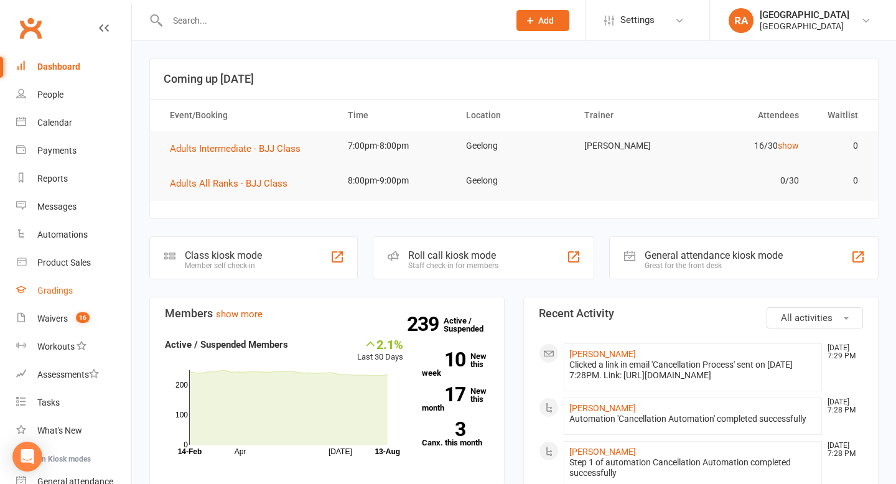
click at [53, 293] on div "Gradings" at bounding box center [54, 291] width 35 height 10
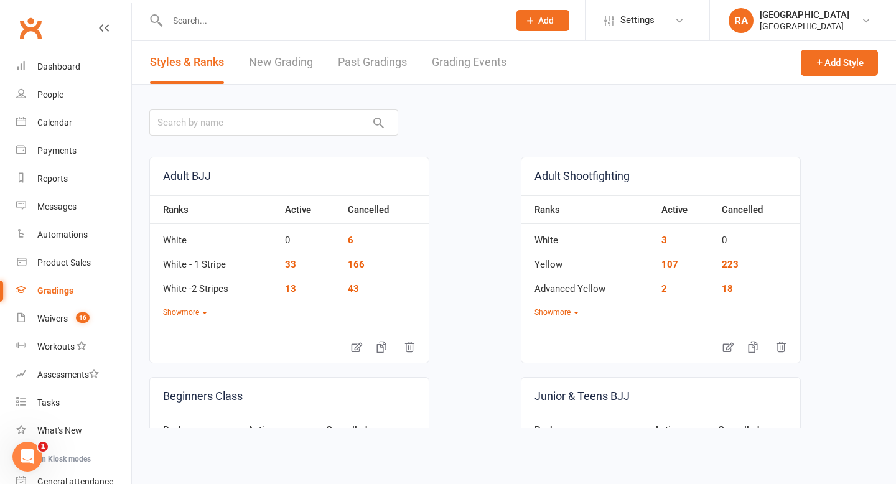
click at [446, 55] on link "Grading Events" at bounding box center [469, 62] width 75 height 43
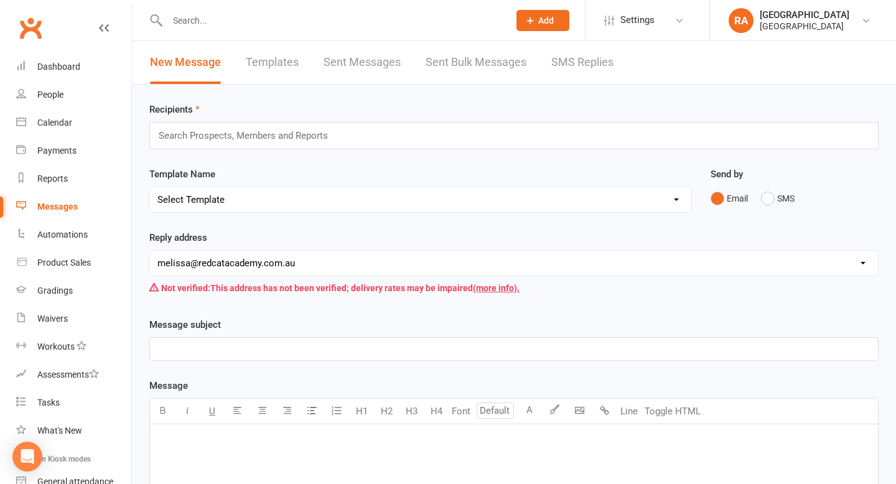
click at [368, 55] on link "Sent Messages" at bounding box center [362, 62] width 77 height 43
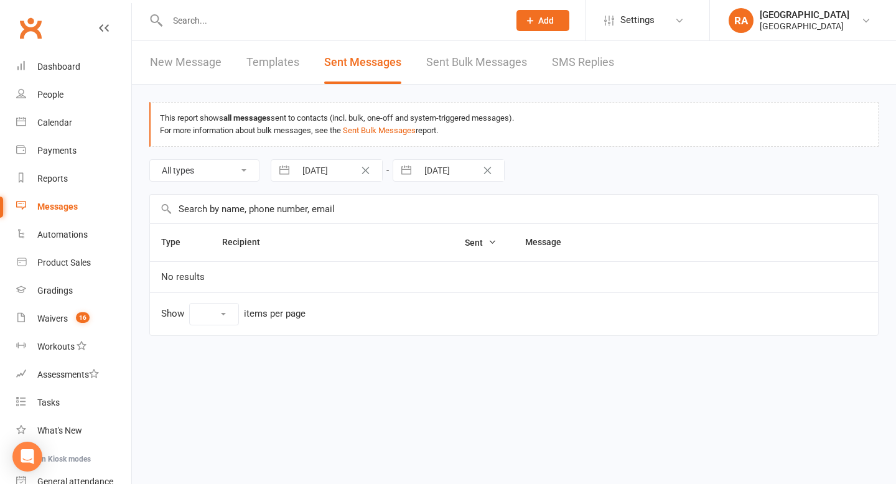
select select "10"
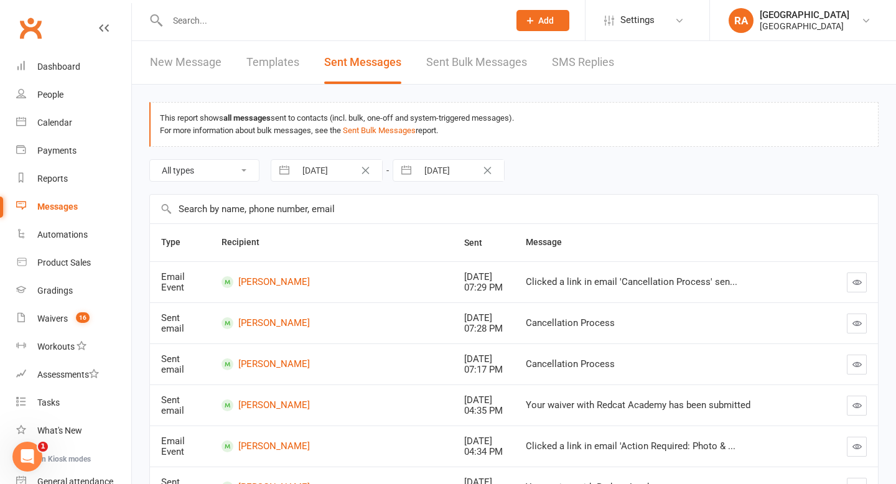
click at [474, 76] on link "Sent Bulk Messages" at bounding box center [476, 62] width 101 height 43
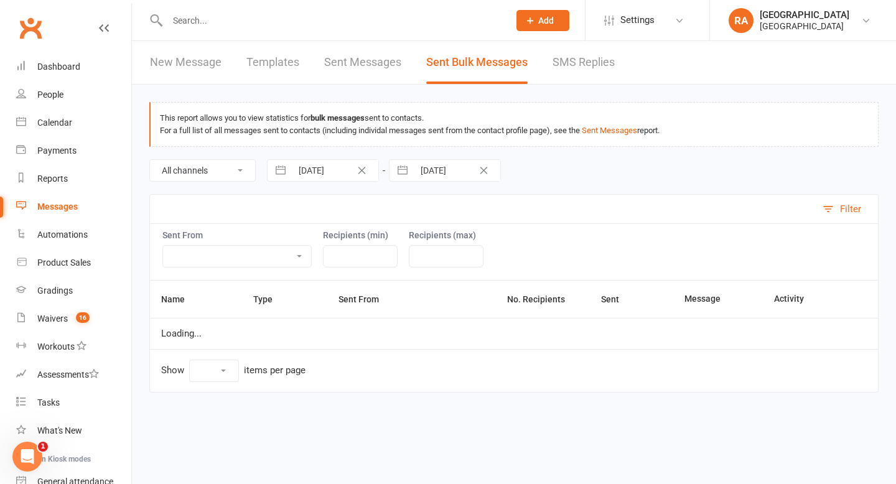
select select "10"
click at [336, 64] on link "Sent Messages" at bounding box center [362, 62] width 77 height 43
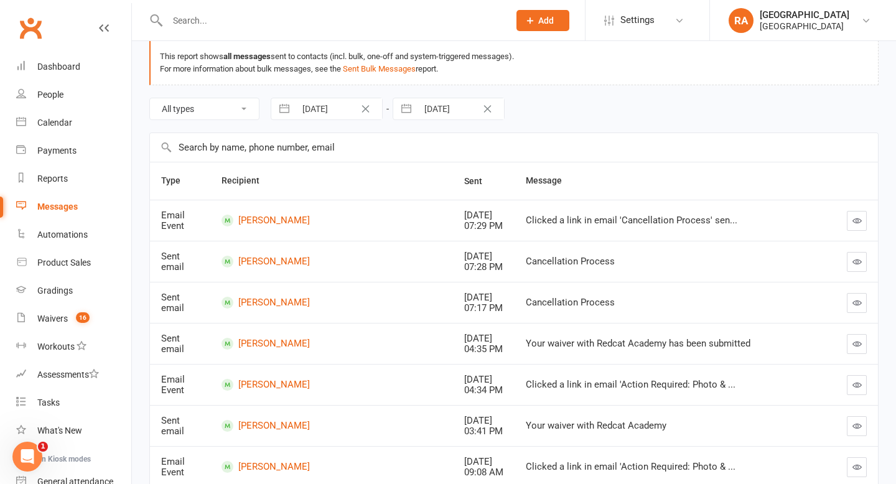
scroll to position [62, 0]
click at [238, 146] on input "text" at bounding box center [514, 147] width 728 height 29
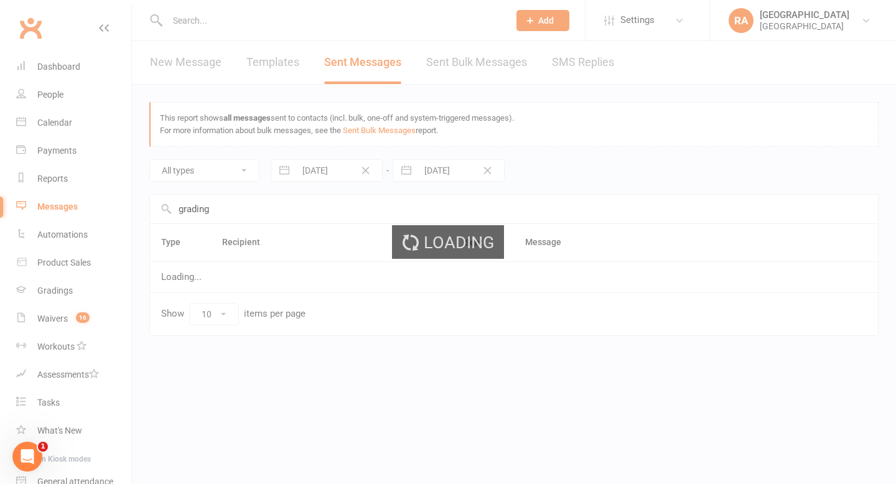
scroll to position [0, 0]
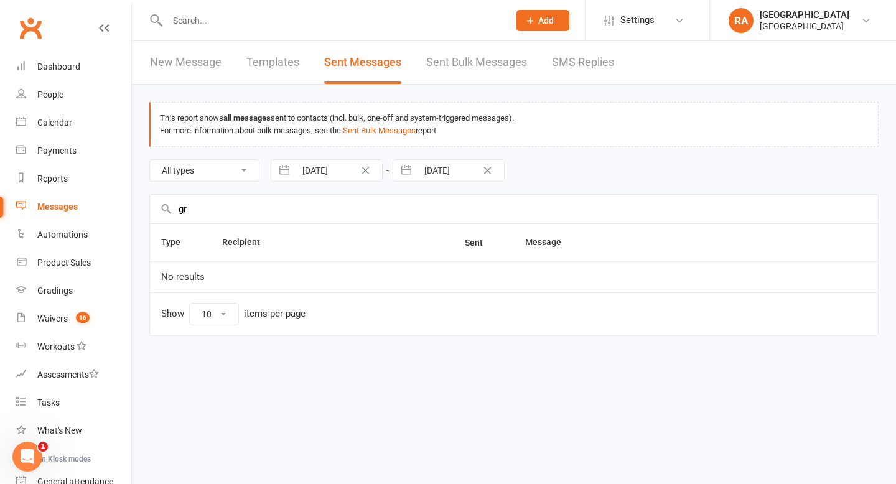
type input "g"
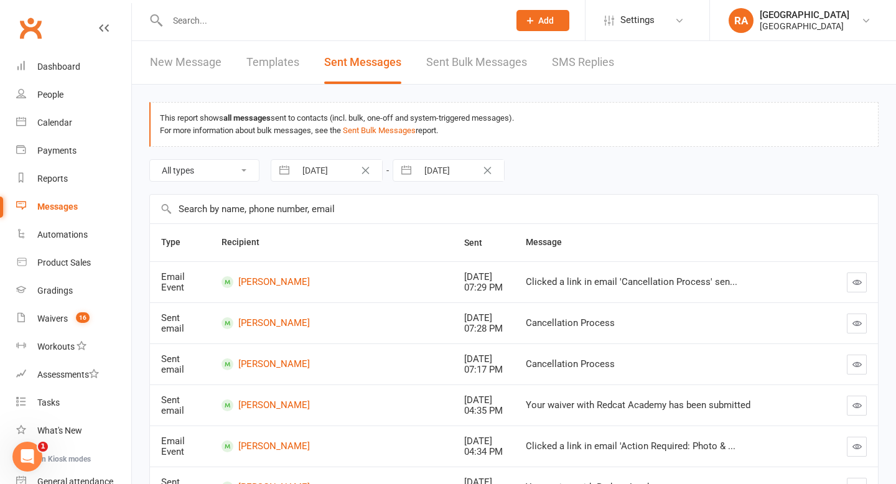
click at [176, 240] on th "Type" at bounding box center [180, 242] width 60 height 37
click at [230, 172] on select "All types Emails SMSes SMS Replies Failed SMSes Email Unsubscribes SMS Unsubscr…" at bounding box center [204, 170] width 109 height 21
select select "sms"
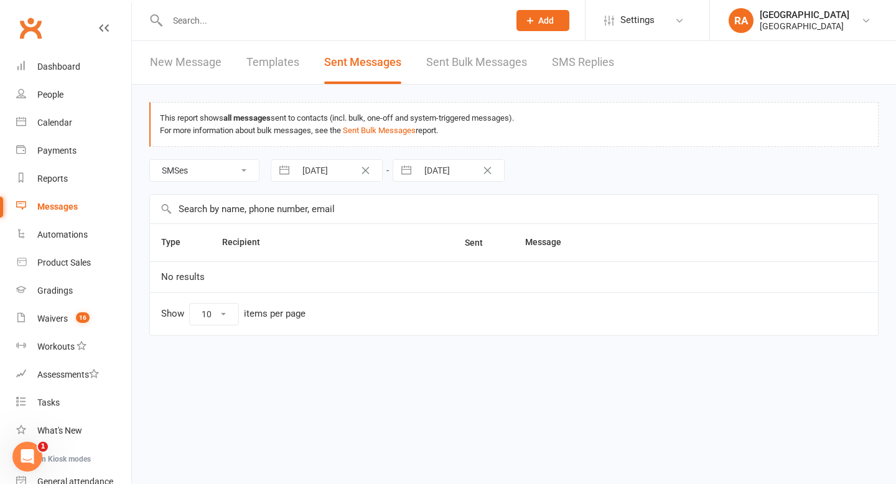
click at [288, 172] on button "button" at bounding box center [284, 170] width 22 height 21
select select "5"
select select "2025"
select select "6"
select select "2025"
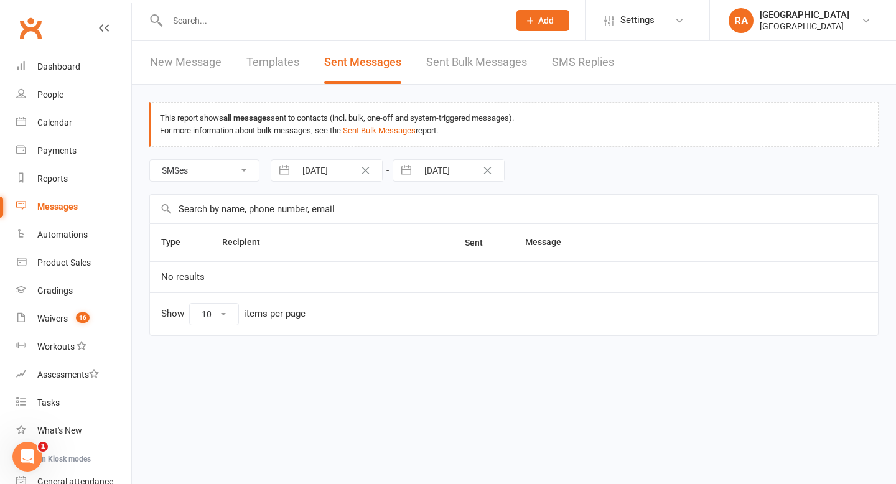
select select "7"
select select "2025"
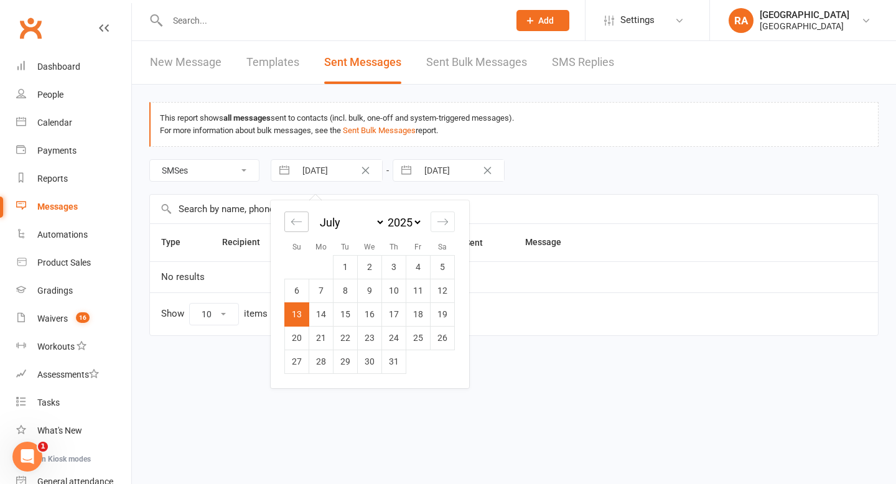
click at [295, 217] on icon "Move backward to switch to the previous month." at bounding box center [297, 222] width 12 height 12
select select "4"
select select "2025"
click at [295, 217] on icon "Move backward to switch to the previous month." at bounding box center [297, 222] width 12 height 12
select select "3"
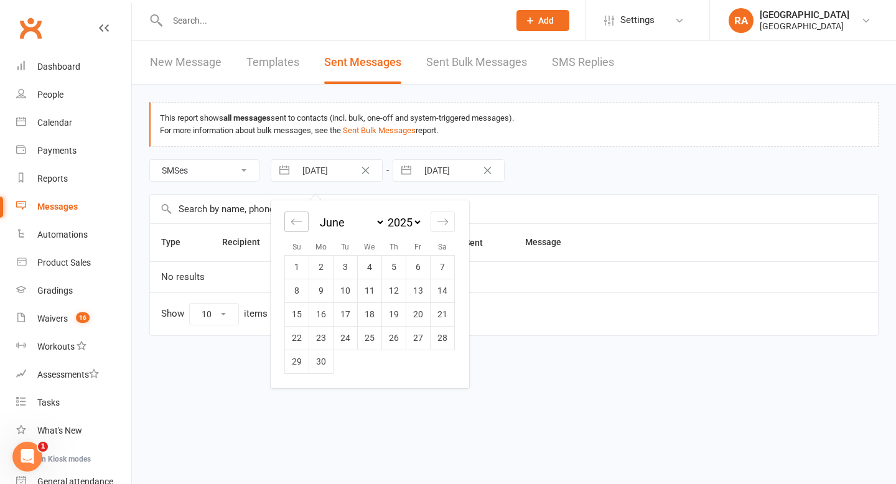
select select "2025"
click at [295, 217] on icon "Move backward to switch to the previous month." at bounding box center [297, 222] width 12 height 12
select select "2"
select select "2025"
click at [355, 273] on td "1" at bounding box center [346, 267] width 24 height 24
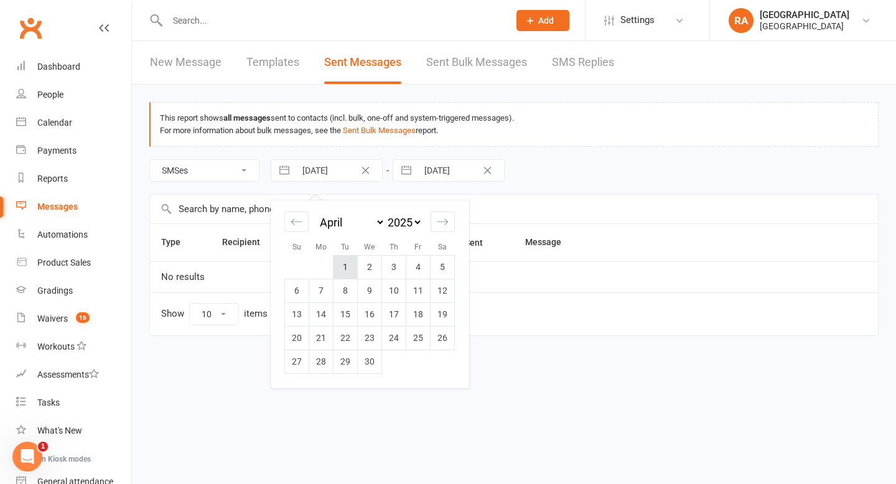
type input "[DATE]"
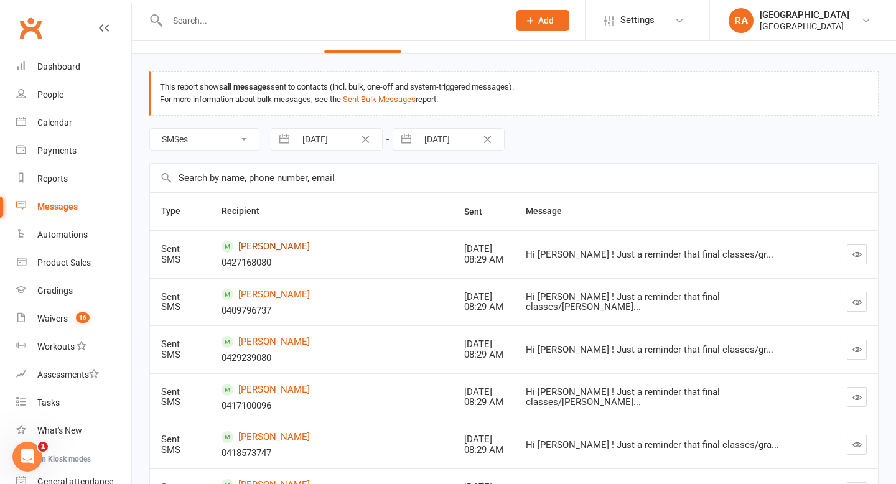
scroll to position [32, 0]
click at [492, 138] on icon "Clear Date" at bounding box center [487, 137] width 9 height 7
click at [451, 143] on input "To" at bounding box center [461, 138] width 87 height 21
select select "6"
select select "2025"
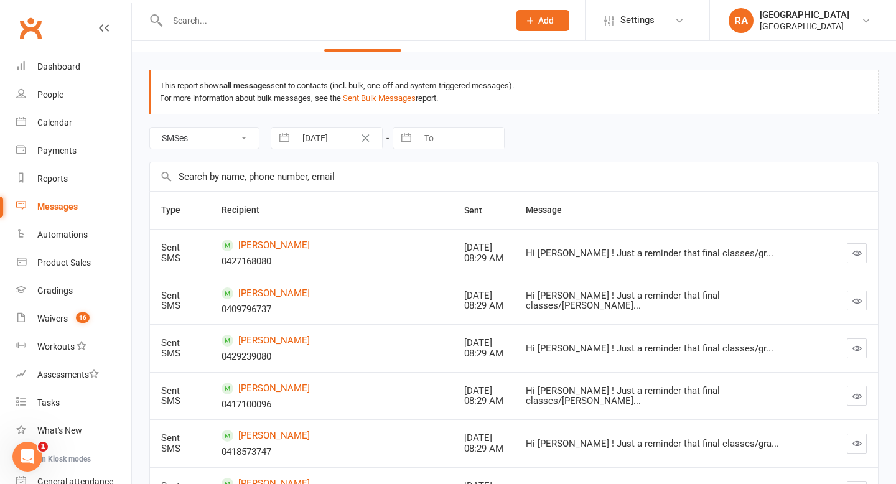
select select "7"
select select "2025"
select select "8"
select select "2025"
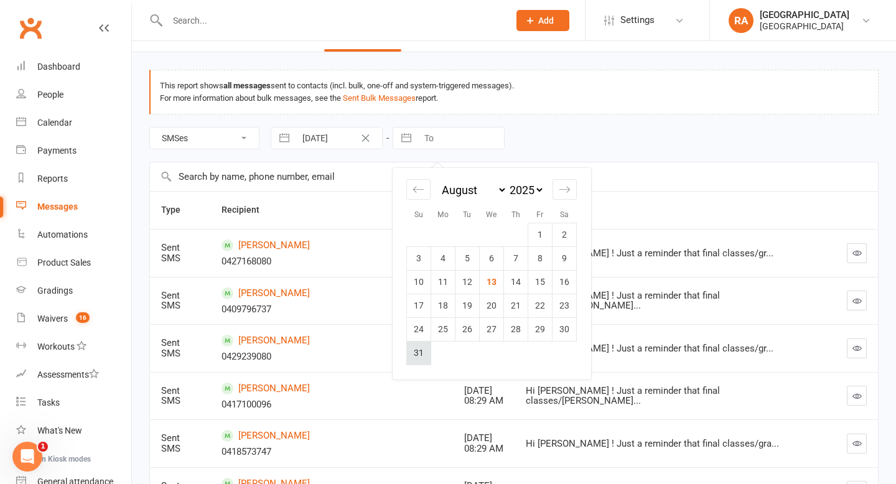
click at [418, 354] on td "31" at bounding box center [419, 353] width 24 height 24
type input "[DATE]"
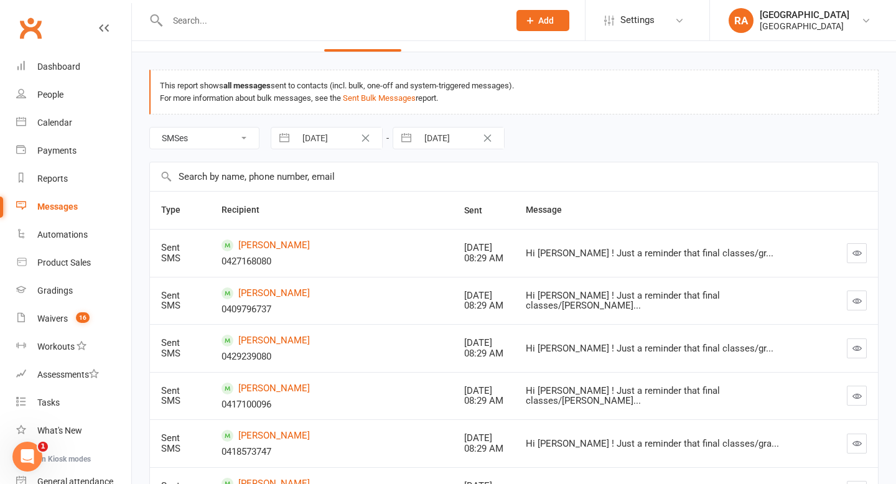
click at [417, 140] on button "button" at bounding box center [406, 138] width 22 height 21
select select "6"
select select "2025"
select select "7"
select select "2025"
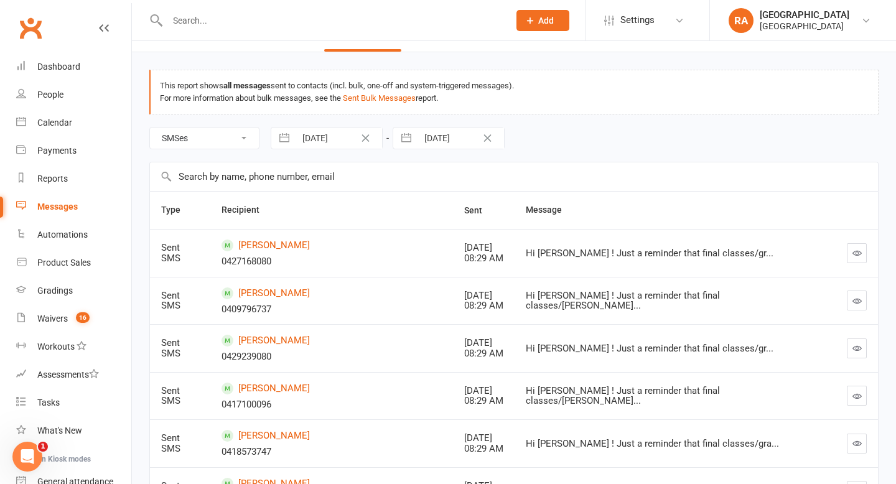
select select "8"
select select "2025"
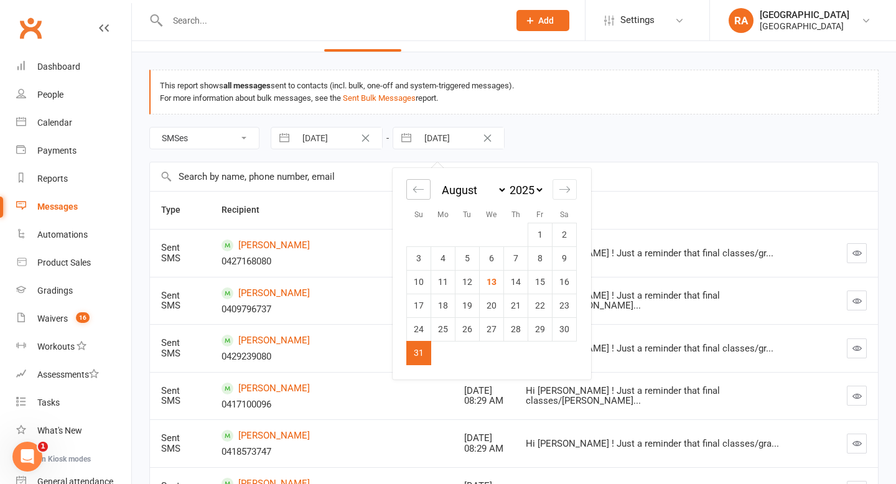
click at [418, 182] on div "Move backward to switch to the previous month." at bounding box center [418, 189] width 24 height 21
select select "5"
select select "2025"
click at [418, 182] on div "Move backward to switch to the previous month." at bounding box center [418, 189] width 24 height 21
select select "4"
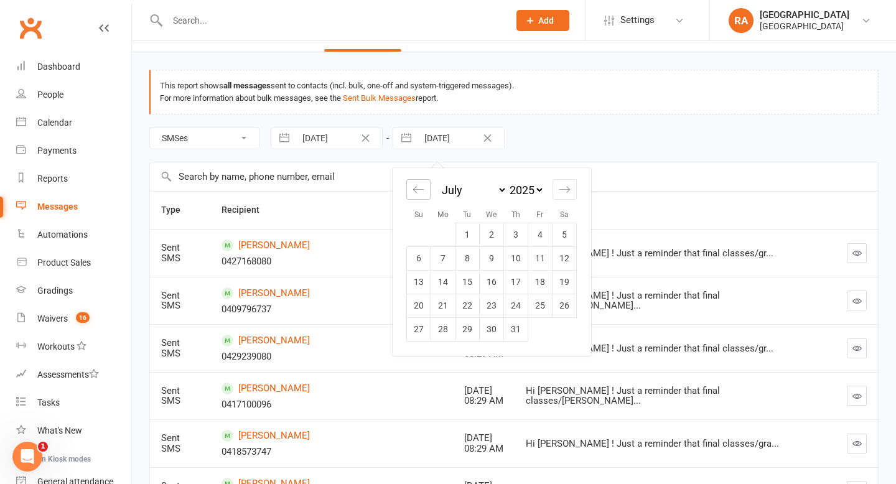
select select "2025"
click at [418, 182] on div "Move backward to switch to the previous month." at bounding box center [418, 189] width 24 height 21
select select "3"
select select "2025"
click at [418, 182] on div "Move backward to switch to the previous month." at bounding box center [418, 189] width 24 height 21
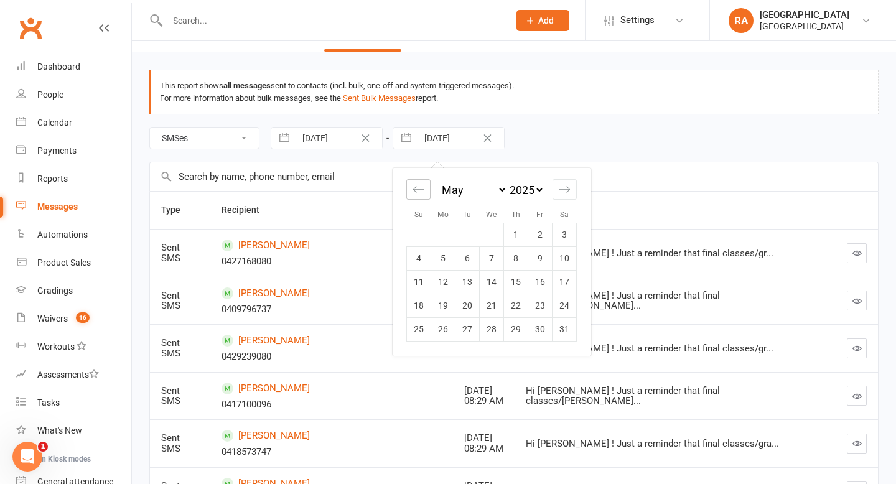
select select "2"
select select "2025"
click at [486, 327] on td "30" at bounding box center [492, 329] width 24 height 24
type input "[DATE]"
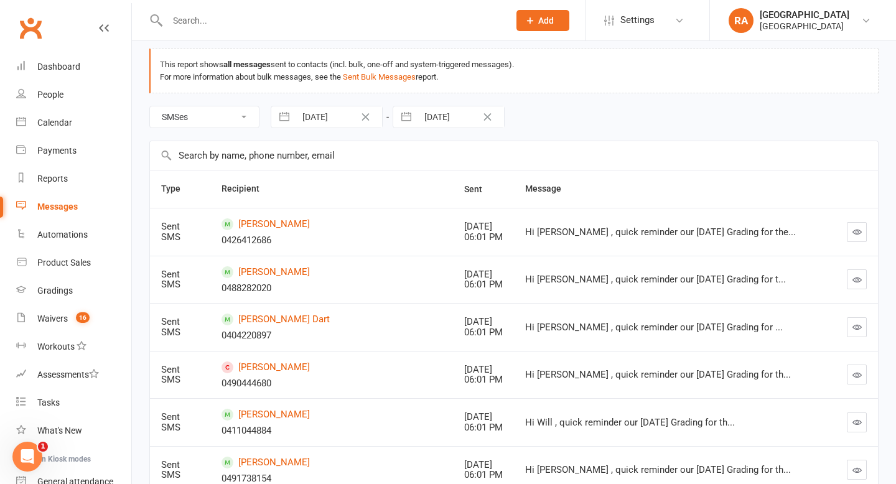
scroll to position [68, 0]
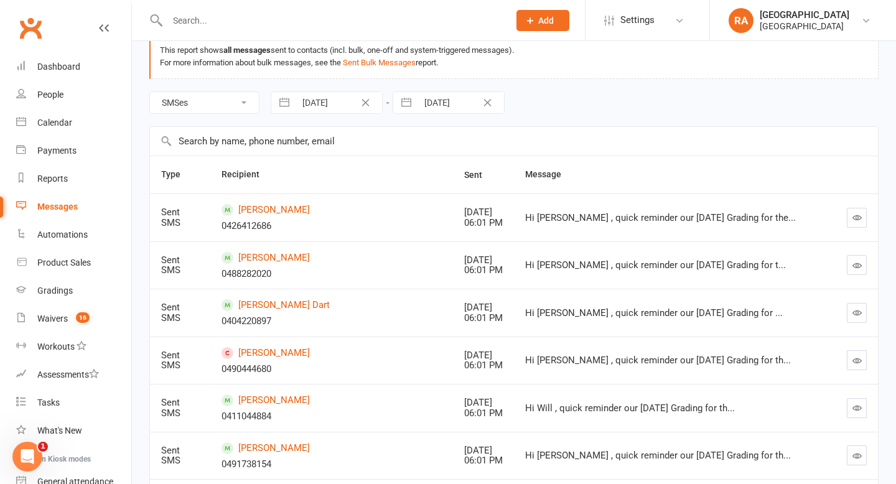
click at [861, 218] on icon "button" at bounding box center [857, 217] width 9 height 9
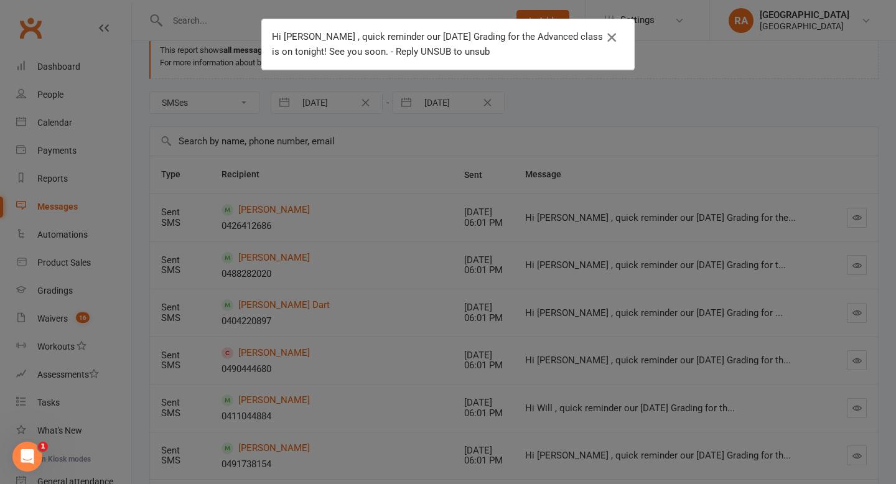
click at [611, 39] on icon "button" at bounding box center [611, 37] width 15 height 15
